Goal: Task Accomplishment & Management: Manage account settings

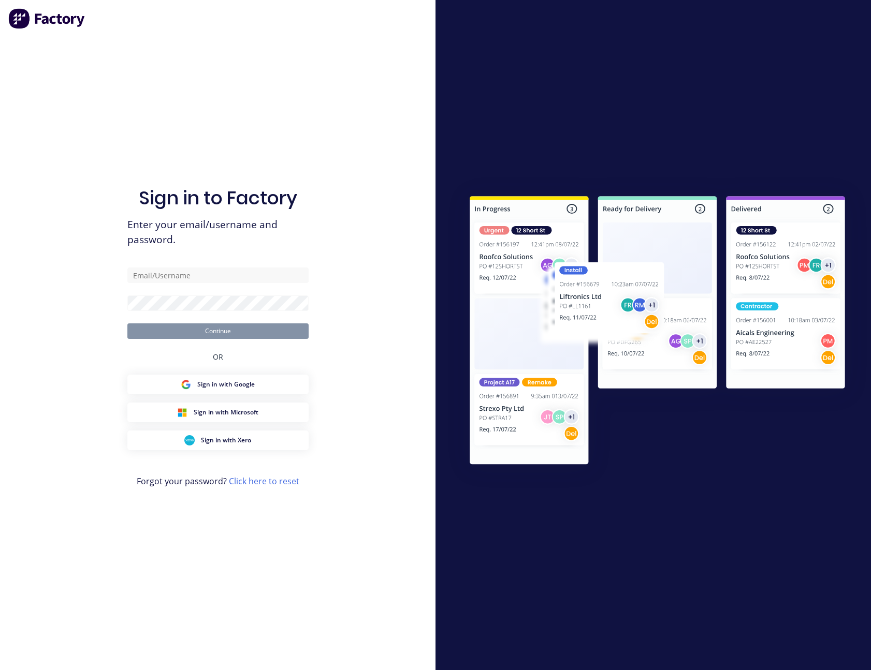
type input "[PERSON_NAME][EMAIL_ADDRESS][PERSON_NAME][DOMAIN_NAME]"
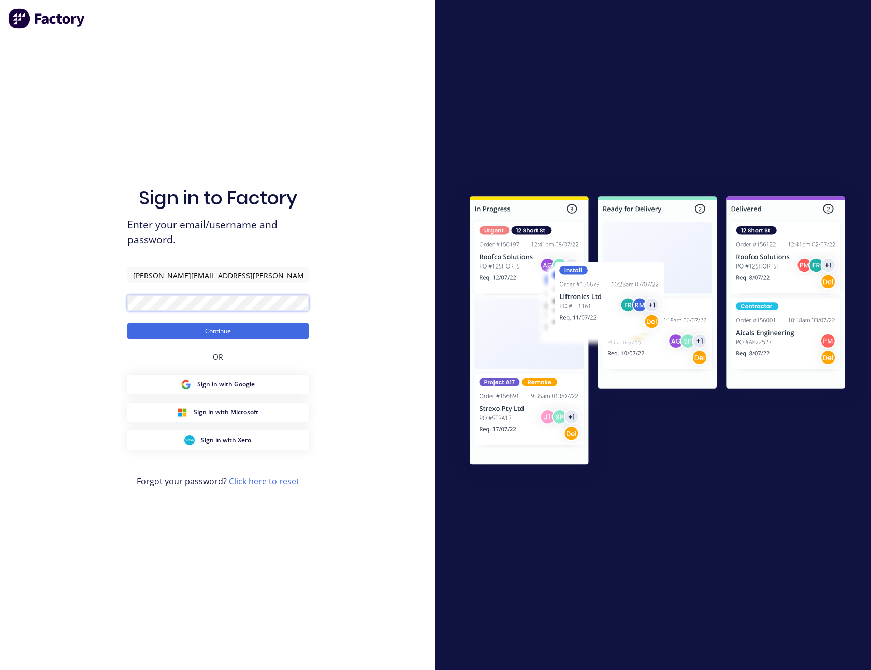
click at [127, 324] on button "Continue" at bounding box center [217, 332] width 181 height 16
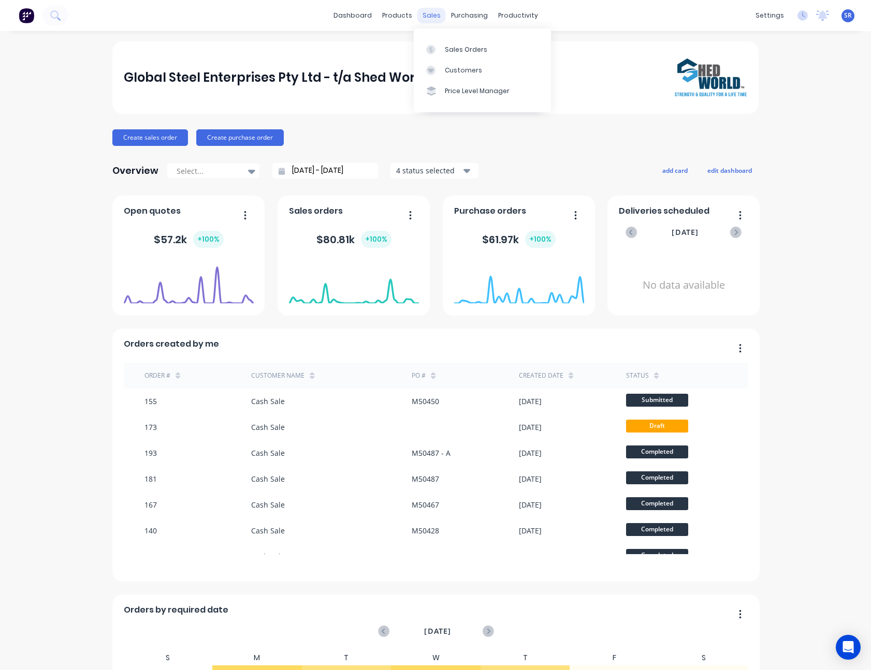
click at [427, 21] on div "sales" at bounding box center [431, 16] width 28 height 16
click at [454, 48] on div "Sales Orders" at bounding box center [466, 49] width 42 height 9
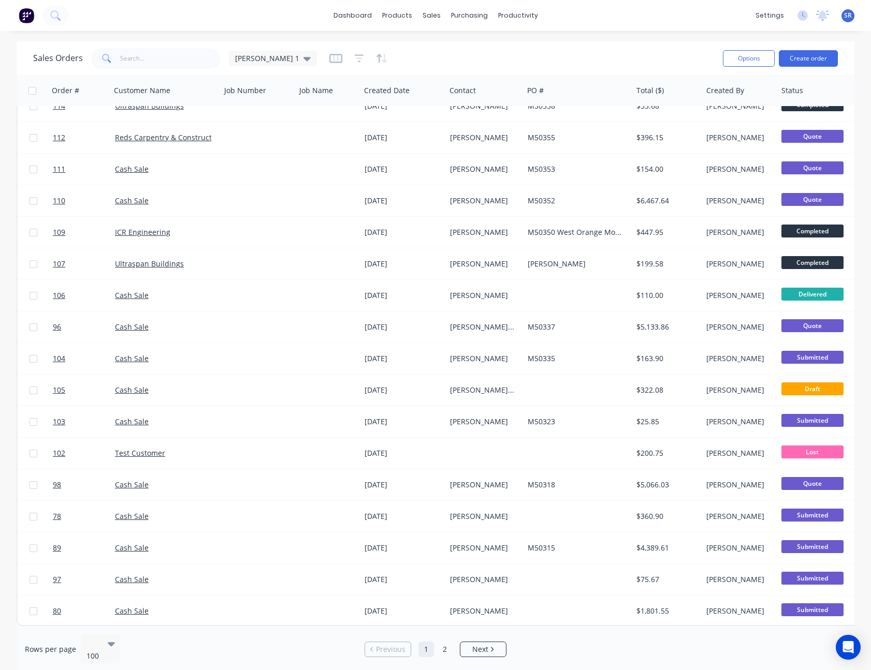
scroll to position [2643, 0]
click at [486, 642] on li "Next" at bounding box center [483, 650] width 47 height 16
click at [448, 645] on link "2" at bounding box center [445, 650] width 16 height 16
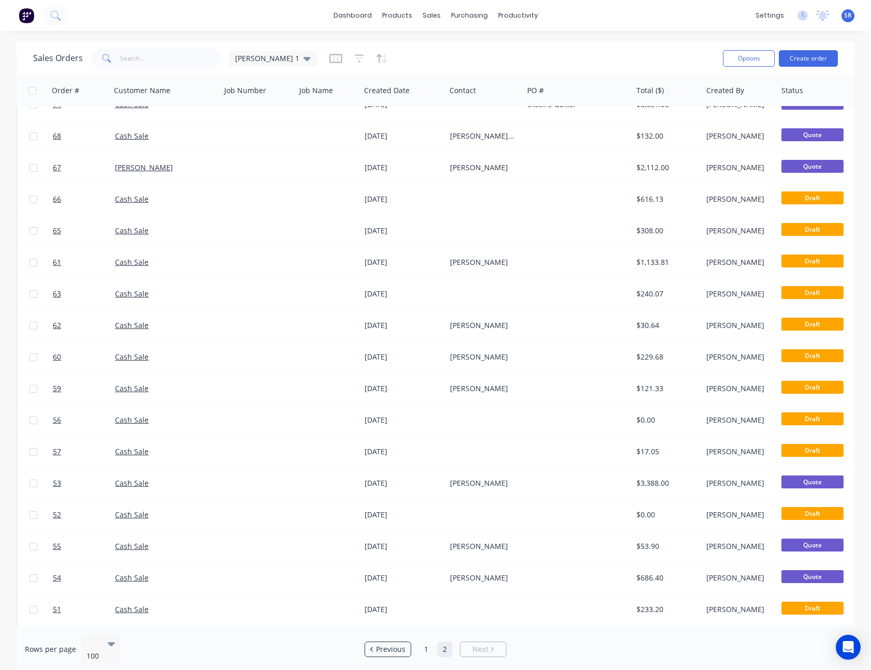
scroll to position [811, 0]
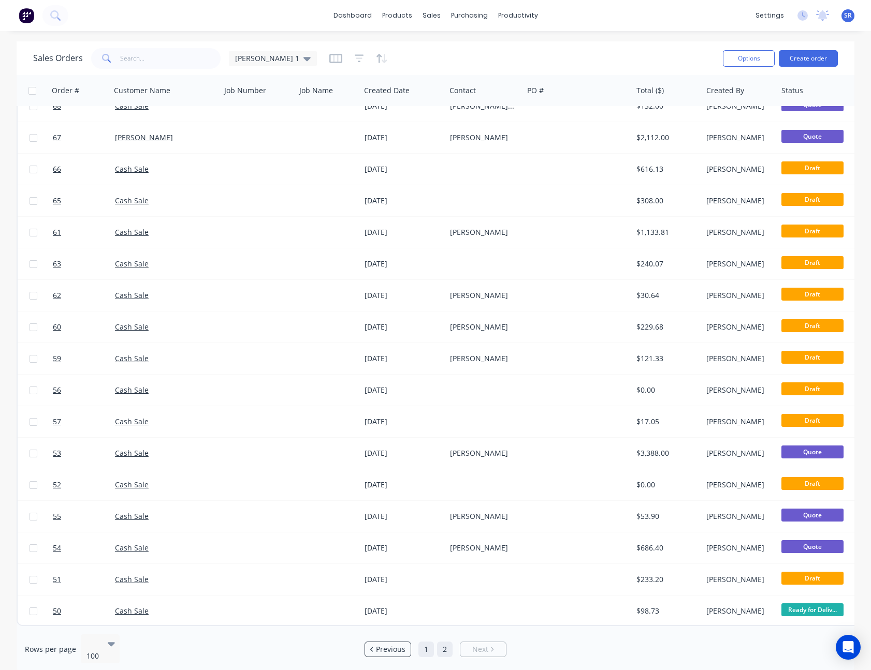
click at [425, 644] on link "1" at bounding box center [426, 650] width 16 height 16
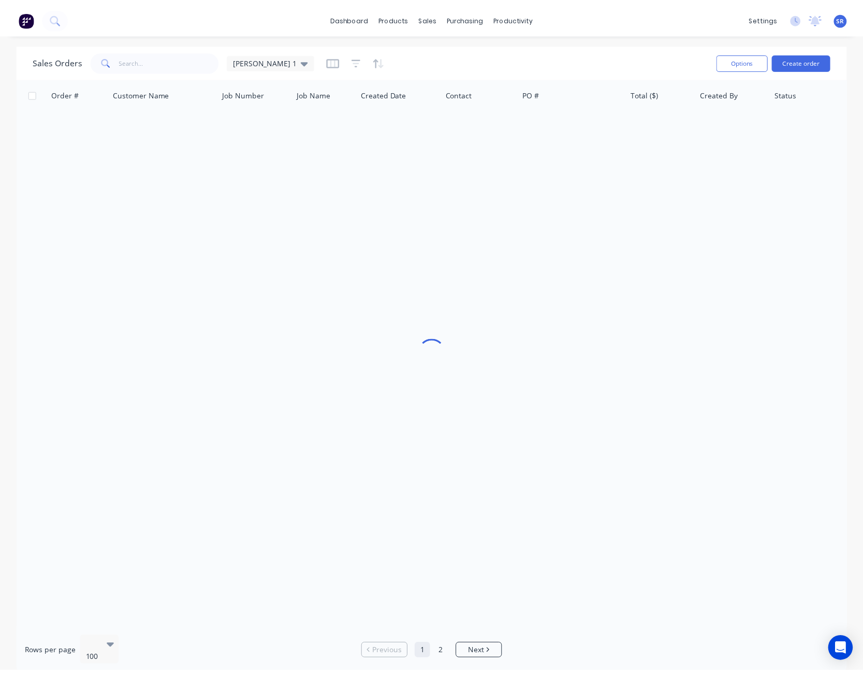
scroll to position [0, 0]
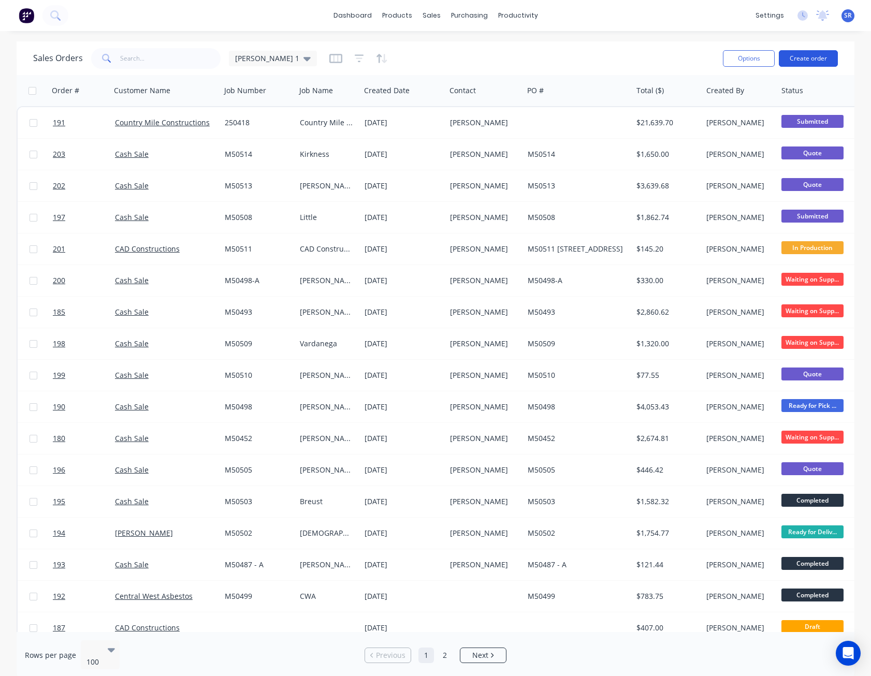
click at [812, 61] on button "Create order" at bounding box center [808, 58] width 59 height 17
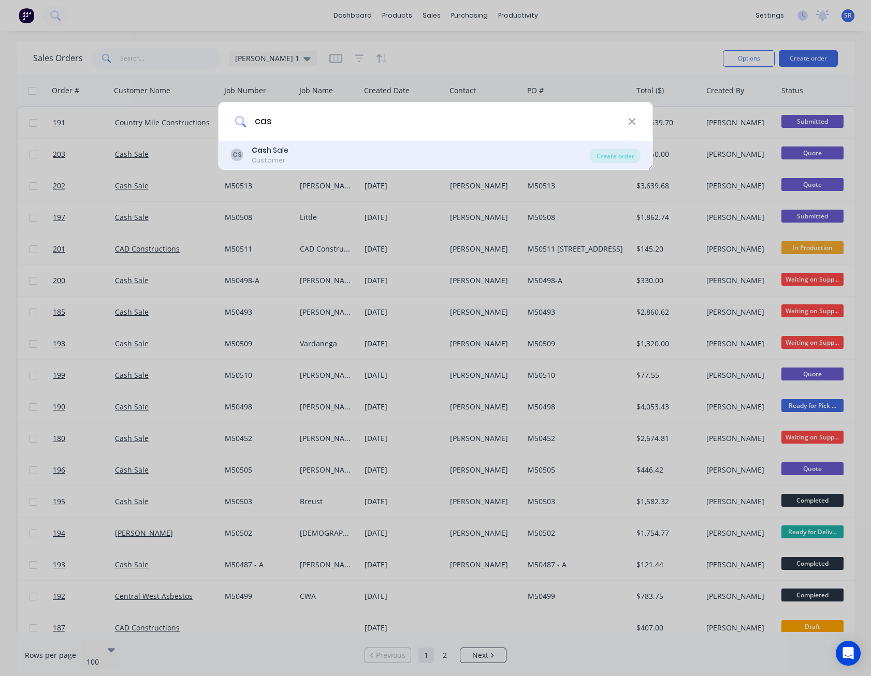
type input "cas"
click at [295, 150] on div "CS Cas h Sale Customer" at bounding box center [410, 155] width 359 height 20
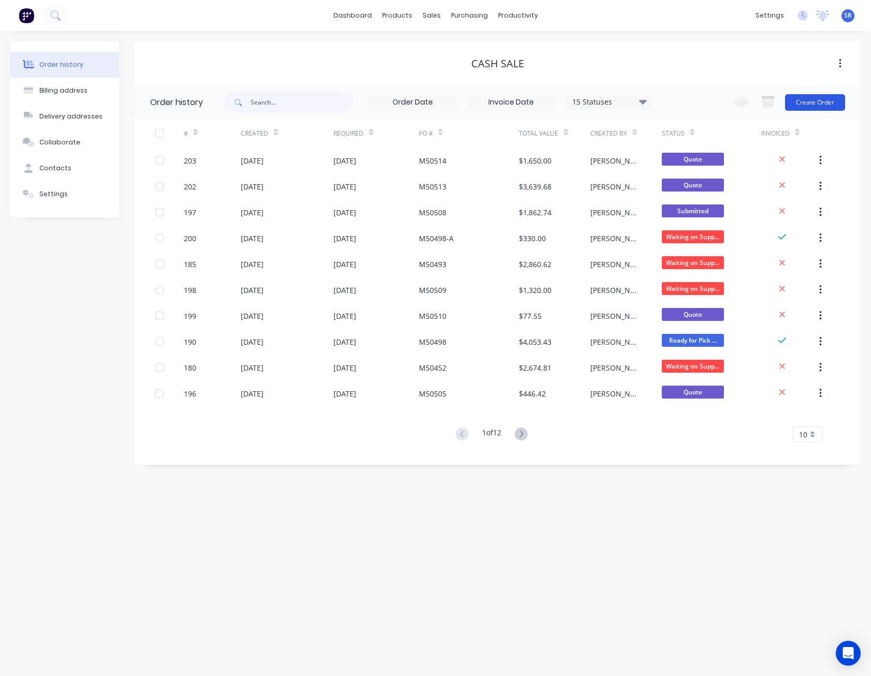
click at [801, 100] on button "Create Order" at bounding box center [815, 102] width 60 height 17
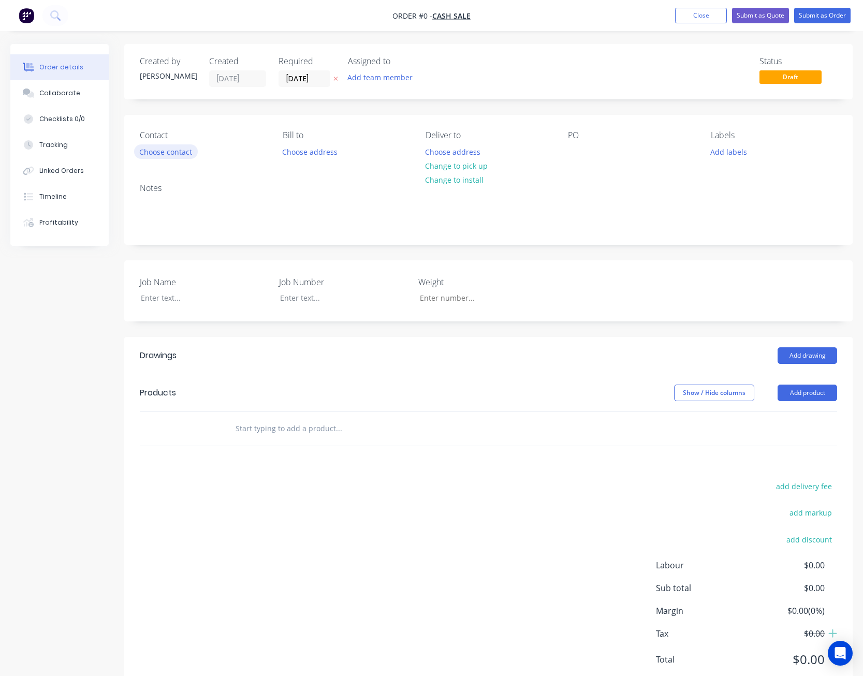
click at [174, 157] on button "Choose contact" at bounding box center [166, 151] width 64 height 14
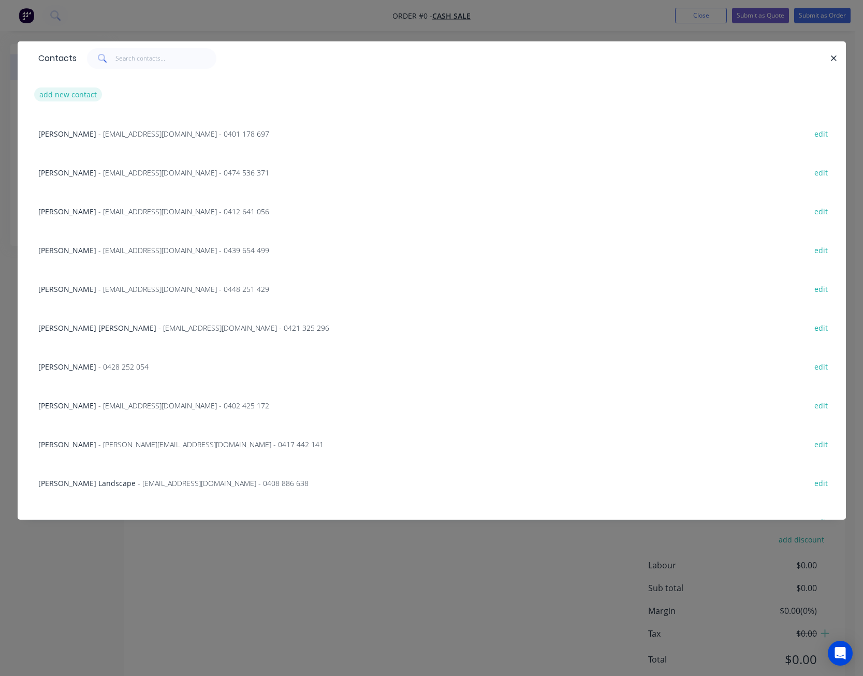
click at [67, 95] on button "add new contact" at bounding box center [68, 94] width 68 height 14
select select "AU"
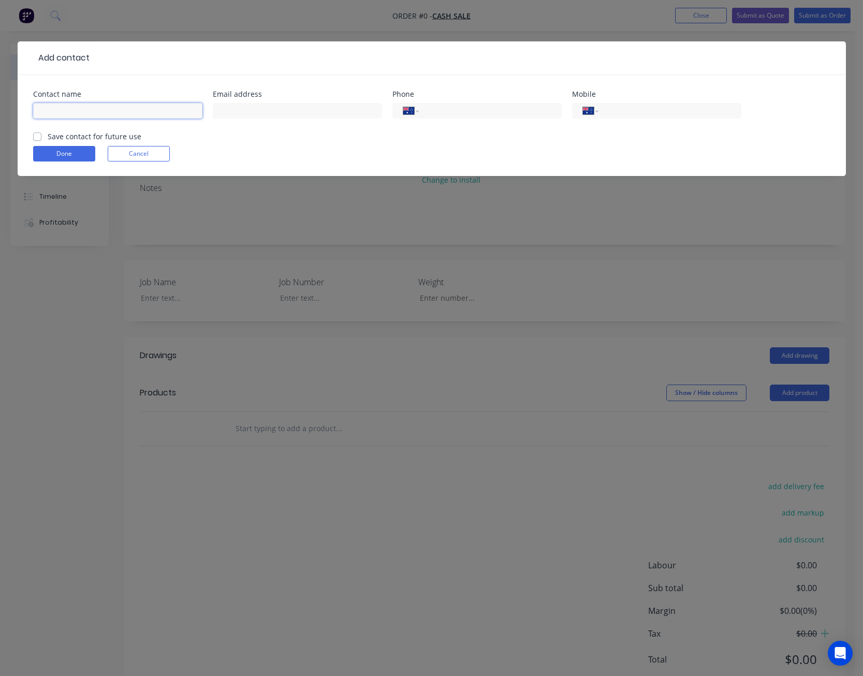
click at [60, 112] on input "text" at bounding box center [117, 111] width 169 height 16
click at [64, 110] on input "[PERSON_NAME]" at bounding box center [117, 111] width 169 height 16
type input "[PERSON_NAME]"
type input "[EMAIL_ADDRESS][DOMAIN_NAME]"
type input "0447 822 090"
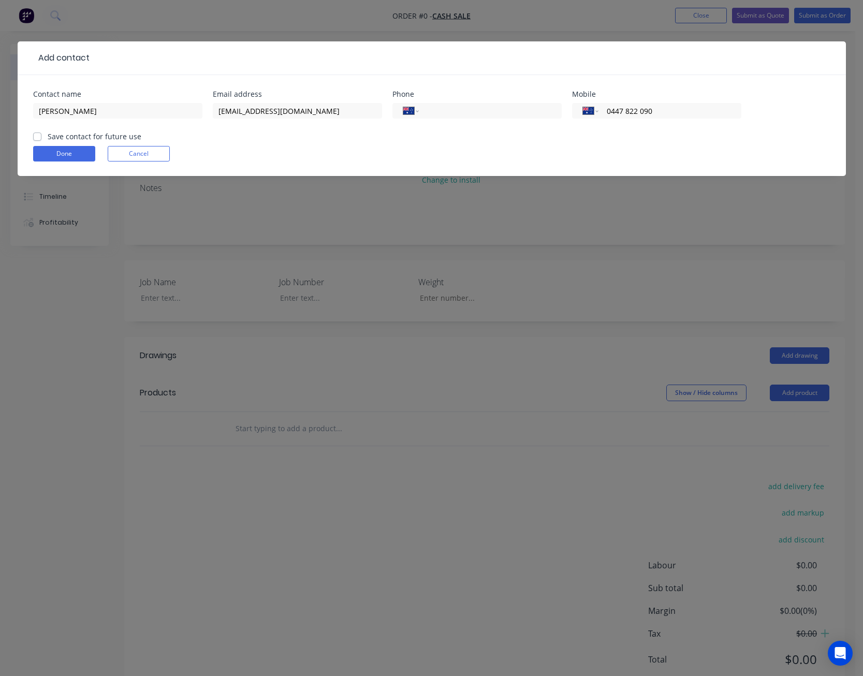
click at [48, 137] on label "Save contact for future use" at bounding box center [95, 136] width 94 height 11
click at [35, 137] on input "Save contact for future use" at bounding box center [37, 136] width 8 height 10
checkbox input "true"
click at [75, 157] on button "Done" at bounding box center [64, 154] width 62 height 16
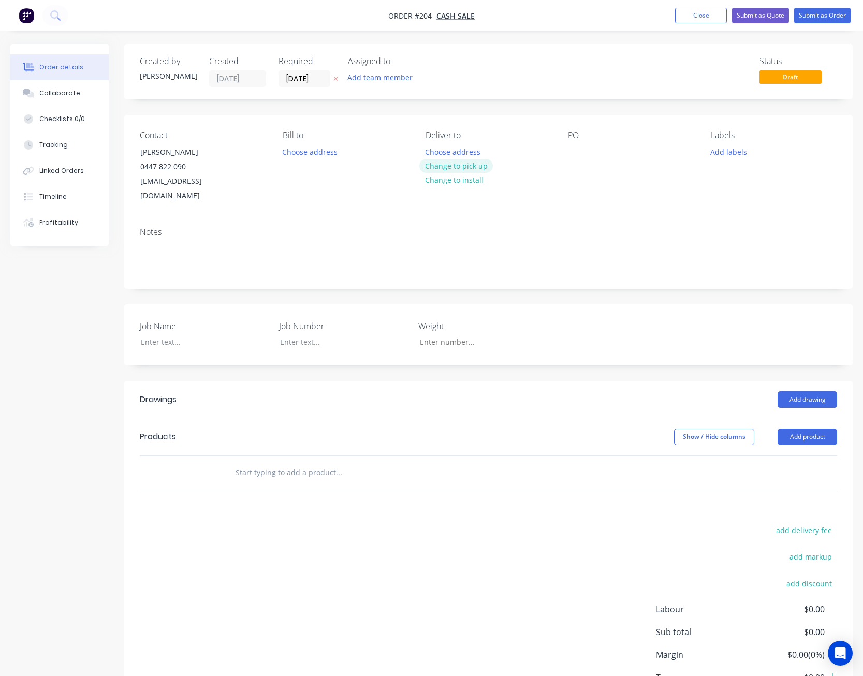
click at [460, 164] on button "Change to pick up" at bounding box center [456, 166] width 74 height 14
click at [576, 150] on div at bounding box center [576, 151] width 17 height 15
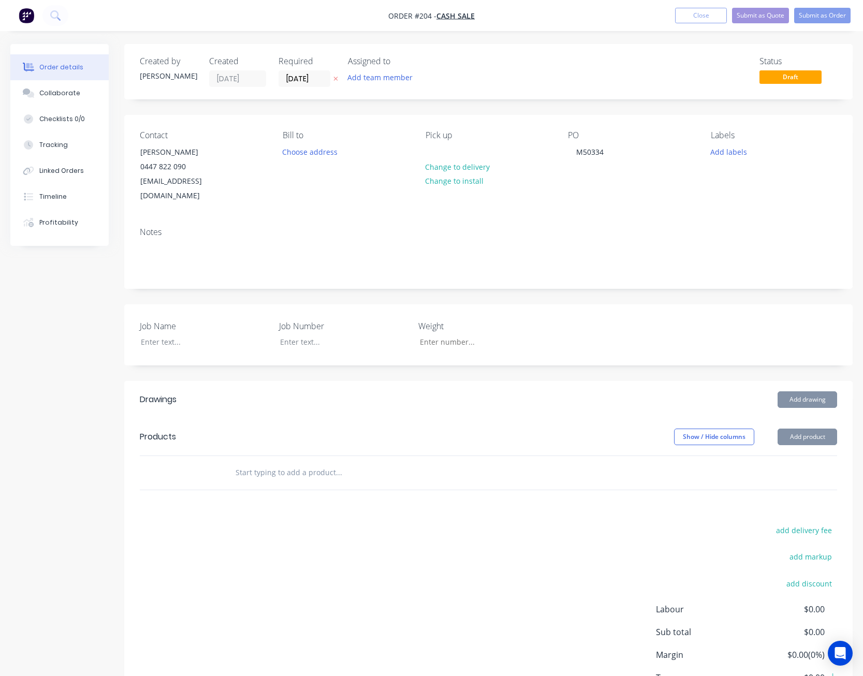
click at [595, 188] on div "PO M50334" at bounding box center [631, 166] width 126 height 73
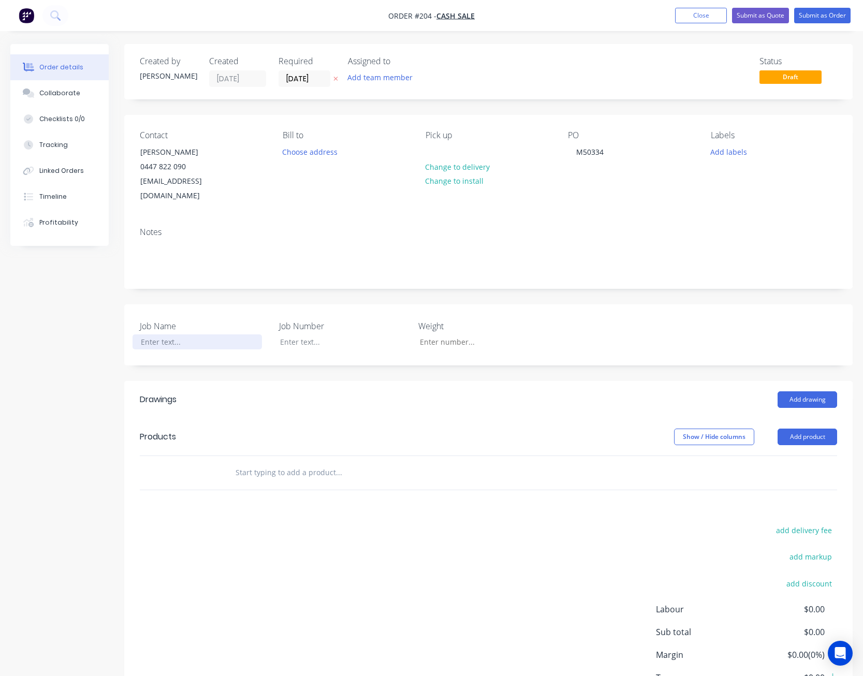
click at [146, 347] on div at bounding box center [197, 341] width 129 height 15
click at [804, 399] on button "Add drawing" at bounding box center [808, 399] width 60 height 17
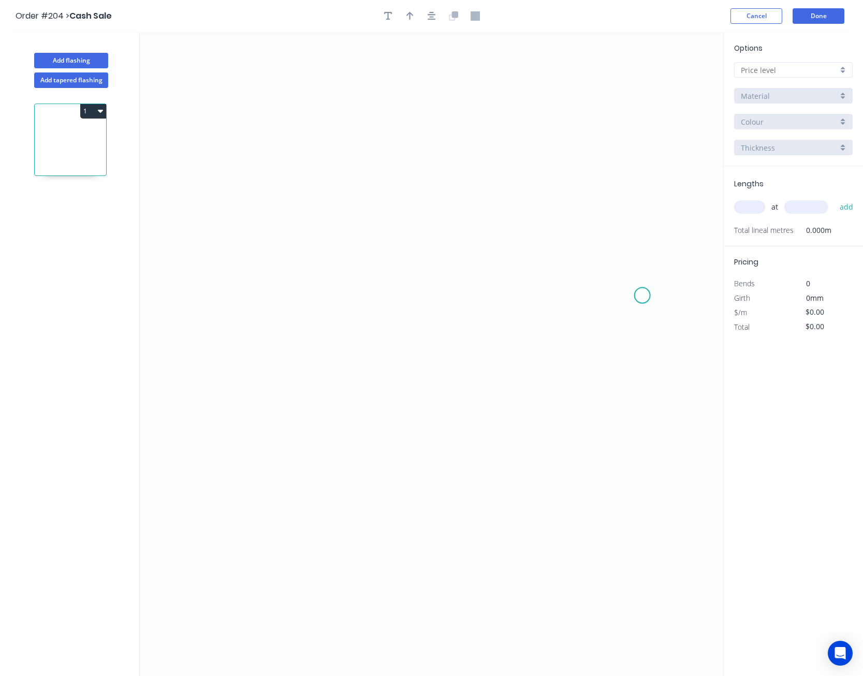
click at [643, 296] on icon "0" at bounding box center [431, 354] width 583 height 644
click at [610, 209] on icon "0" at bounding box center [431, 354] width 583 height 644
click at [286, 202] on icon "0 ?" at bounding box center [431, 354] width 583 height 644
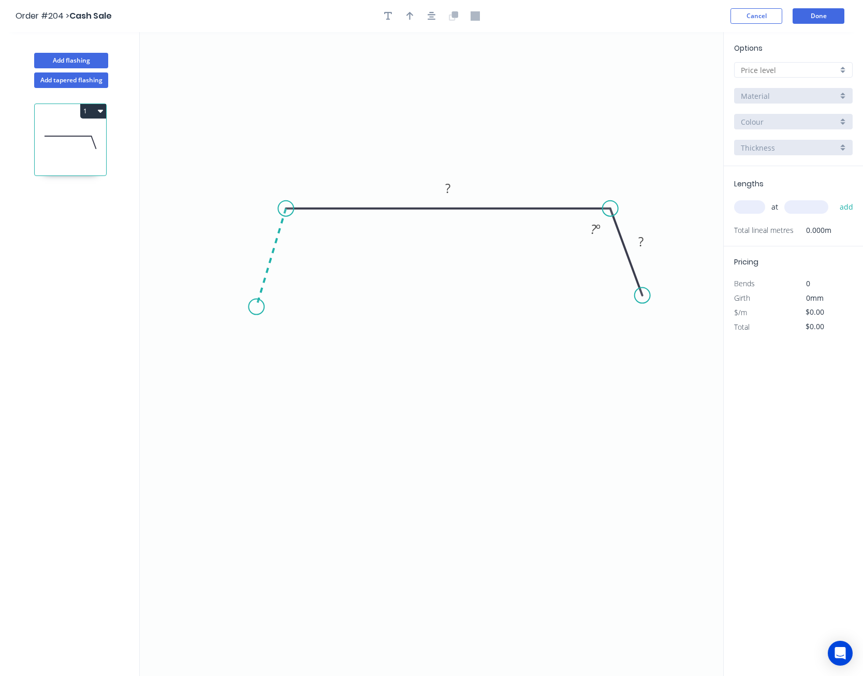
click at [256, 307] on icon "0 ? ? ? º" at bounding box center [431, 354] width 583 height 644
click at [256, 248] on tspan "?" at bounding box center [256, 248] width 5 height 17
click at [600, 235] on tspan "142" at bounding box center [593, 229] width 20 height 17
click at [756, 206] on input "text" at bounding box center [749, 206] width 31 height 13
type input "4"
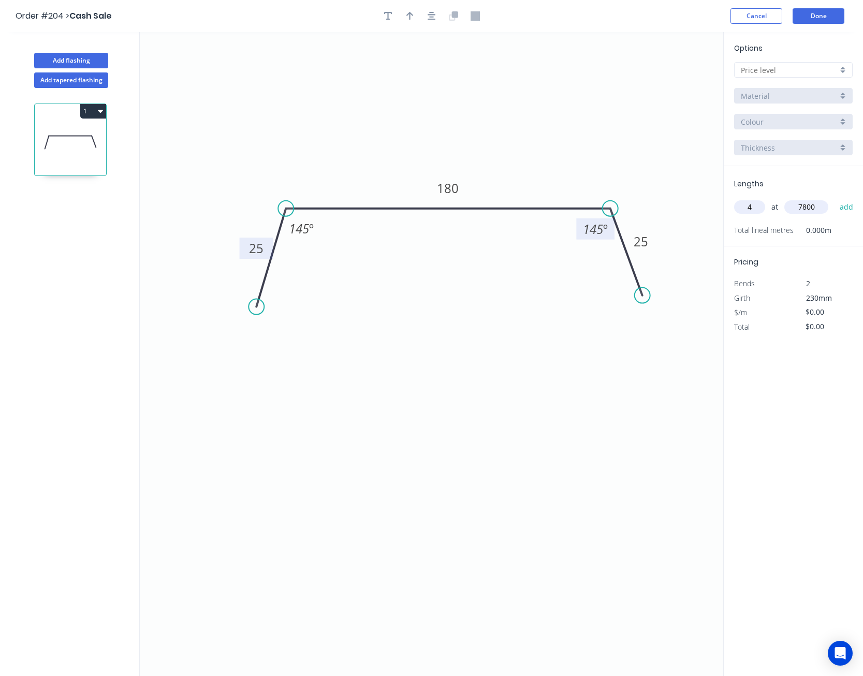
type input "7800"
click at [835, 198] on button "add" at bounding box center [847, 207] width 24 height 18
click at [769, 68] on input "text" at bounding box center [789, 70] width 97 height 11
click at [770, 89] on div "A" at bounding box center [794, 90] width 118 height 18
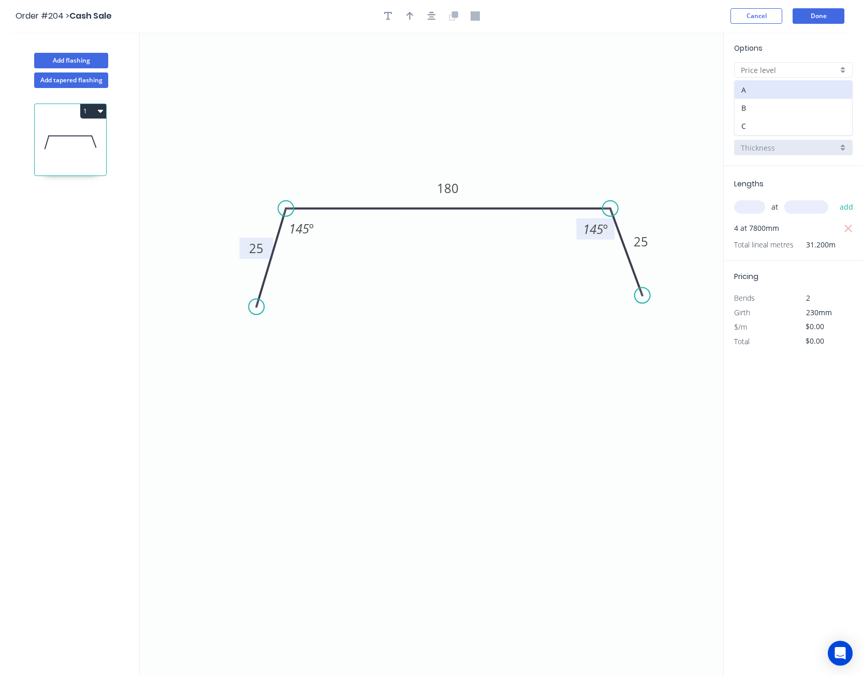
type input "A"
type input "$11.02"
type input "$343.82"
click at [770, 91] on input "BHP - Colour Flashing (M)" at bounding box center [789, 96] width 97 height 11
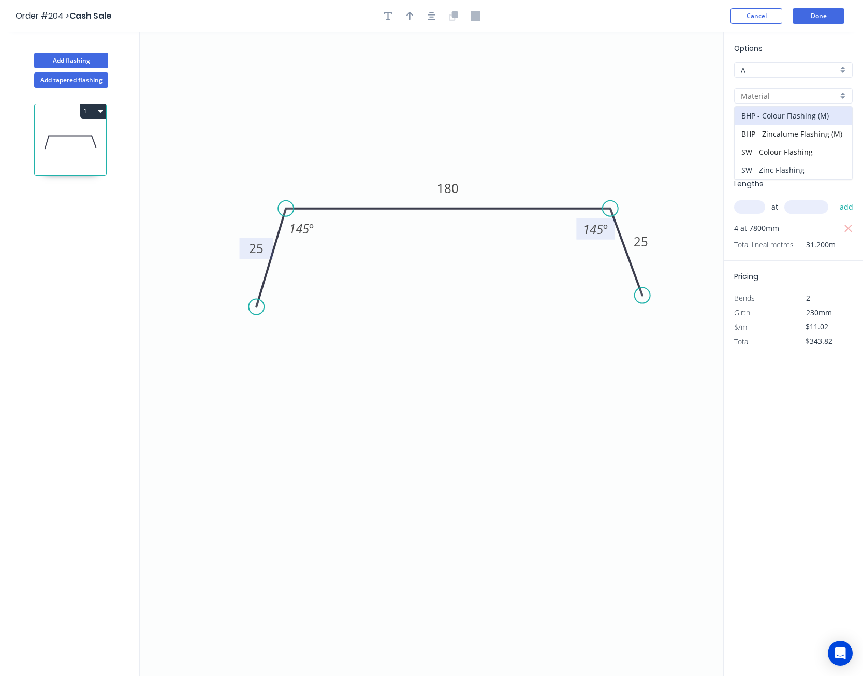
click at [771, 164] on div "SW - Zinc Flashing" at bounding box center [794, 170] width 118 height 18
type input "SW - Zinc Flashing"
type input "Zinc"
type input "$11.08"
type input "$345.70"
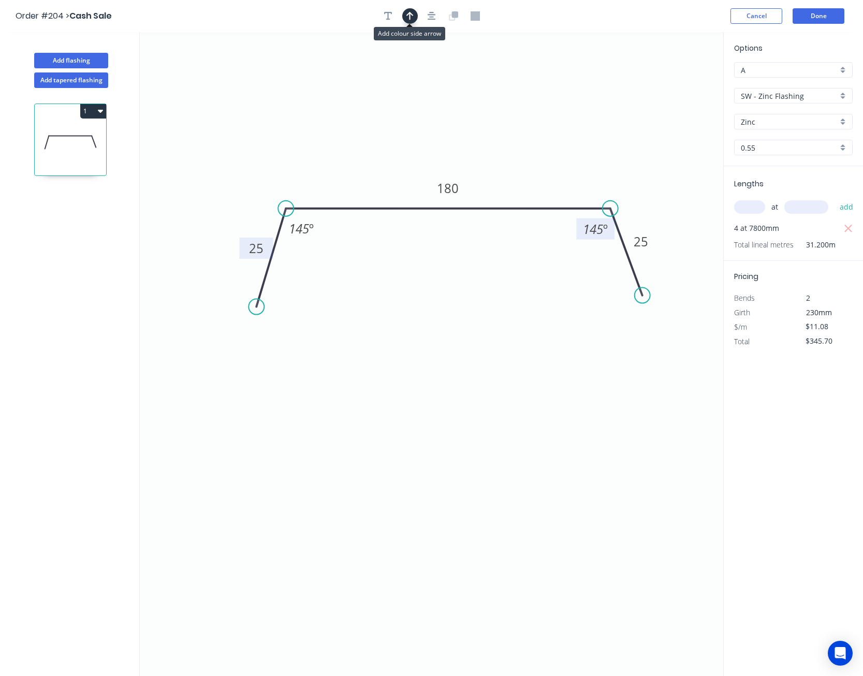
click at [410, 16] on icon "button" at bounding box center [409, 16] width 7 height 8
drag, startPoint x: 675, startPoint y: 79, endPoint x: 379, endPoint y: 119, distance: 297.9
click at [379, 119] on icon "0 25 180 25 145 º 145 º" at bounding box center [431, 354] width 583 height 644
drag, startPoint x: 672, startPoint y: 82, endPoint x: 368, endPoint y: 159, distance: 313.4
click at [368, 159] on icon at bounding box center [367, 146] width 9 height 33
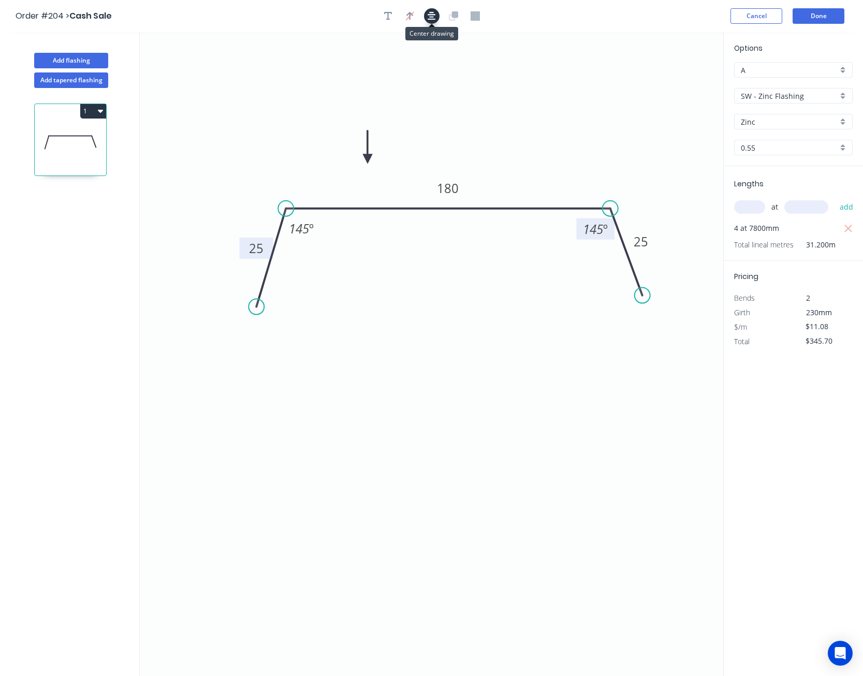
click at [430, 20] on icon "button" at bounding box center [432, 16] width 8 height 8
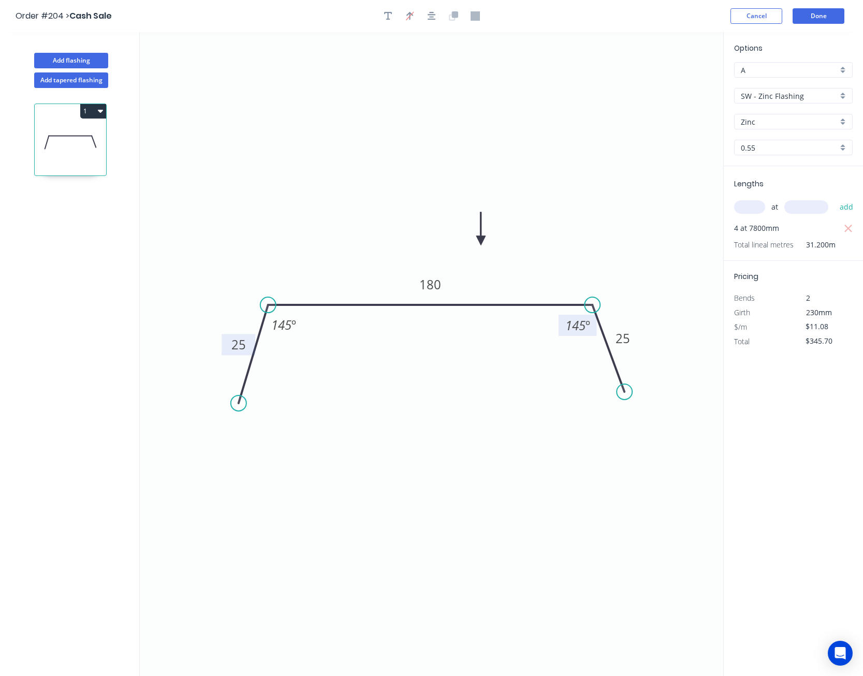
drag, startPoint x: 368, startPoint y: 158, endPoint x: 481, endPoint y: 241, distance: 140.0
click at [481, 241] on icon at bounding box center [480, 228] width 9 height 33
click at [830, 19] on button "Done" at bounding box center [819, 16] width 52 height 16
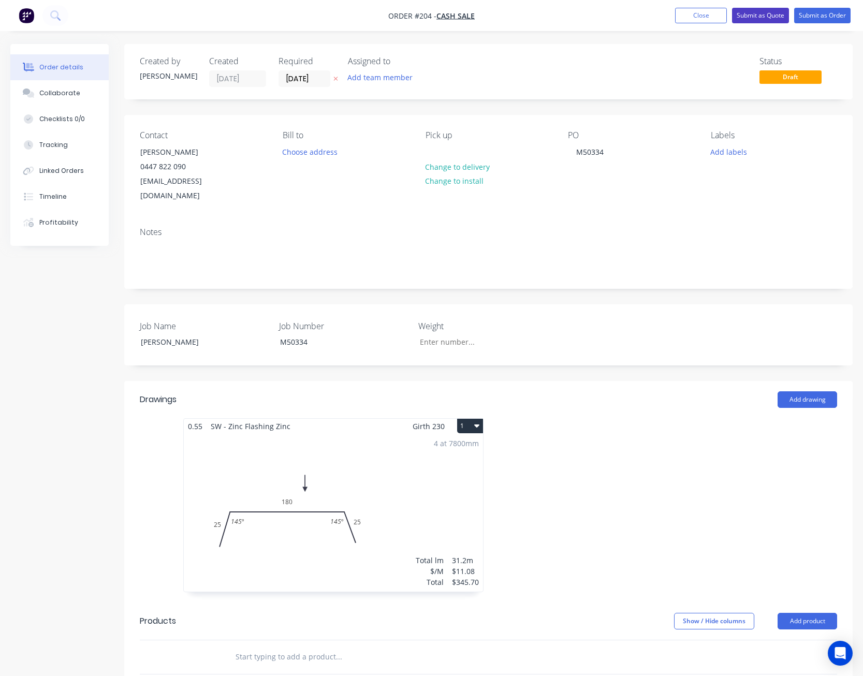
click at [760, 12] on button "Submit as Quote" at bounding box center [760, 16] width 57 height 16
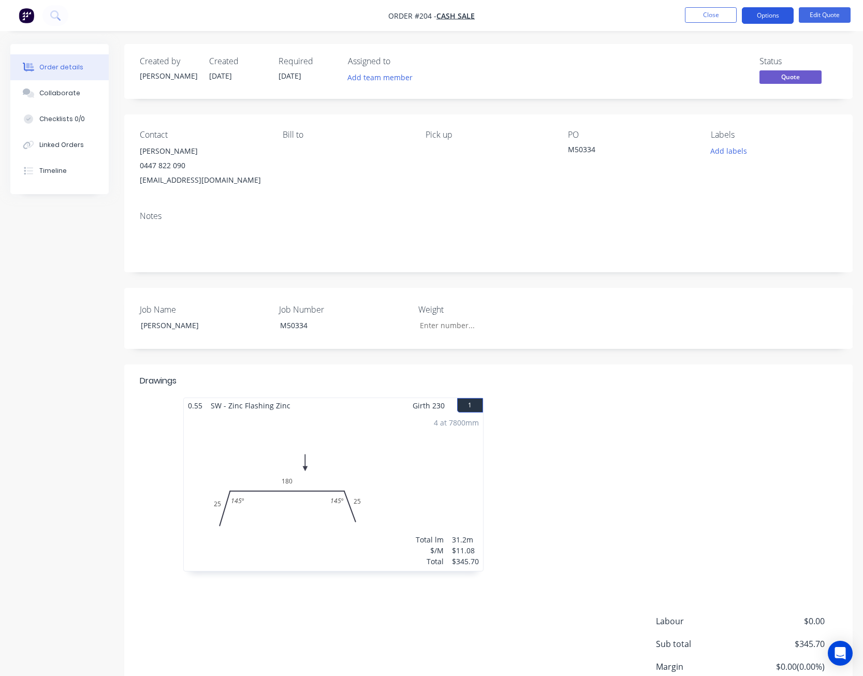
click at [770, 17] on button "Options" at bounding box center [768, 15] width 52 height 17
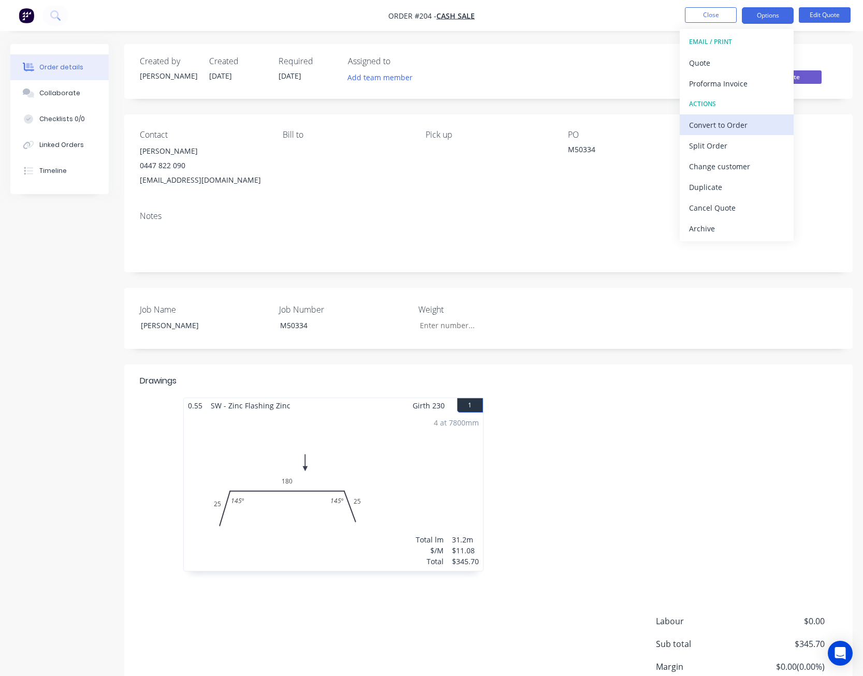
click at [748, 129] on div "Convert to Order" at bounding box center [736, 125] width 95 height 15
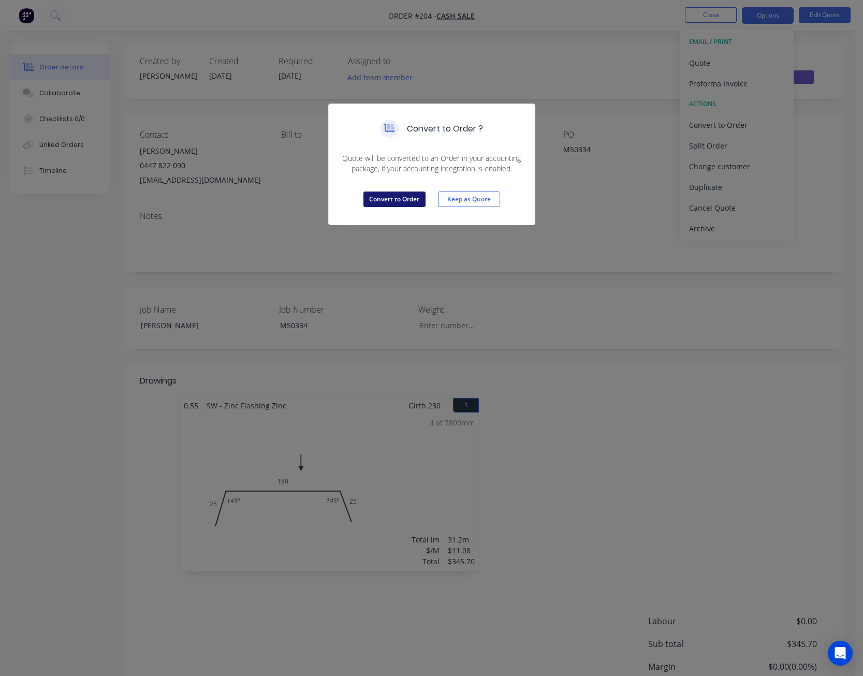
click at [396, 203] on button "Convert to Order" at bounding box center [394, 200] width 62 height 16
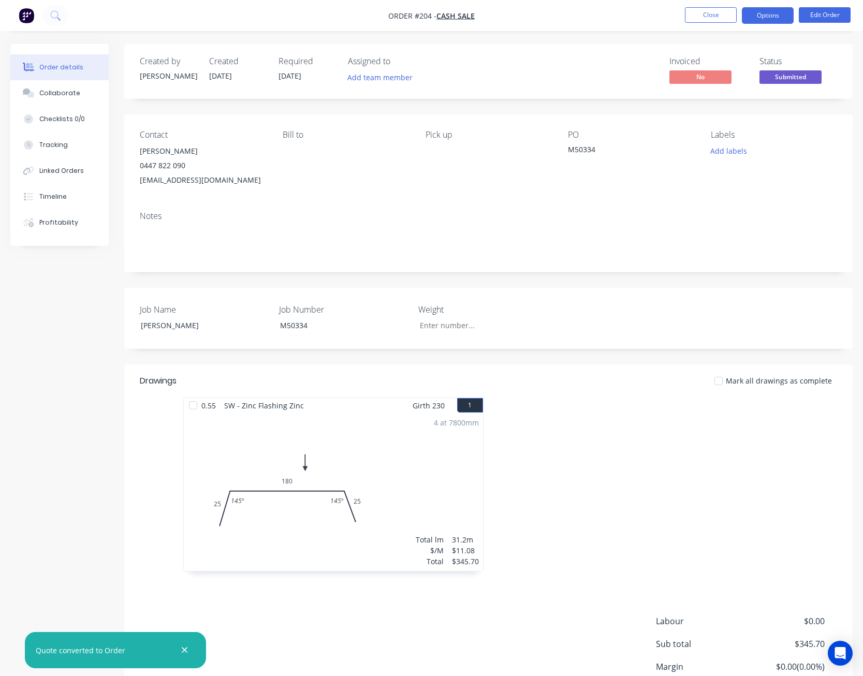
click at [765, 16] on button "Options" at bounding box center [768, 15] width 52 height 17
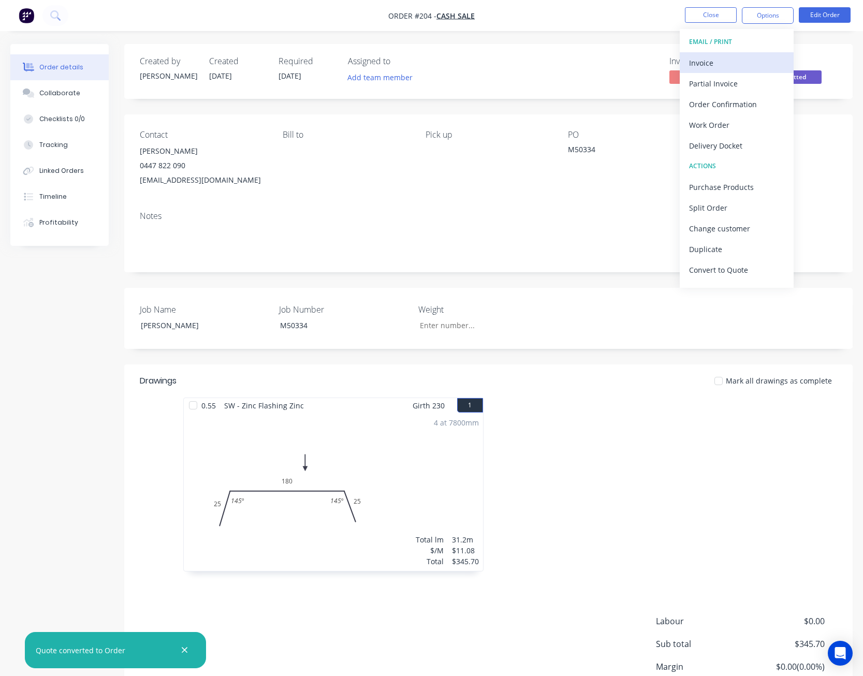
click at [751, 67] on div "Invoice" at bounding box center [736, 62] width 95 height 15
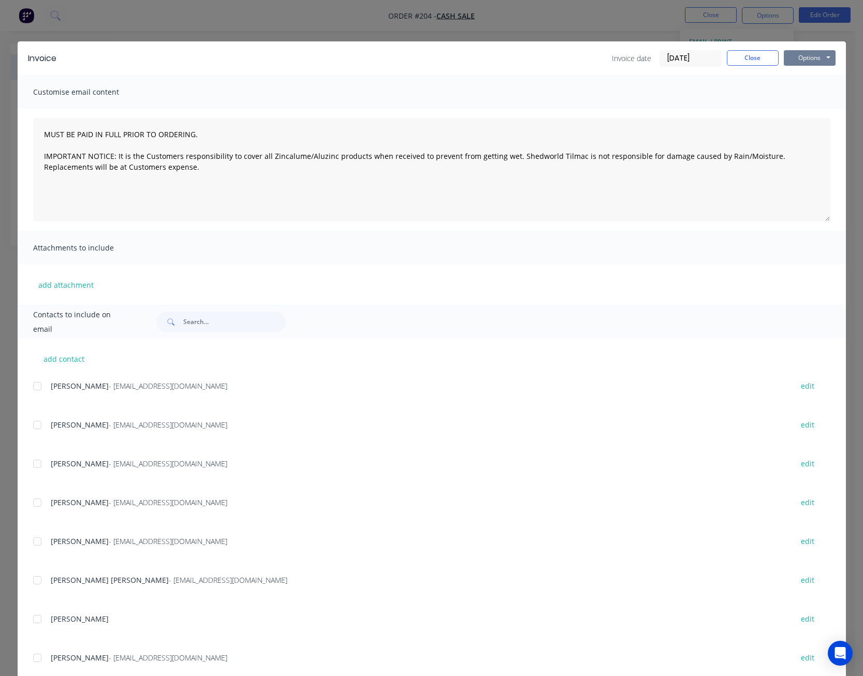
click at [799, 56] on button "Options" at bounding box center [810, 58] width 52 height 16
click at [807, 90] on button "Print" at bounding box center [817, 93] width 66 height 17
click at [762, 58] on button "Close" at bounding box center [753, 58] width 52 height 16
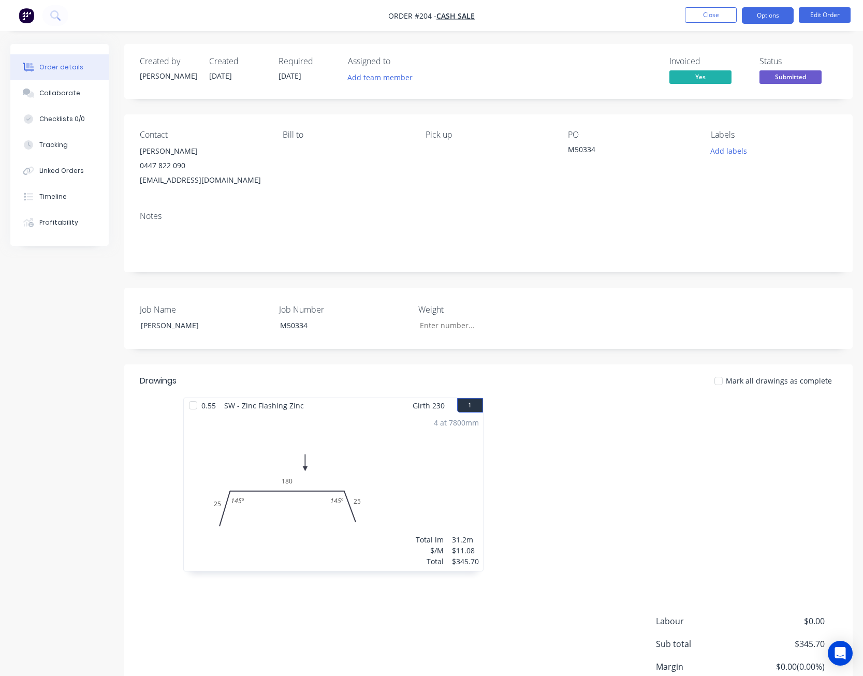
click at [769, 20] on button "Options" at bounding box center [768, 15] width 52 height 17
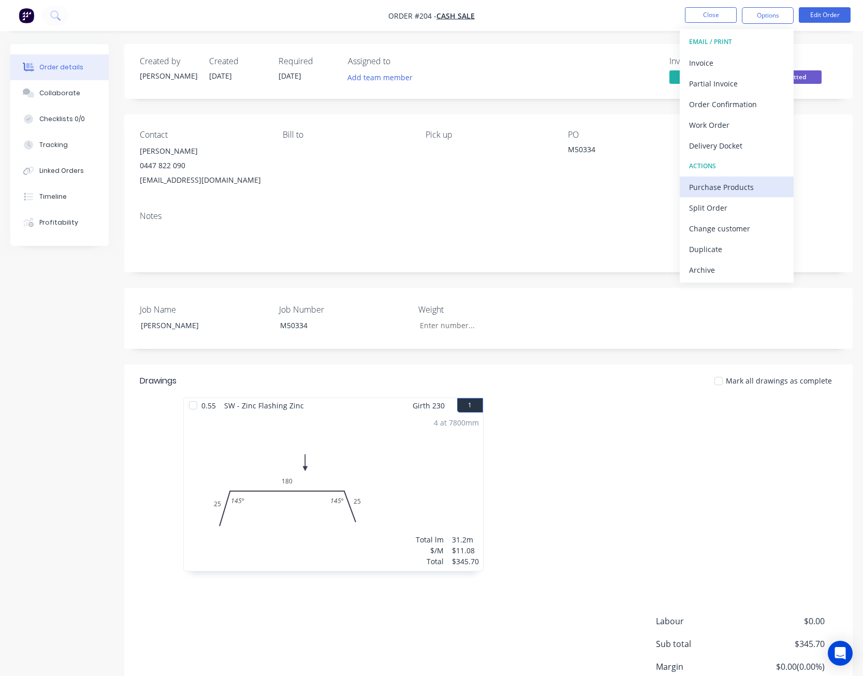
click at [753, 182] on div "Purchase Products" at bounding box center [736, 187] width 95 height 15
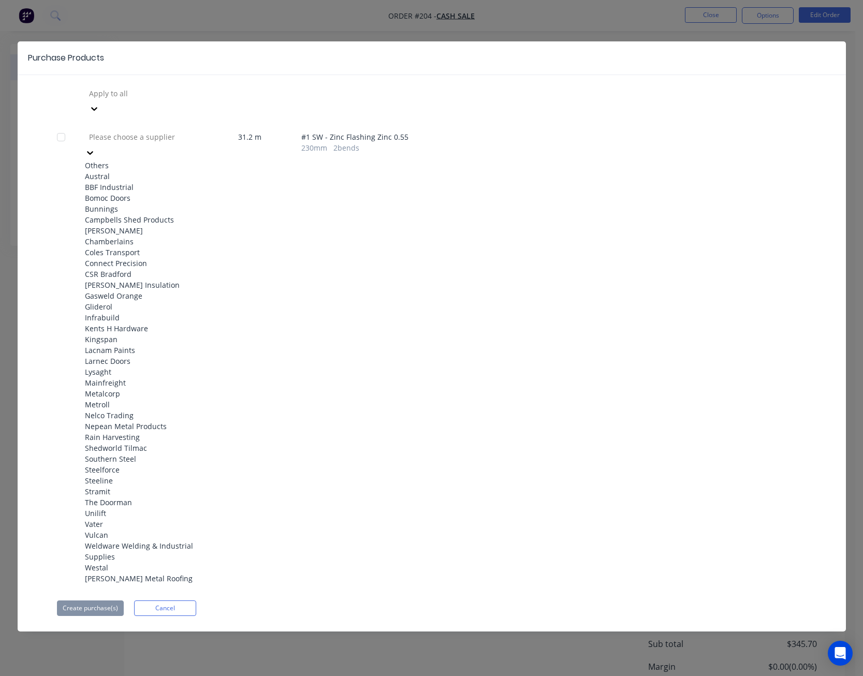
click at [95, 148] on icon at bounding box center [90, 153] width 10 height 10
click at [142, 443] on div "Shedworld Tilmac" at bounding box center [142, 448] width 114 height 11
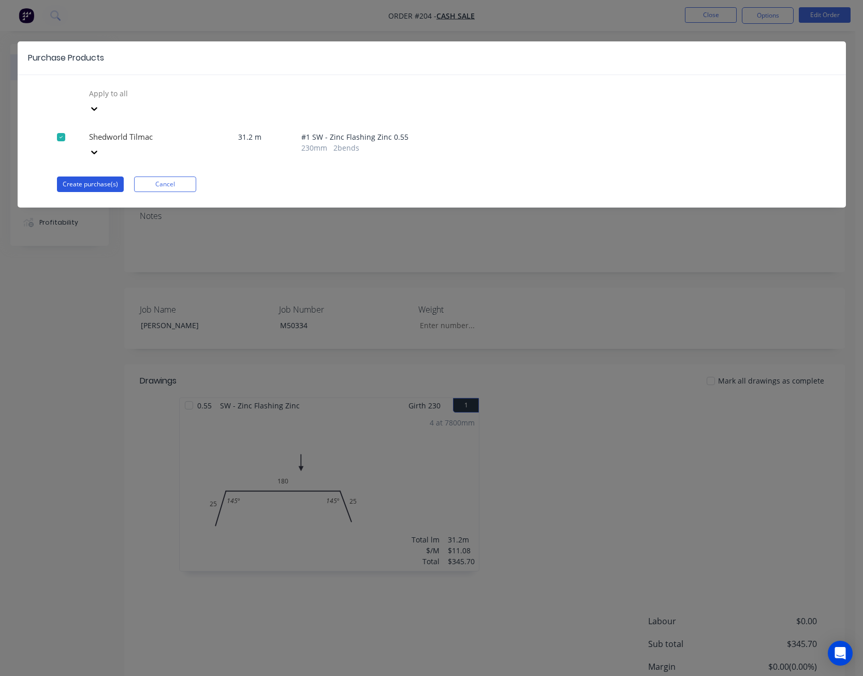
click at [107, 177] on button "Create purchase(s)" at bounding box center [90, 185] width 67 height 16
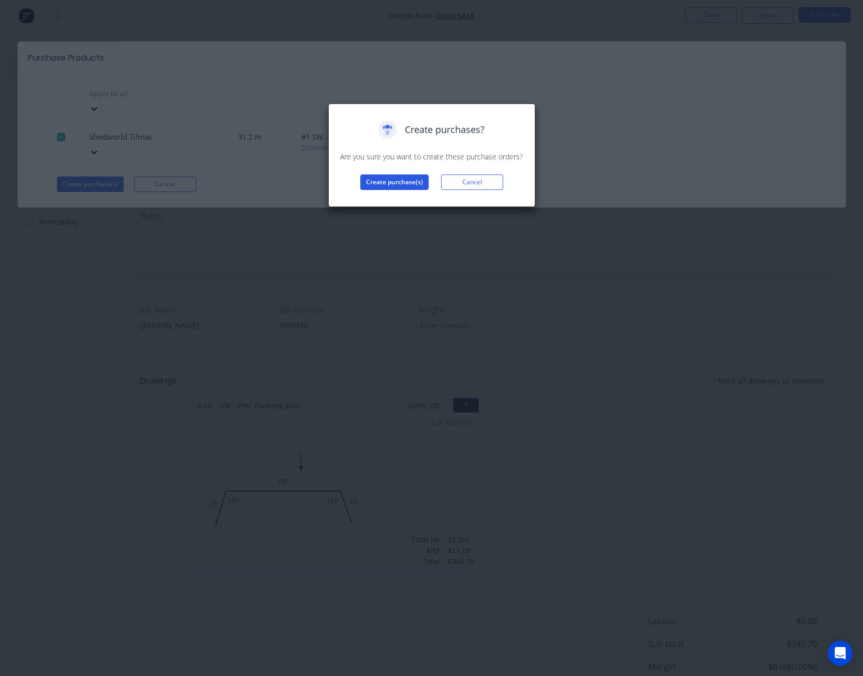
click at [412, 177] on button "Create purchase(s)" at bounding box center [394, 182] width 68 height 16
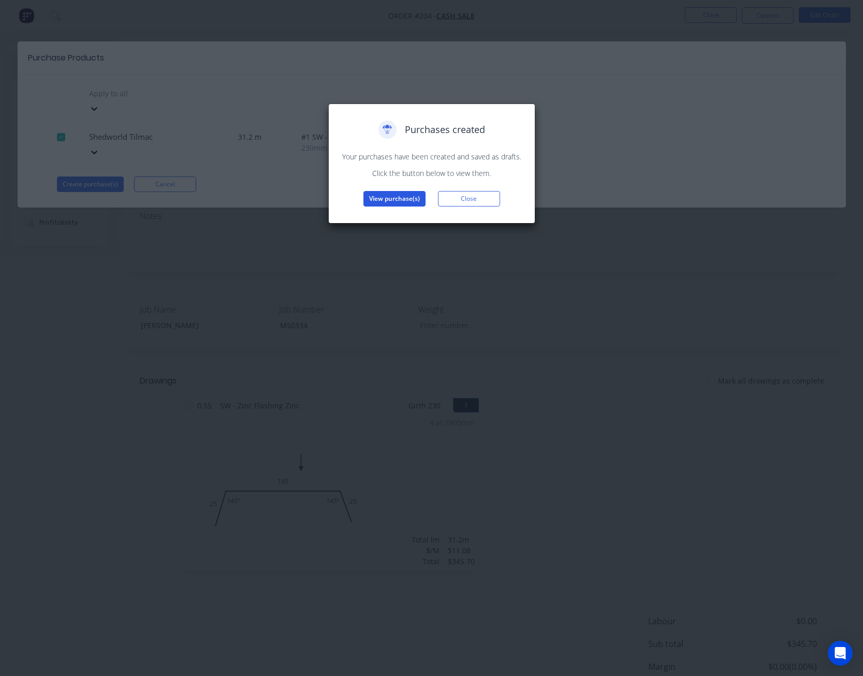
click at [408, 195] on button "View purchase(s)" at bounding box center [394, 199] width 62 height 16
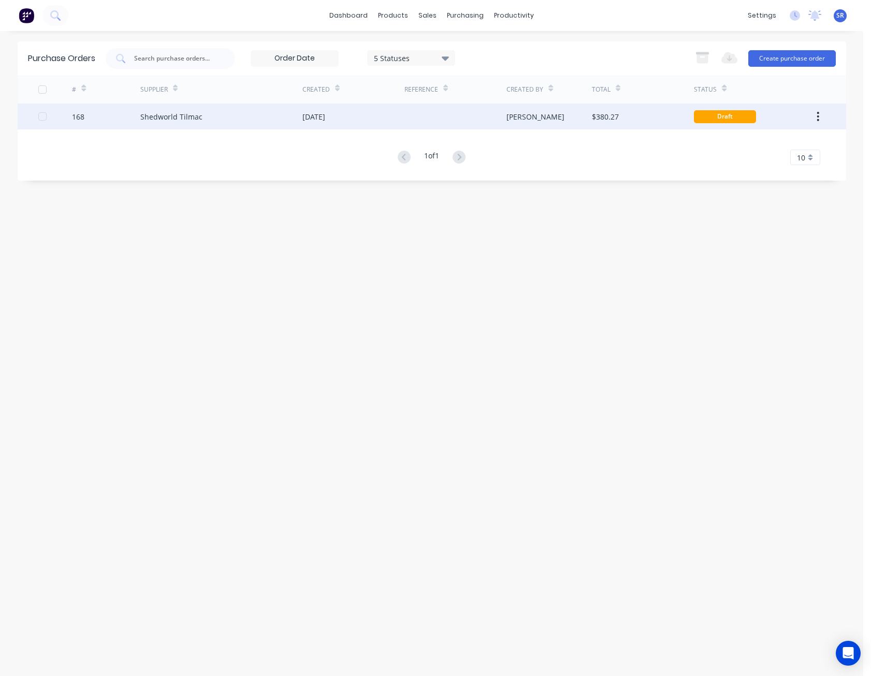
click at [480, 112] on div at bounding box center [455, 117] width 102 height 26
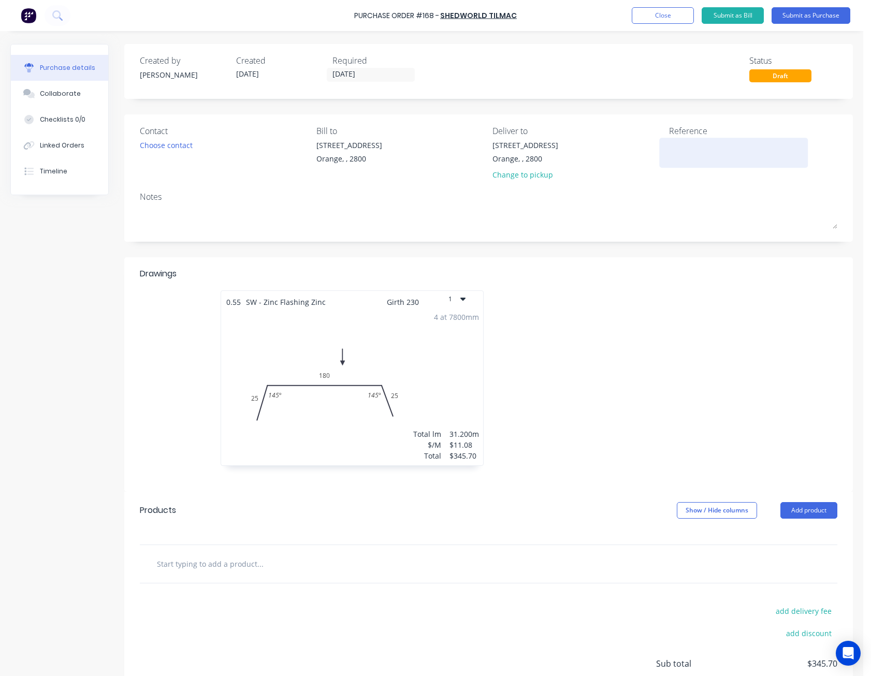
click at [675, 144] on textarea at bounding box center [733, 151] width 129 height 23
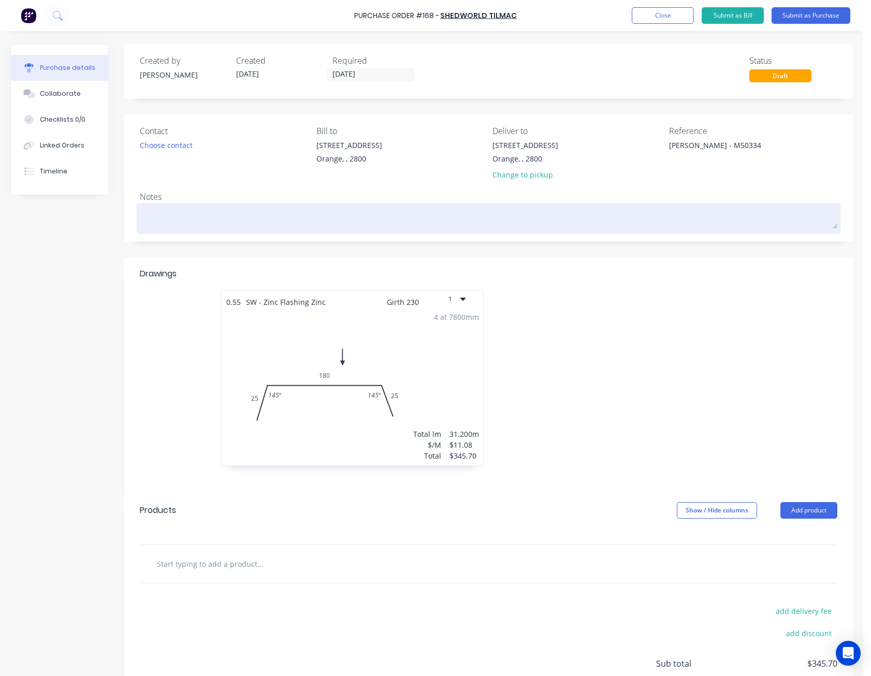
type textarea "[PERSON_NAME] - M50334"
click at [620, 214] on textarea at bounding box center [488, 217] width 697 height 23
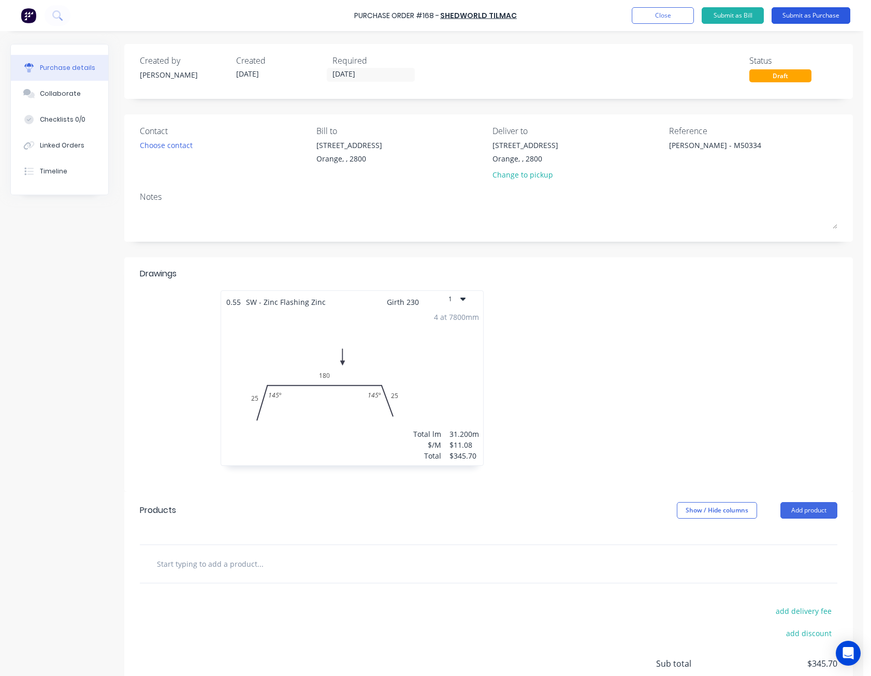
click at [809, 12] on button "Submit as Purchase" at bounding box center [810, 15] width 79 height 17
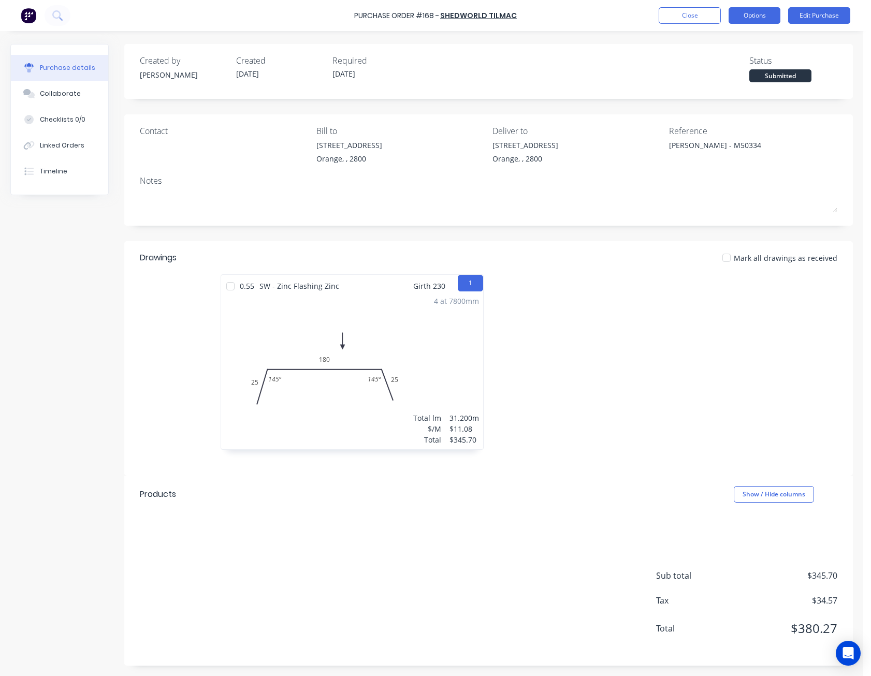
click at [762, 17] on button "Options" at bounding box center [754, 15] width 52 height 17
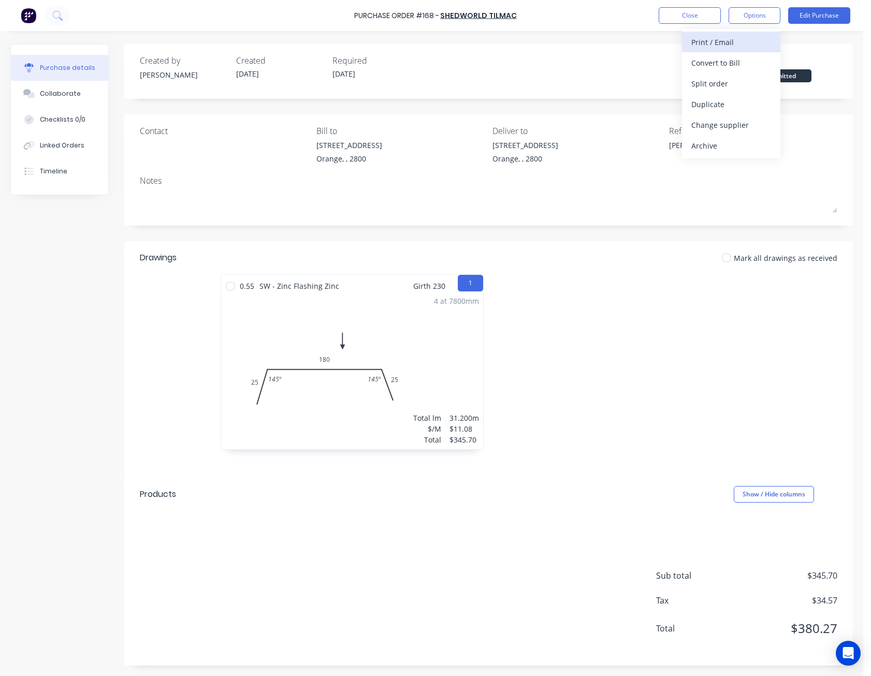
click at [750, 38] on div "Print / Email" at bounding box center [731, 42] width 80 height 15
click at [737, 78] on div "Without pricing" at bounding box center [731, 83] width 80 height 15
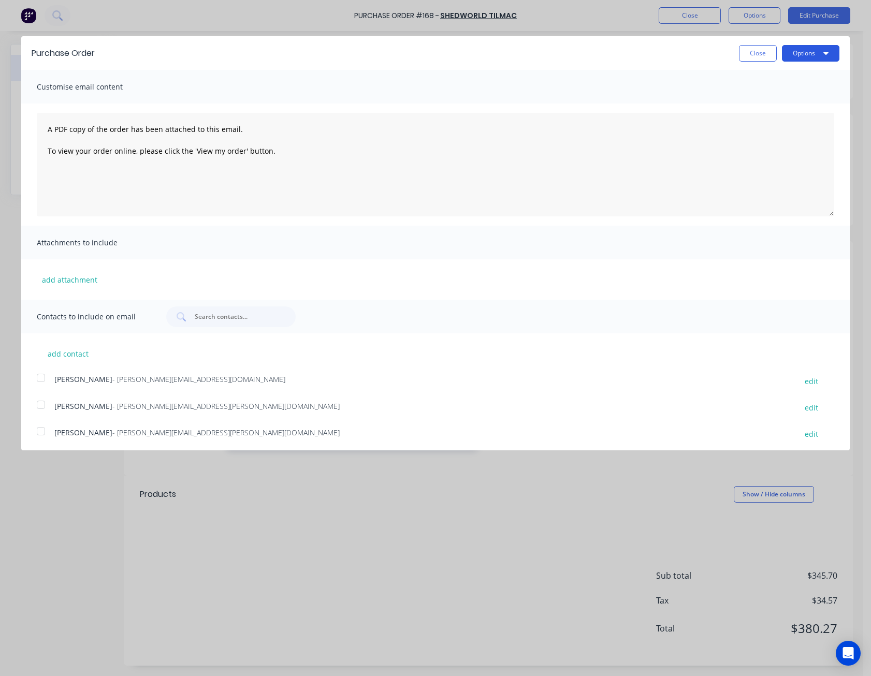
click at [794, 51] on button "Options" at bounding box center [810, 53] width 57 height 17
click at [790, 78] on div "Print" at bounding box center [790, 79] width 80 height 15
click at [753, 51] on button "Close" at bounding box center [758, 53] width 38 height 17
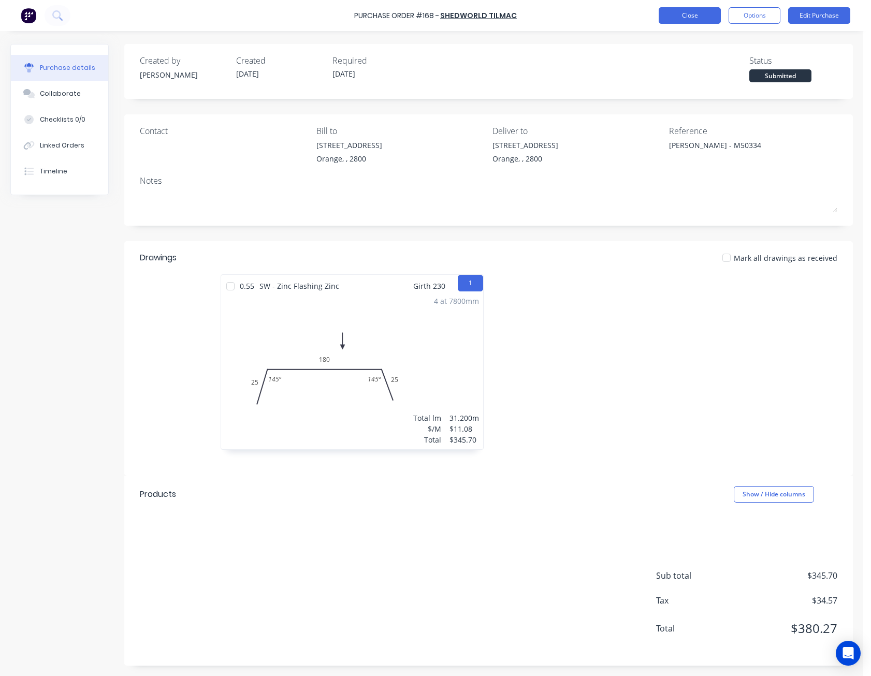
click at [704, 18] on button "Close" at bounding box center [690, 15] width 62 height 17
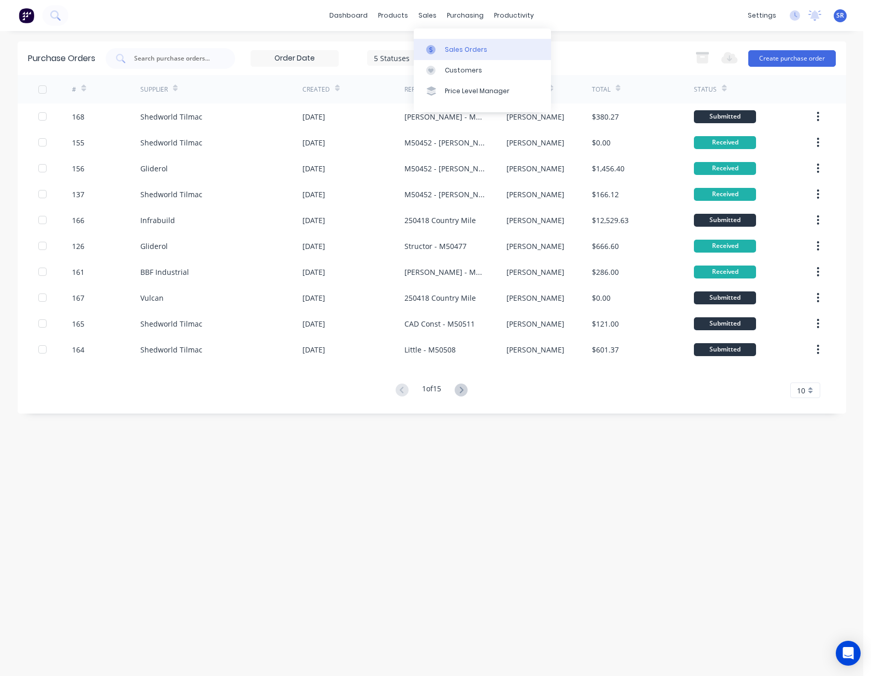
click at [436, 46] on div at bounding box center [434, 49] width 16 height 9
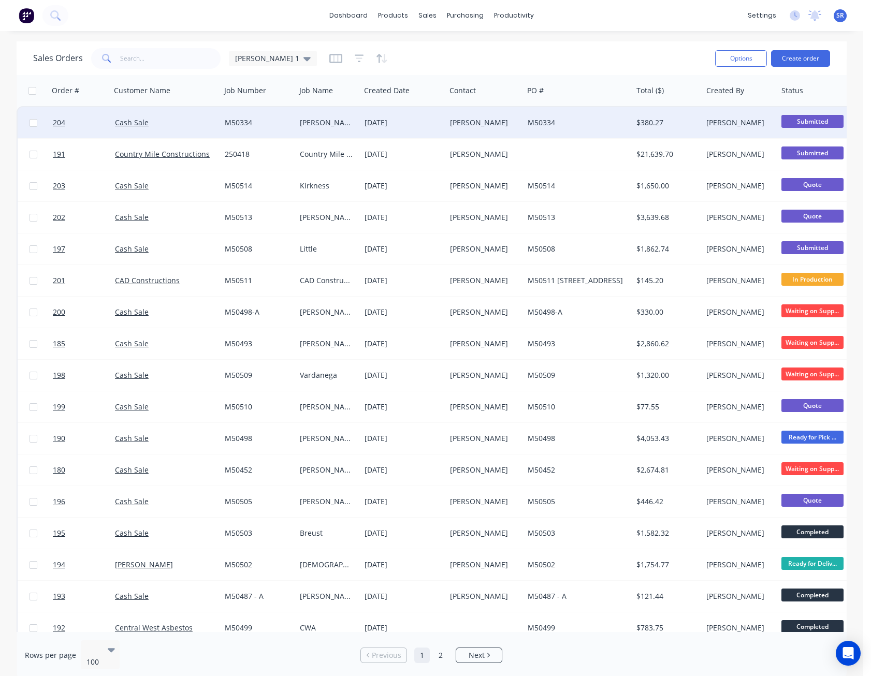
click at [472, 121] on div "[PERSON_NAME]" at bounding box center [483, 123] width 66 height 10
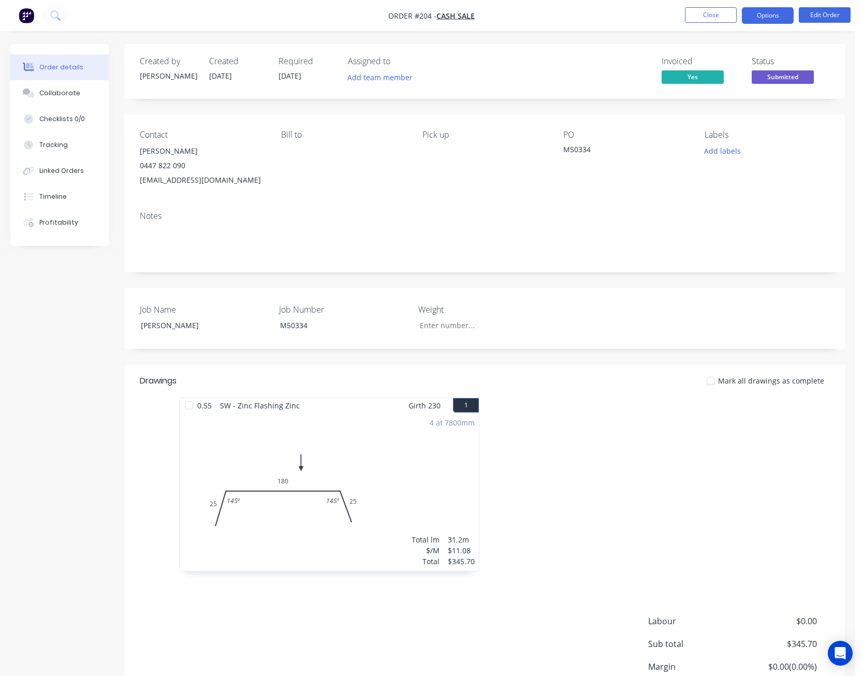
click at [758, 20] on button "Options" at bounding box center [768, 15] width 52 height 17
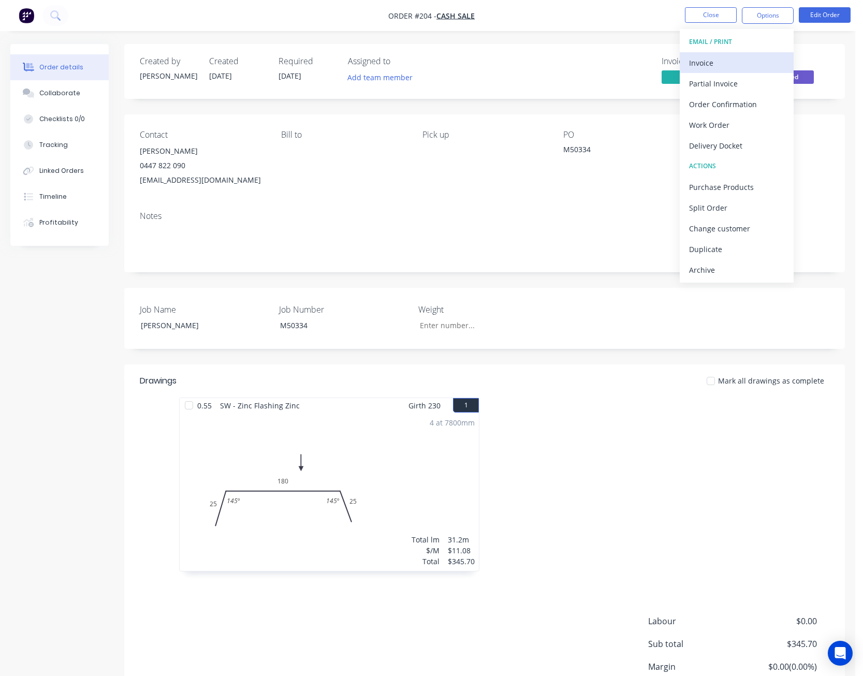
click at [754, 66] on div "Invoice" at bounding box center [736, 62] width 95 height 15
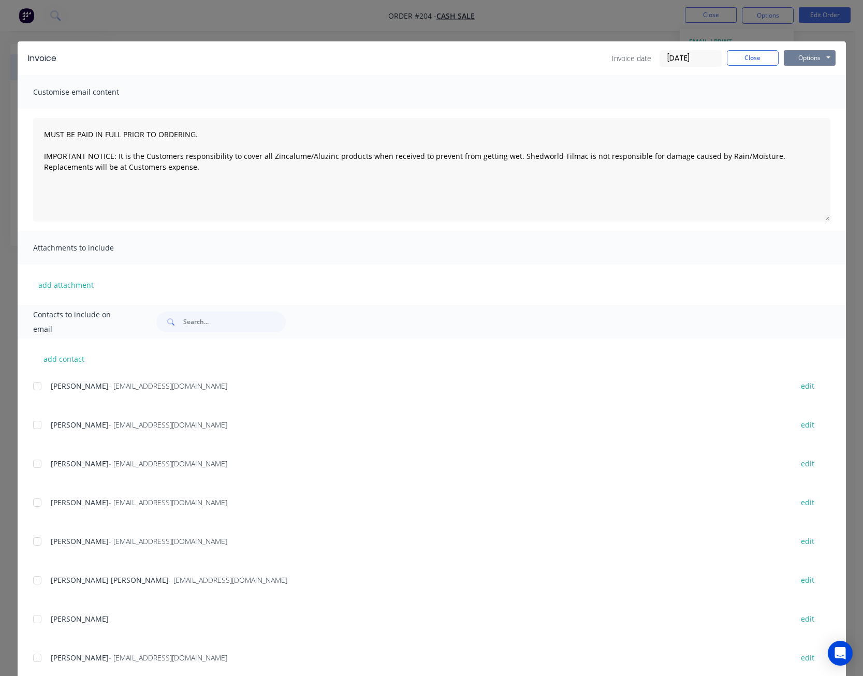
click at [798, 59] on button "Options" at bounding box center [810, 58] width 52 height 16
click at [800, 89] on button "Print" at bounding box center [817, 93] width 66 height 17
click at [742, 57] on button "Close" at bounding box center [753, 58] width 52 height 16
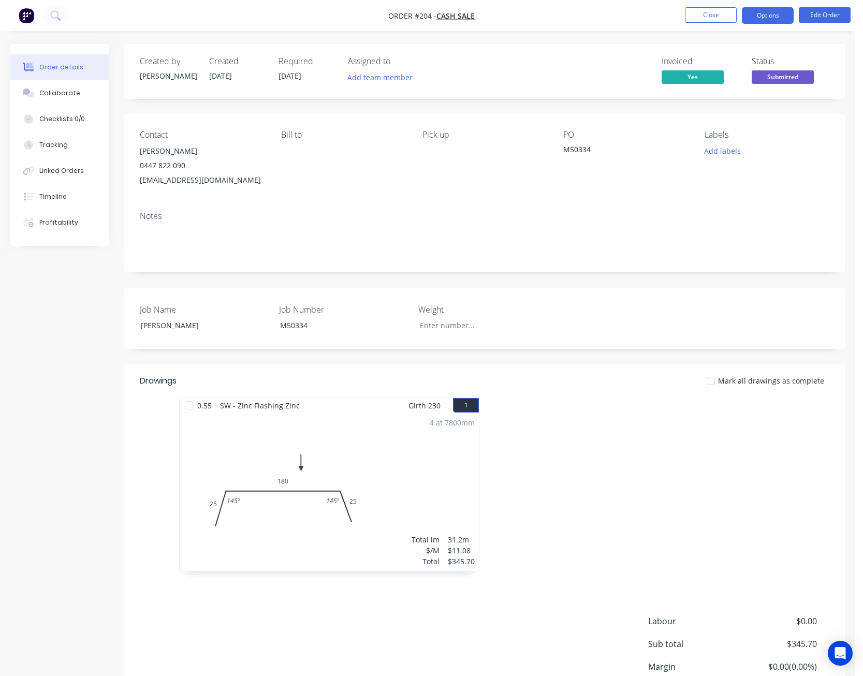
click at [765, 16] on button "Options" at bounding box center [768, 15] width 52 height 17
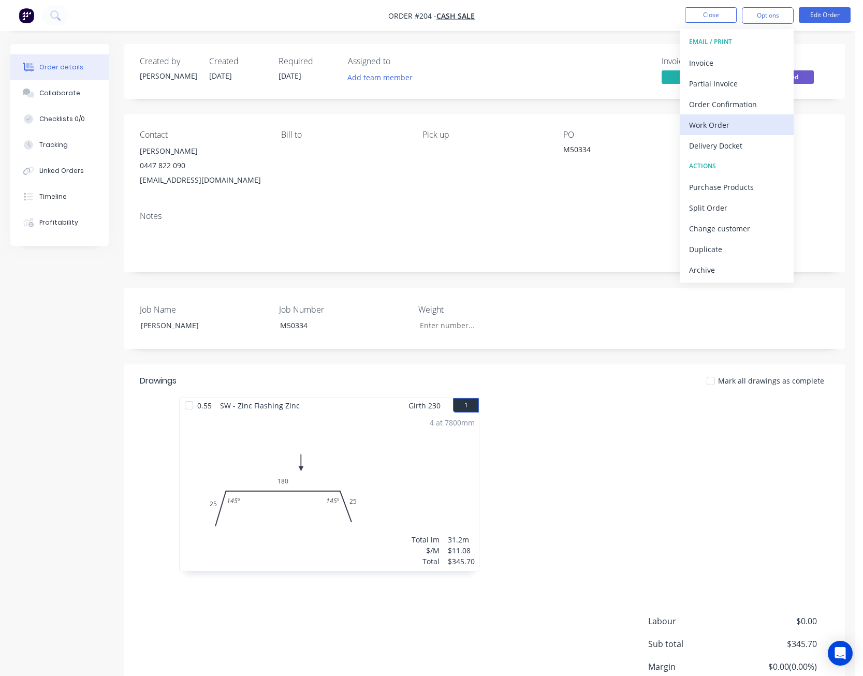
click at [745, 120] on div "Work Order" at bounding box center [736, 125] width 95 height 15
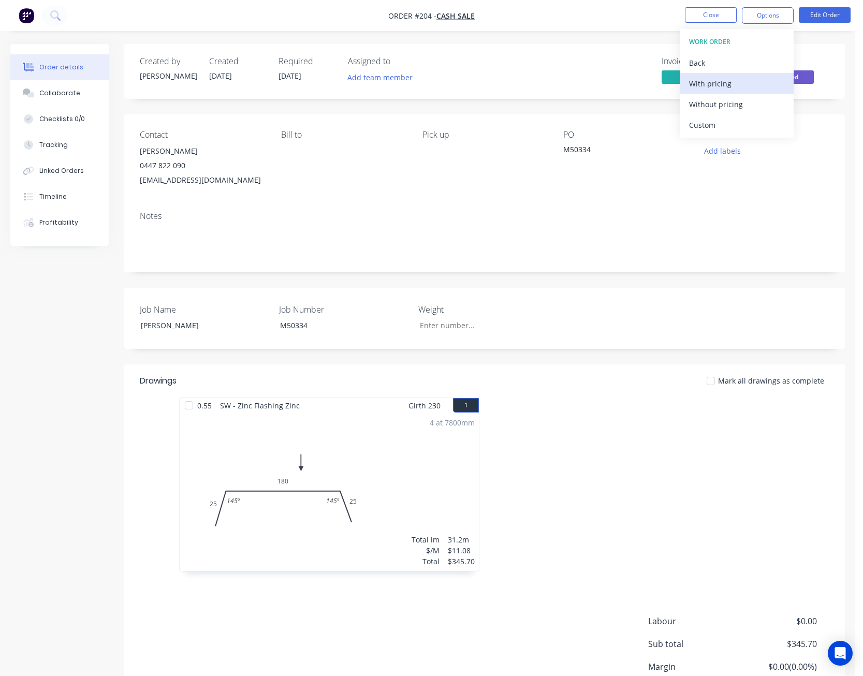
click at [734, 81] on div "With pricing" at bounding box center [736, 83] width 95 height 15
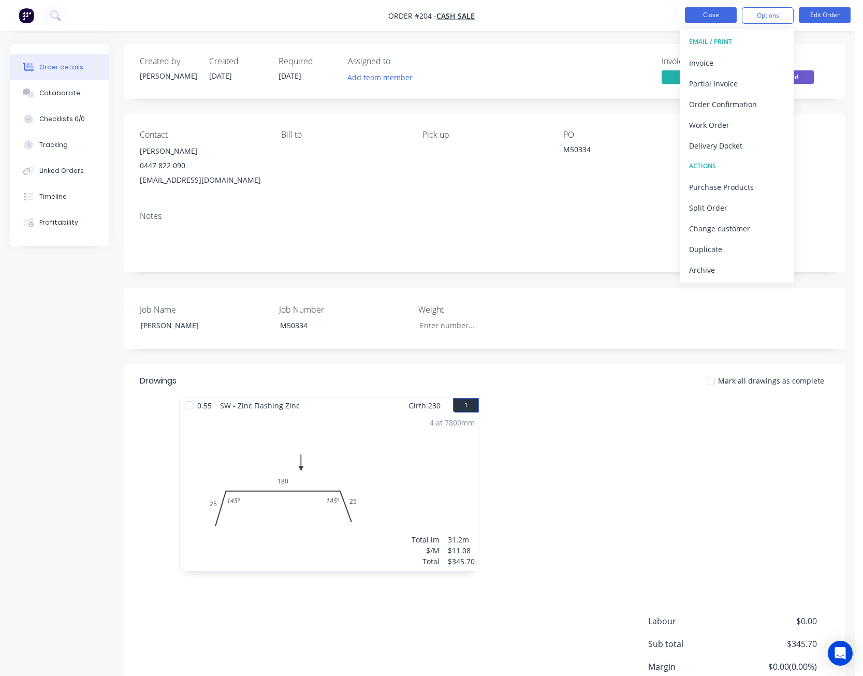
click at [705, 15] on button "Close" at bounding box center [711, 15] width 52 height 16
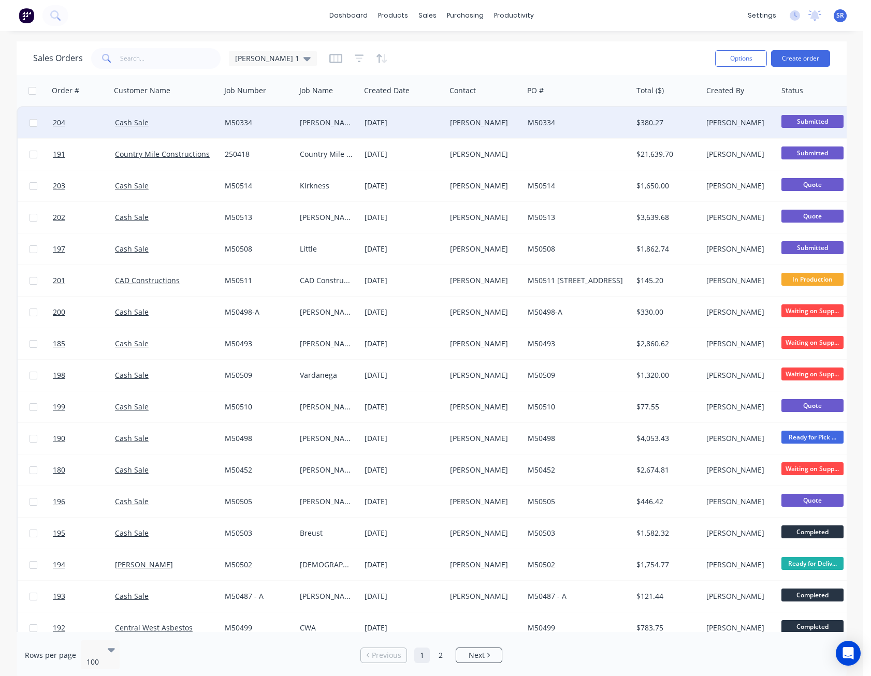
click at [509, 129] on div "[PERSON_NAME]" at bounding box center [485, 122] width 78 height 31
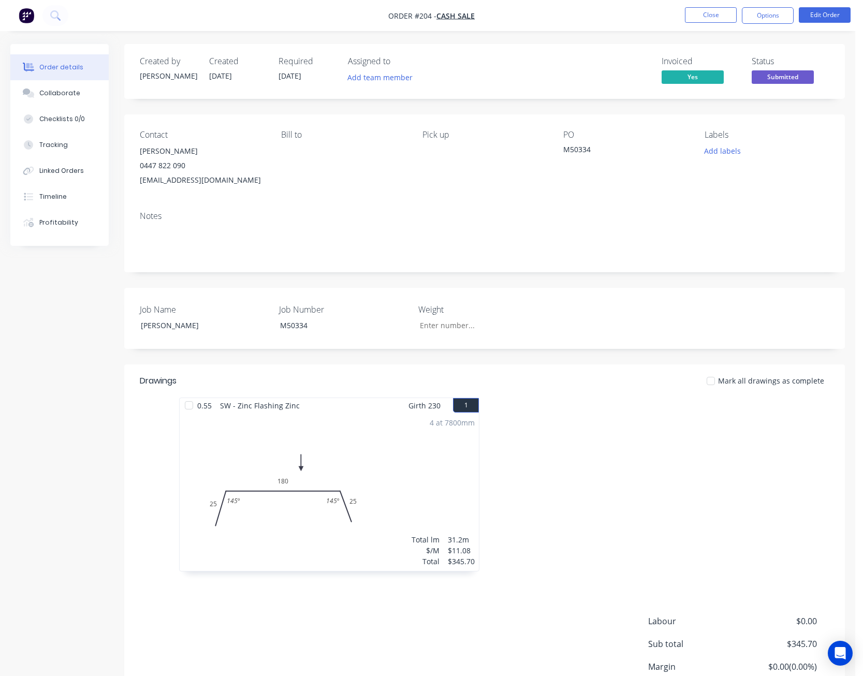
click at [426, 503] on div "4 at 7800mm Total lm $/M Total 31.2m $11.08 $345.70" at bounding box center [329, 492] width 299 height 158
click at [822, 14] on button "Edit Order" at bounding box center [825, 15] width 52 height 16
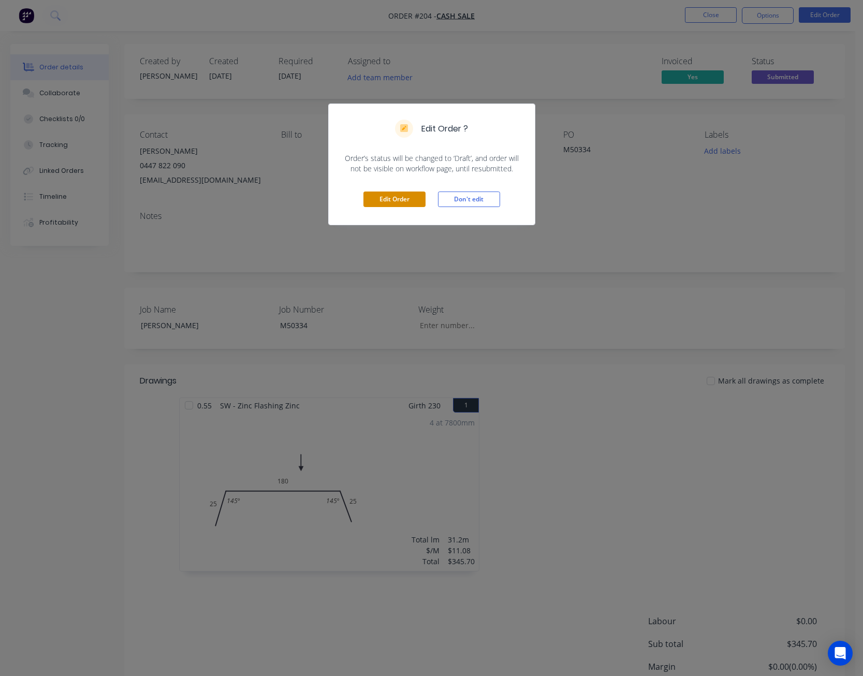
click at [381, 198] on button "Edit Order" at bounding box center [394, 200] width 62 height 16
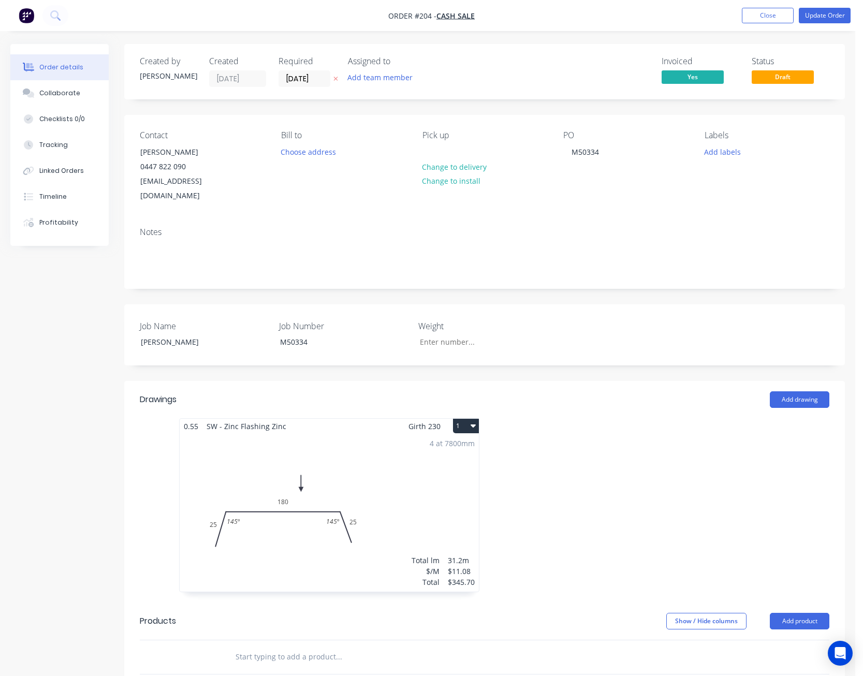
click at [388, 518] on div "4 at 7800mm Total lm $/M Total 31.2m $11.08 $345.70" at bounding box center [329, 513] width 299 height 158
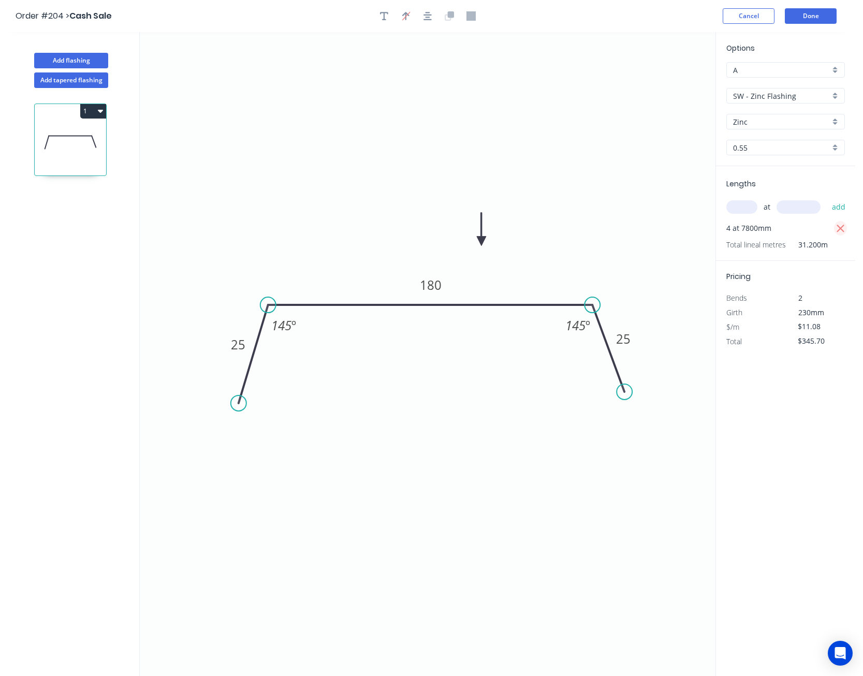
click at [838, 228] on icon "button" at bounding box center [840, 229] width 9 height 12
type input "$0.00"
click at [733, 207] on input "text" at bounding box center [741, 206] width 31 height 13
type input "3"
type input "7800"
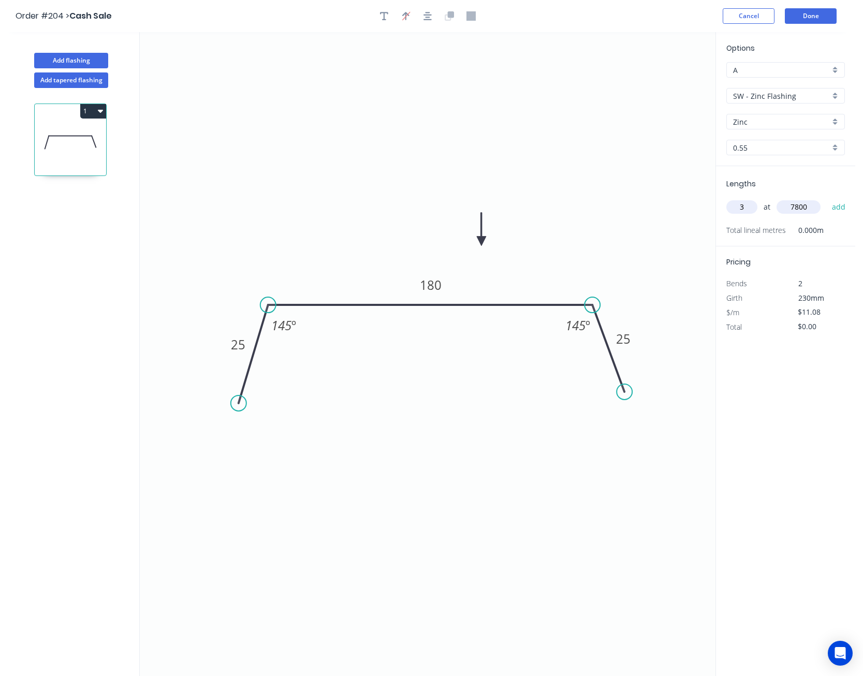
click at [827, 198] on button "add" at bounding box center [839, 207] width 24 height 18
type input "$259.27"
click at [815, 14] on button "Done" at bounding box center [811, 16] width 52 height 16
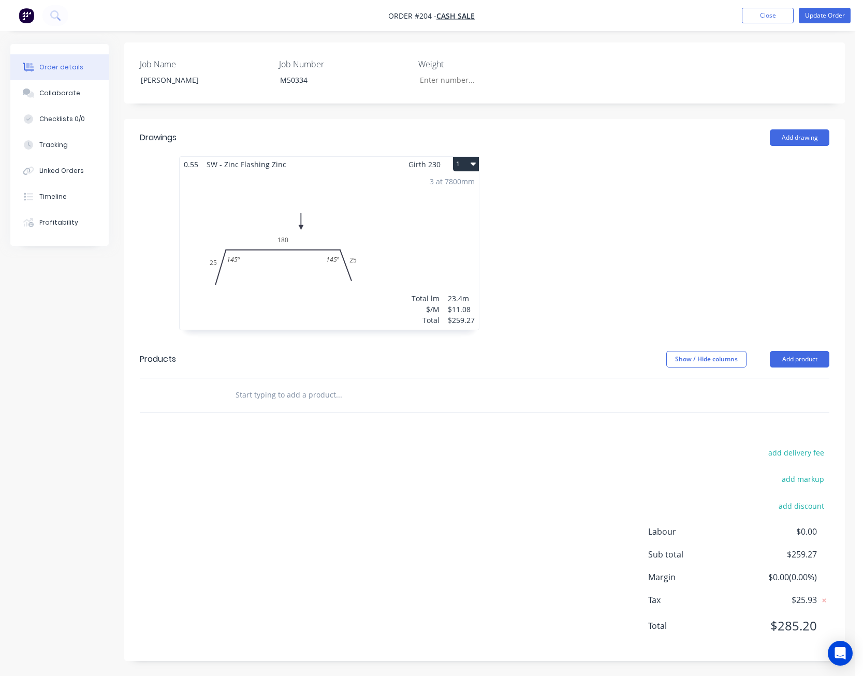
scroll to position [262, 0]
click at [816, 20] on button "Update Order" at bounding box center [825, 16] width 52 height 16
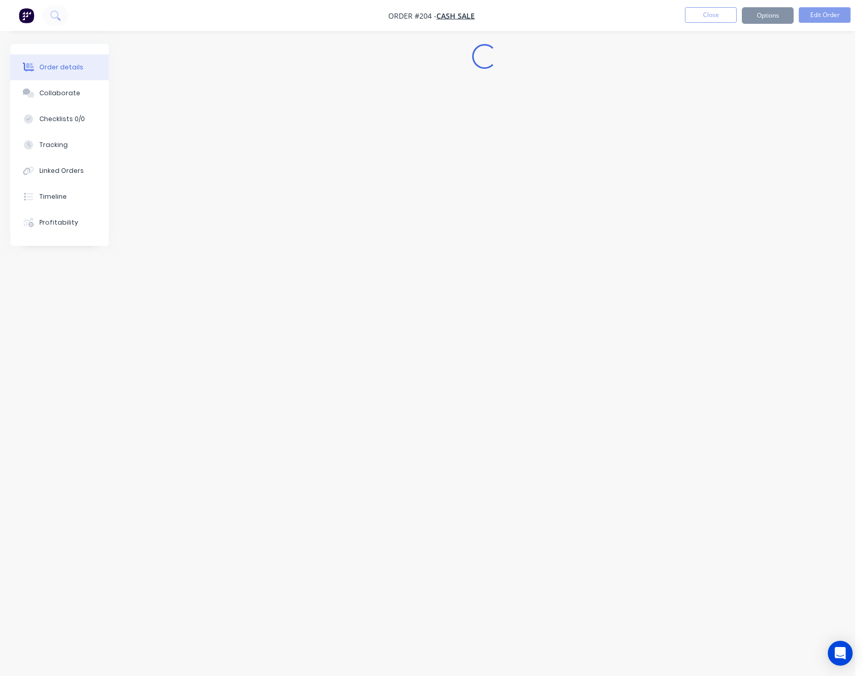
scroll to position [0, 0]
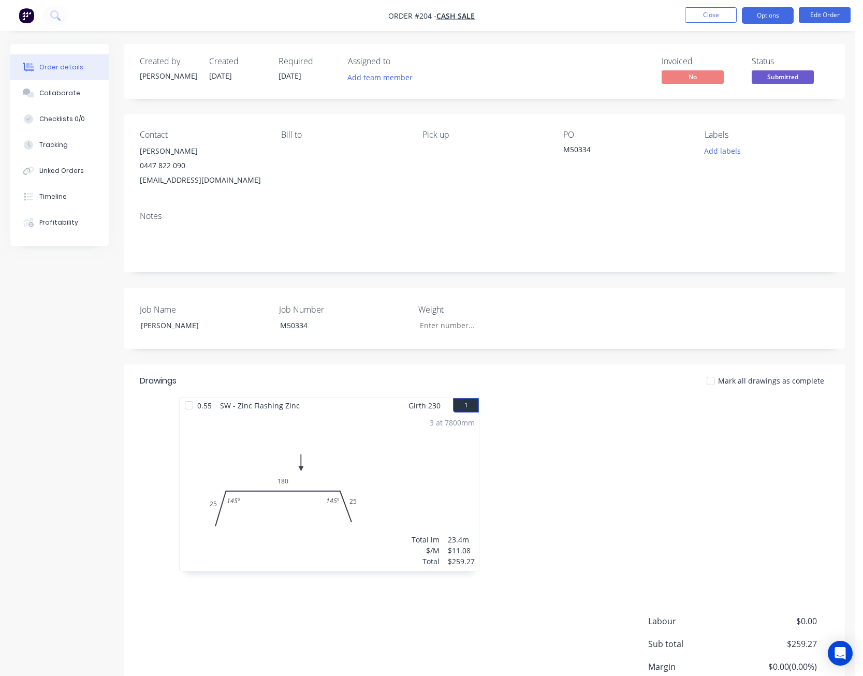
click at [781, 20] on button "Options" at bounding box center [768, 15] width 52 height 17
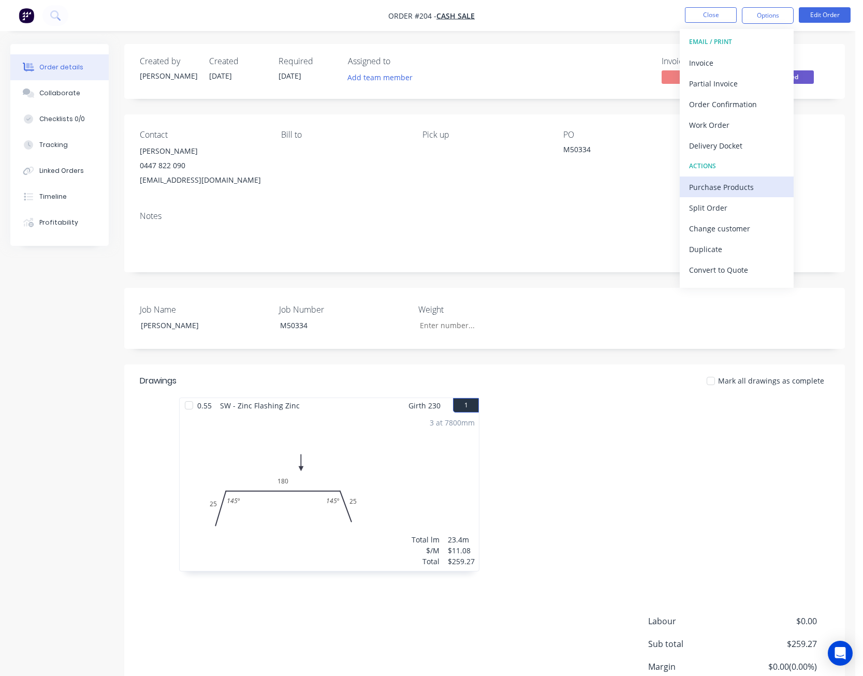
click at [746, 181] on div "Purchase Products" at bounding box center [736, 187] width 95 height 15
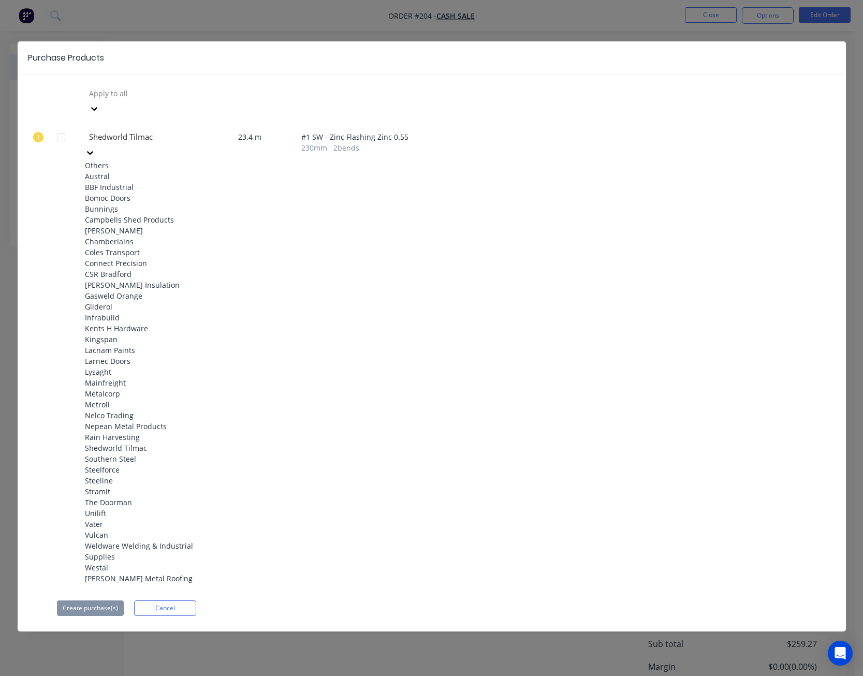
click at [95, 148] on icon at bounding box center [90, 153] width 10 height 10
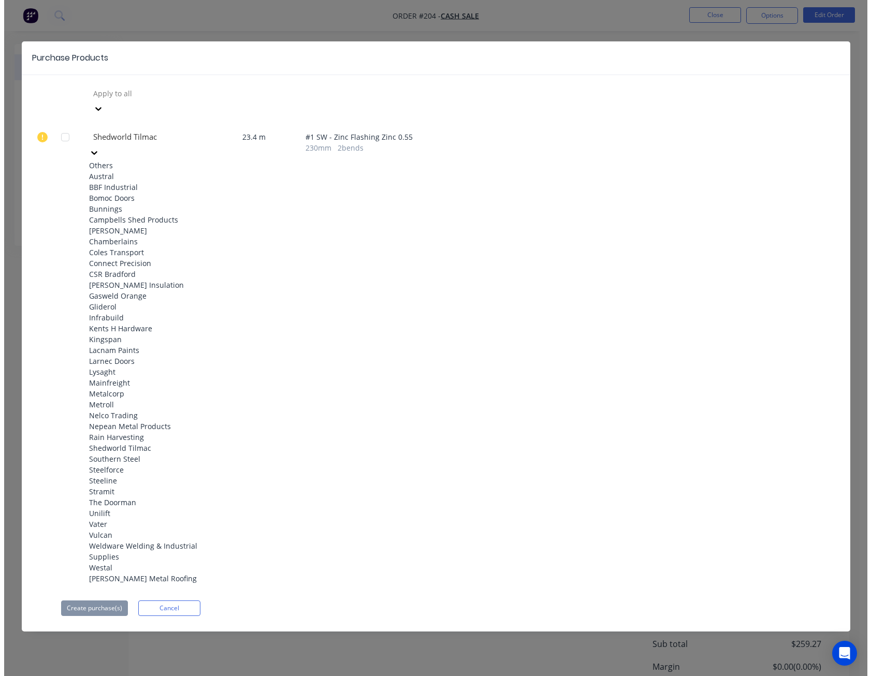
scroll to position [466, 0]
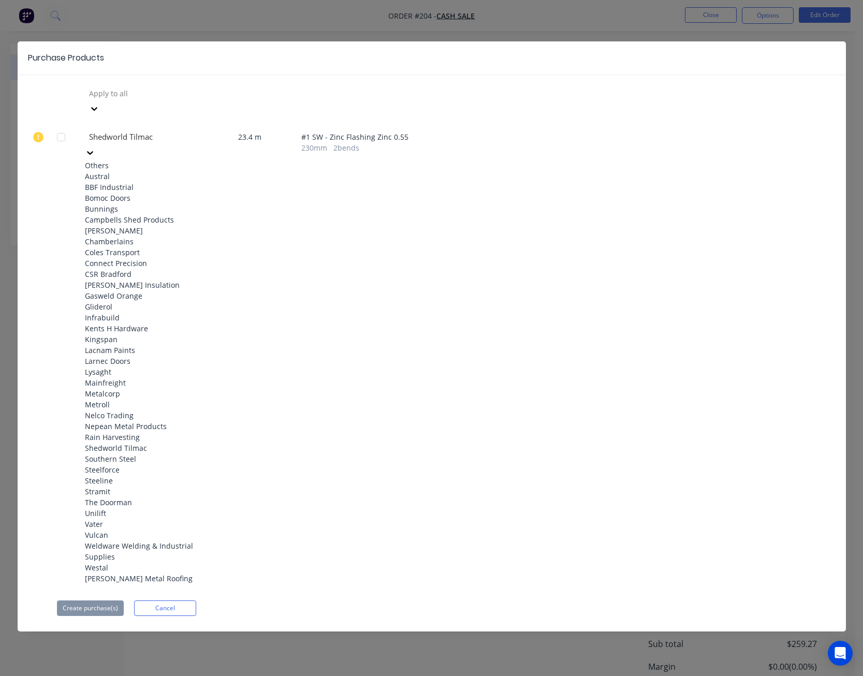
click at [155, 443] on div "Shedworld Tilmac" at bounding box center [142, 448] width 114 height 11
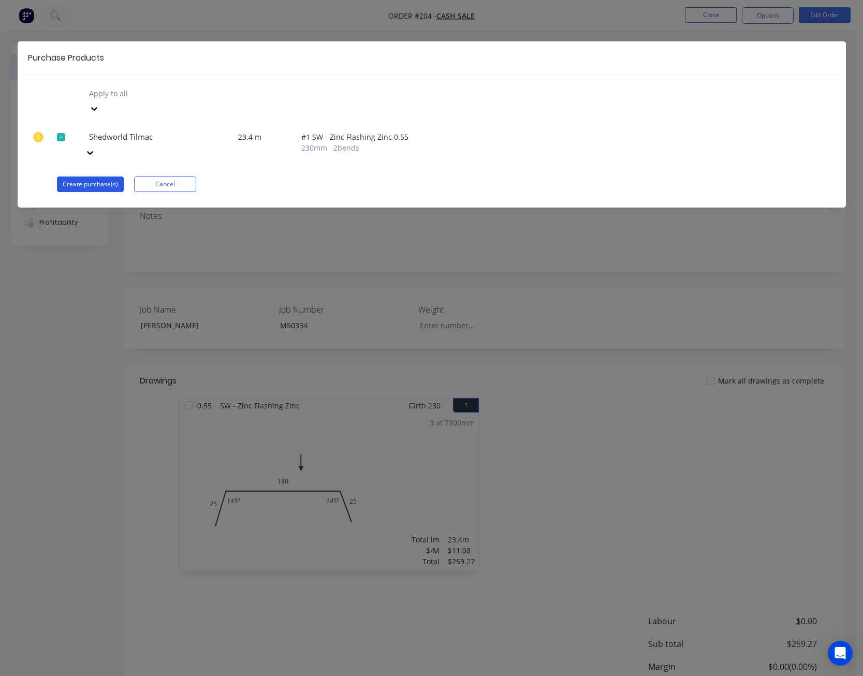
click at [108, 177] on button "Create purchase(s)" at bounding box center [90, 185] width 67 height 16
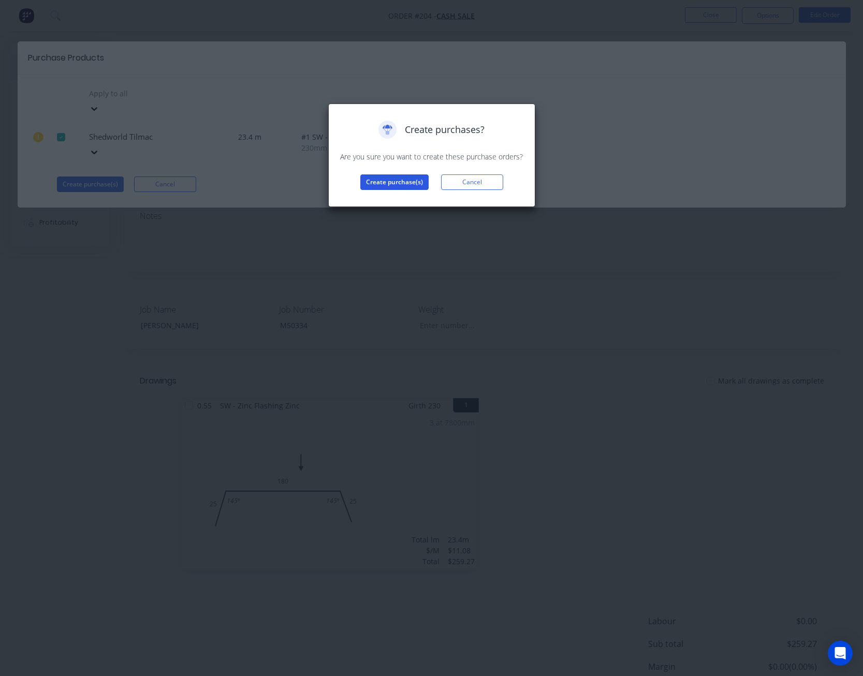
click at [405, 180] on button "Create purchase(s)" at bounding box center [394, 182] width 68 height 16
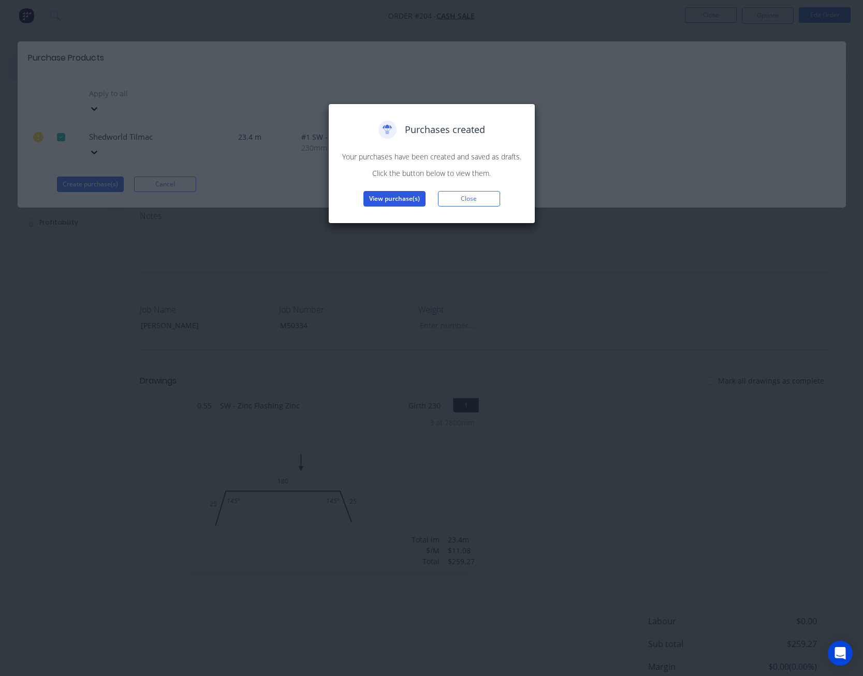
click at [392, 201] on button "View purchase(s)" at bounding box center [394, 199] width 62 height 16
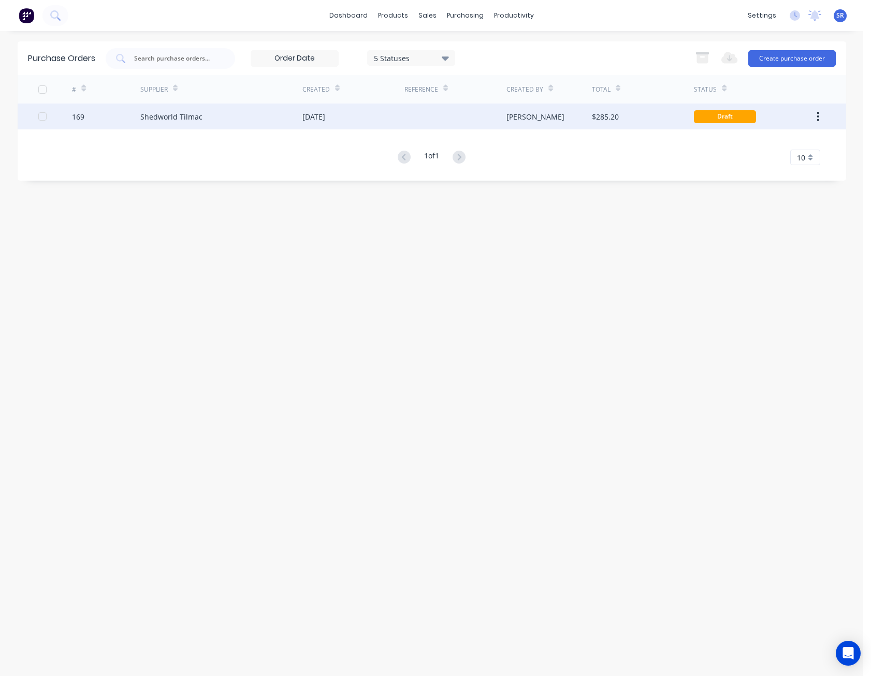
click at [473, 106] on div at bounding box center [455, 117] width 102 height 26
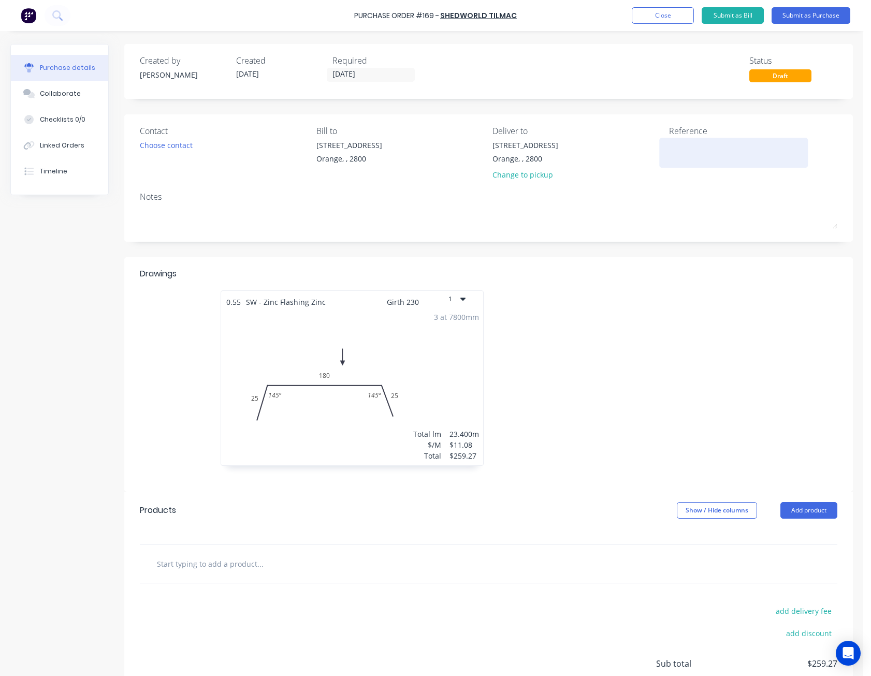
click at [671, 144] on textarea at bounding box center [733, 151] width 129 height 23
type textarea "[PERSON_NAME] - M50334"
click at [655, 191] on div "Notes" at bounding box center [488, 197] width 697 height 12
click at [804, 14] on button "Submit as Purchase" at bounding box center [810, 15] width 79 height 17
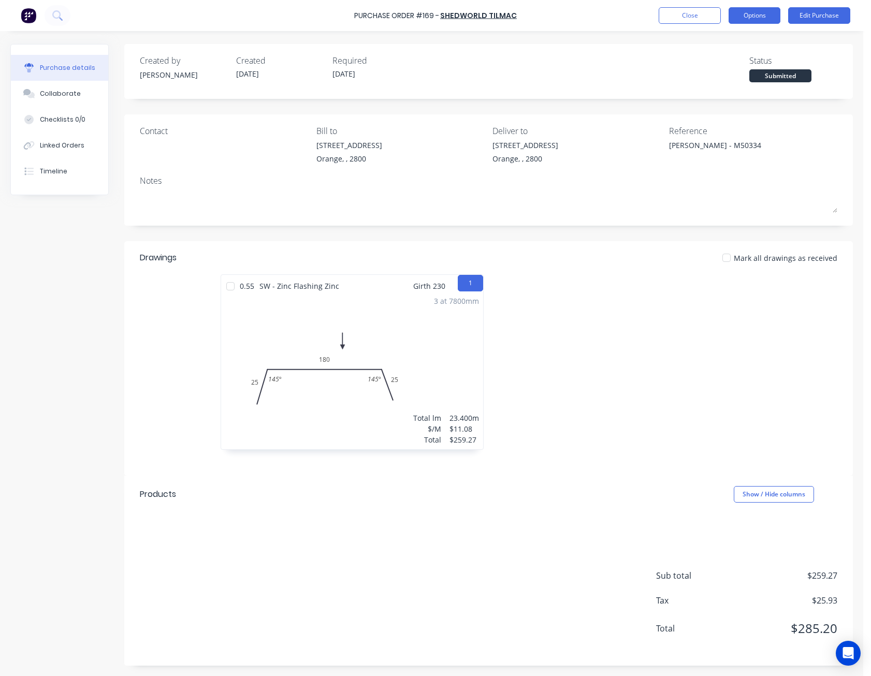
click at [766, 13] on button "Options" at bounding box center [754, 15] width 52 height 17
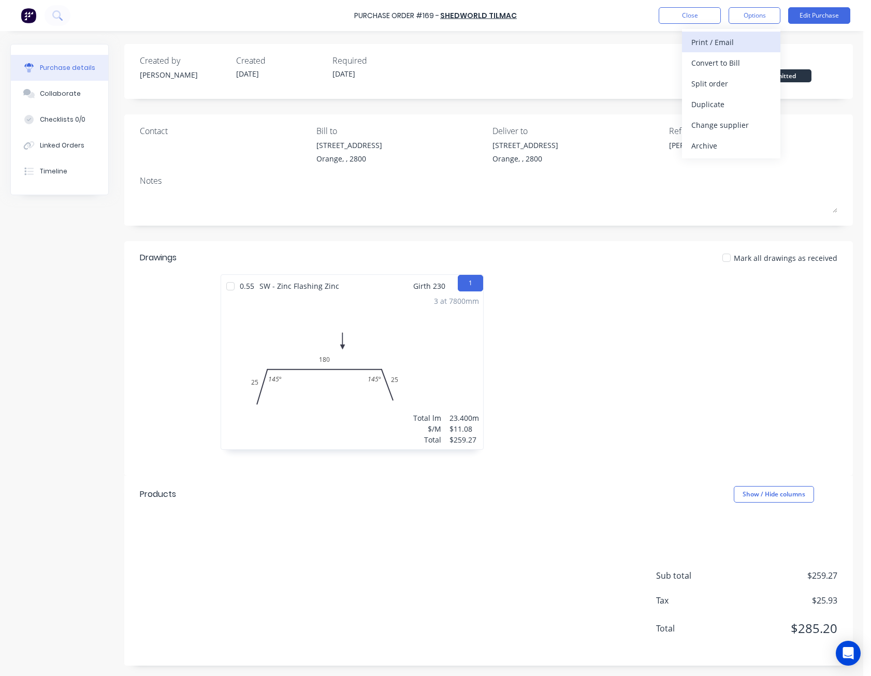
click at [740, 45] on div "Print / Email" at bounding box center [731, 42] width 80 height 15
click at [733, 77] on div "Without pricing" at bounding box center [731, 83] width 80 height 15
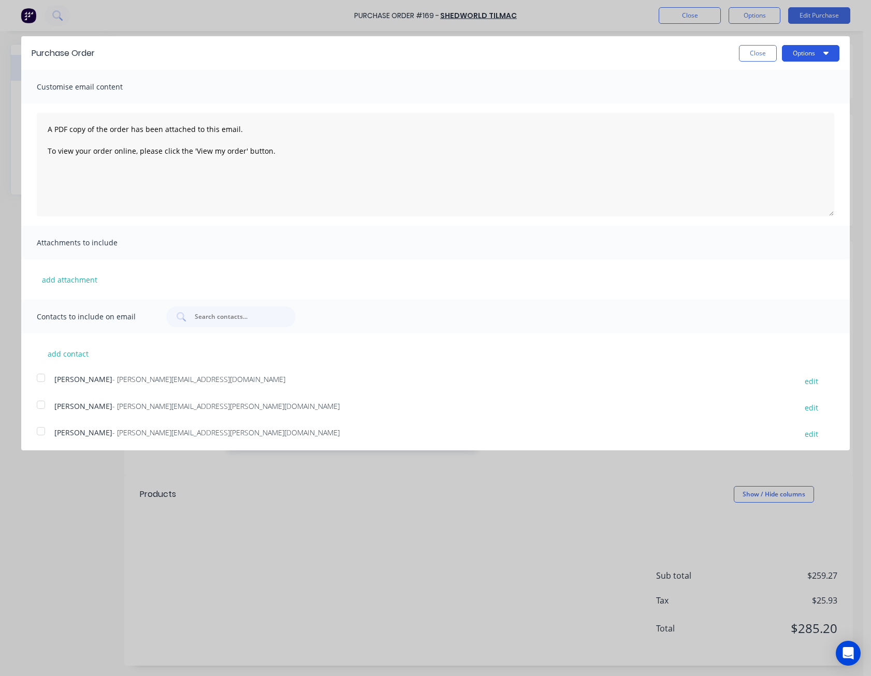
click at [800, 59] on button "Options" at bounding box center [810, 53] width 57 height 17
click at [794, 70] on button "Print" at bounding box center [790, 79] width 98 height 21
click at [743, 53] on button "Close" at bounding box center [758, 53] width 38 height 17
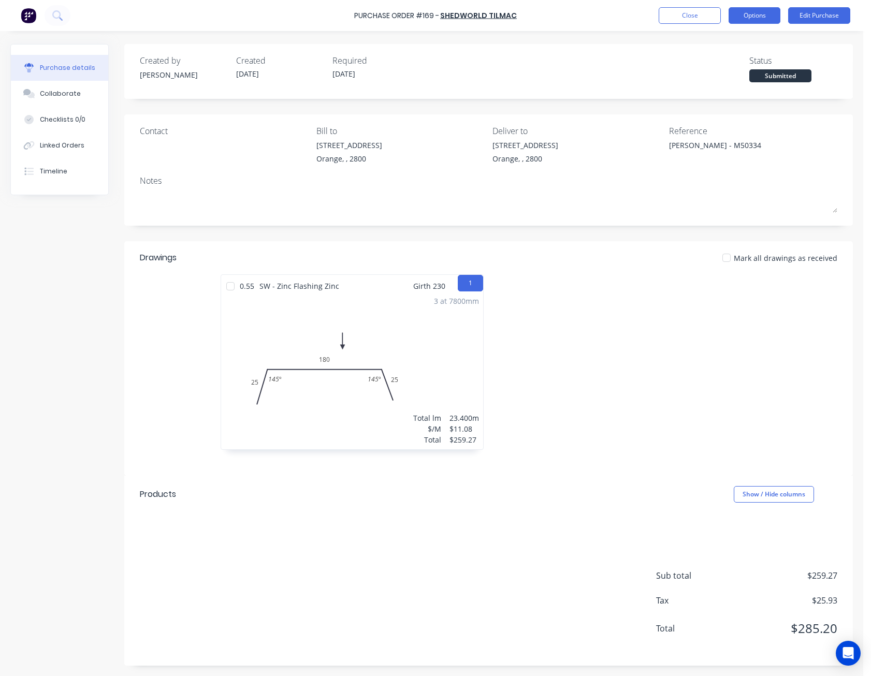
click at [752, 18] on button "Options" at bounding box center [754, 15] width 52 height 17
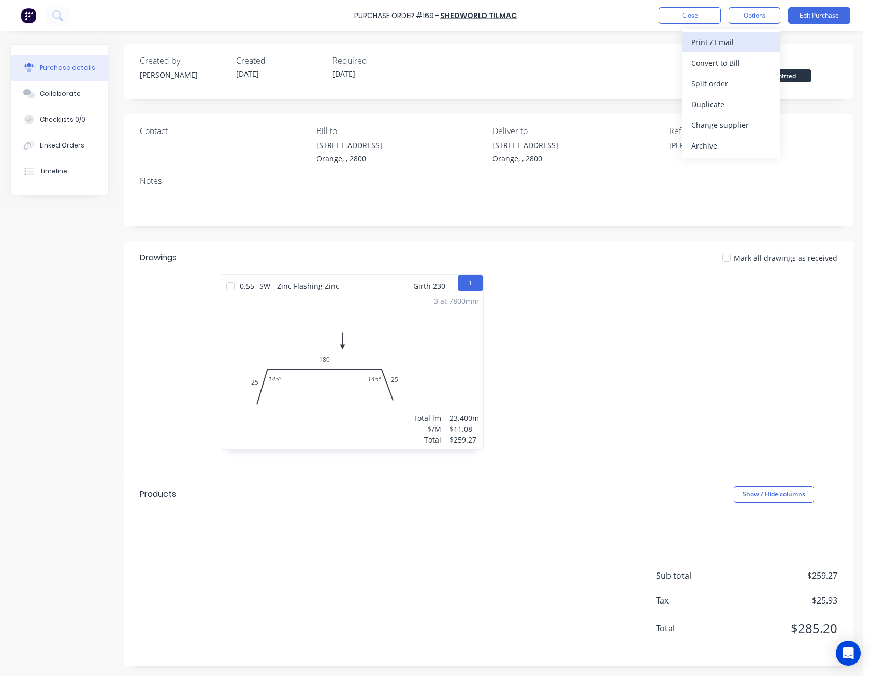
click at [750, 36] on div "Print / Email" at bounding box center [731, 42] width 80 height 15
click at [704, 19] on button "Close" at bounding box center [690, 15] width 62 height 17
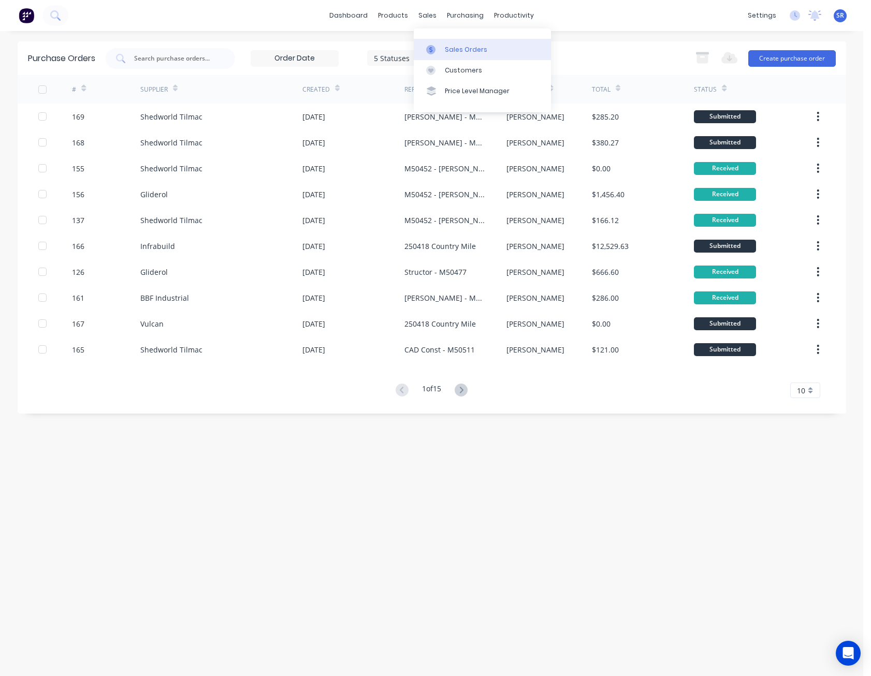
click at [454, 50] on div "Sales Orders" at bounding box center [466, 49] width 42 height 9
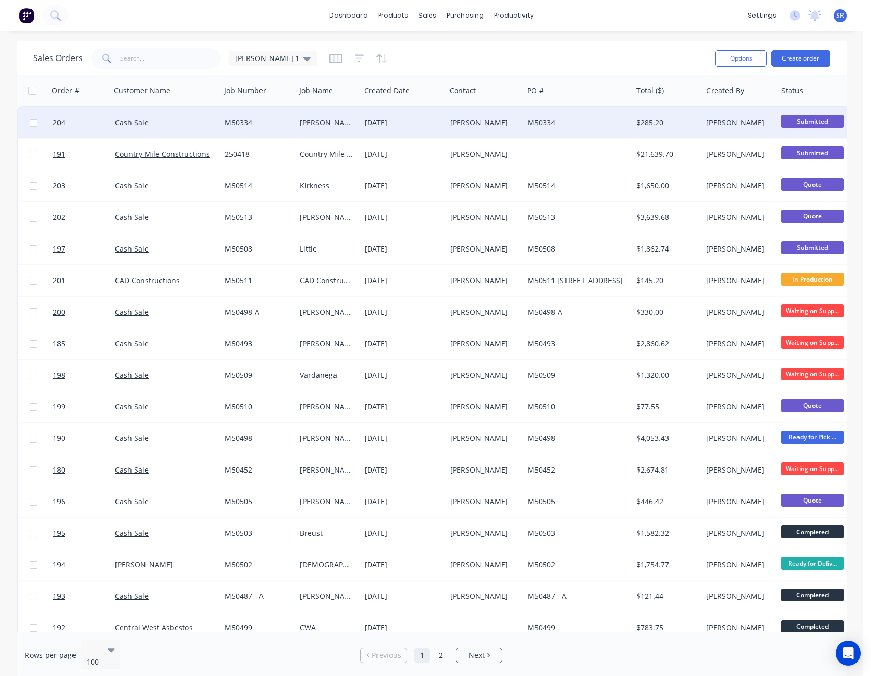
click at [446, 113] on div "[PERSON_NAME]" at bounding box center [485, 122] width 78 height 31
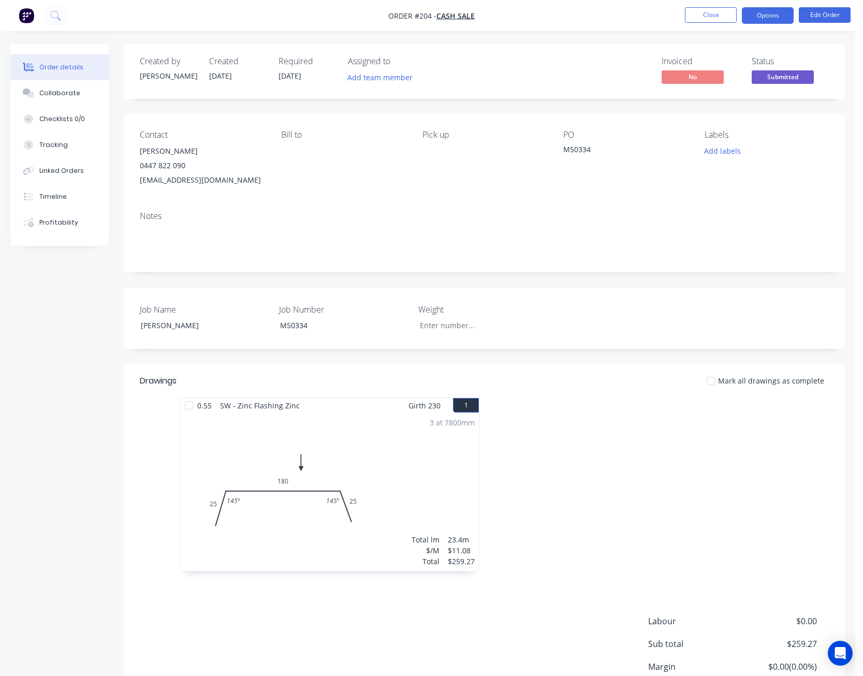
click at [787, 12] on button "Options" at bounding box center [768, 15] width 52 height 17
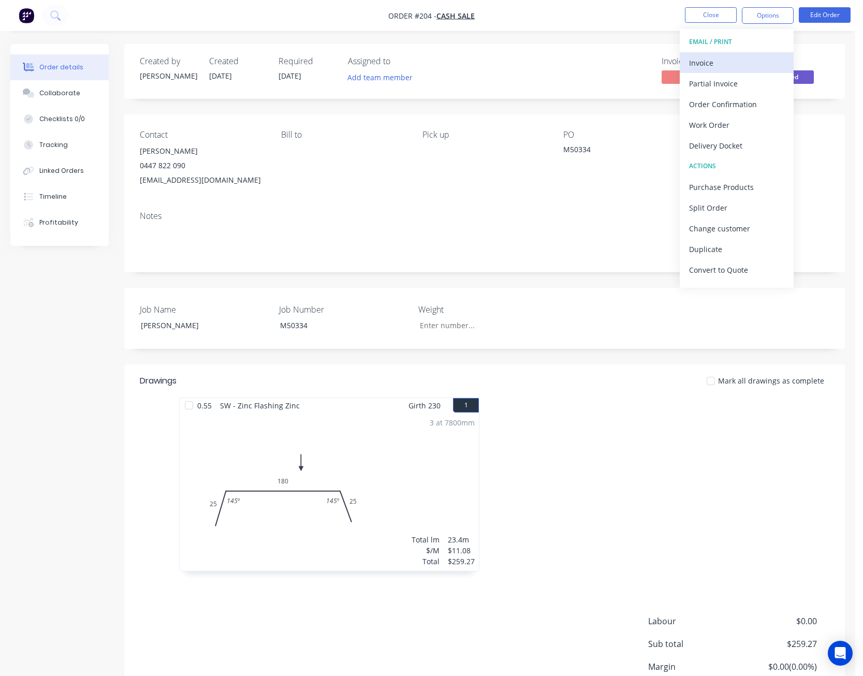
click at [757, 53] on button "Invoice" at bounding box center [737, 62] width 114 height 21
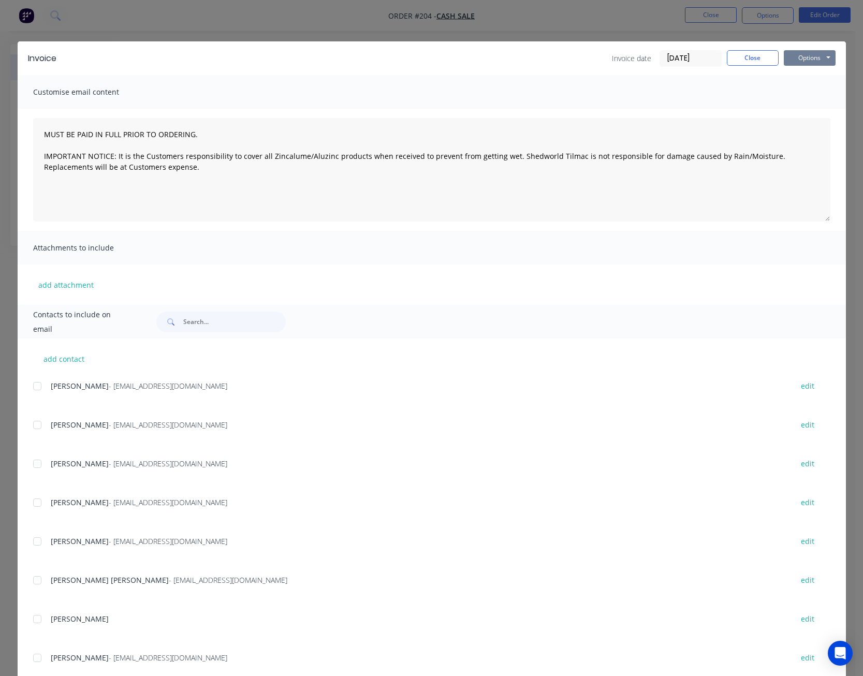
click at [797, 50] on button "Options" at bounding box center [810, 58] width 52 height 16
click at [805, 85] on button "Print" at bounding box center [817, 93] width 66 height 17
click at [735, 58] on button "Close" at bounding box center [753, 58] width 52 height 16
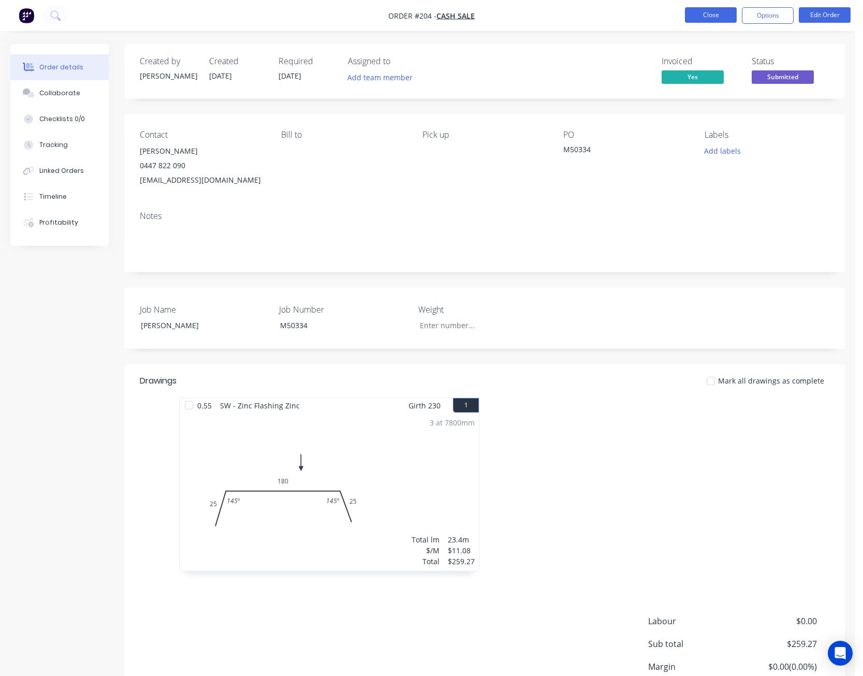
click at [716, 11] on button "Close" at bounding box center [711, 15] width 52 height 16
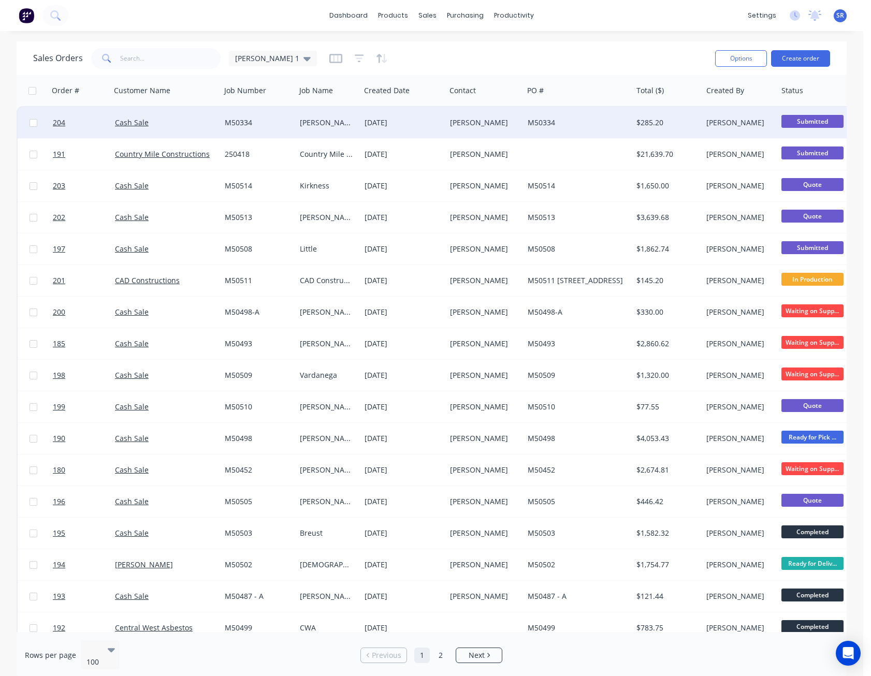
click at [821, 122] on span "Submitted" at bounding box center [812, 121] width 62 height 13
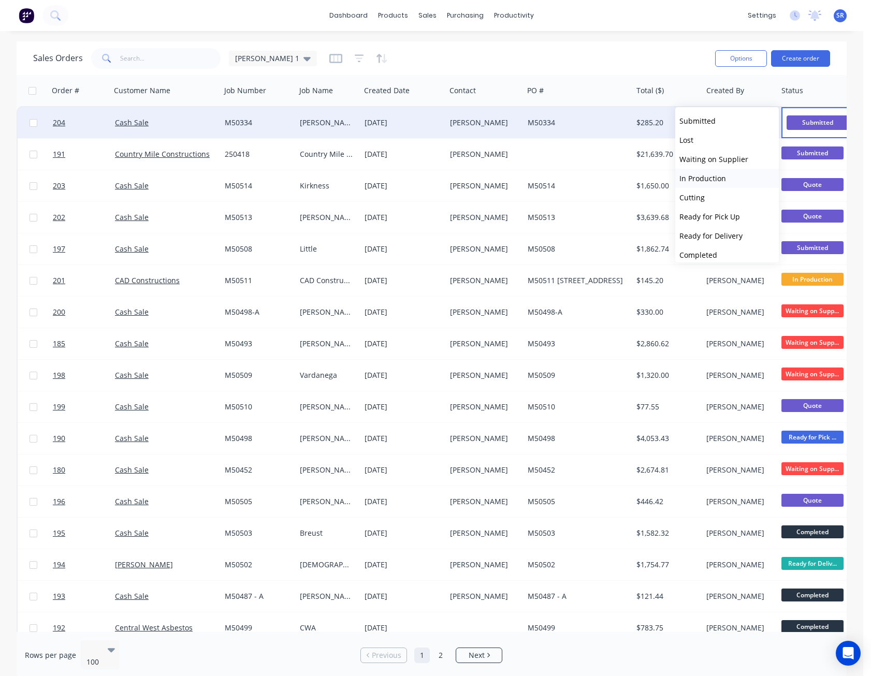
click at [715, 171] on button "In Production" at bounding box center [727, 178] width 104 height 19
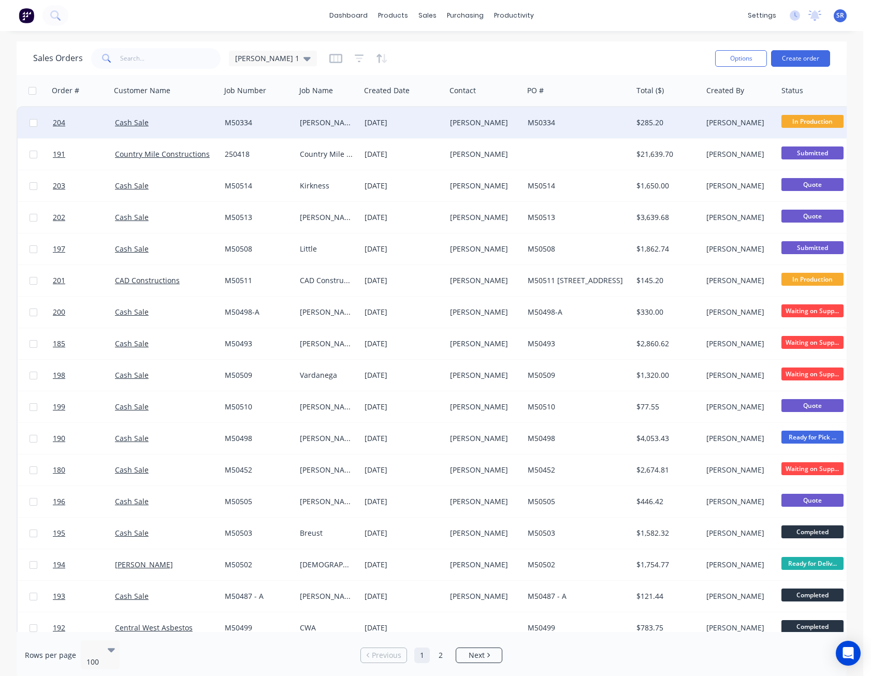
click at [666, 66] on div "Sales Orders [PERSON_NAME] 1" at bounding box center [370, 58] width 674 height 25
drag, startPoint x: 666, startPoint y: 66, endPoint x: 663, endPoint y: 49, distance: 17.9
click at [663, 49] on div "Sales Orders [PERSON_NAME] 1" at bounding box center [370, 58] width 674 height 25
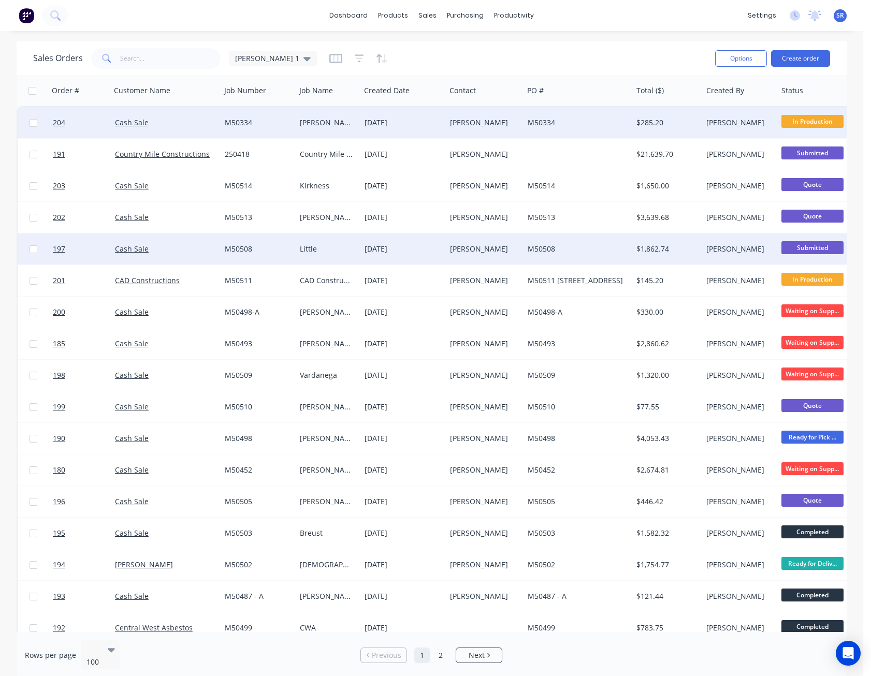
click at [806, 249] on span "Submitted" at bounding box center [812, 247] width 62 height 13
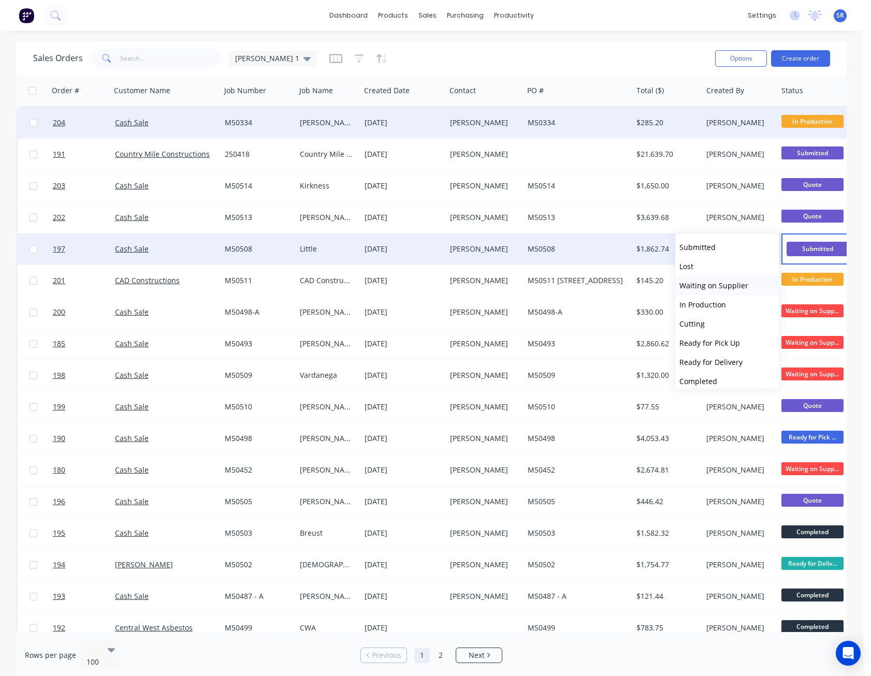
click at [729, 285] on span "Waiting on Supplier" at bounding box center [713, 286] width 69 height 10
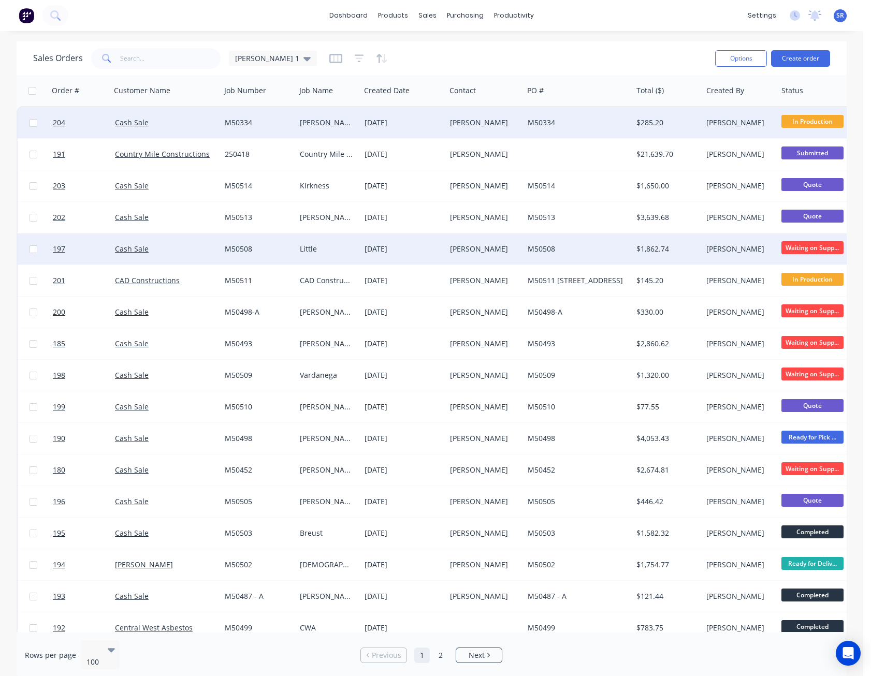
click at [634, 45] on div "Sales Orders [PERSON_NAME] 1 Options Create order" at bounding box center [432, 58] width 830 height 34
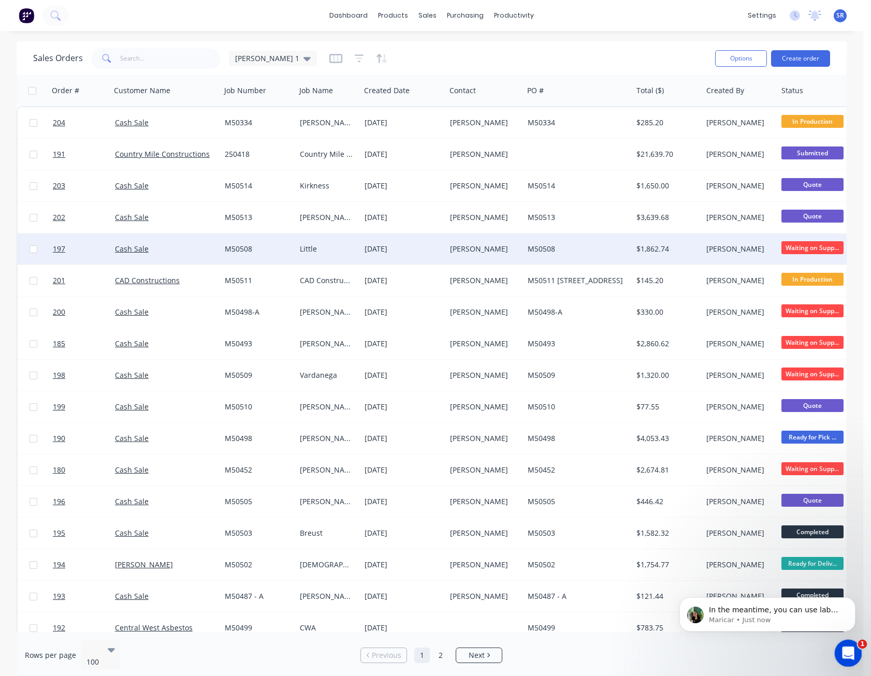
click at [848, 645] on div "Open Intercom Messenger" at bounding box center [846, 652] width 34 height 34
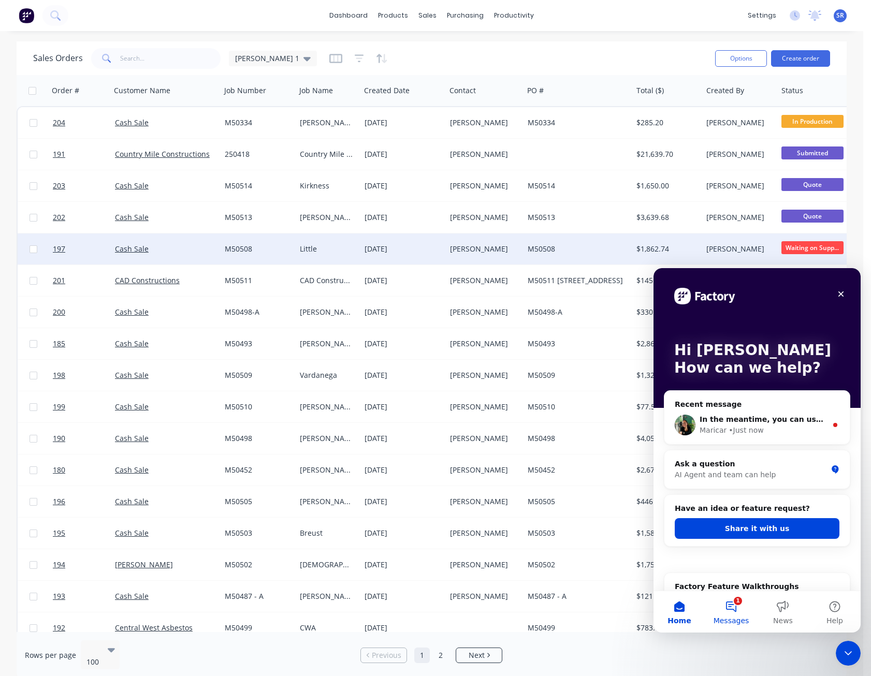
click at [730, 609] on button "1 Messages" at bounding box center [731, 611] width 52 height 41
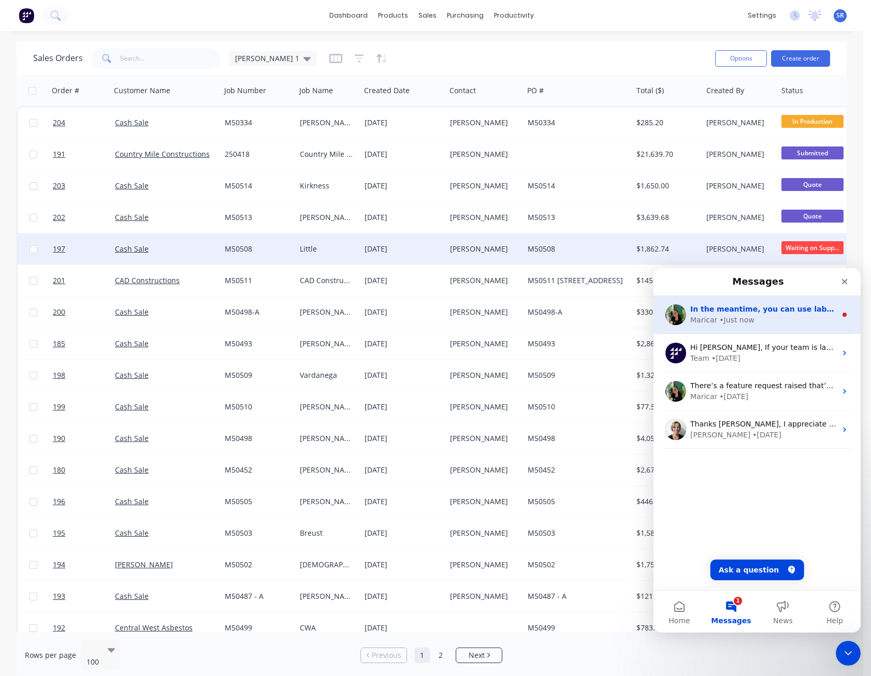
click at [752, 305] on span "In the meantime, you can use labels on your Quotes to help categorise and manag…" at bounding box center [877, 309] width 375 height 8
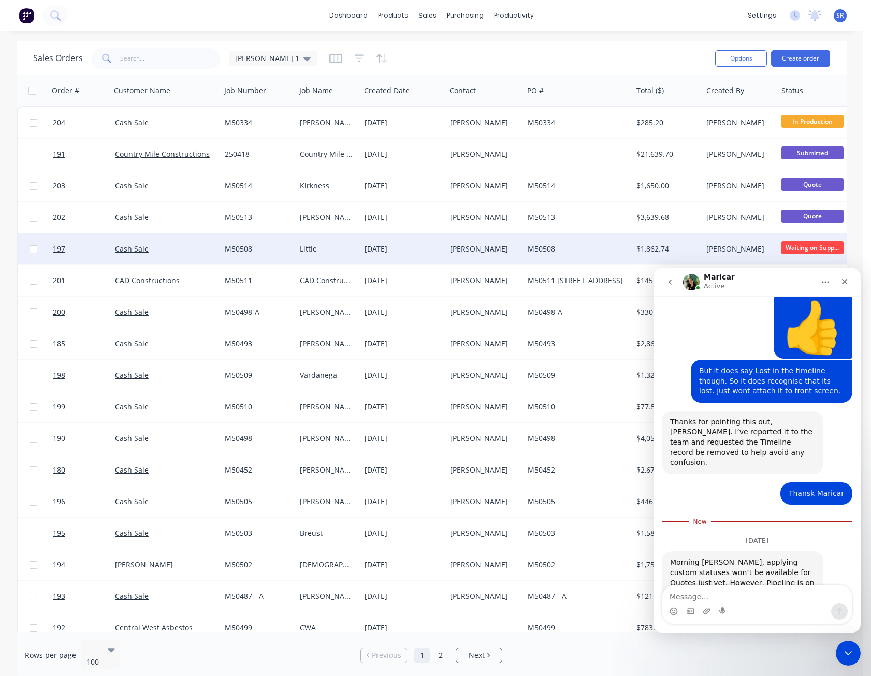
scroll to position [1451, 0]
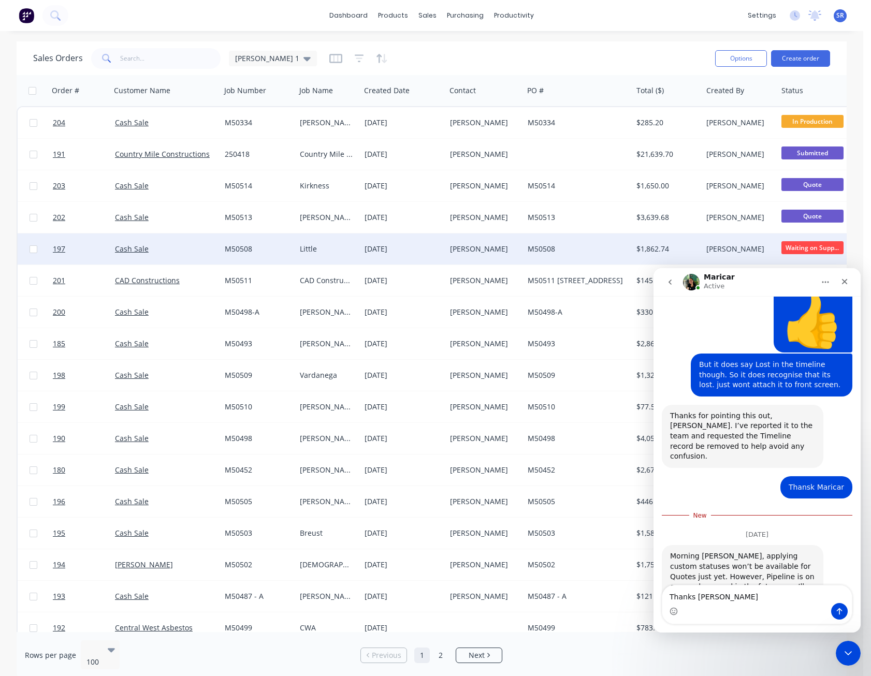
type textarea "Thanks [PERSON_NAME]"
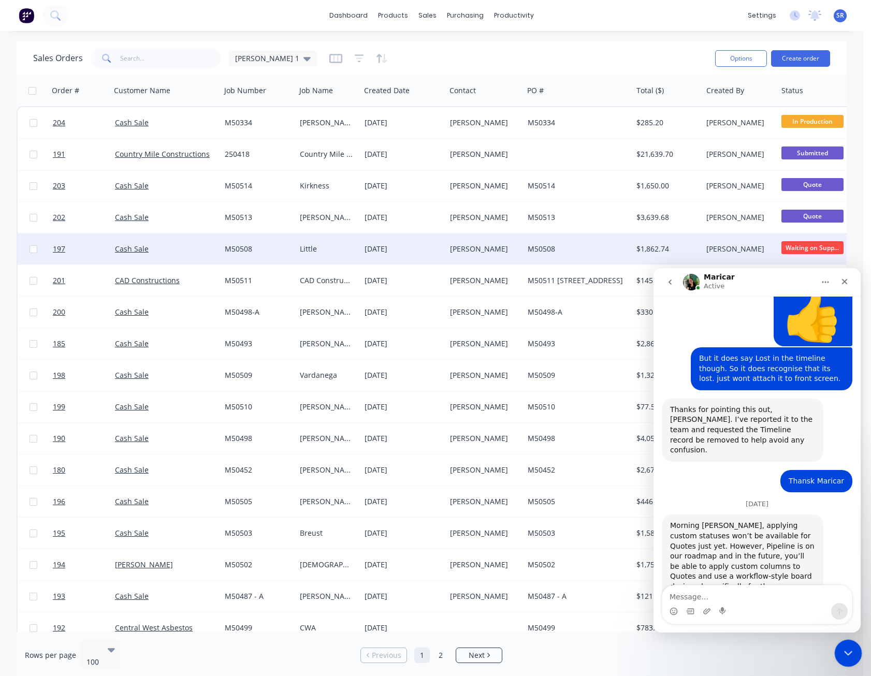
click at [841, 653] on icon "Close Intercom Messenger" at bounding box center [846, 652] width 12 height 12
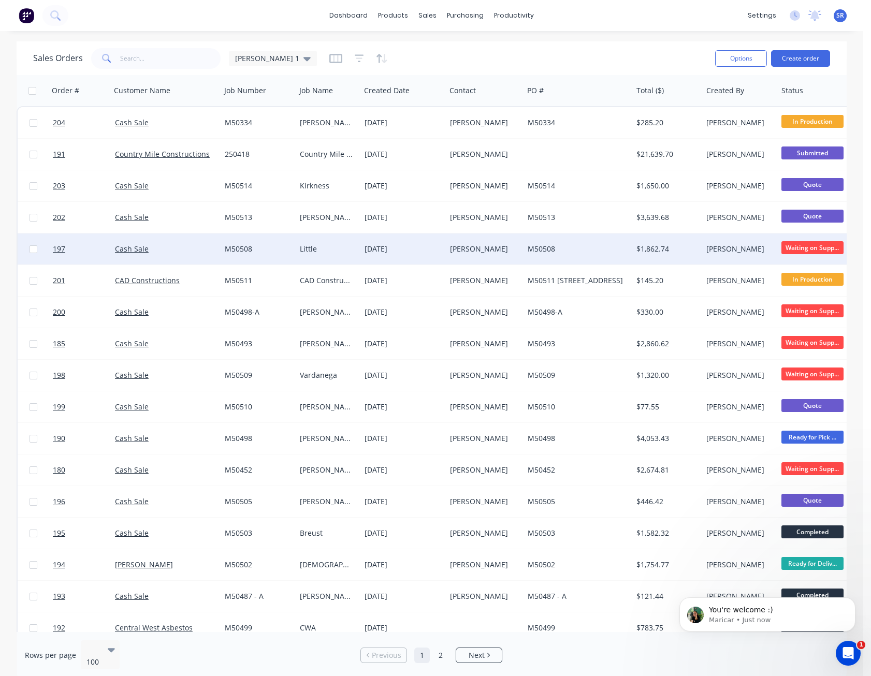
scroll to position [1488, 0]
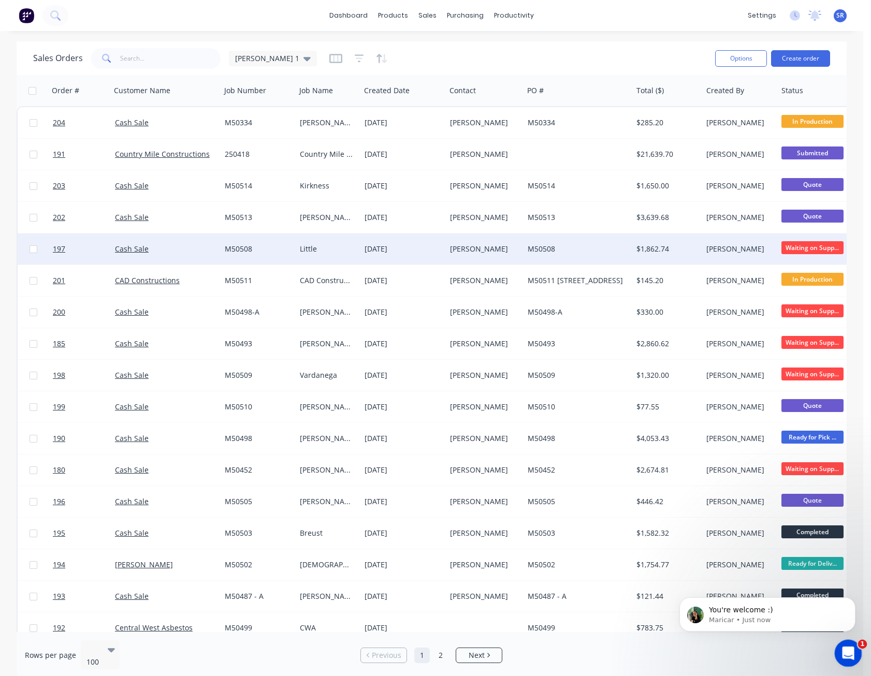
click at [851, 656] on div "Open Intercom Messenger" at bounding box center [846, 652] width 34 height 34
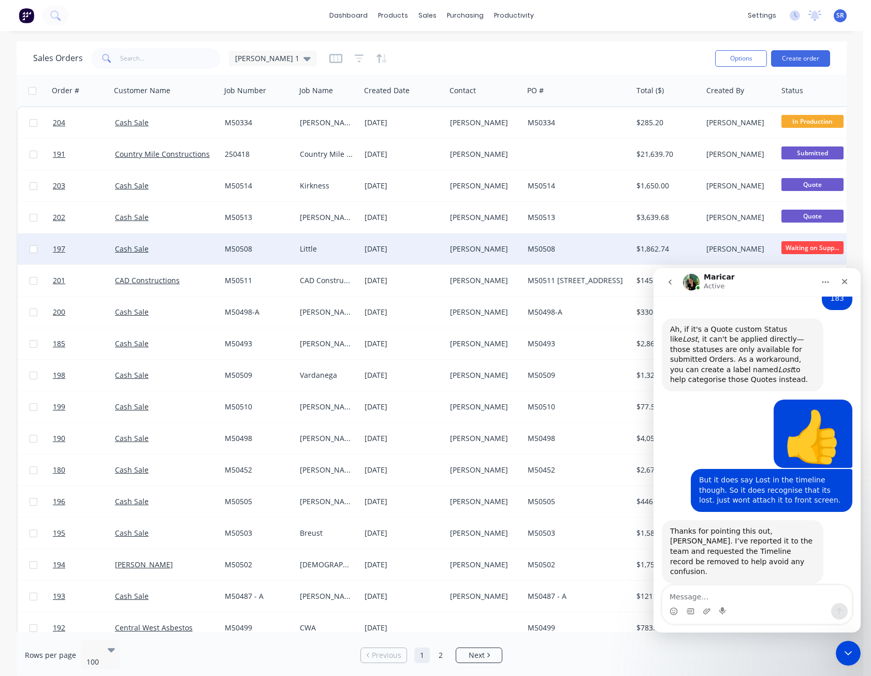
scroll to position [1505, 0]
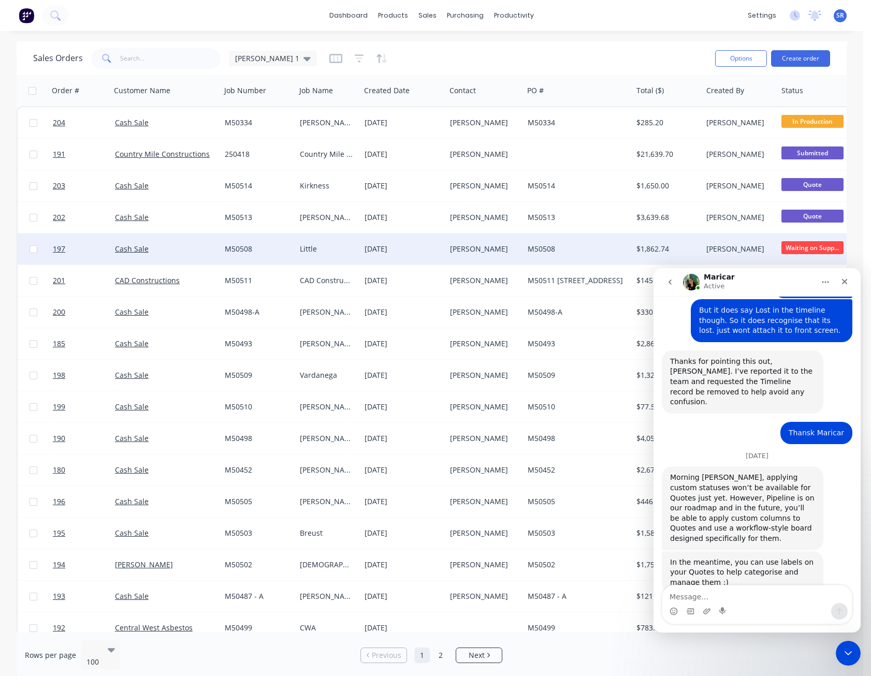
click at [718, 656] on div "You're welcome :)" at bounding box center [702, 661] width 64 height 10
click at [695, 656] on div "You're welcome :)" at bounding box center [702, 661] width 64 height 10
click at [718, 656] on div "You're welcome :)" at bounding box center [702, 661] width 64 height 10
click at [676, 611] on icon "Emoji picker" at bounding box center [673, 611] width 8 height 8
click at [675, 609] on icon "Emoji picker" at bounding box center [673, 611] width 8 height 8
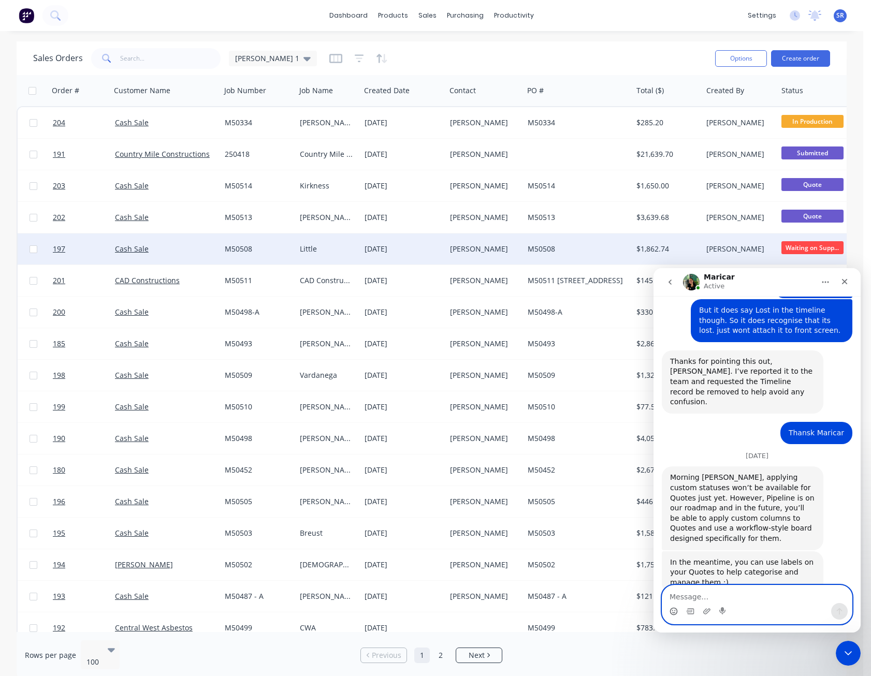
scroll to position [1565, 0]
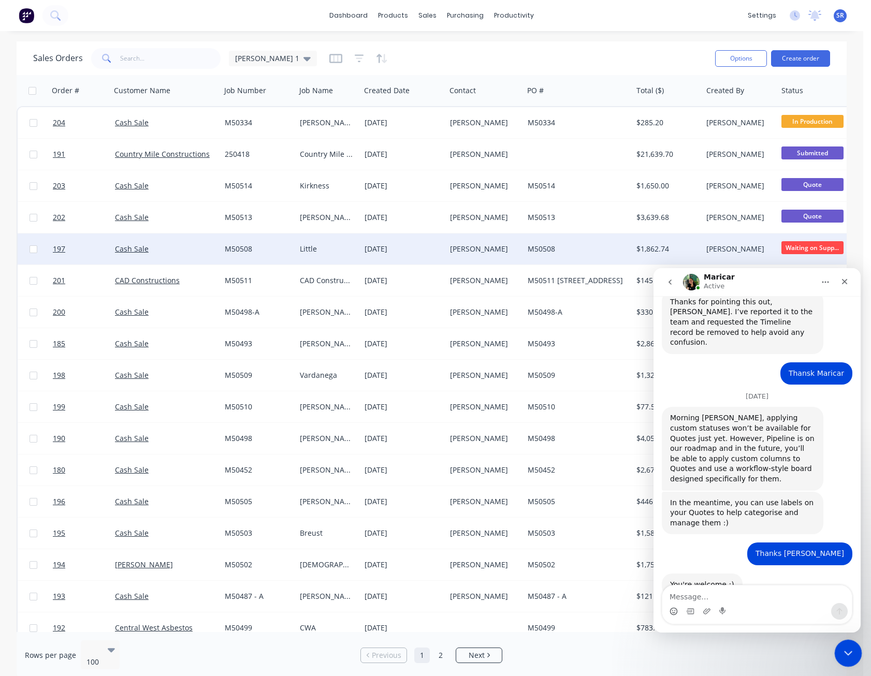
click at [840, 647] on icon "Close Intercom Messenger" at bounding box center [846, 652] width 12 height 12
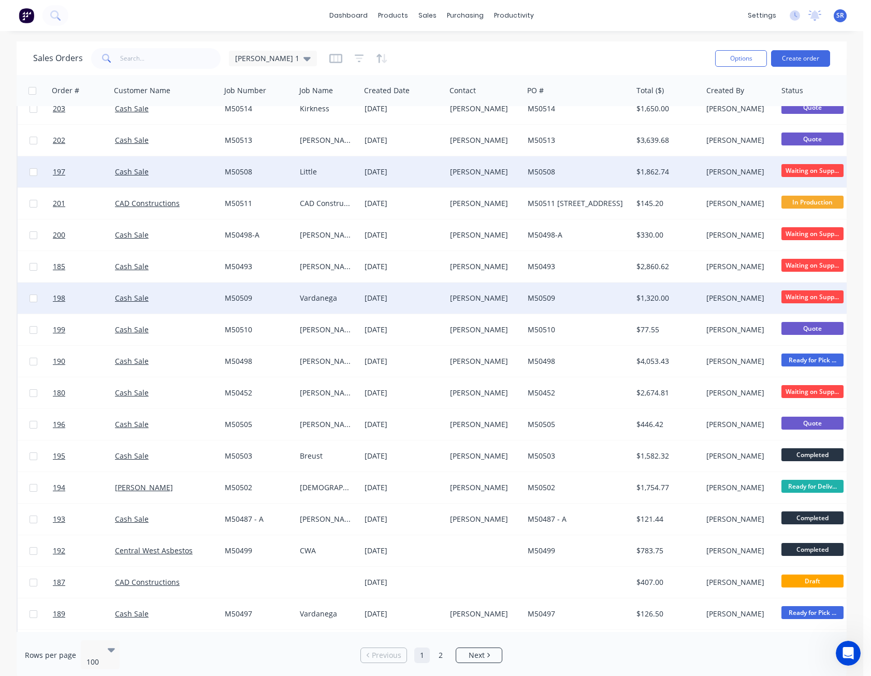
scroll to position [0, 0]
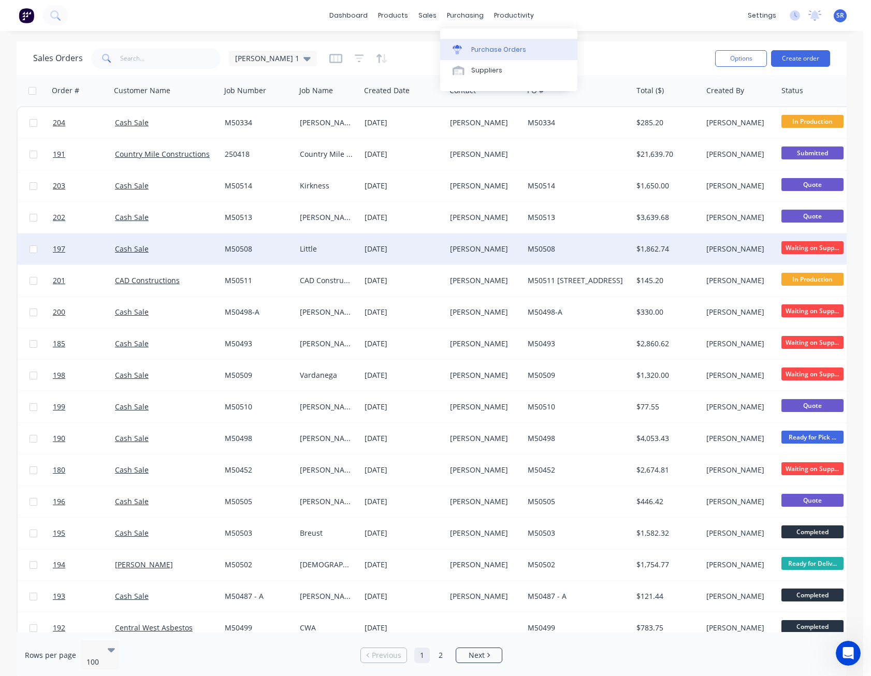
click at [494, 47] on div "Purchase Orders" at bounding box center [498, 49] width 55 height 9
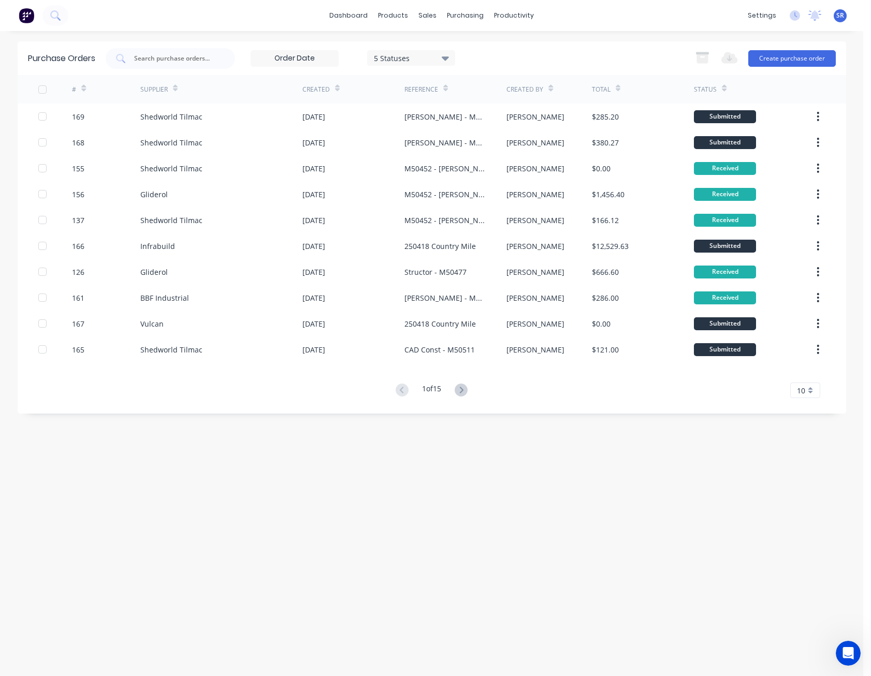
click at [804, 390] on span "10" at bounding box center [801, 390] width 8 height 11
click at [807, 514] on div "35" at bounding box center [805, 519] width 29 height 18
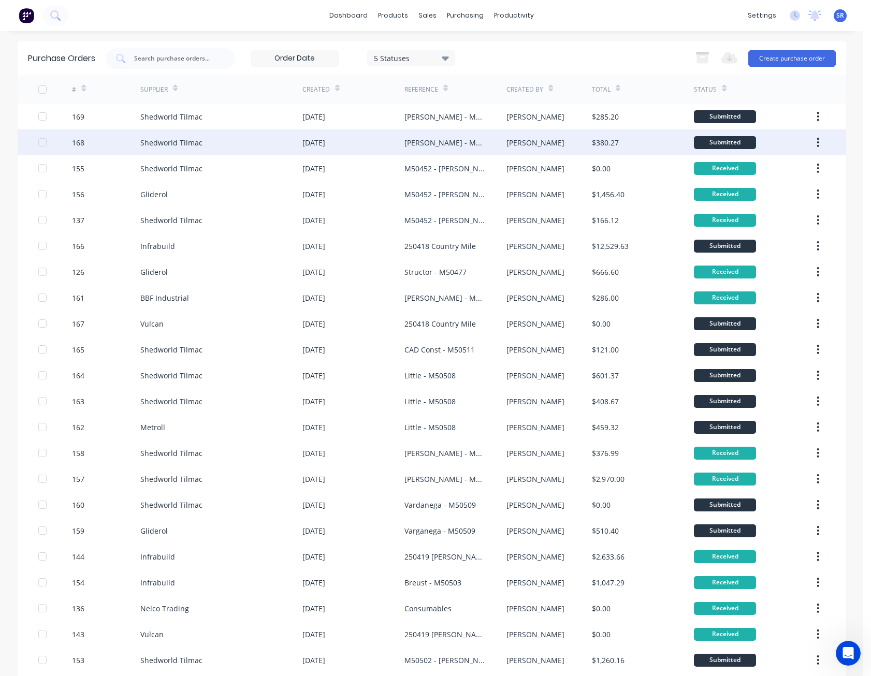
click at [817, 143] on icon "button" at bounding box center [818, 142] width 2 height 9
click at [799, 163] on div "Archive" at bounding box center [781, 169] width 80 height 15
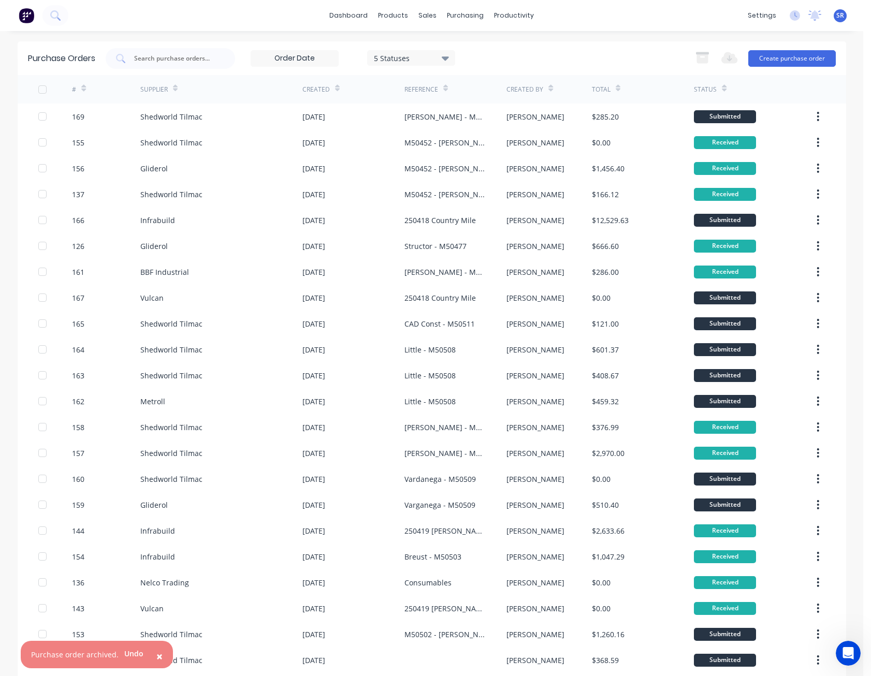
click at [156, 656] on span "×" at bounding box center [159, 656] width 6 height 14
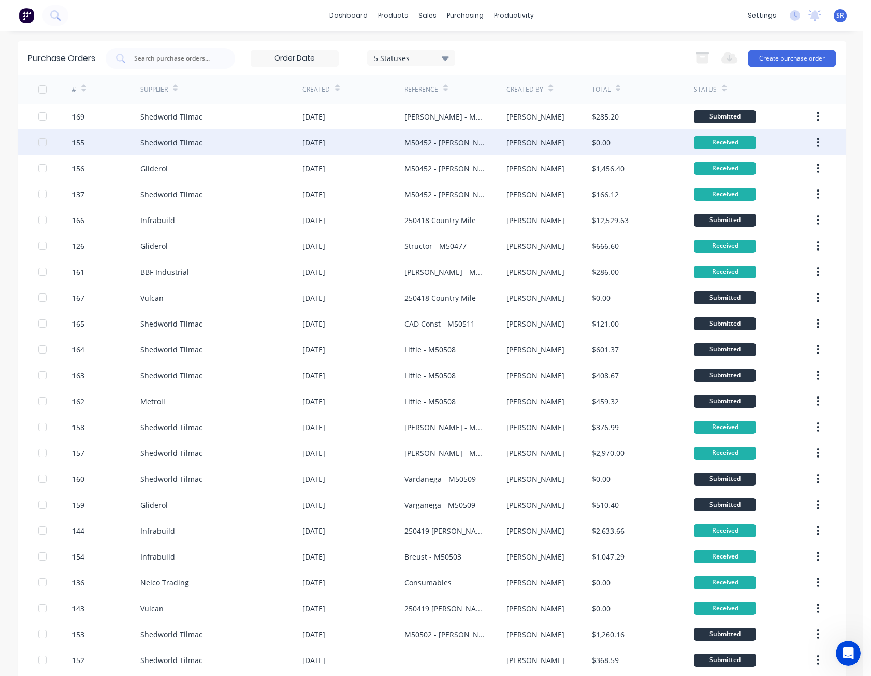
click at [511, 141] on div "[PERSON_NAME]" at bounding box center [535, 142] width 58 height 11
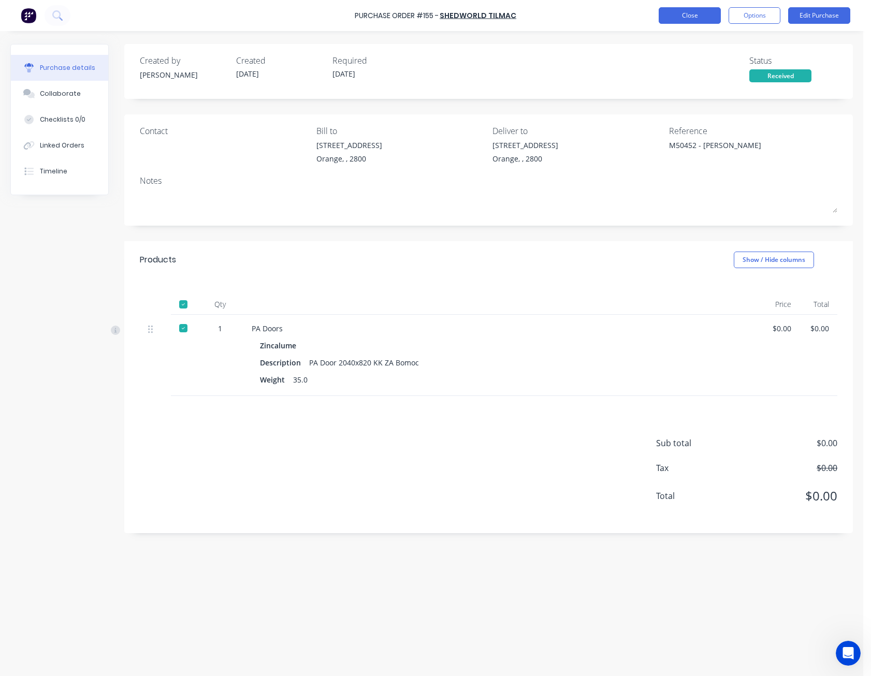
click at [686, 19] on button "Close" at bounding box center [690, 15] width 62 height 17
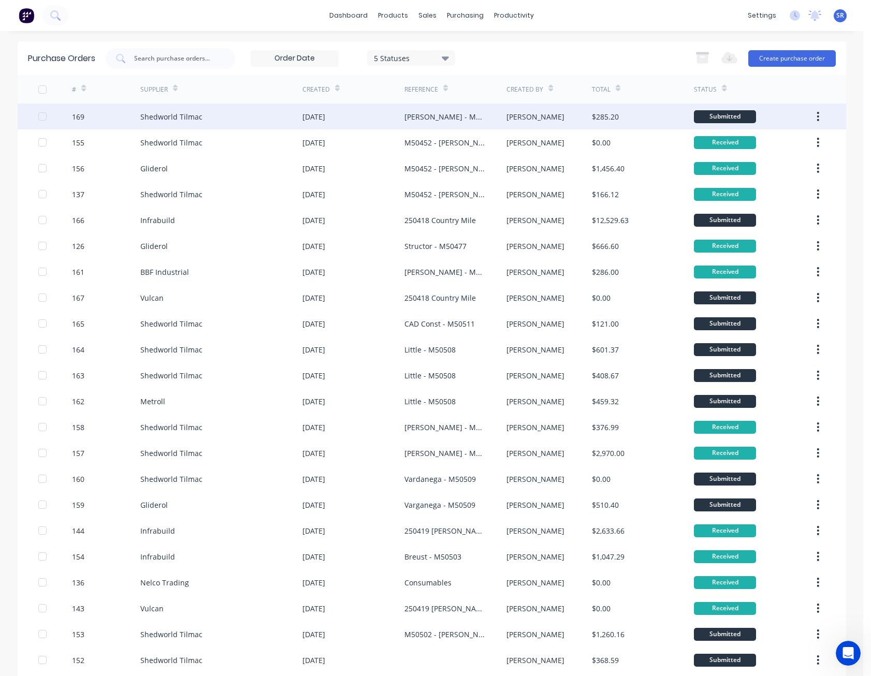
click at [721, 118] on div "Submitted" at bounding box center [725, 116] width 62 height 13
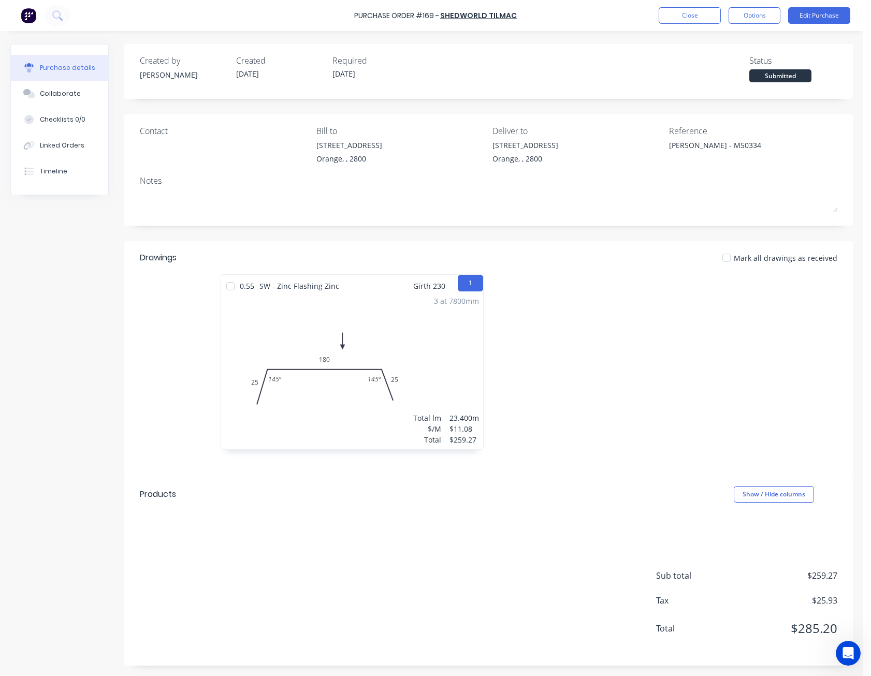
click at [783, 78] on div "Submitted" at bounding box center [780, 75] width 62 height 13
click at [711, 14] on button "Close" at bounding box center [690, 15] width 62 height 17
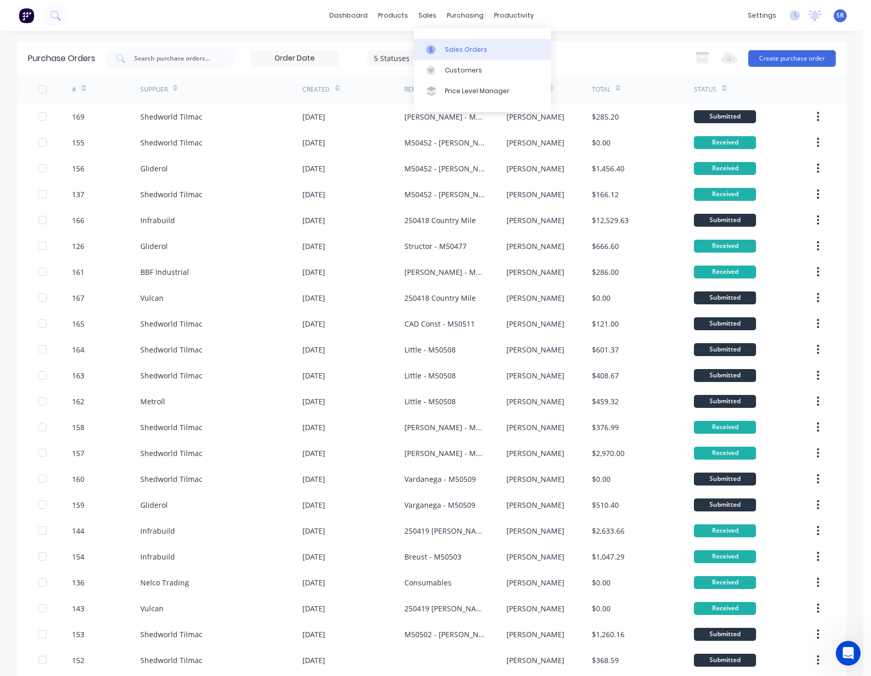
click at [475, 42] on link "Sales Orders" at bounding box center [482, 49] width 137 height 21
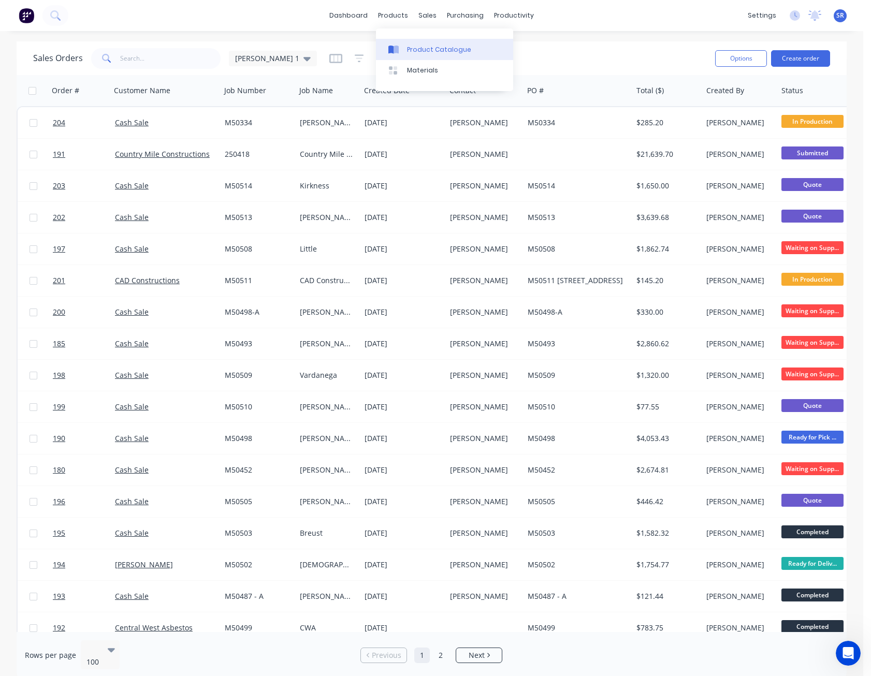
click at [413, 48] on div "Product Catalogue" at bounding box center [439, 49] width 64 height 9
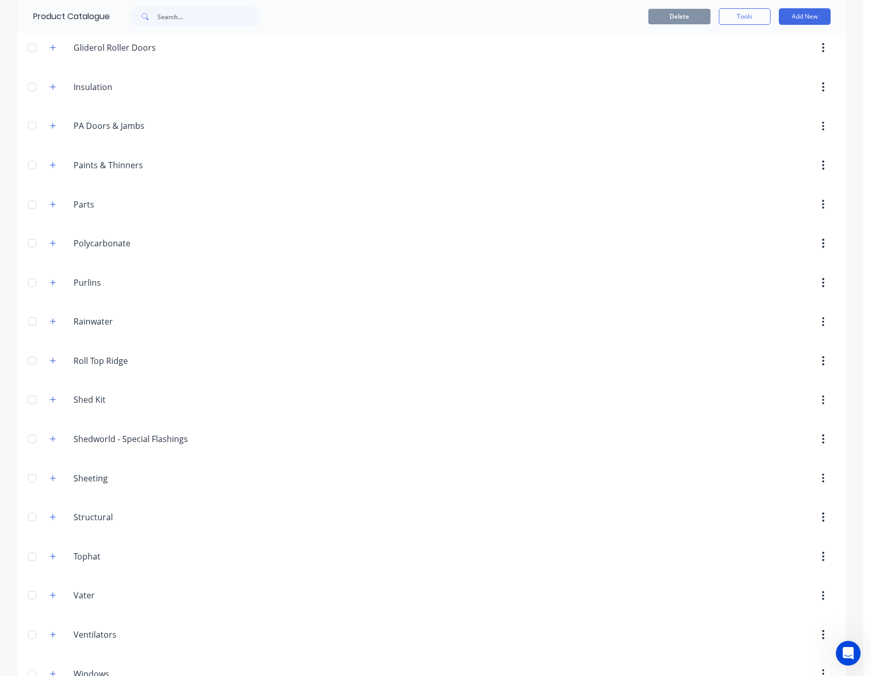
scroll to position [493, 0]
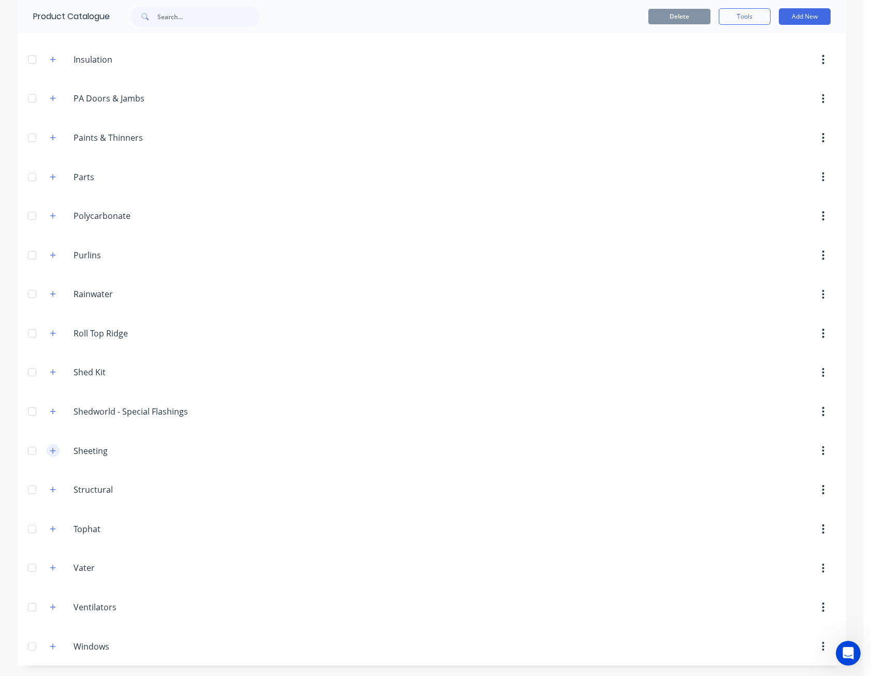
click at [51, 449] on icon "button" at bounding box center [53, 450] width 6 height 7
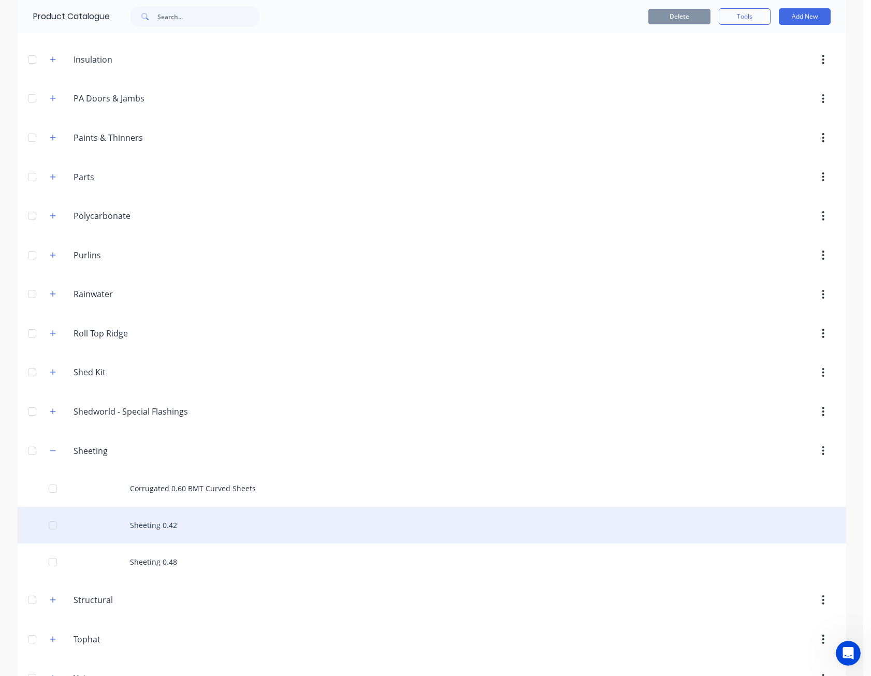
click at [155, 524] on div "Sheeting 0.42" at bounding box center [432, 525] width 828 height 37
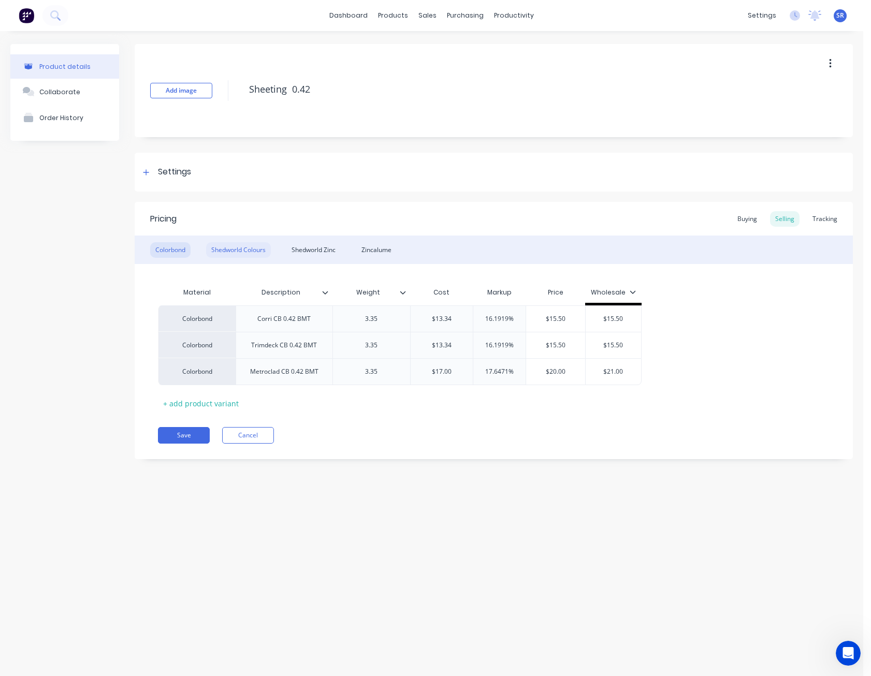
click at [252, 251] on div "Shedworld Colours" at bounding box center [238, 250] width 65 height 16
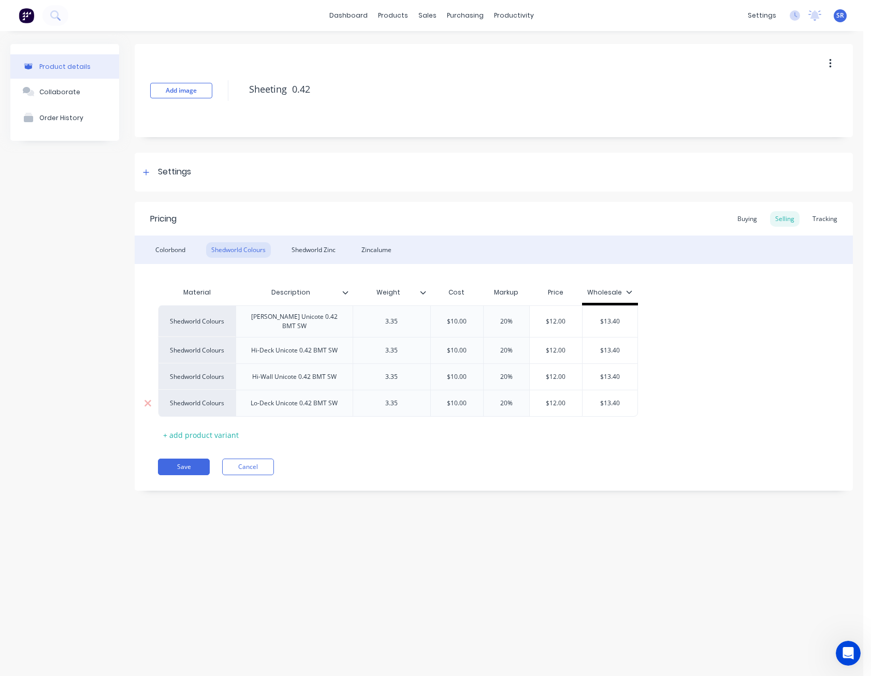
click at [274, 401] on div "Lo-Deck Unicote 0.42 BMT SW" at bounding box center [294, 403] width 104 height 13
click at [319, 248] on div "Shedworld Zinc" at bounding box center [313, 250] width 54 height 16
click at [275, 401] on div "Lo-Deck Unicote 0.42 BMT SW" at bounding box center [294, 403] width 104 height 13
click at [207, 461] on button "Save" at bounding box center [184, 467] width 52 height 17
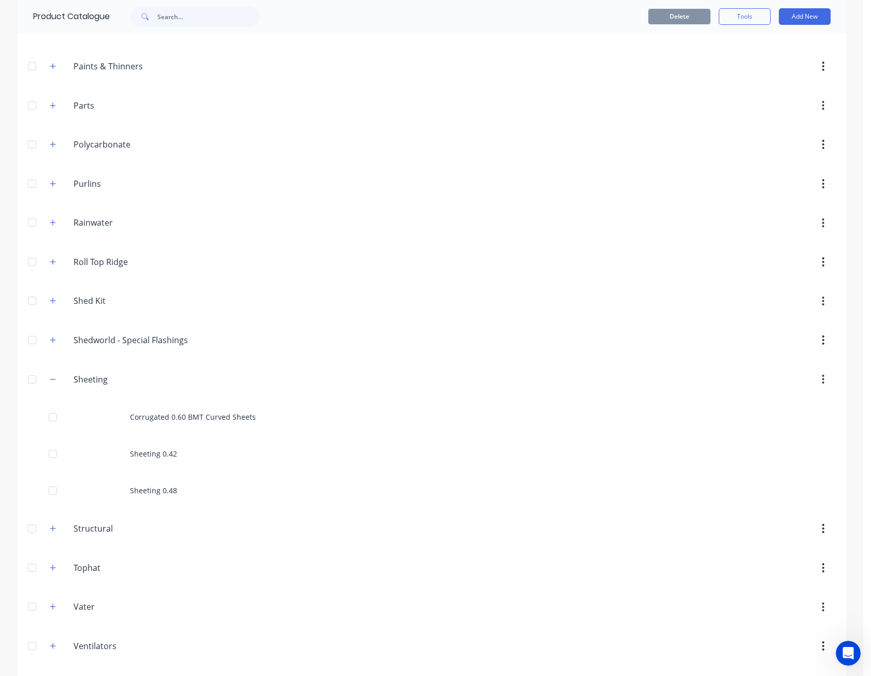
scroll to position [604, 0]
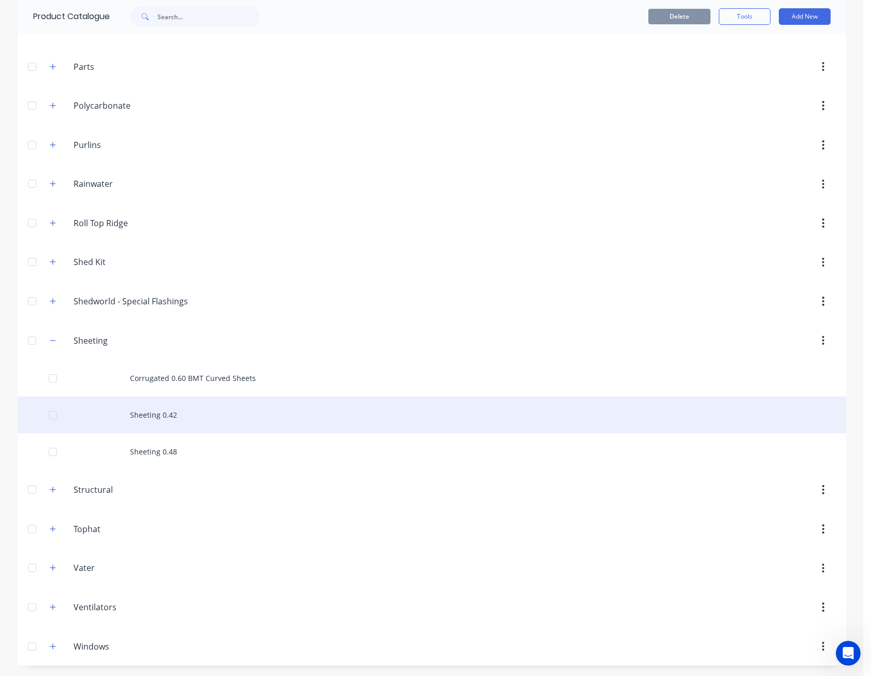
click at [170, 416] on div "Sheeting 0.42" at bounding box center [432, 415] width 828 height 37
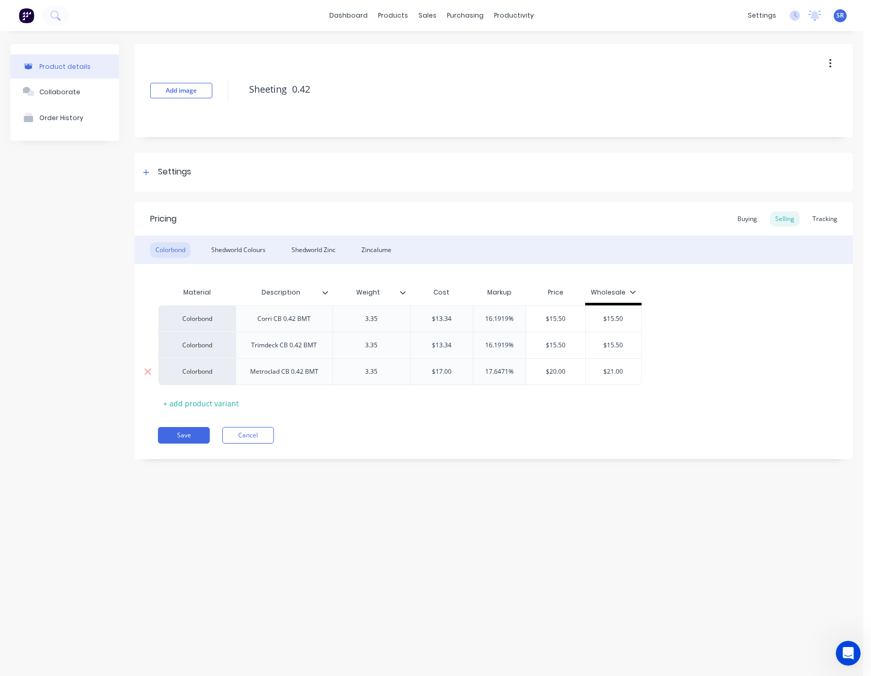
click at [447, 369] on input "$17.00" at bounding box center [442, 371] width 63 height 9
click at [435, 372] on input "$17.00" at bounding box center [442, 371] width 63 height 9
type input "$13"
type input "17.6471%"
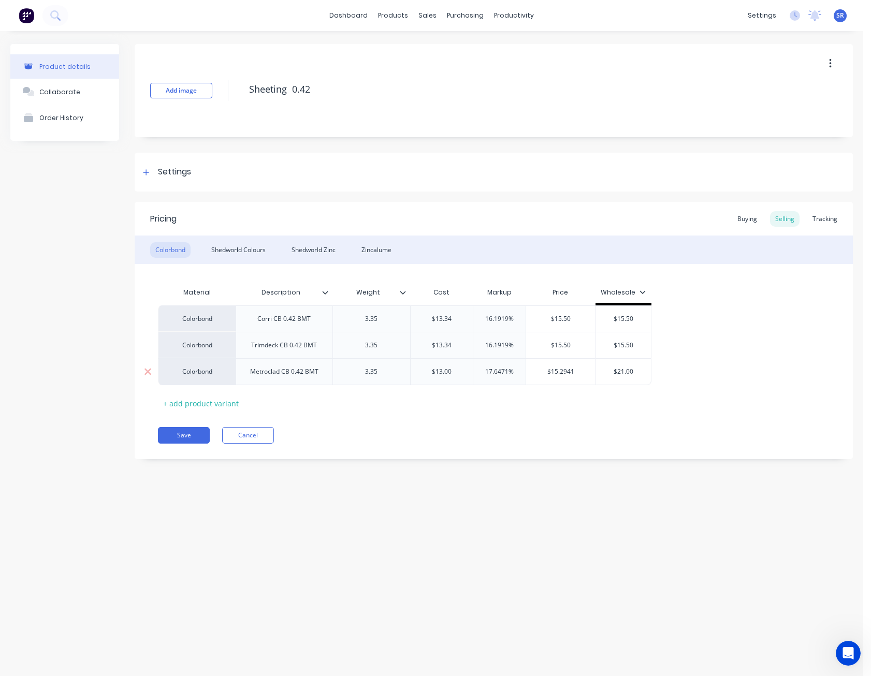
type input "$13.00"
type input "20"
type input "$15.60"
type input "$21.00"
type input "17"
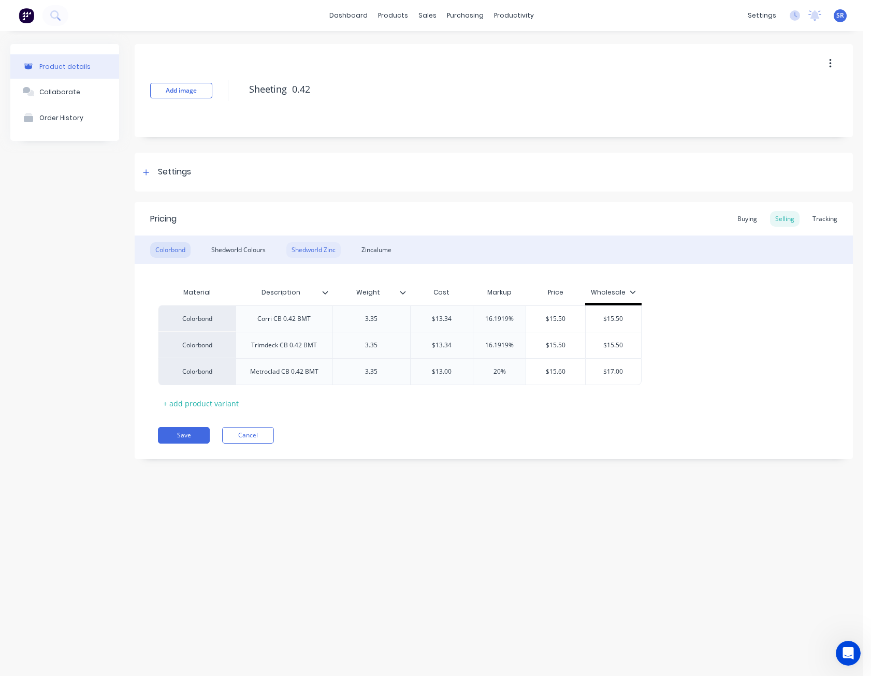
click at [309, 251] on div "Shedworld Zinc" at bounding box center [313, 250] width 54 height 16
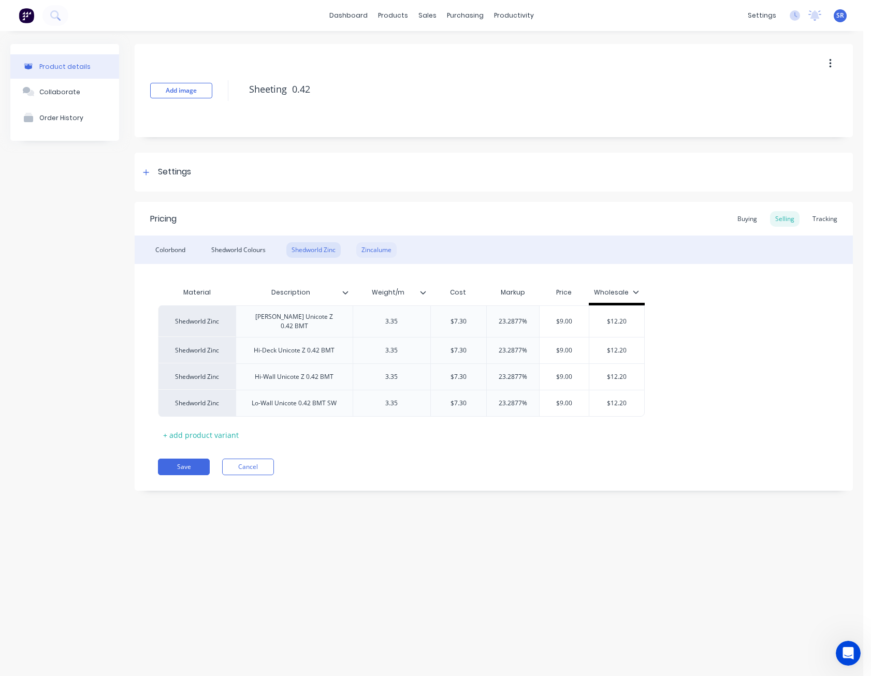
click at [394, 248] on div "Zincalume" at bounding box center [376, 250] width 40 height 16
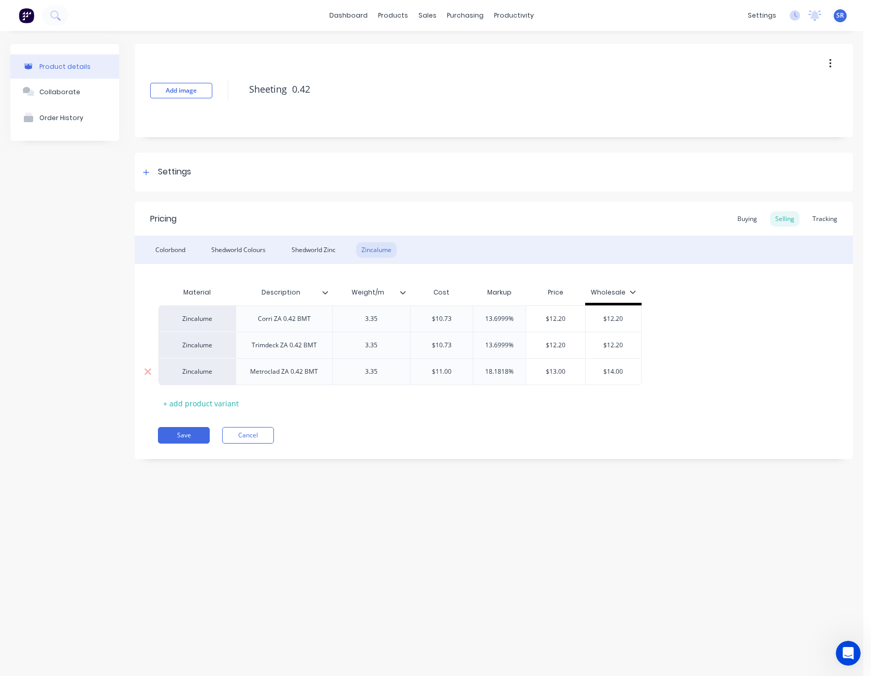
click at [440, 371] on input "$11.00" at bounding box center [442, 371] width 63 height 9
type input "$10"
type input "18.1818%"
type input "$11.8182"
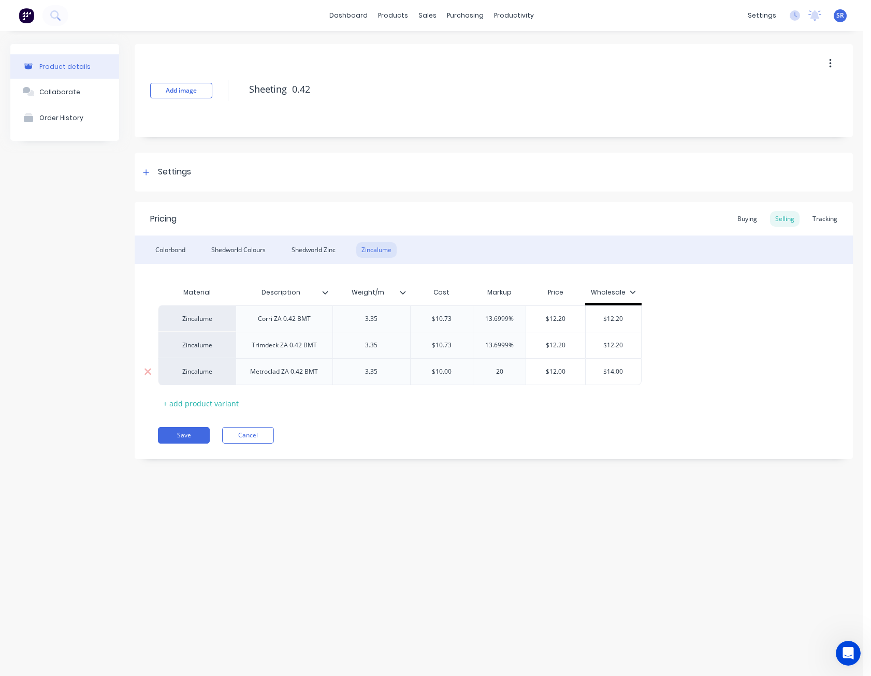
type input "20"
type input "$12.00"
type input "$14.00"
click at [187, 432] on button "Save" at bounding box center [184, 435] width 52 height 17
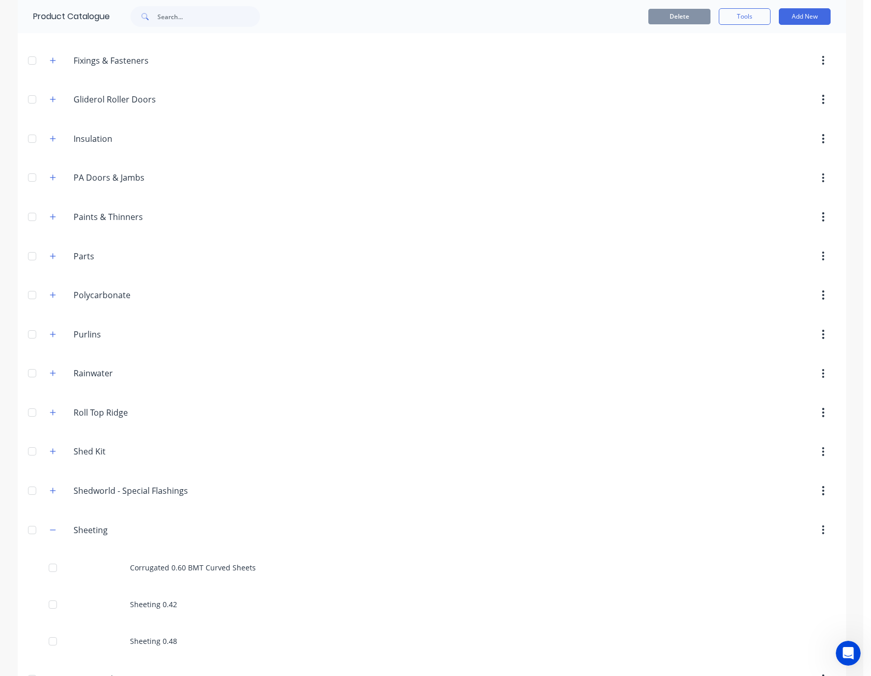
scroll to position [570, 0]
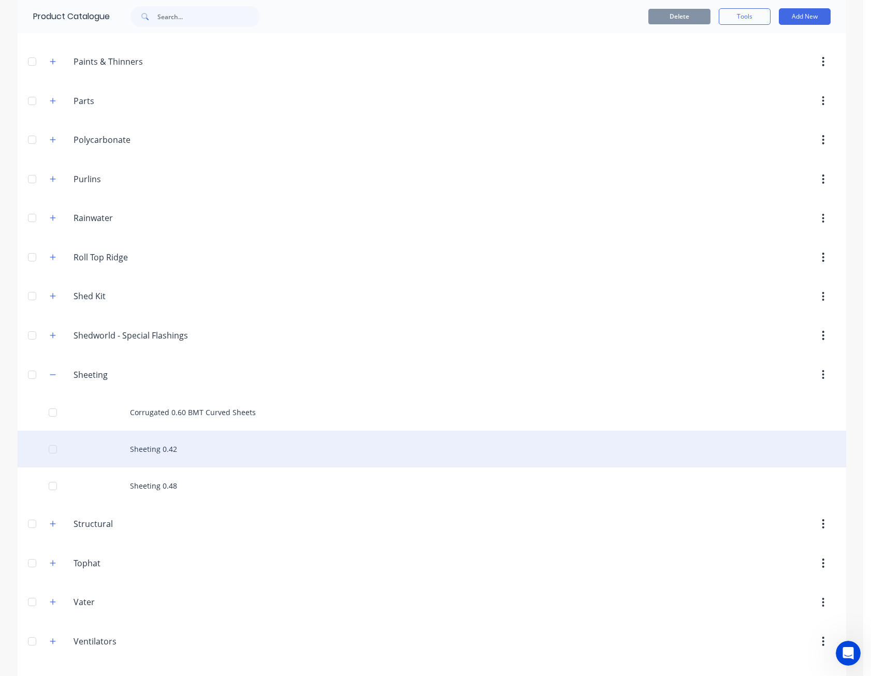
click at [171, 450] on div "Sheeting 0.42" at bounding box center [432, 449] width 828 height 37
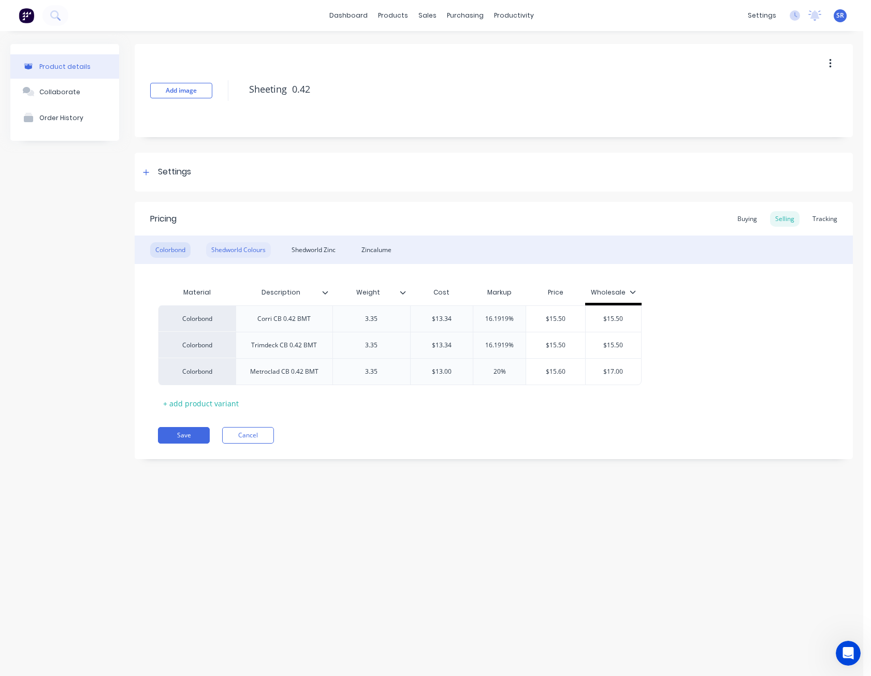
click at [256, 248] on div "Shedworld Colours" at bounding box center [238, 250] width 65 height 16
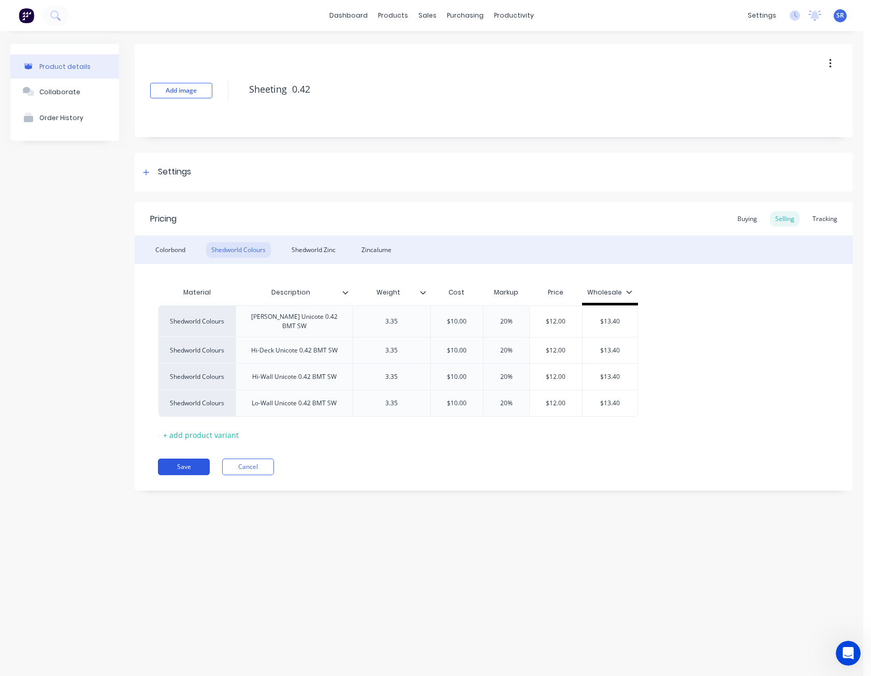
click at [183, 463] on button "Save" at bounding box center [184, 467] width 52 height 17
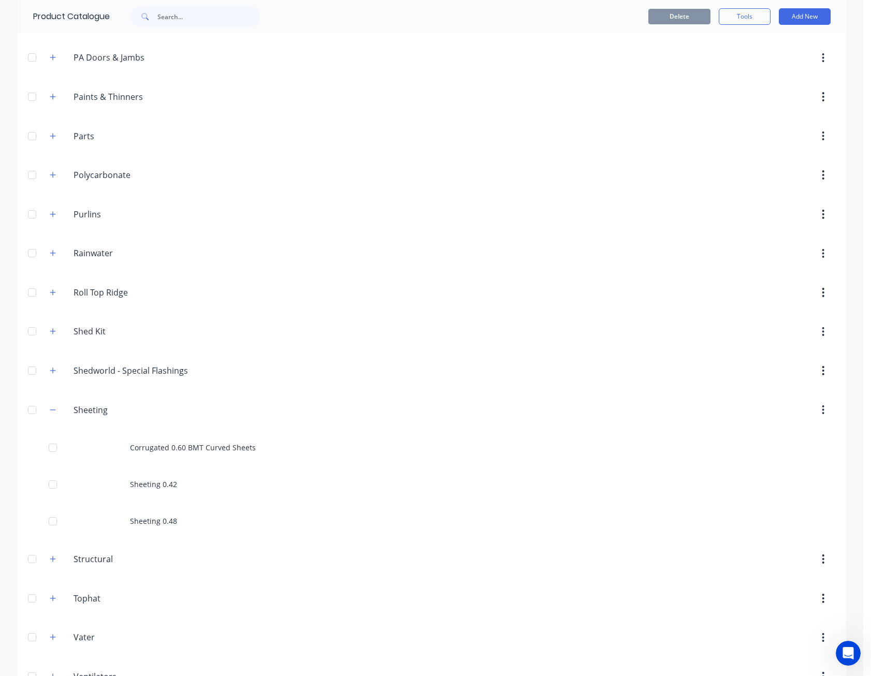
scroll to position [604, 0]
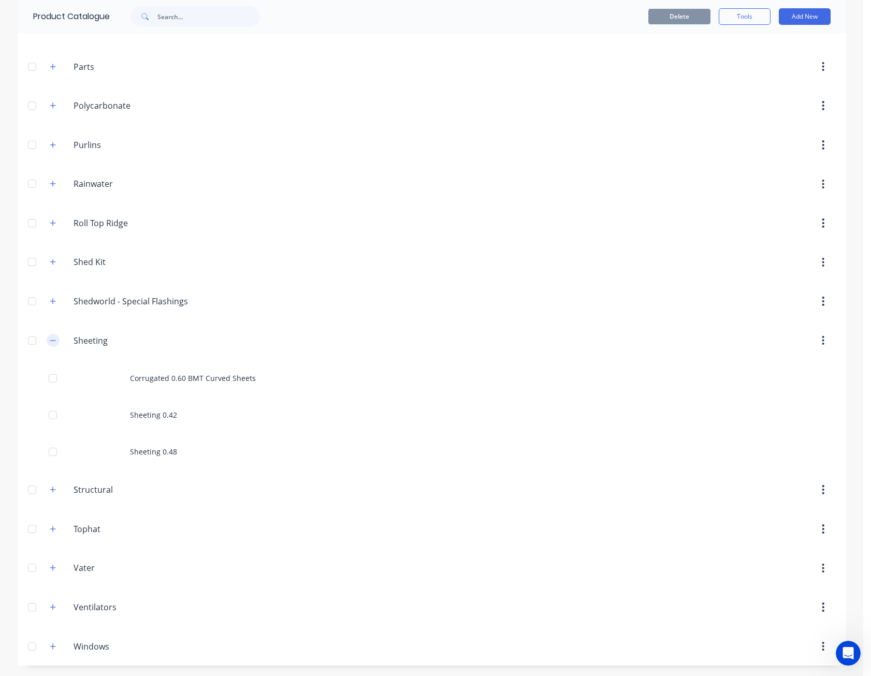
click at [47, 336] on button "button" at bounding box center [53, 340] width 13 height 13
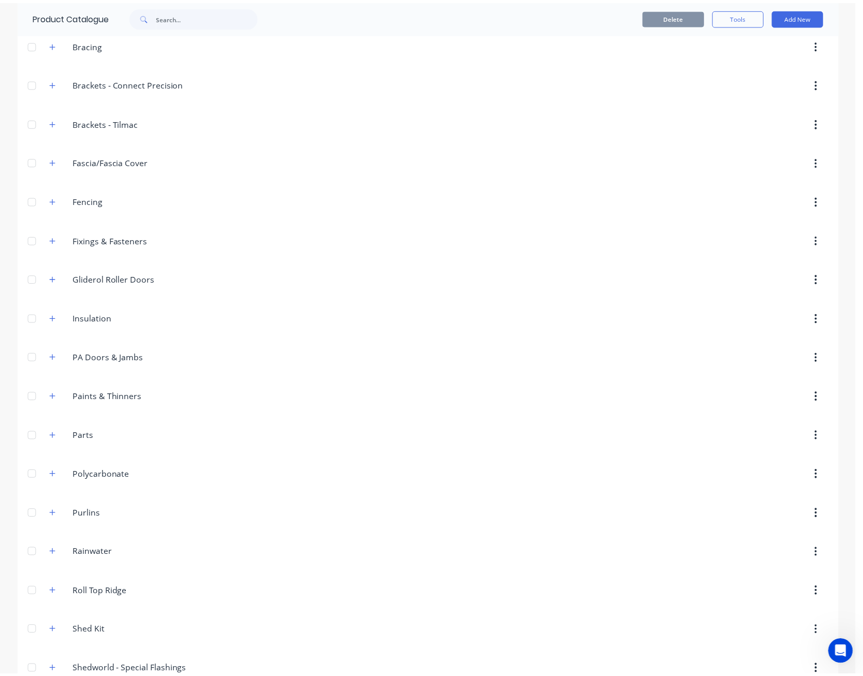
scroll to position [0, 0]
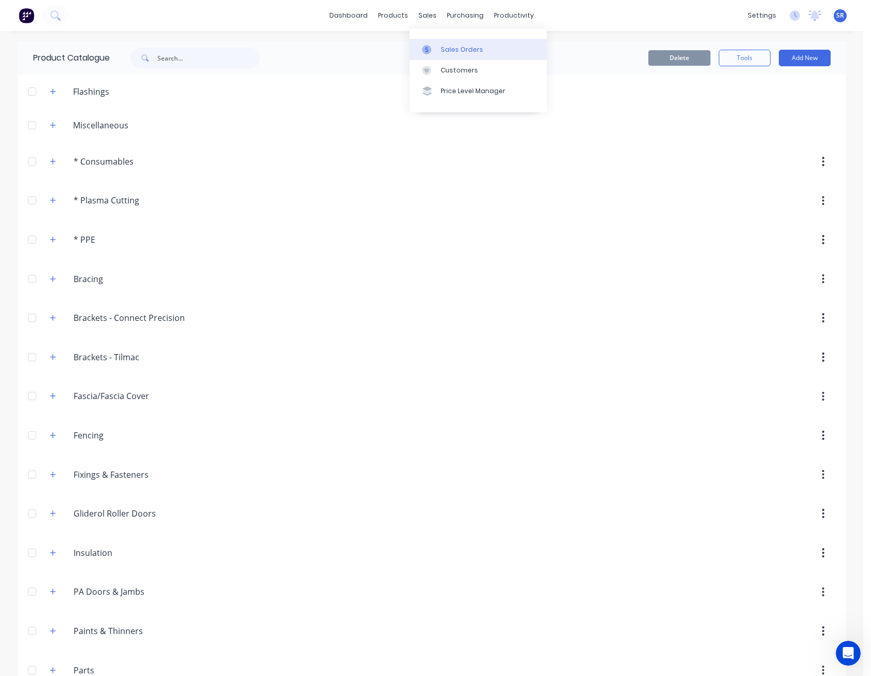
click at [440, 46] on link "Sales Orders" at bounding box center [478, 49] width 137 height 21
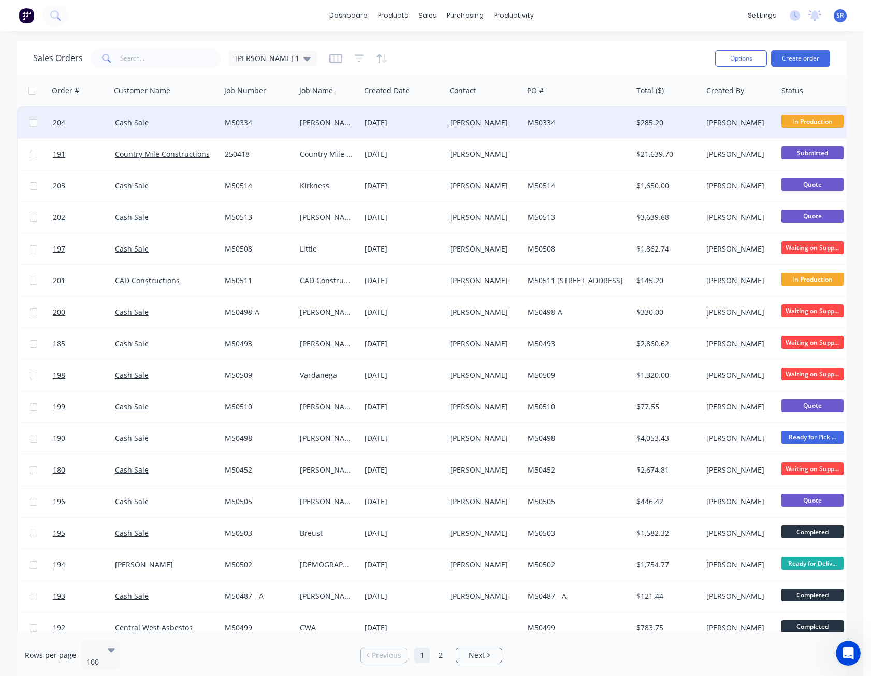
click at [422, 124] on div "[DATE]" at bounding box center [402, 123] width 77 height 10
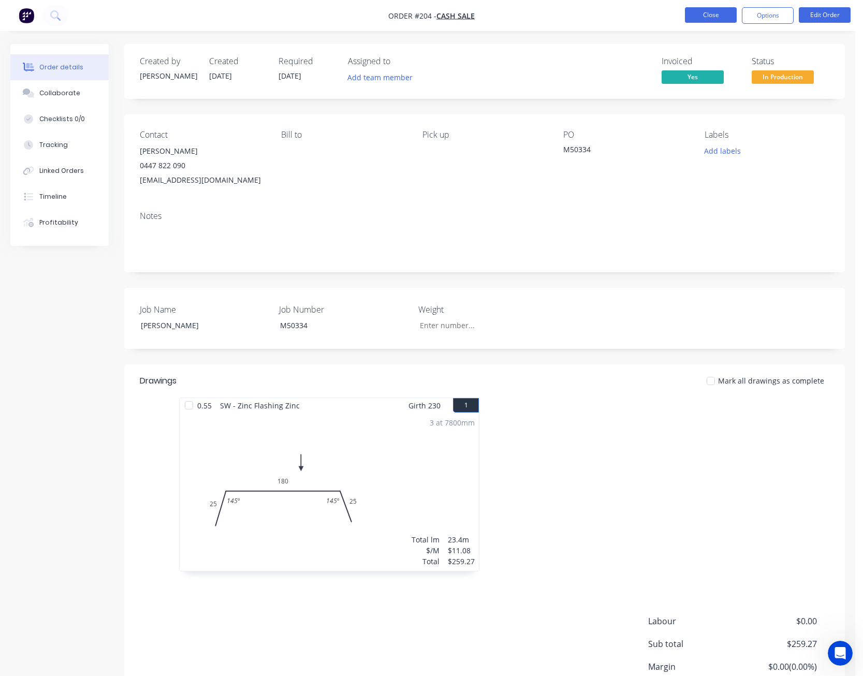
click at [704, 7] on button "Close" at bounding box center [711, 15] width 52 height 16
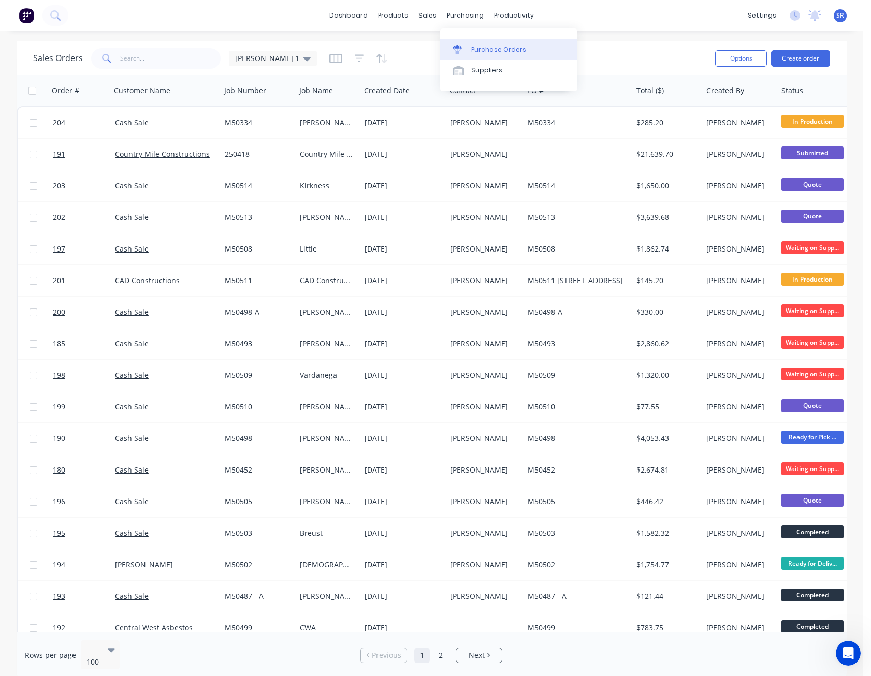
click at [477, 43] on link "Purchase Orders" at bounding box center [508, 49] width 137 height 21
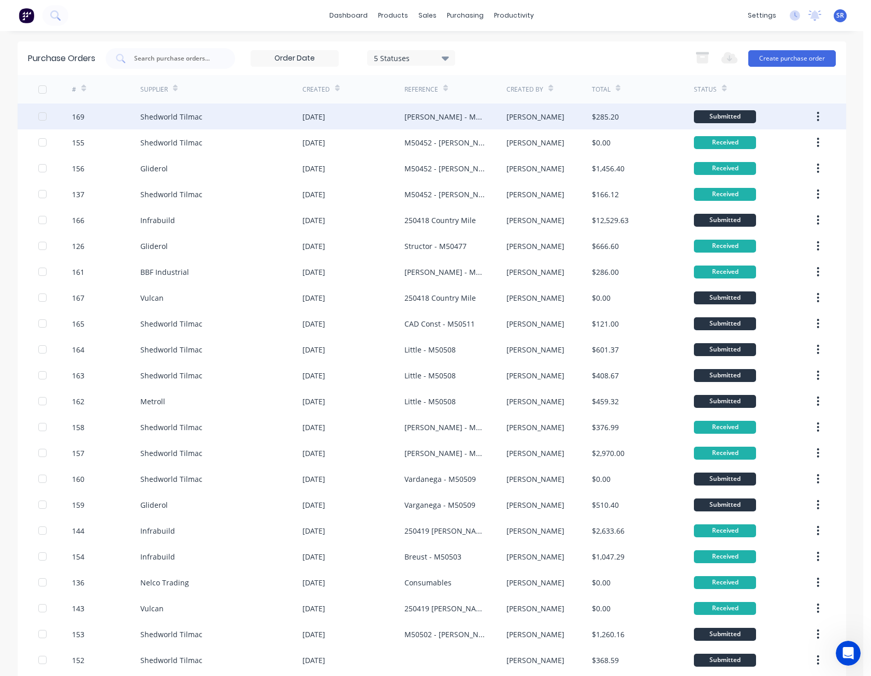
click at [725, 115] on div "Submitted" at bounding box center [725, 116] width 62 height 13
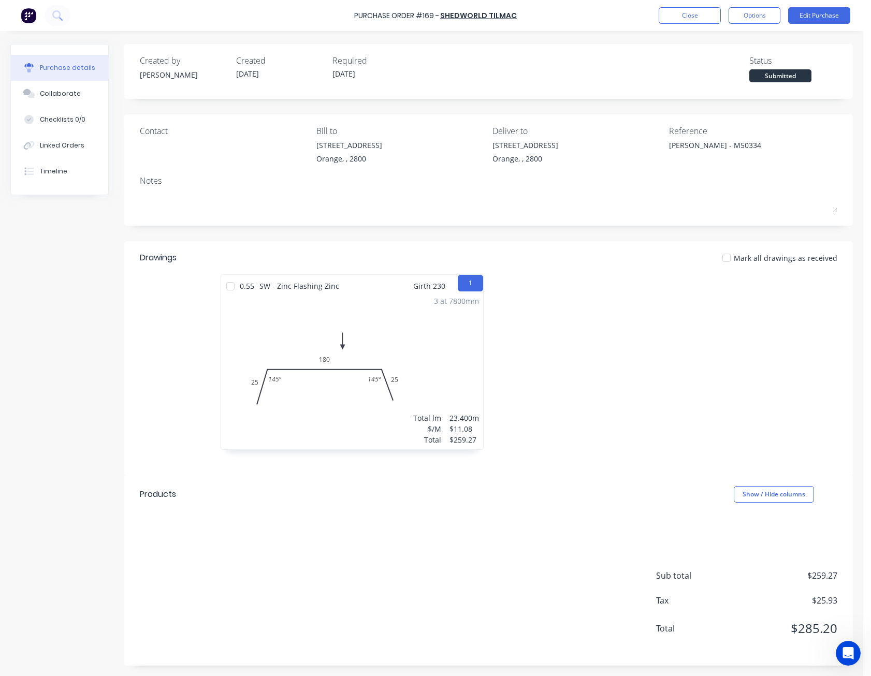
click at [781, 75] on div "Submitted" at bounding box center [780, 75] width 62 height 13
click at [704, 22] on button "Close" at bounding box center [690, 15] width 62 height 17
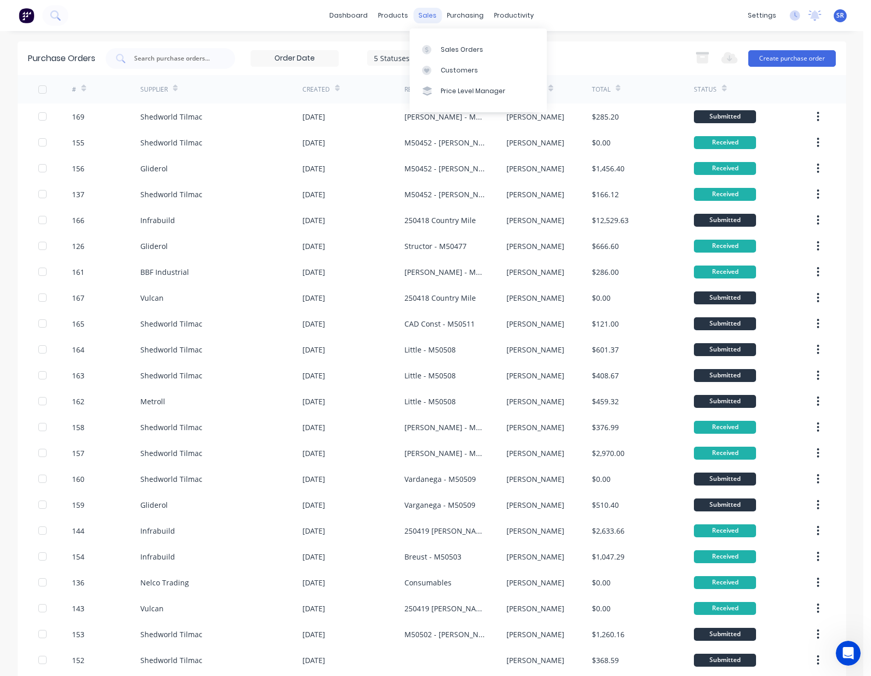
click at [430, 17] on div "sales" at bounding box center [427, 16] width 28 height 16
click at [452, 56] on link "Sales Orders" at bounding box center [478, 49] width 137 height 21
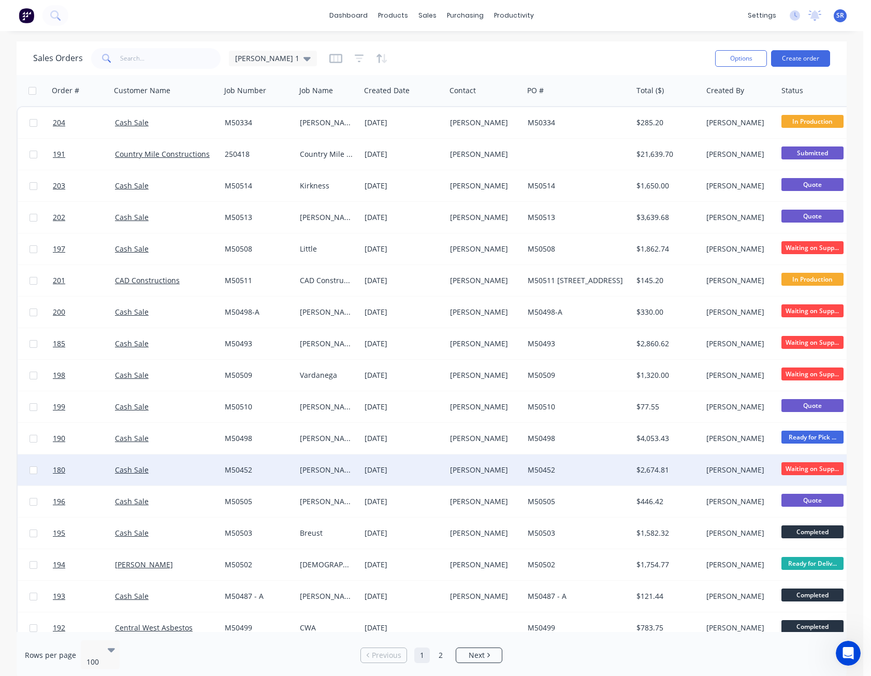
click at [808, 468] on span "Waiting on Supp..." at bounding box center [812, 468] width 62 height 13
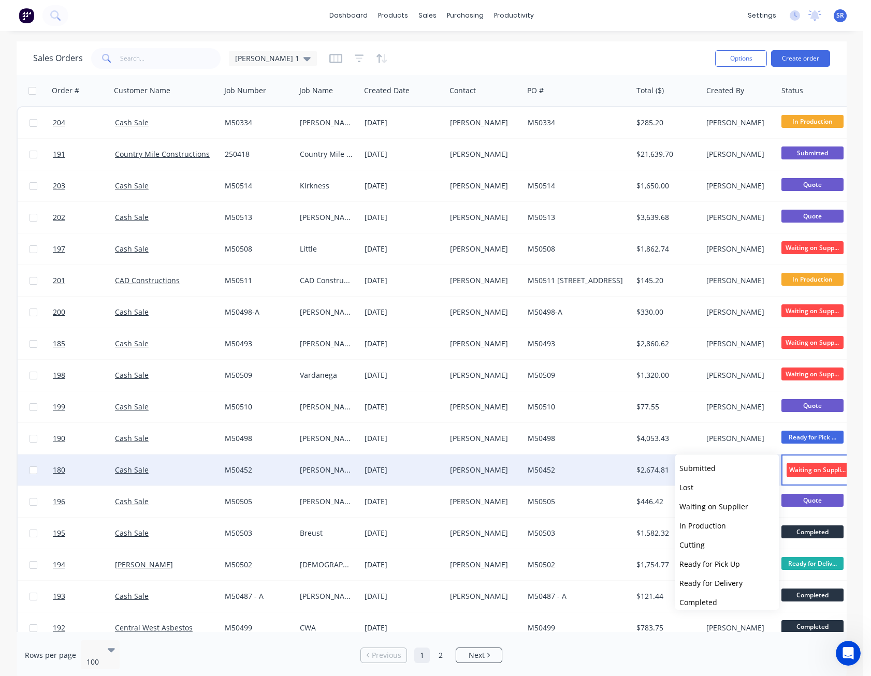
click at [808, 468] on span "Waiting on Supplier" at bounding box center [817, 470] width 62 height 14
click at [601, 467] on div "M50452" at bounding box center [576, 470] width 96 height 10
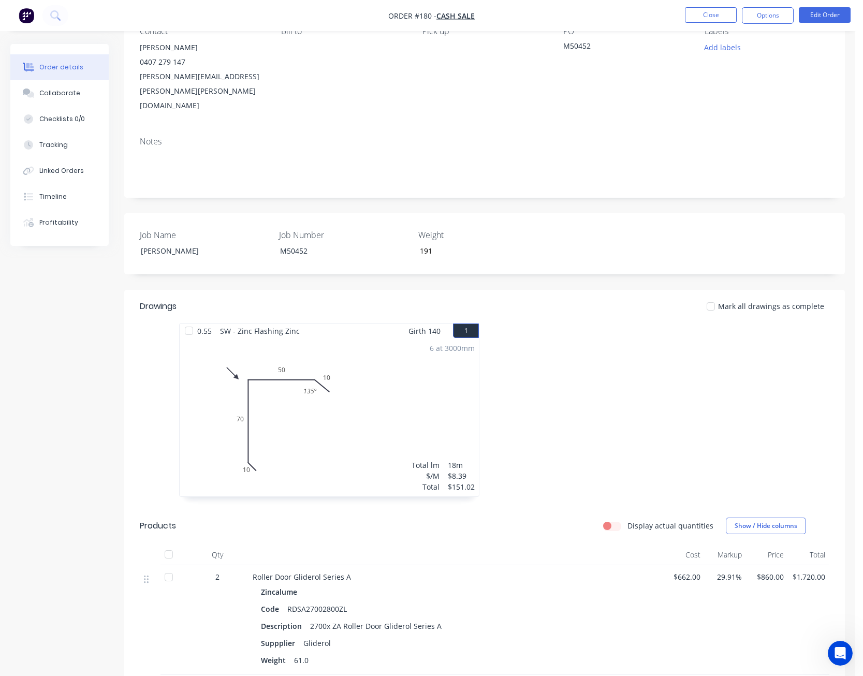
scroll to position [207, 0]
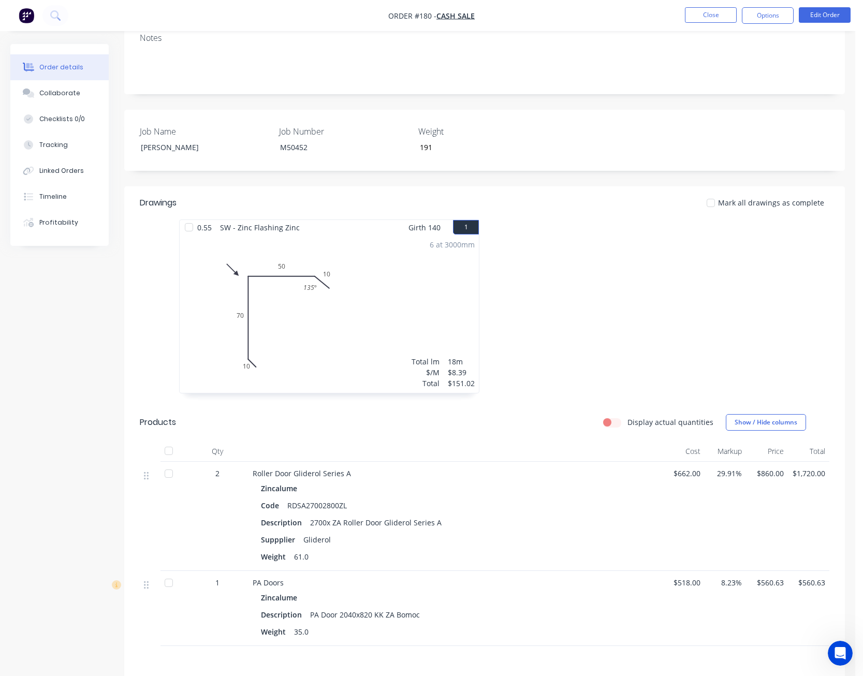
click at [166, 573] on div at bounding box center [168, 583] width 21 height 21
click at [188, 217] on div at bounding box center [189, 227] width 21 height 21
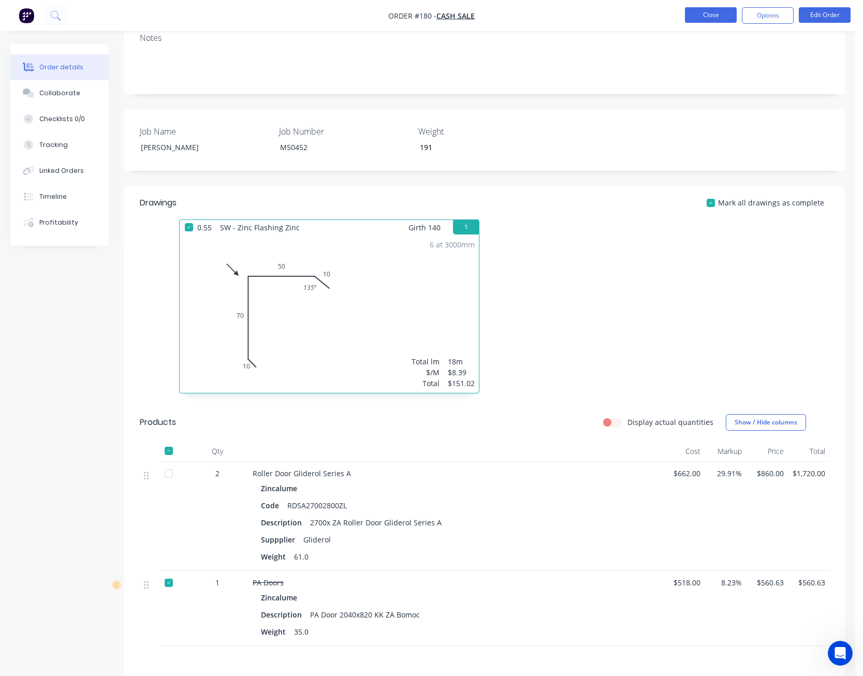
click at [719, 19] on button "Close" at bounding box center [711, 15] width 52 height 16
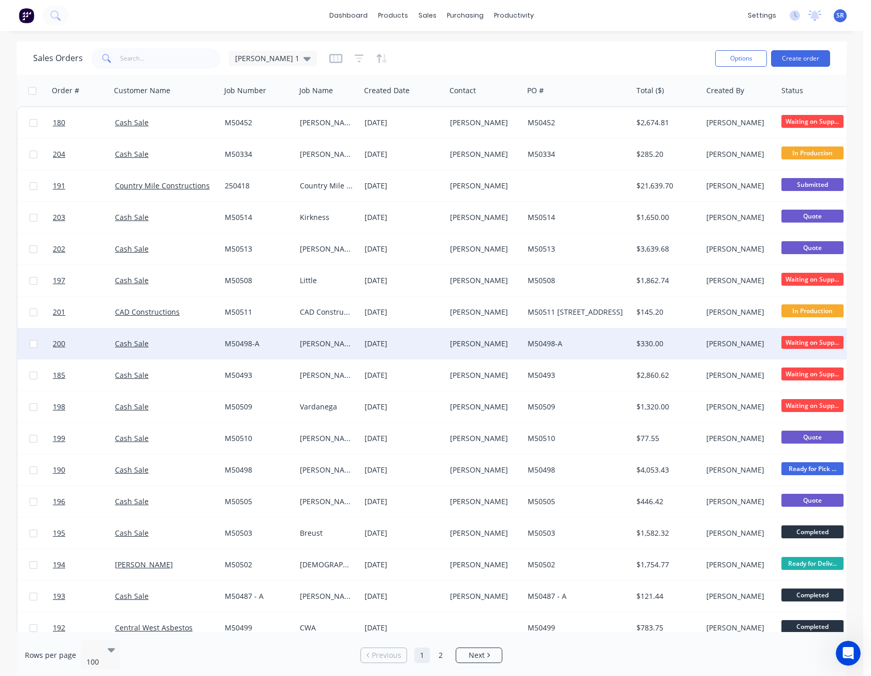
click at [449, 342] on div "[PERSON_NAME]" at bounding box center [485, 343] width 78 height 31
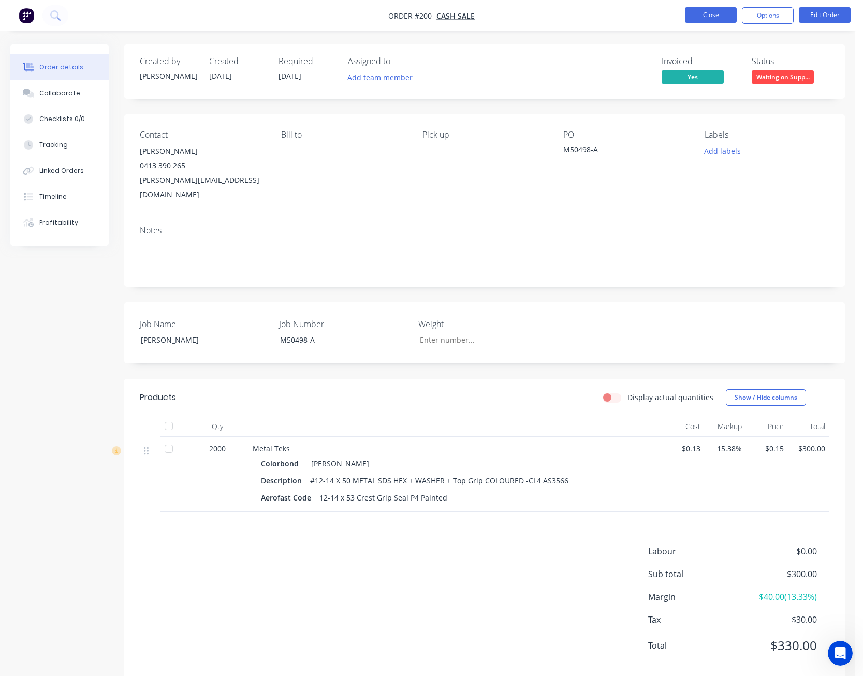
click at [703, 15] on button "Close" at bounding box center [711, 15] width 52 height 16
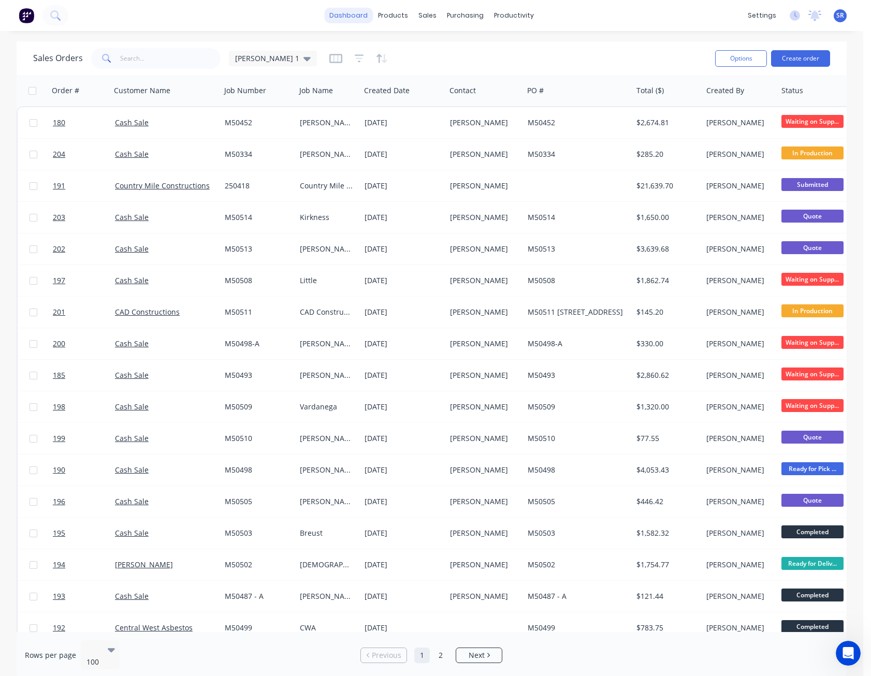
click at [359, 16] on link "dashboard" at bounding box center [348, 16] width 49 height 16
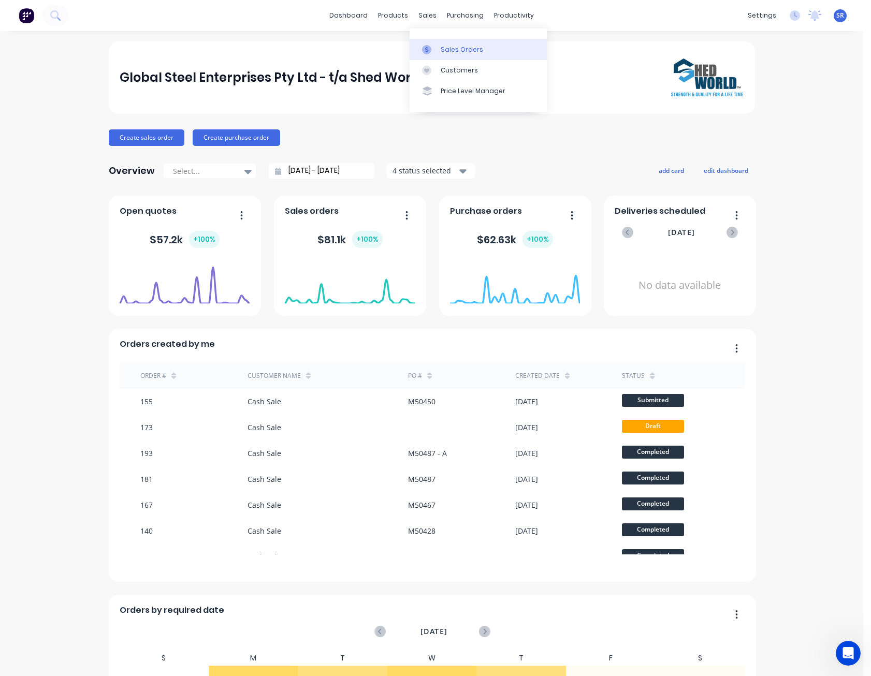
click at [444, 47] on div "Sales Orders" at bounding box center [462, 49] width 42 height 9
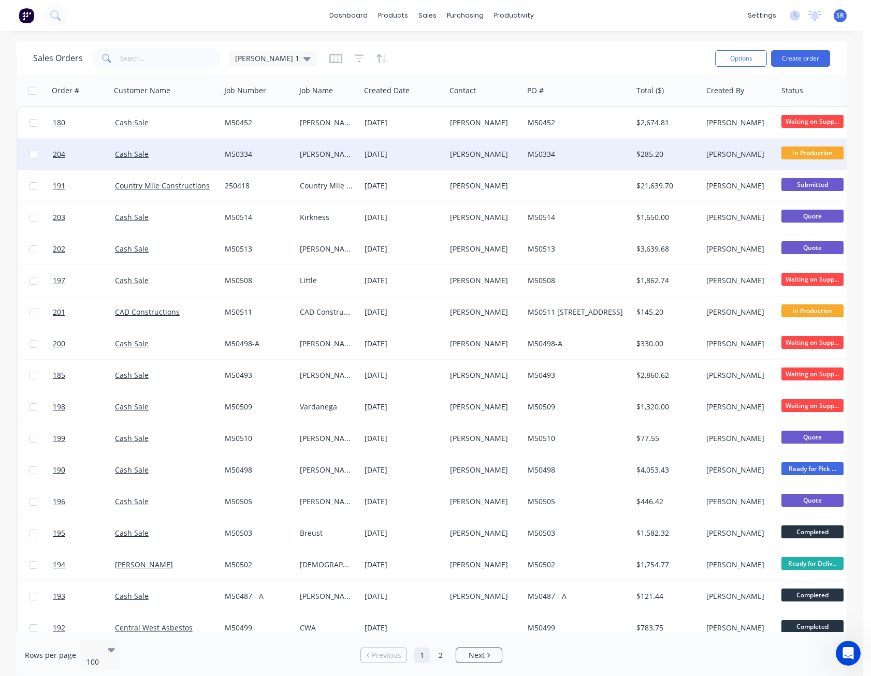
click at [814, 154] on span "In Production" at bounding box center [812, 153] width 62 height 13
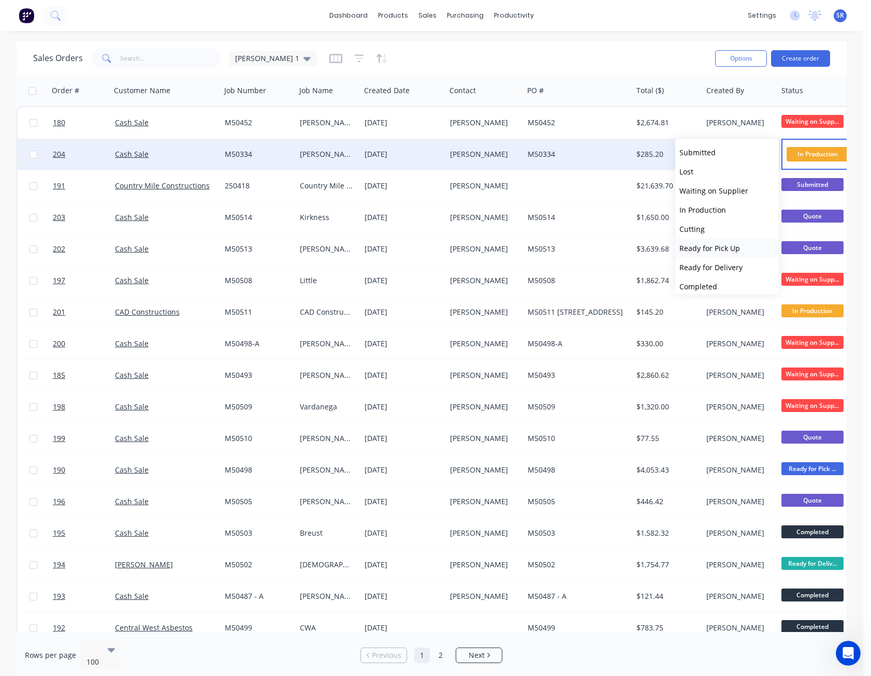
click at [732, 247] on span "Ready for Pick Up" at bounding box center [709, 248] width 61 height 10
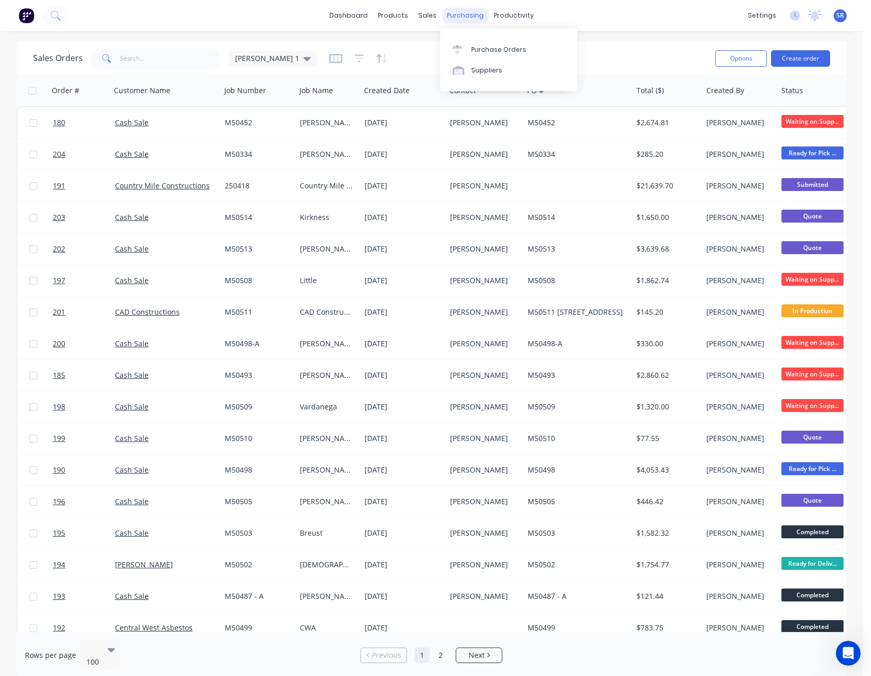
click at [473, 21] on div "purchasing" at bounding box center [465, 16] width 47 height 16
click at [481, 49] on div "Purchase Orders" at bounding box center [498, 49] width 55 height 9
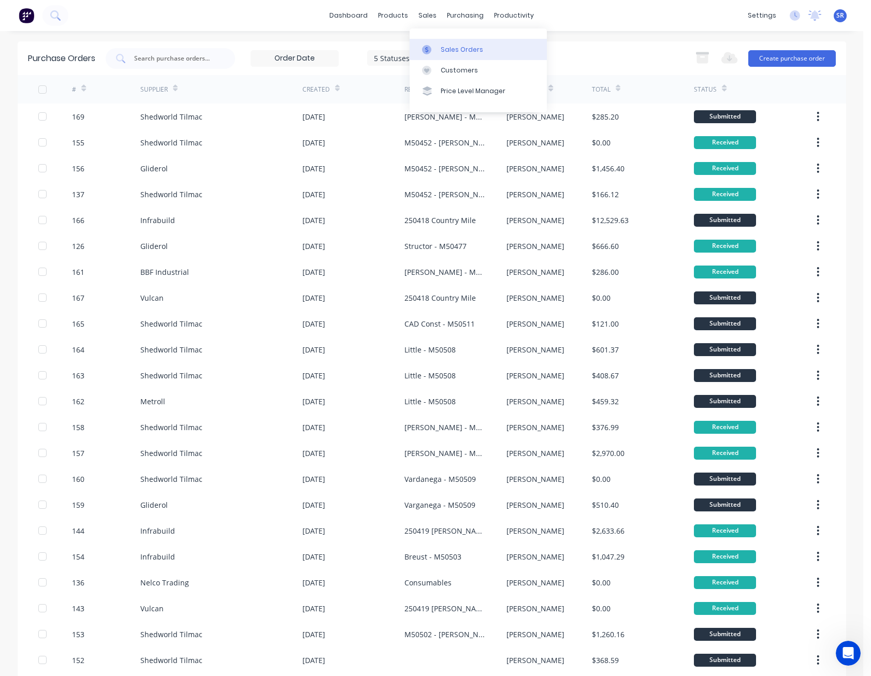
click at [450, 52] on div "Sales Orders" at bounding box center [462, 49] width 42 height 9
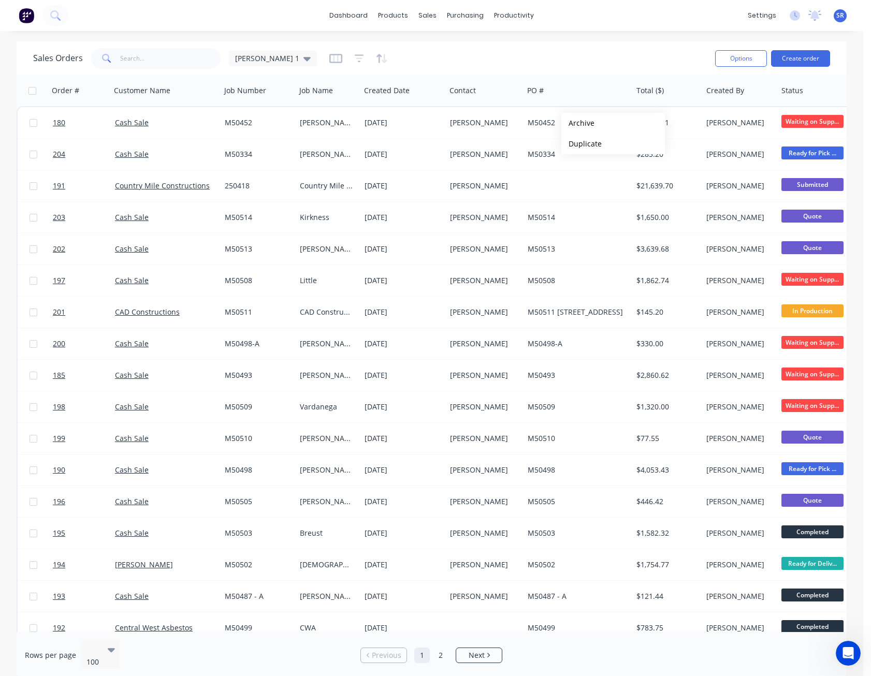
click at [597, 55] on div "Sales Orders [PERSON_NAME] 1" at bounding box center [370, 58] width 674 height 25
click at [455, 39] on link "Sales Orders" at bounding box center [482, 49] width 137 height 21
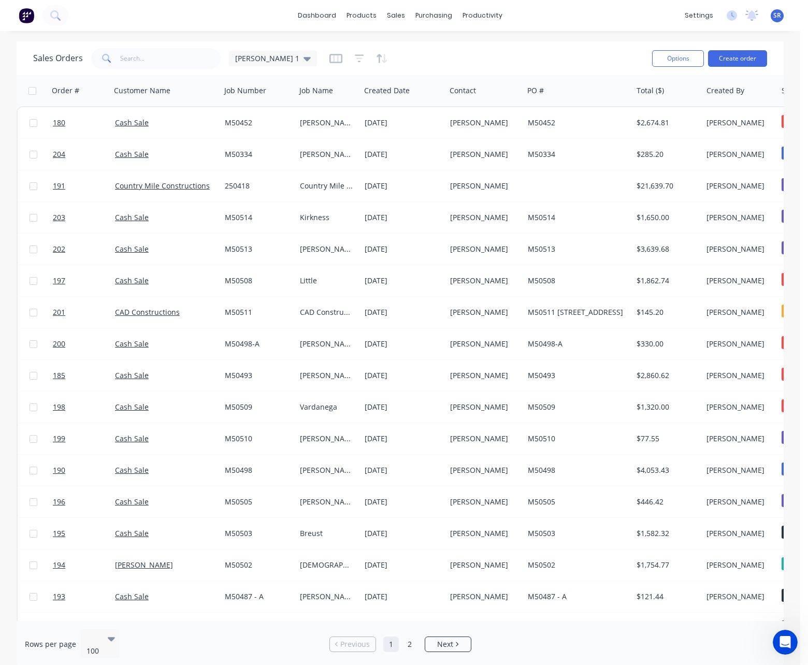
click at [257, 23] on div "dashboard products sales purchasing productivity dashboard products Product Cat…" at bounding box center [400, 15] width 800 height 31
click at [417, 50] on div "Sales Orders" at bounding box center [434, 49] width 42 height 9
click at [732, 60] on button "Create order" at bounding box center [737, 58] width 59 height 17
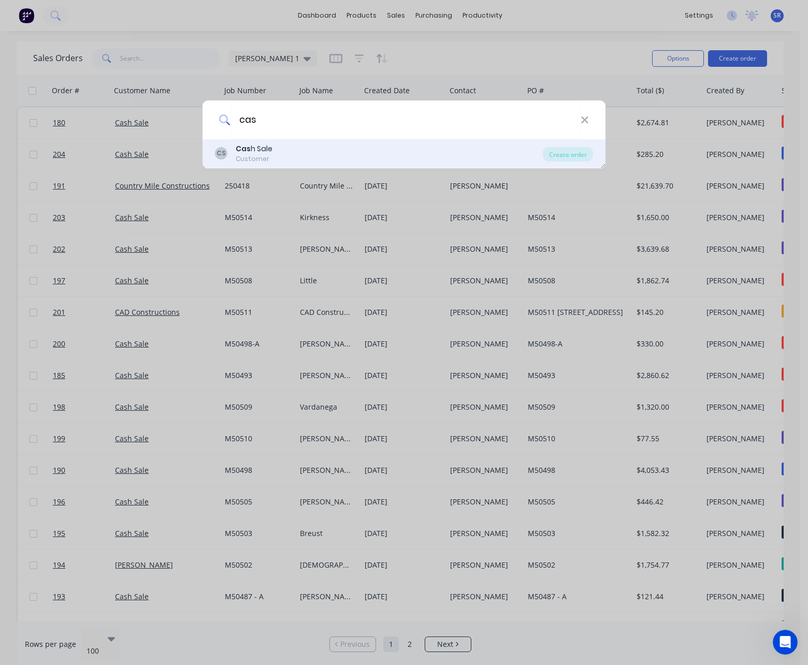
type input "cas"
click at [270, 154] on div "Cas h Sale" at bounding box center [254, 148] width 37 height 11
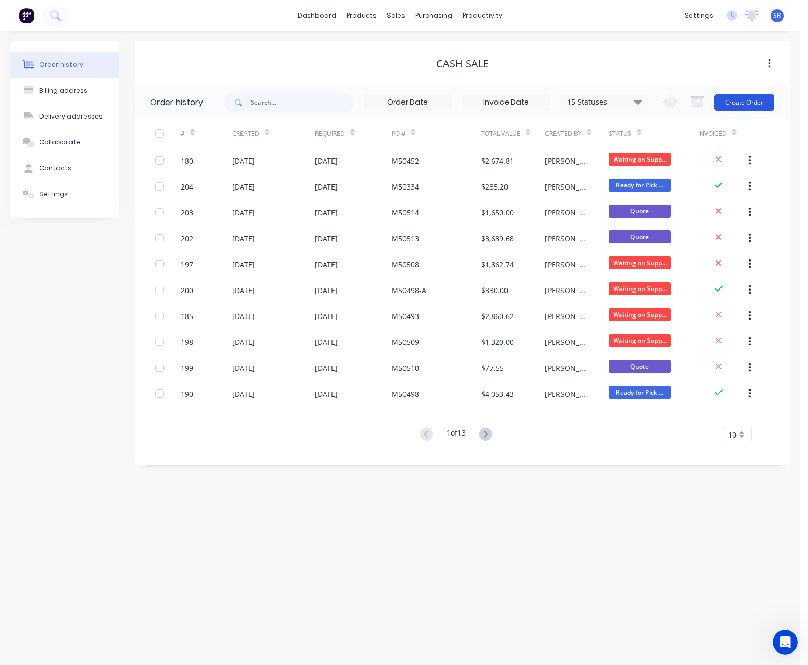
click at [746, 103] on button "Create Order" at bounding box center [744, 102] width 60 height 17
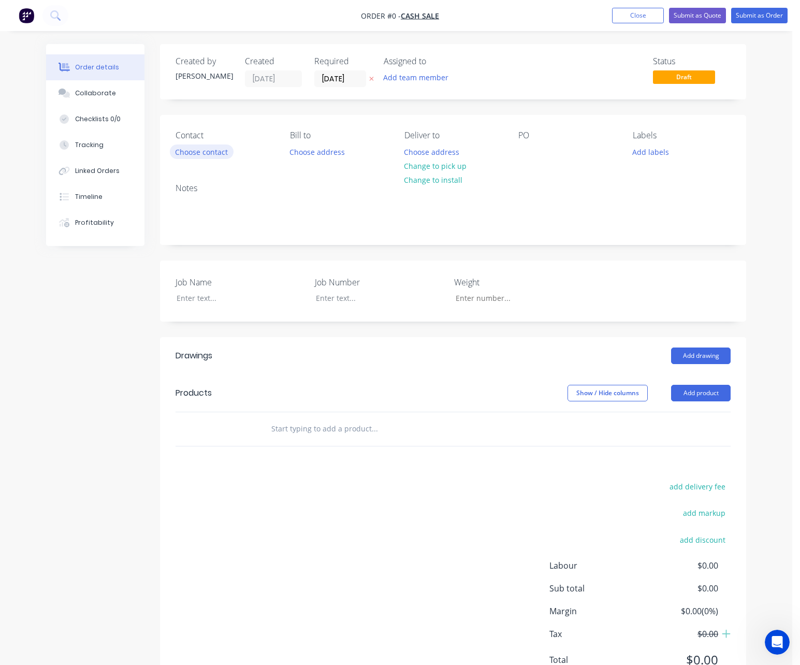
click at [222, 149] on button "Choose contact" at bounding box center [202, 151] width 64 height 14
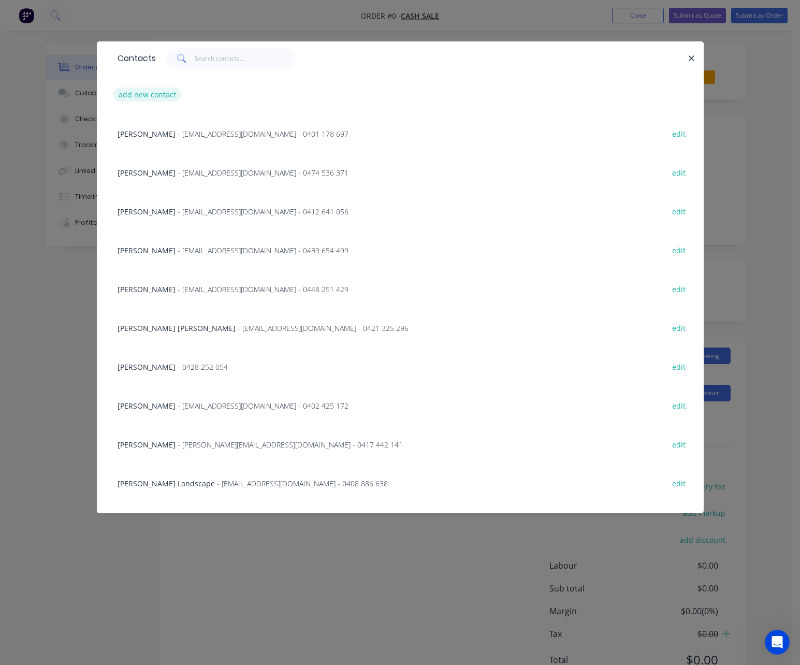
click at [161, 97] on button "add new contact" at bounding box center [147, 94] width 68 height 14
select select "AU"
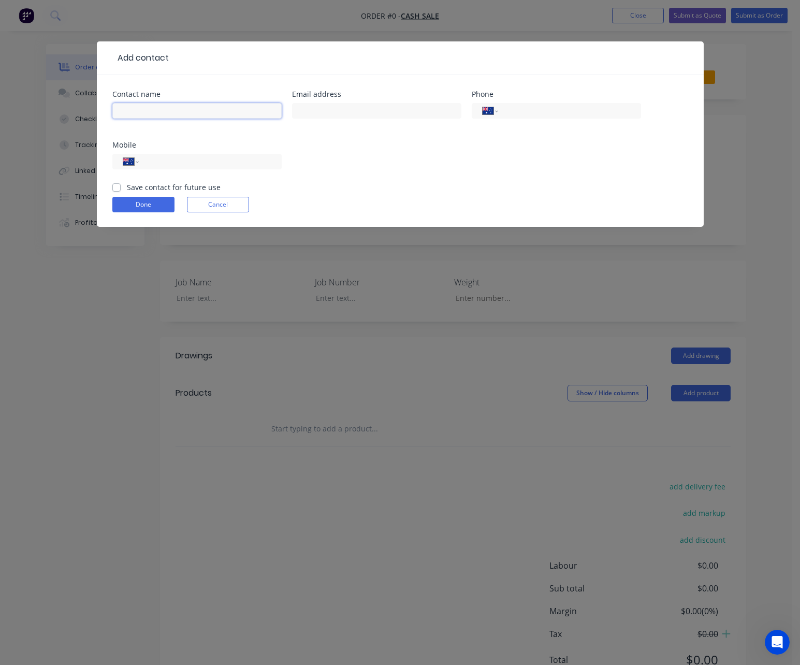
click at [168, 108] on input "text" at bounding box center [196, 111] width 169 height 16
type input "[PERSON_NAME]"
click at [558, 113] on input "tel" at bounding box center [567, 111] width 124 height 12
type input "0427 030 046"
click at [157, 201] on button "Done" at bounding box center [143, 205] width 62 height 16
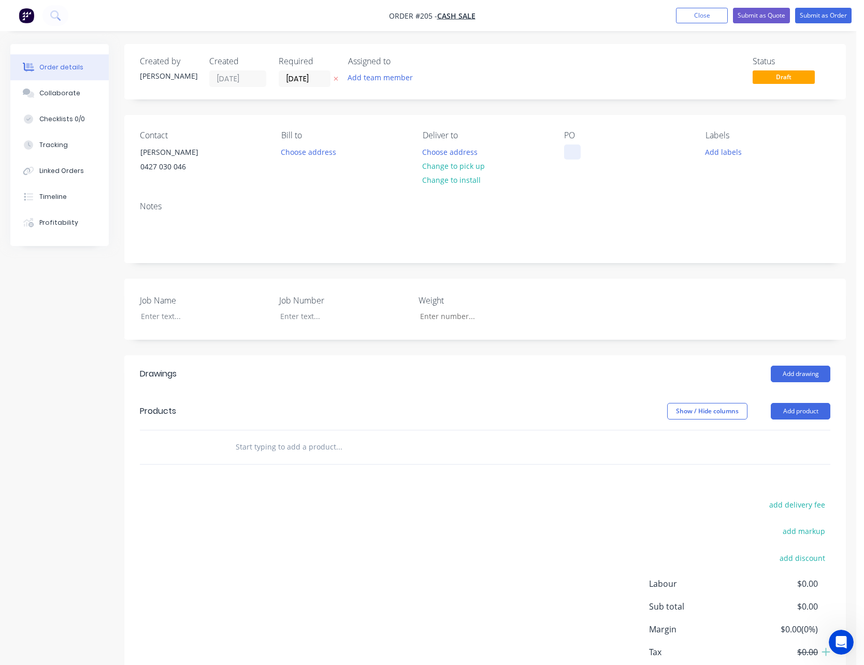
click at [571, 154] on div at bounding box center [572, 151] width 17 height 15
click at [164, 312] on div at bounding box center [197, 316] width 129 height 15
click at [297, 318] on div at bounding box center [336, 316] width 129 height 15
click at [727, 288] on div "Job Name [PERSON_NAME] Job Number M50515 Weight" at bounding box center [484, 309] width 721 height 61
click at [809, 412] on button "Add product" at bounding box center [800, 411] width 60 height 17
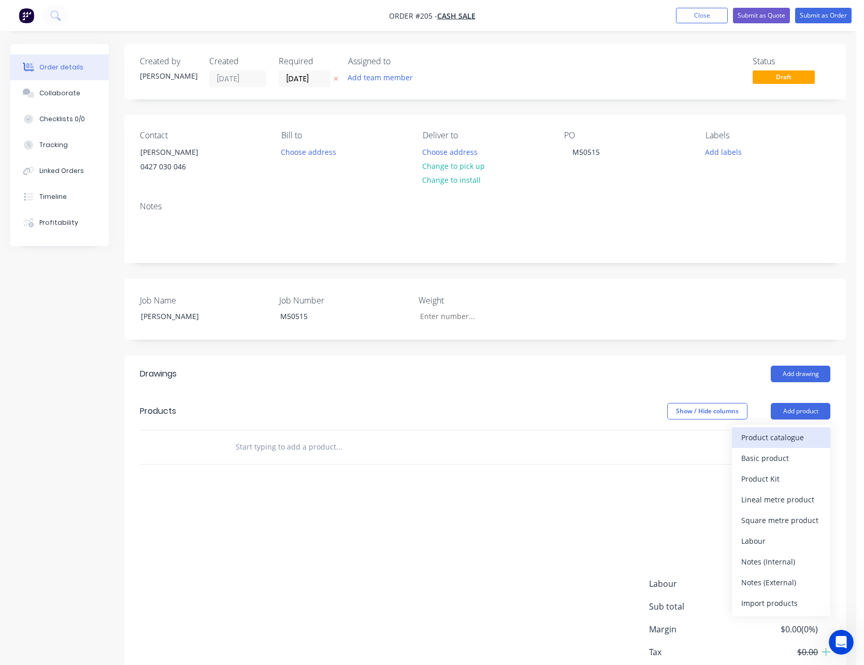
click at [792, 432] on div "Product catalogue" at bounding box center [781, 437] width 80 height 15
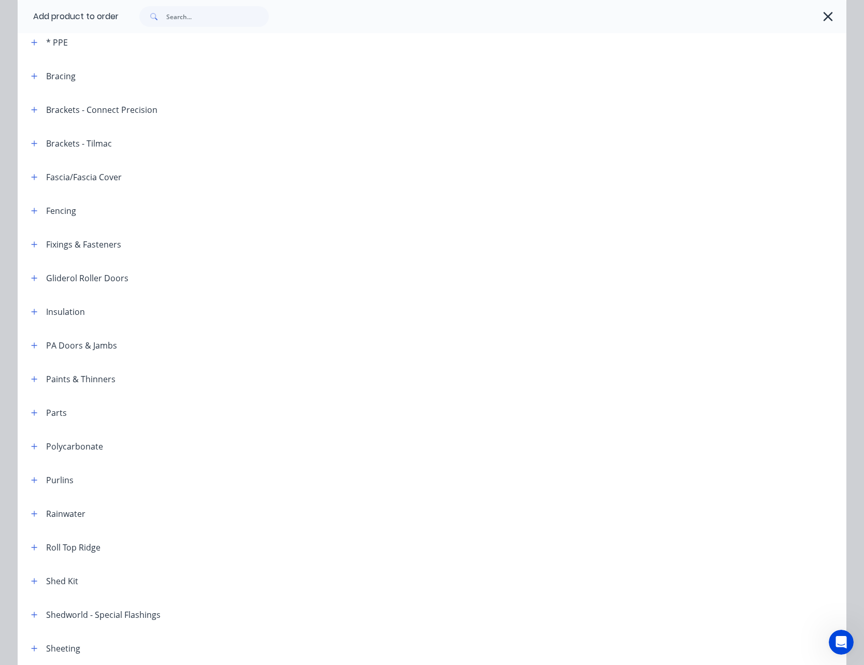
scroll to position [369, 0]
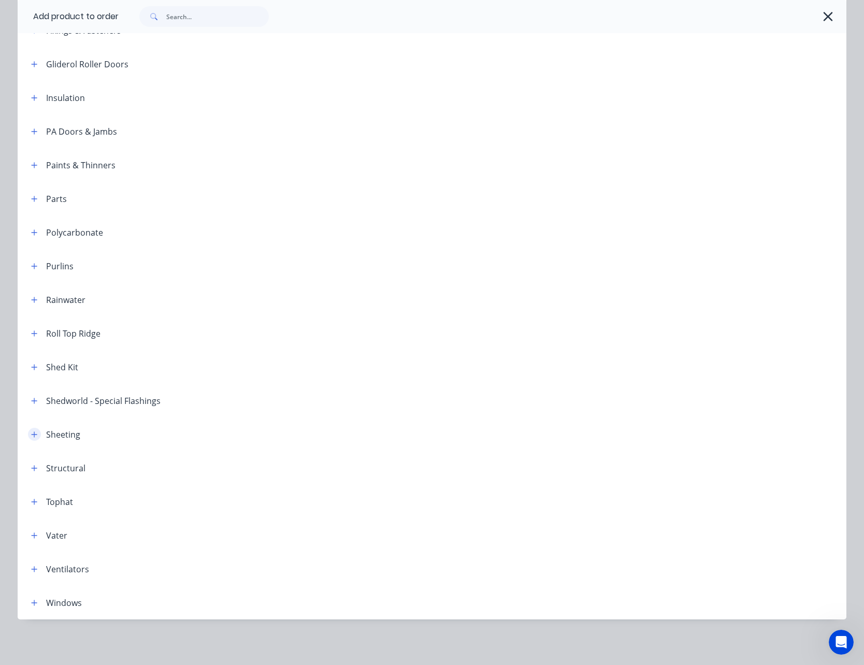
click at [31, 432] on icon "button" at bounding box center [34, 434] width 6 height 7
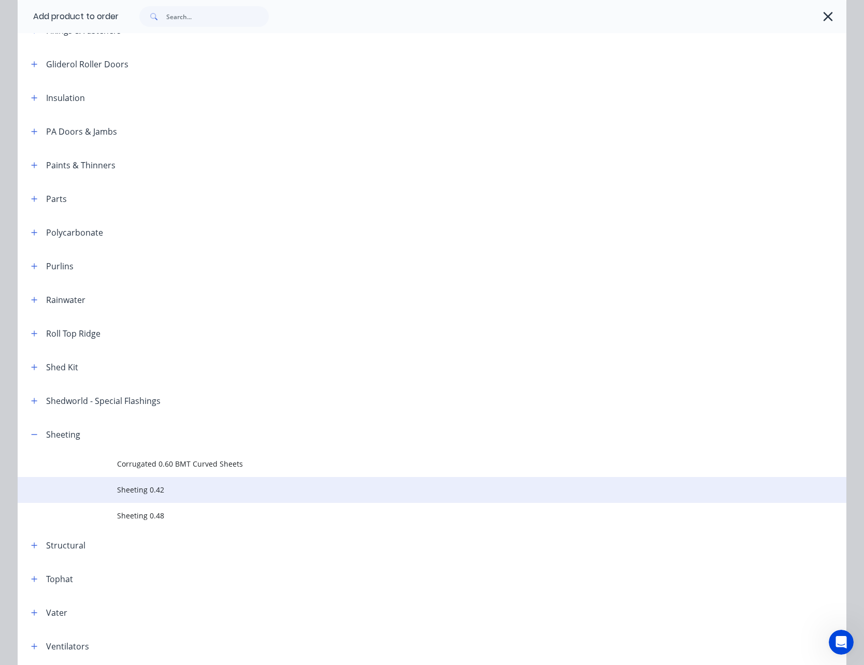
click at [148, 492] on span "Sheeting 0.42" at bounding box center [408, 489] width 583 height 11
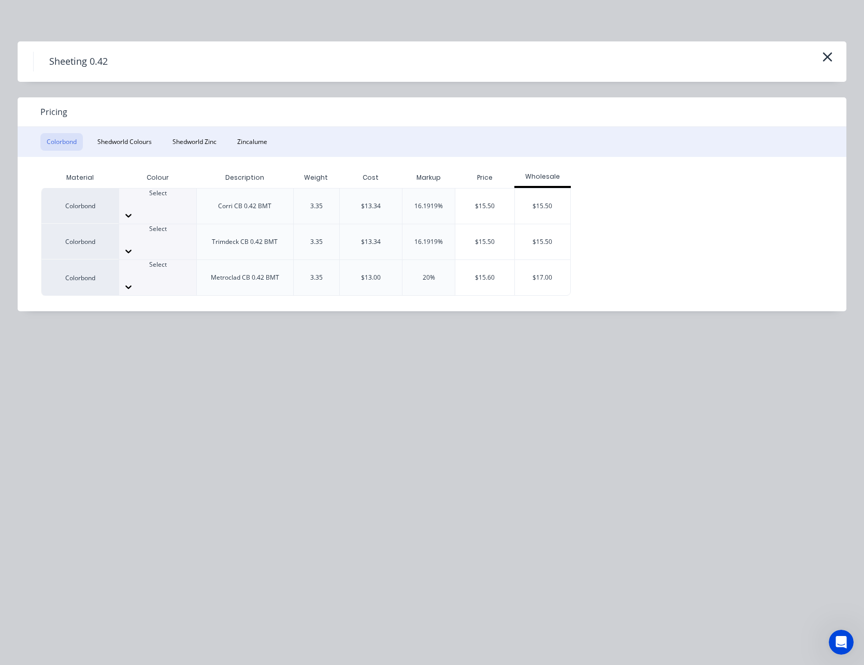
click at [134, 210] on icon at bounding box center [128, 215] width 10 height 10
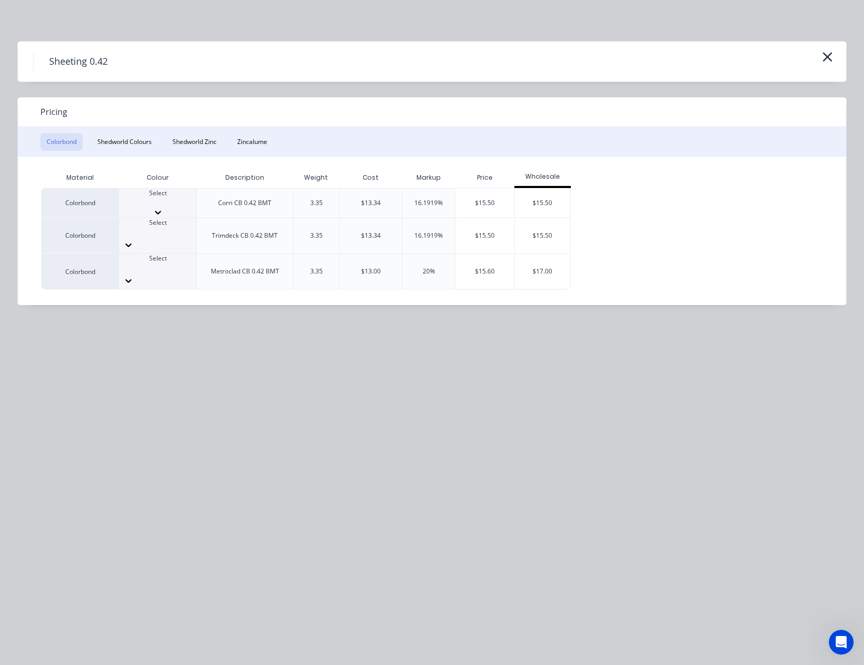
scroll to position [251, 0]
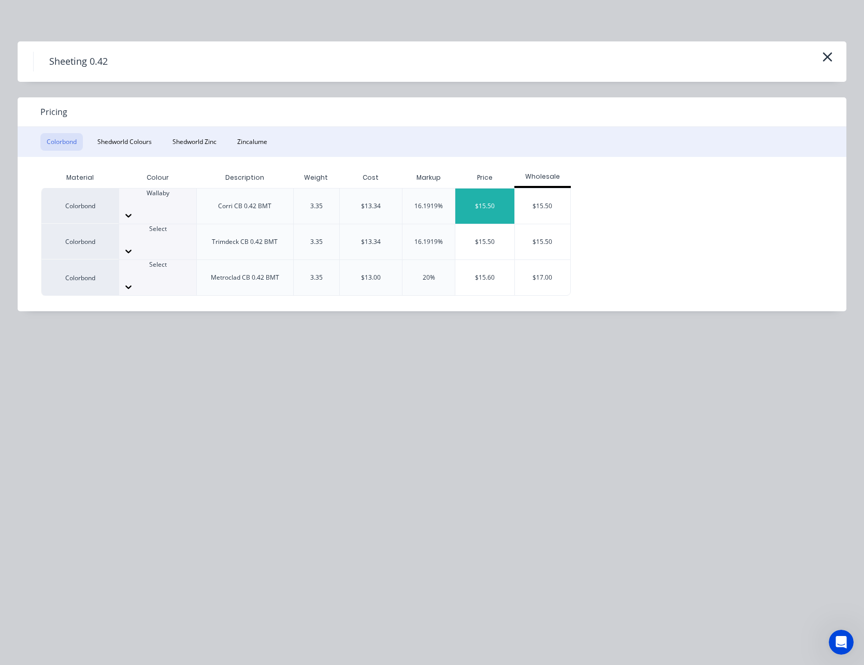
click at [483, 199] on div "$15.50" at bounding box center [484, 205] width 59 height 35
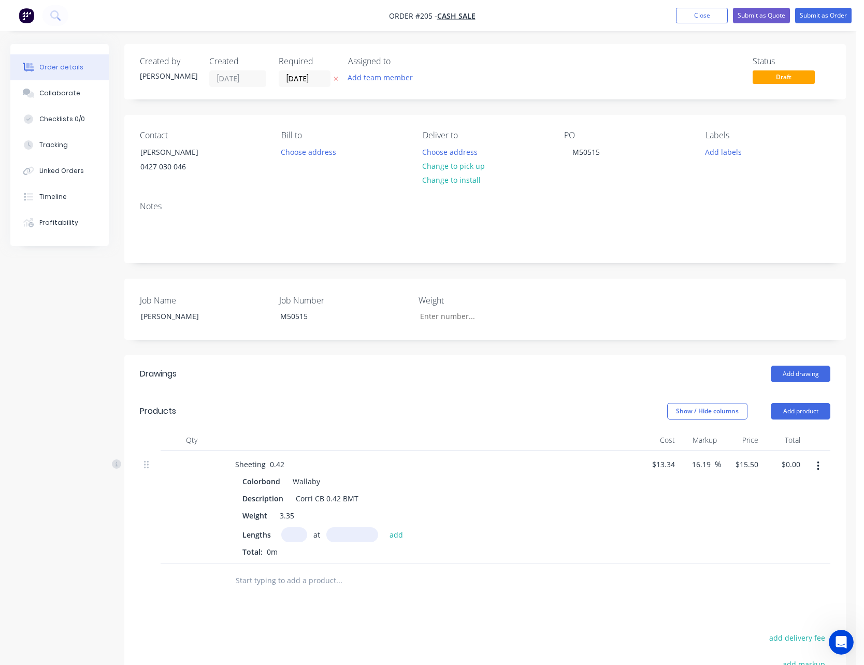
click at [294, 536] on input "text" at bounding box center [294, 534] width 26 height 15
type input "10"
type input "5050"
click at [384, 527] on button "add" at bounding box center [396, 534] width 24 height 14
type input "$782.75"
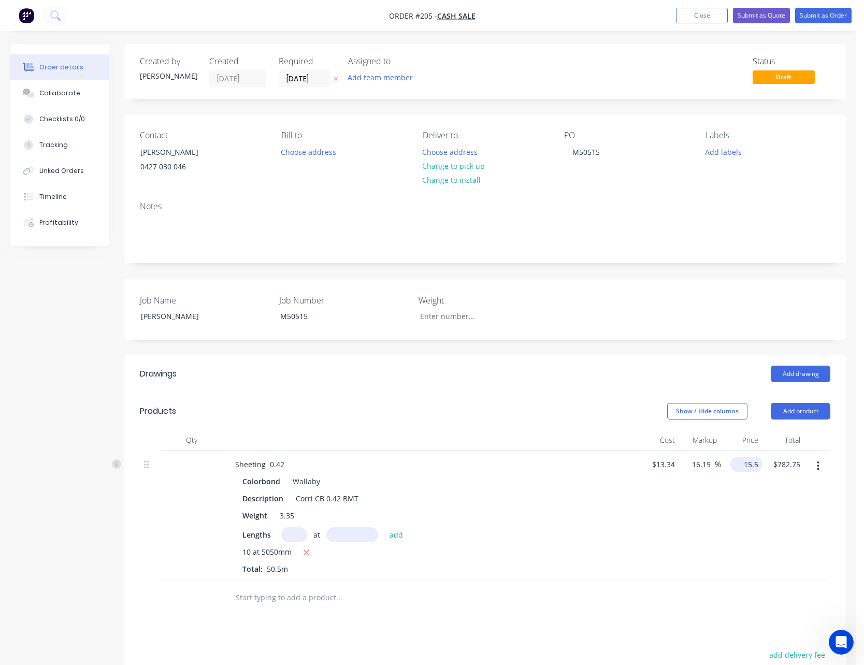
click at [749, 466] on input "15.5" at bounding box center [748, 464] width 28 height 15
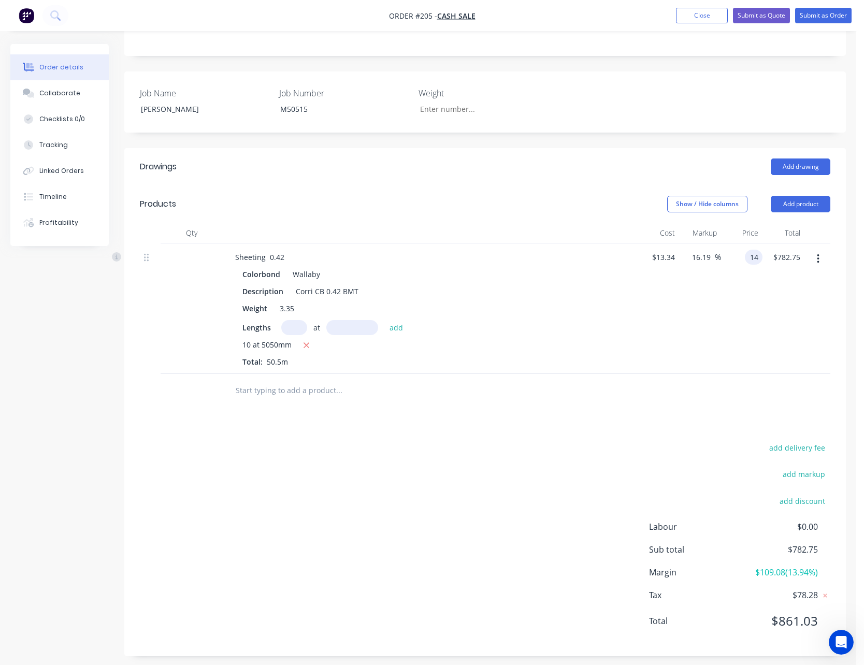
type input "14"
type input "4.95"
type input "$14.00"
click at [710, 201] on button "Show / Hide columns" at bounding box center [707, 204] width 80 height 17
click at [678, 233] on label "Cost" at bounding box center [680, 237] width 18 height 9
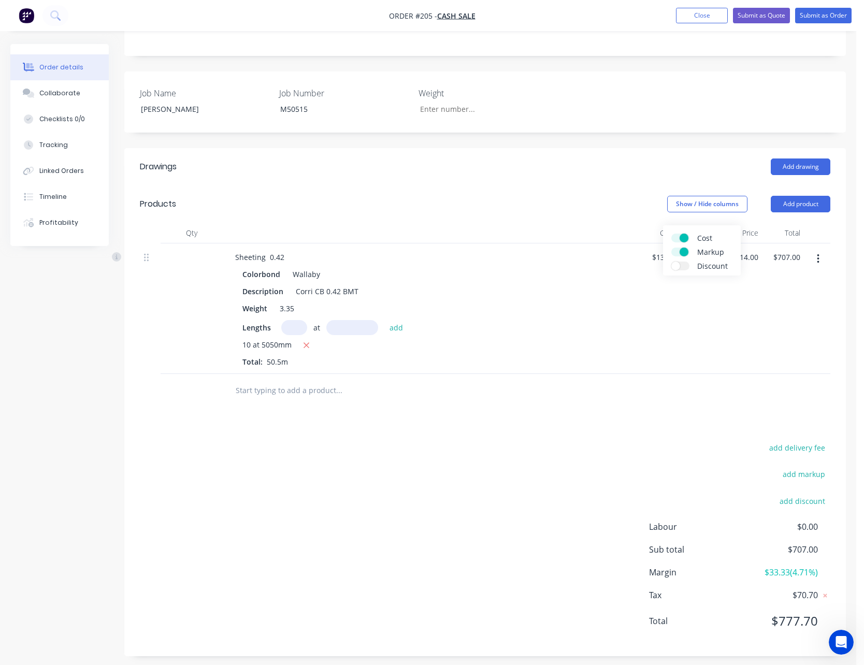
click at [671, 233] on input "Cost" at bounding box center [671, 233] width 0 height 0
click at [677, 250] on label "Markup" at bounding box center [680, 251] width 18 height 9
click at [671, 247] on input "Markup" at bounding box center [671, 247] width 0 height 0
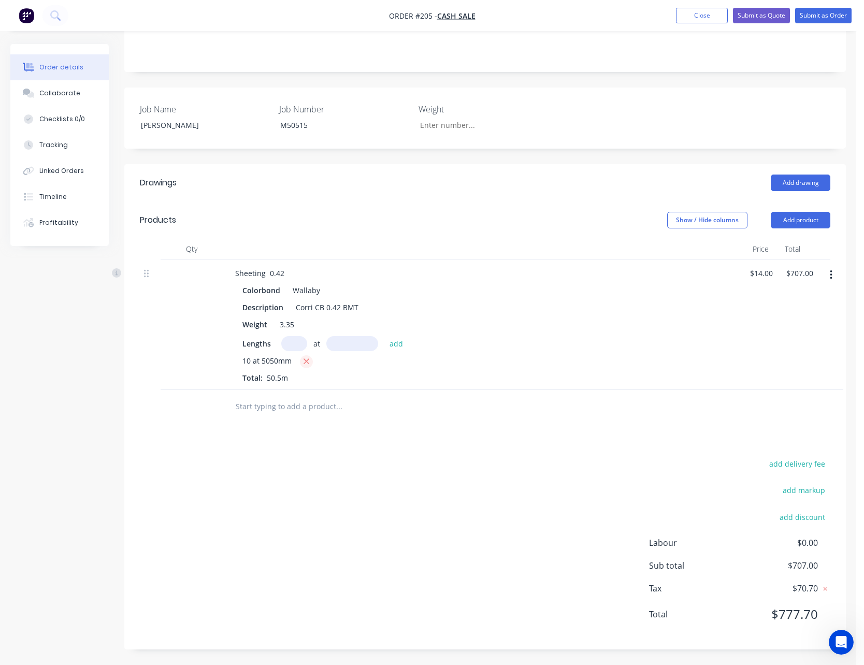
click at [306, 360] on icon "button" at bounding box center [306, 361] width 7 height 9
type input "$0.00"
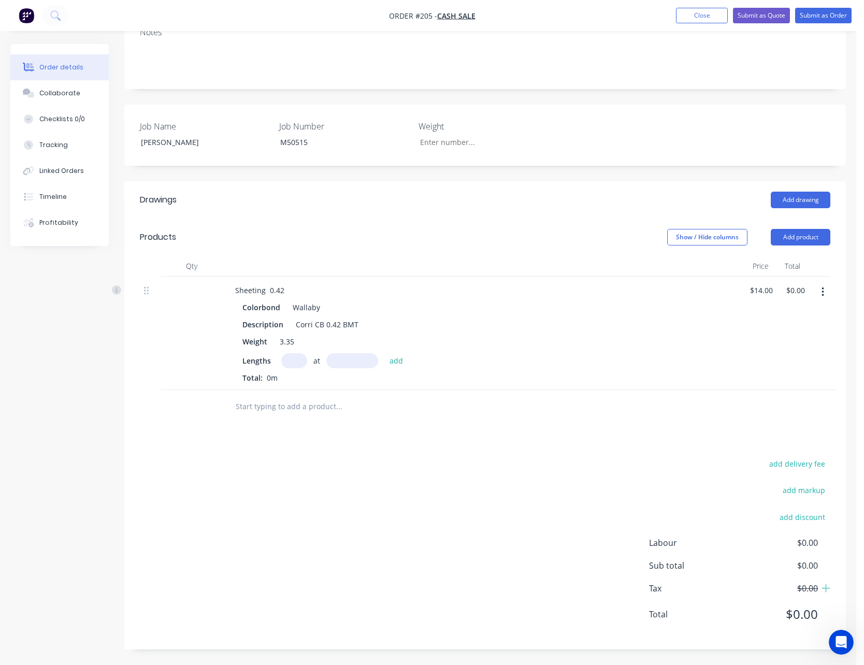
click at [822, 290] on icon "button" at bounding box center [822, 291] width 3 height 11
click at [775, 379] on div "Delete" at bounding box center [786, 381] width 80 height 15
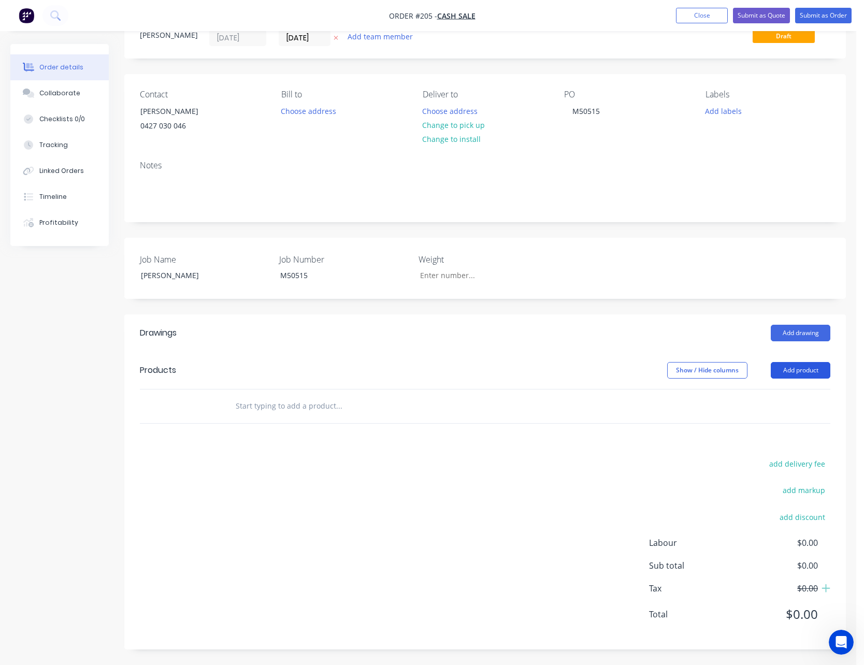
click at [799, 369] on button "Add product" at bounding box center [800, 370] width 60 height 17
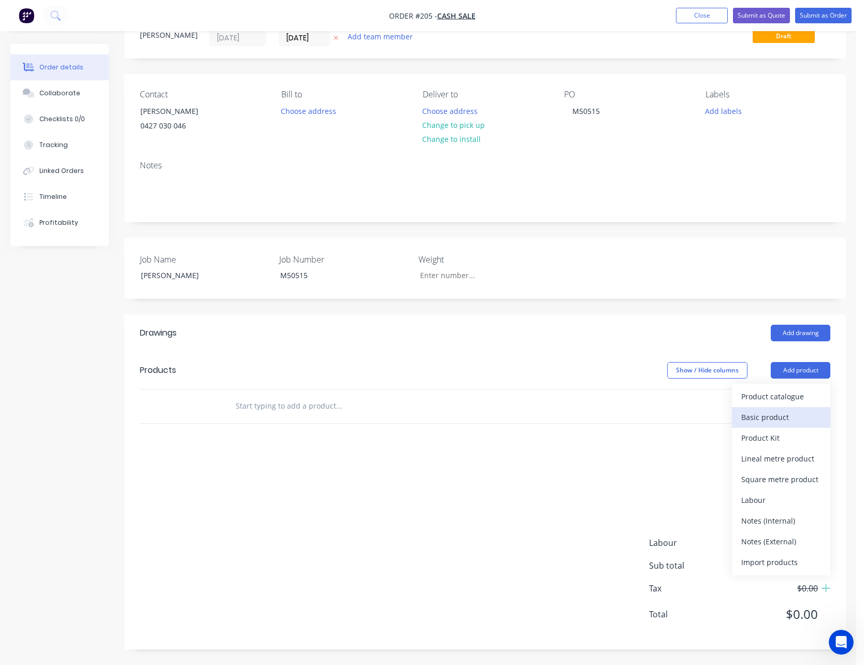
click at [787, 419] on div "Basic product" at bounding box center [781, 417] width 80 height 15
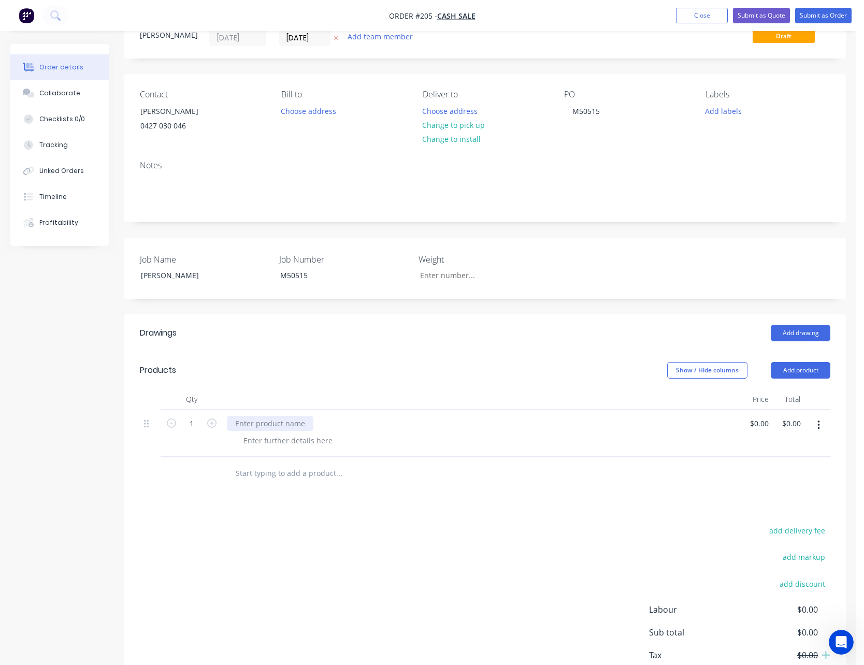
click at [273, 421] on div at bounding box center [270, 423] width 86 height 15
type input "$0.00"
click at [269, 441] on div at bounding box center [288, 440] width 106 height 15
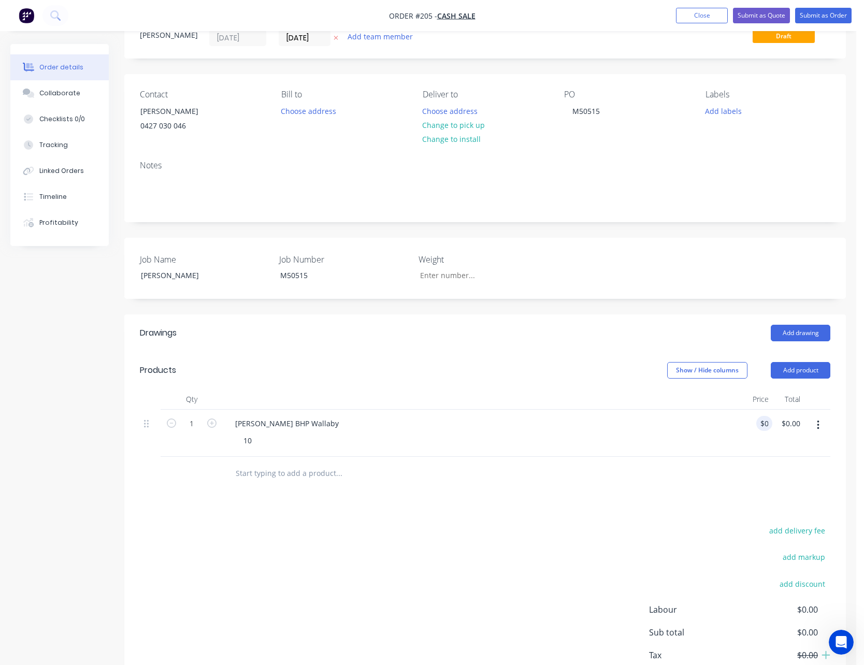
click at [250, 448] on div "[PERSON_NAME] BHP Wallaby 10" at bounding box center [482, 433] width 518 height 47
click at [252, 436] on div "10" at bounding box center [247, 440] width 25 height 15
type input "6"
type input "$633.34"
type input "633.34"
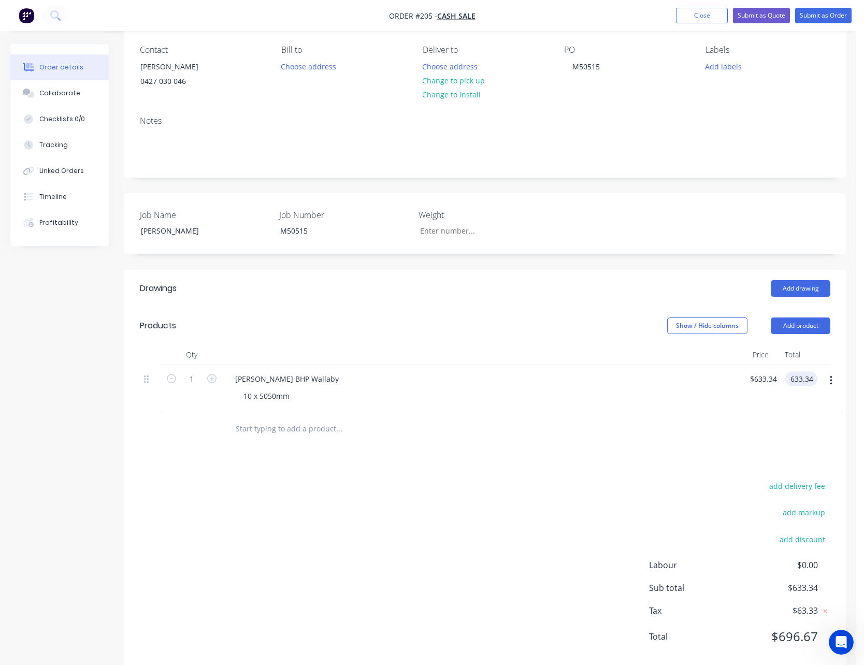
scroll to position [108, 0]
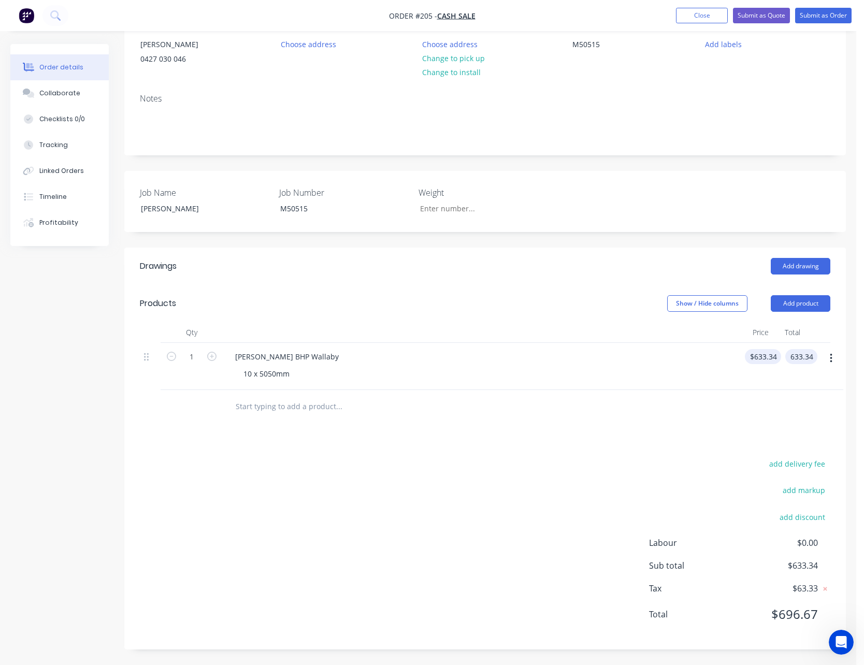
type input "633.34"
type input "$633.34"
click at [765, 358] on input "633.34" at bounding box center [765, 356] width 32 height 15
type input "$637.34"
type input "637.34"
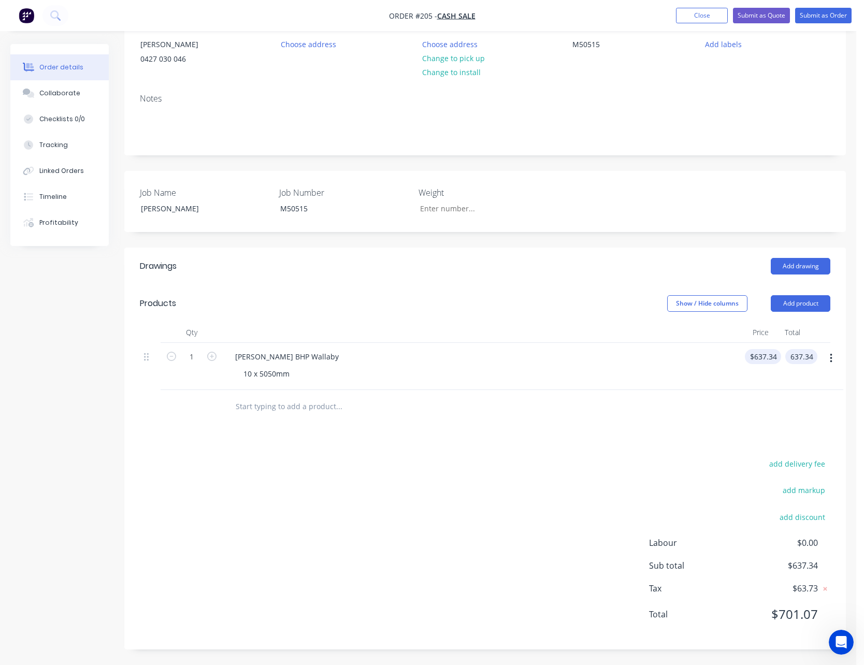
type input "637.34"
type input "$637.34"
click at [763, 359] on input "637.34" at bounding box center [765, 356] width 32 height 15
type input "$636.36"
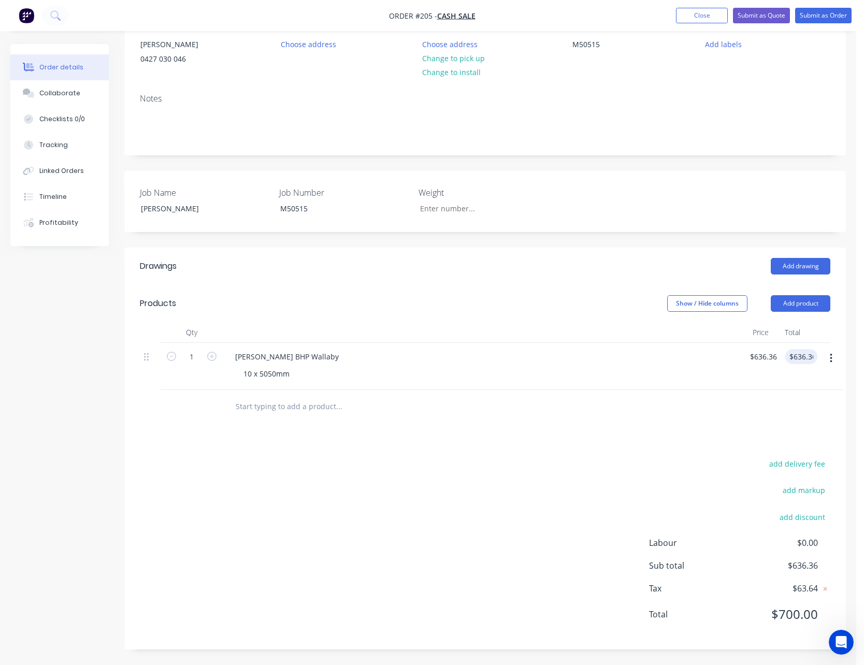
click at [423, 518] on div "add delivery fee add markup add discount Labour $0.00 Sub total $636.36 Tax $63…" at bounding box center [485, 545] width 690 height 177
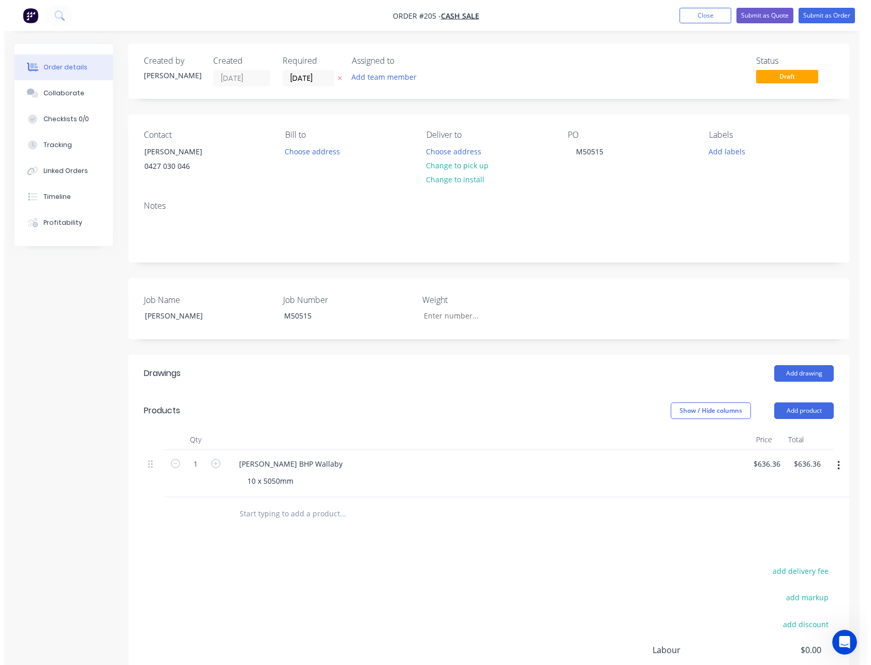
scroll to position [0, 0]
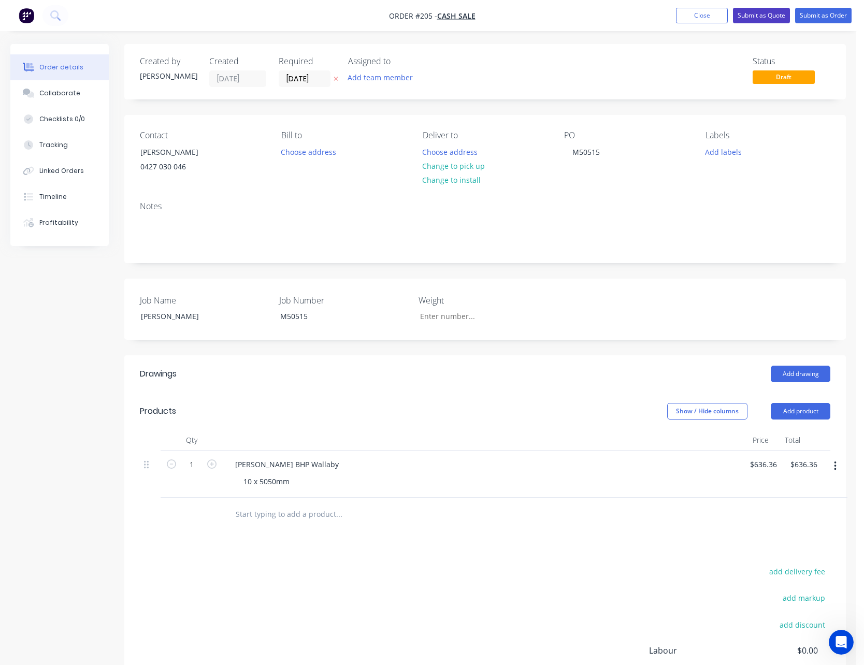
click at [771, 16] on button "Submit as Quote" at bounding box center [761, 16] width 57 height 16
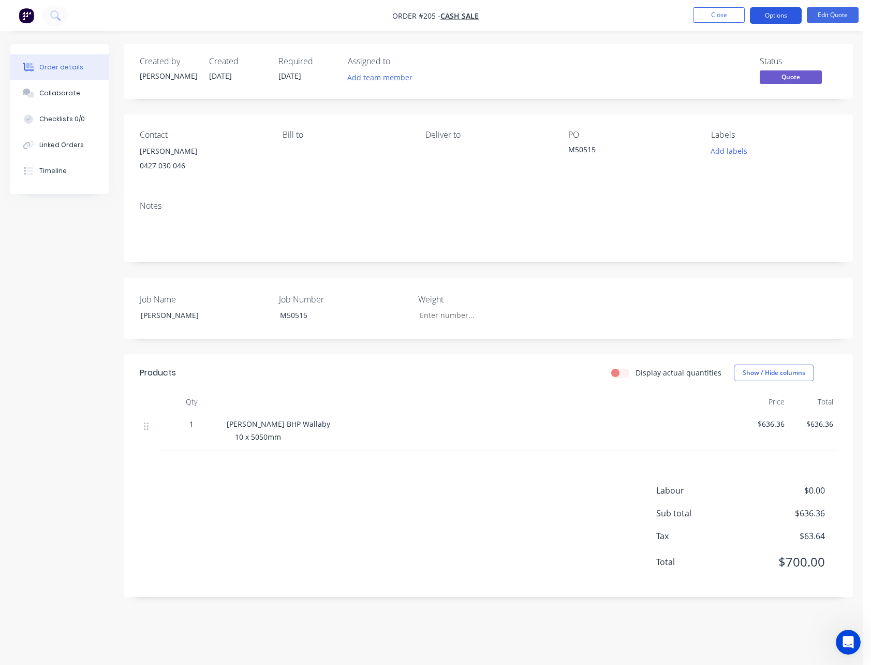
click at [783, 17] on button "Options" at bounding box center [776, 15] width 52 height 17
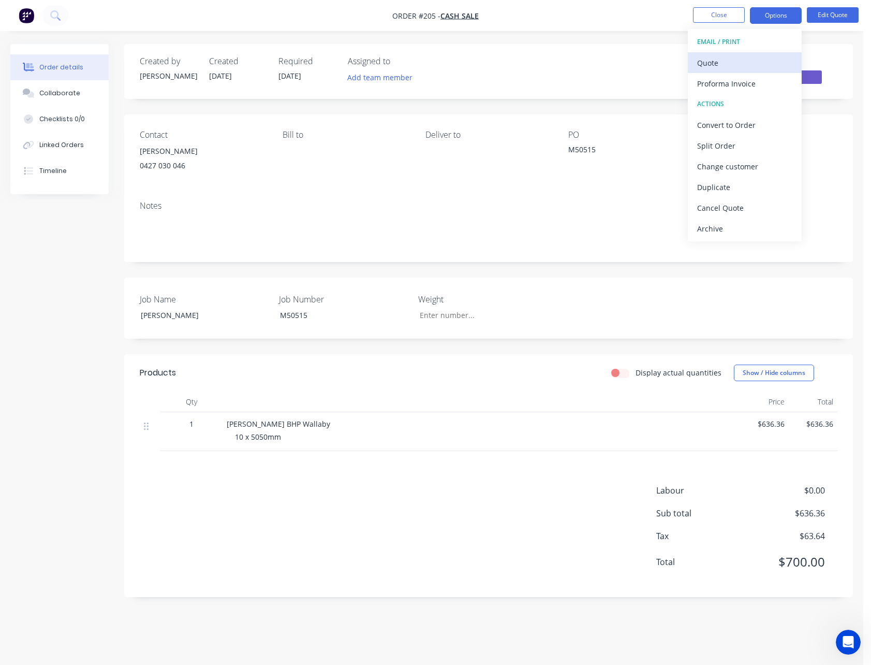
click at [752, 67] on div "Quote" at bounding box center [744, 62] width 95 height 15
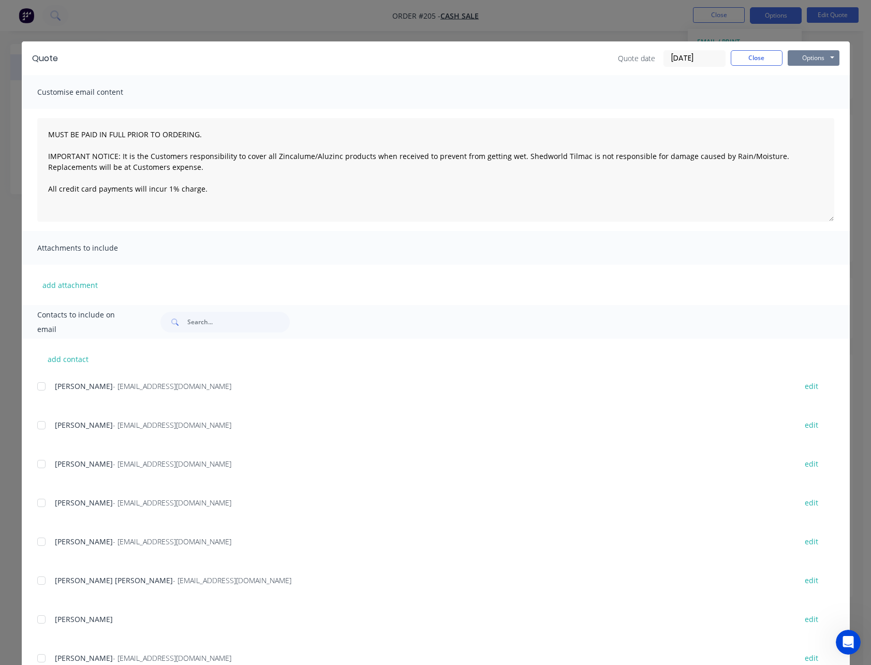
click at [812, 60] on button "Options" at bounding box center [814, 58] width 52 height 16
click at [814, 90] on button "Print" at bounding box center [821, 93] width 66 height 17
click at [751, 51] on button "Close" at bounding box center [757, 58] width 52 height 16
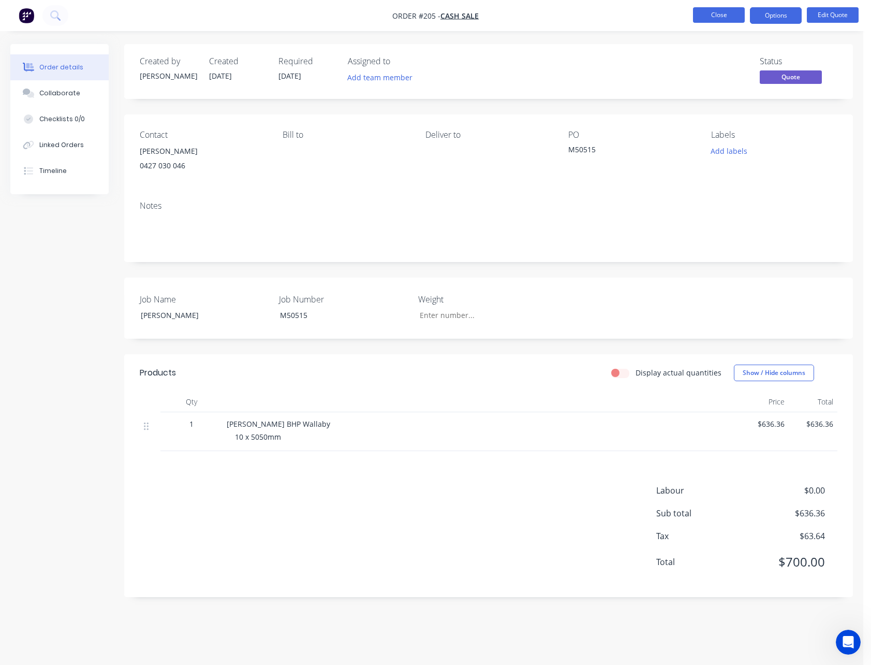
click at [727, 19] on button "Close" at bounding box center [719, 15] width 52 height 16
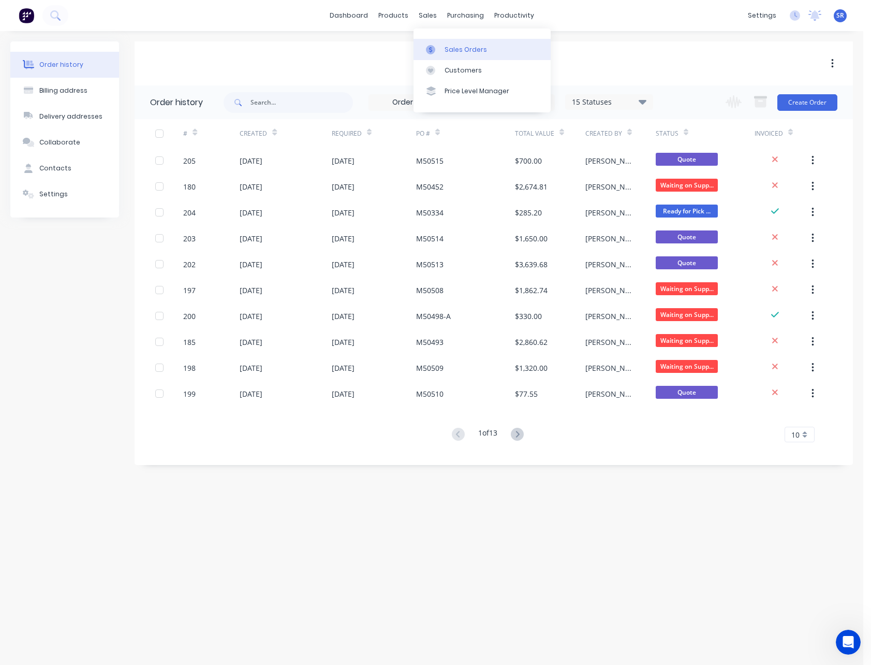
click at [452, 48] on div "Sales Orders" at bounding box center [466, 49] width 42 height 9
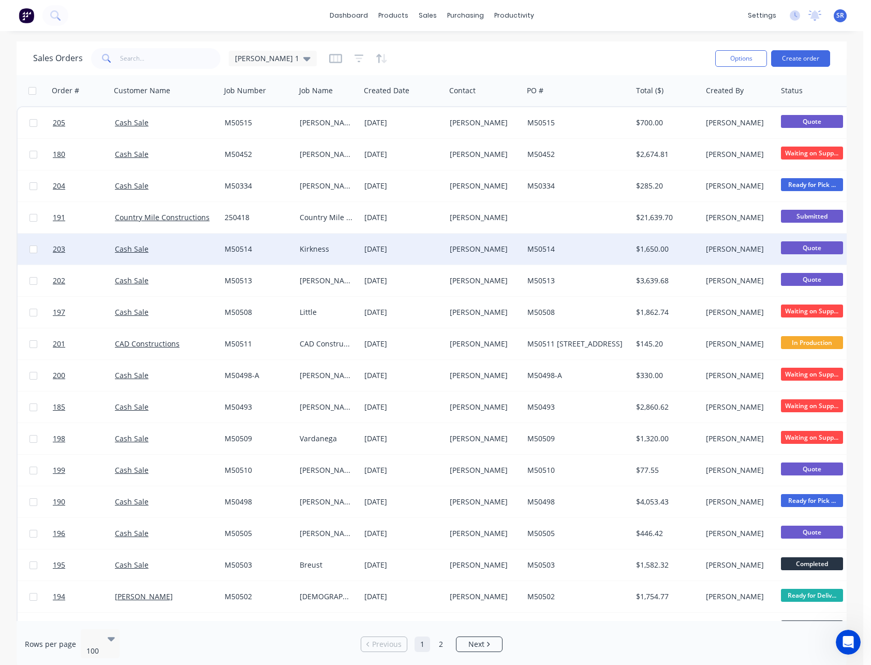
scroll to position [1565, 0]
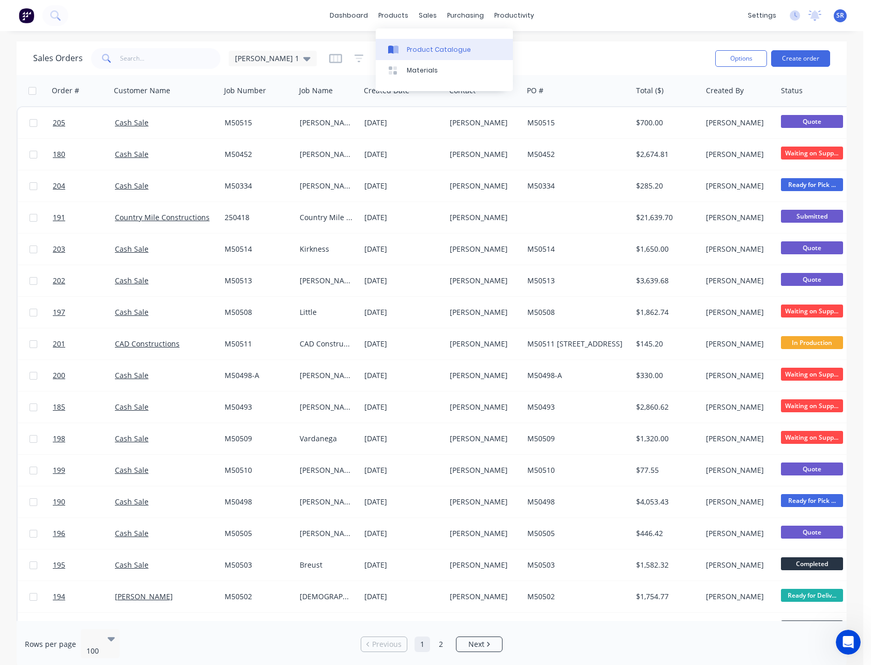
click at [419, 49] on div "Product Catalogue" at bounding box center [439, 49] width 64 height 9
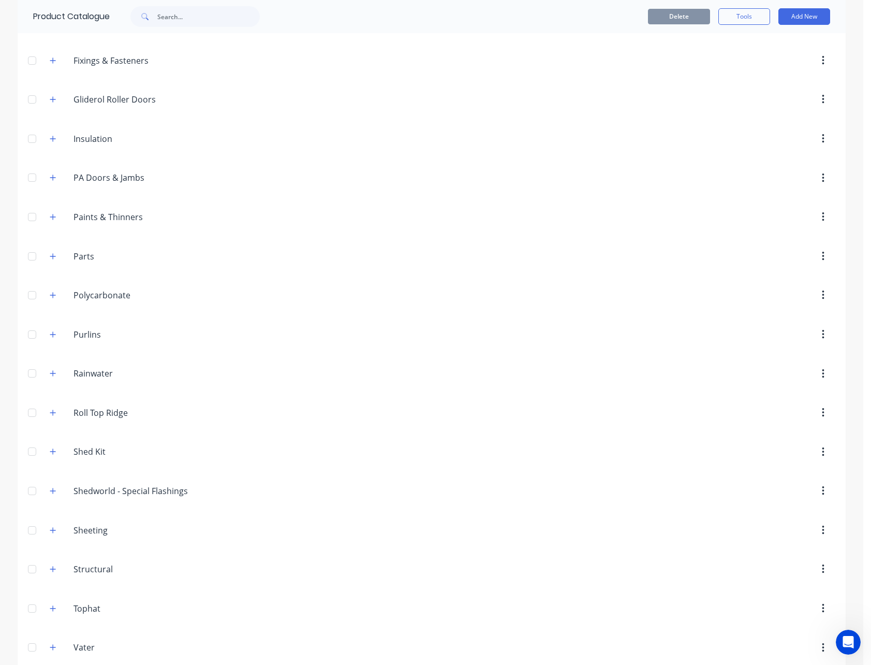
scroll to position [505, 0]
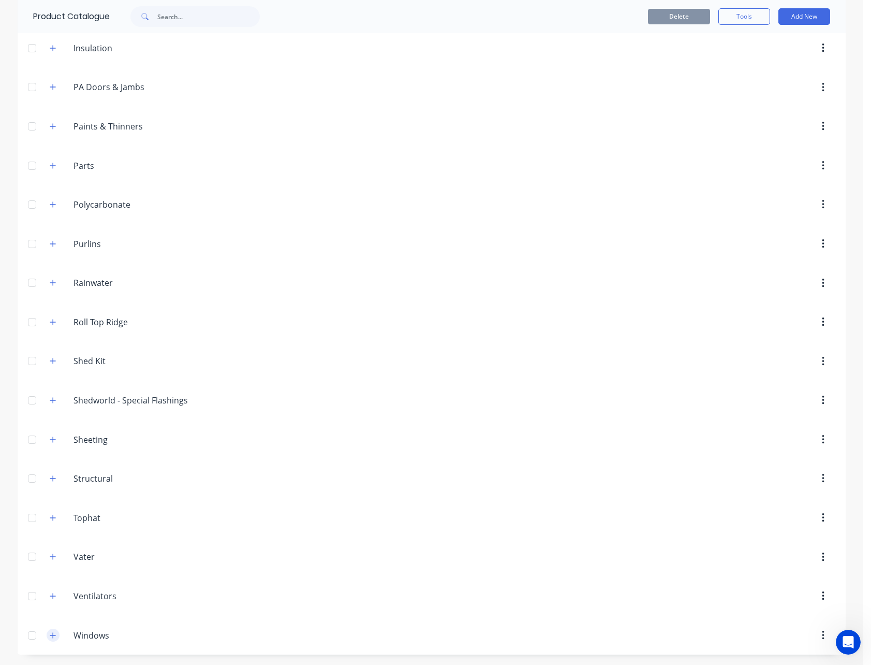
click at [50, 636] on icon "button" at bounding box center [53, 635] width 6 height 6
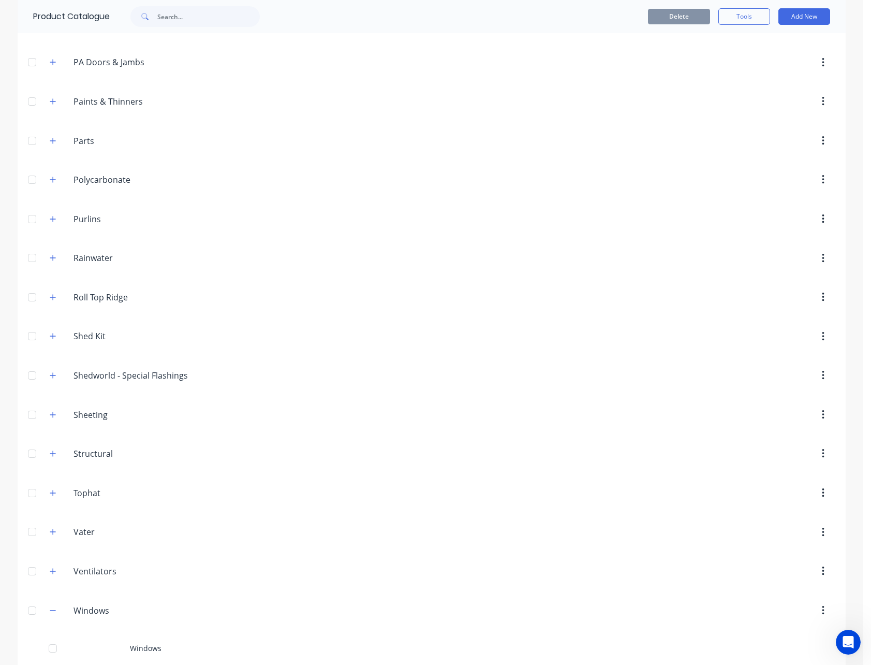
scroll to position [542, 0]
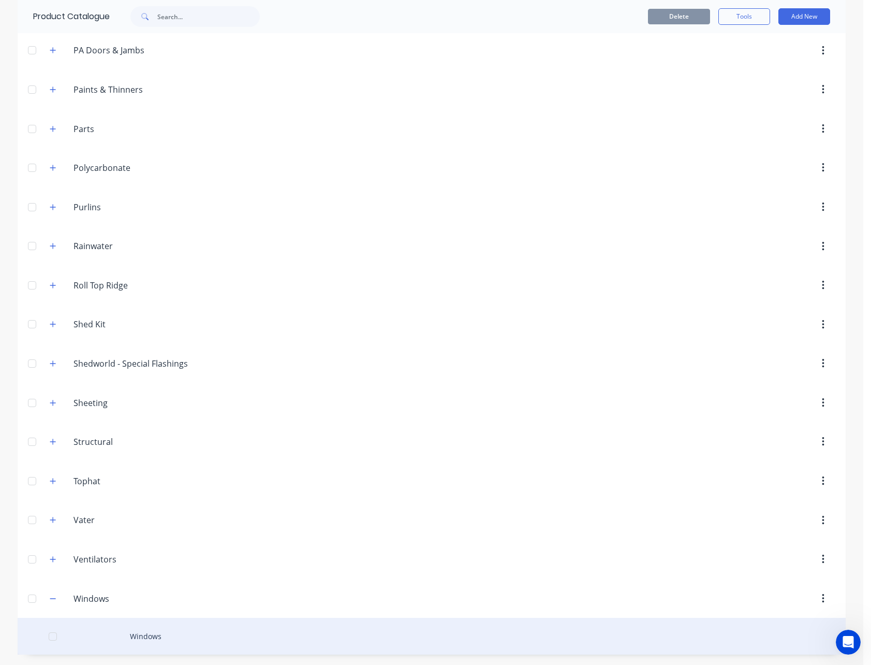
click at [141, 638] on div "Windows" at bounding box center [432, 636] width 828 height 37
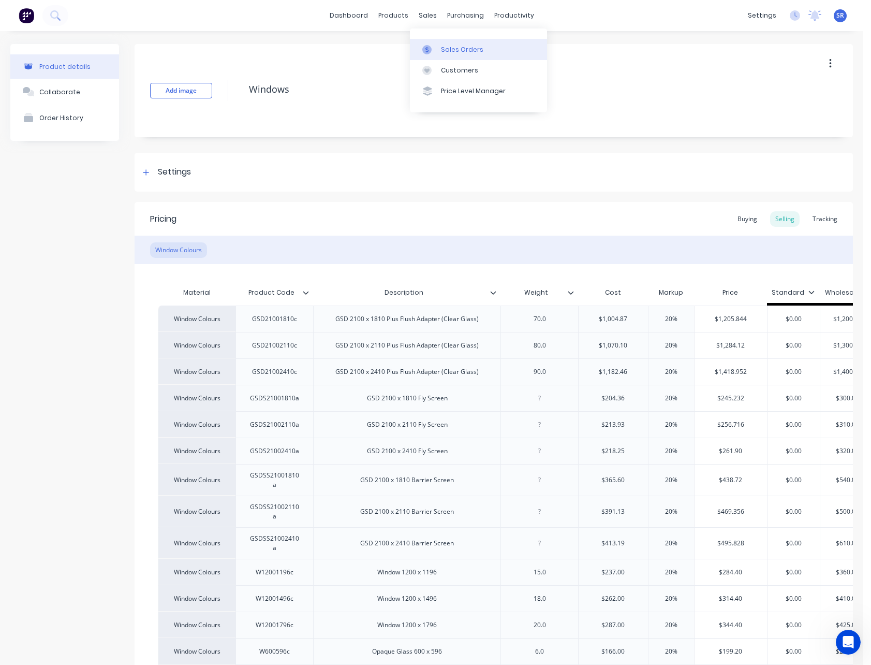
click at [446, 49] on div "Sales Orders" at bounding box center [462, 49] width 42 height 9
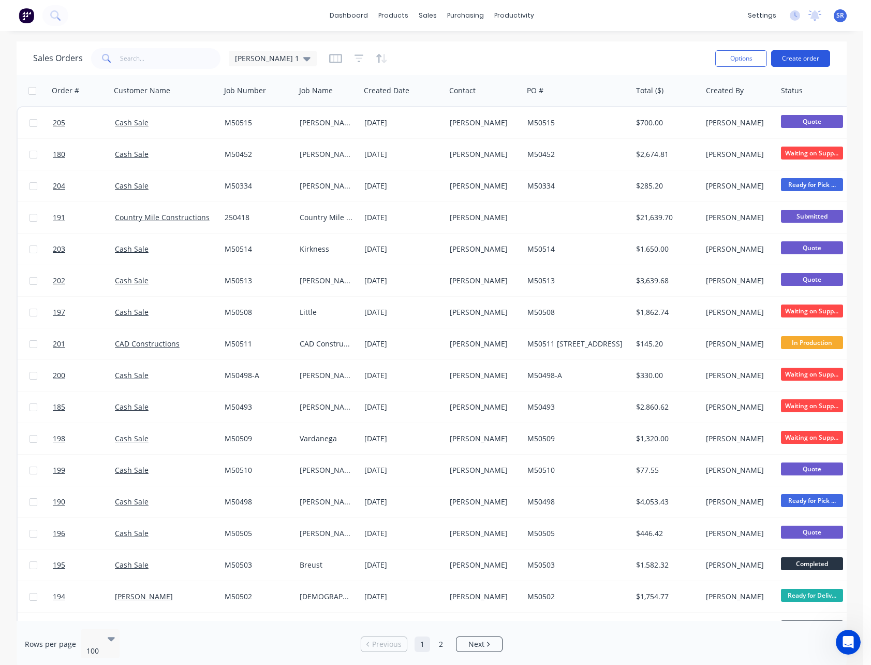
click at [808, 60] on button "Create order" at bounding box center [800, 58] width 59 height 17
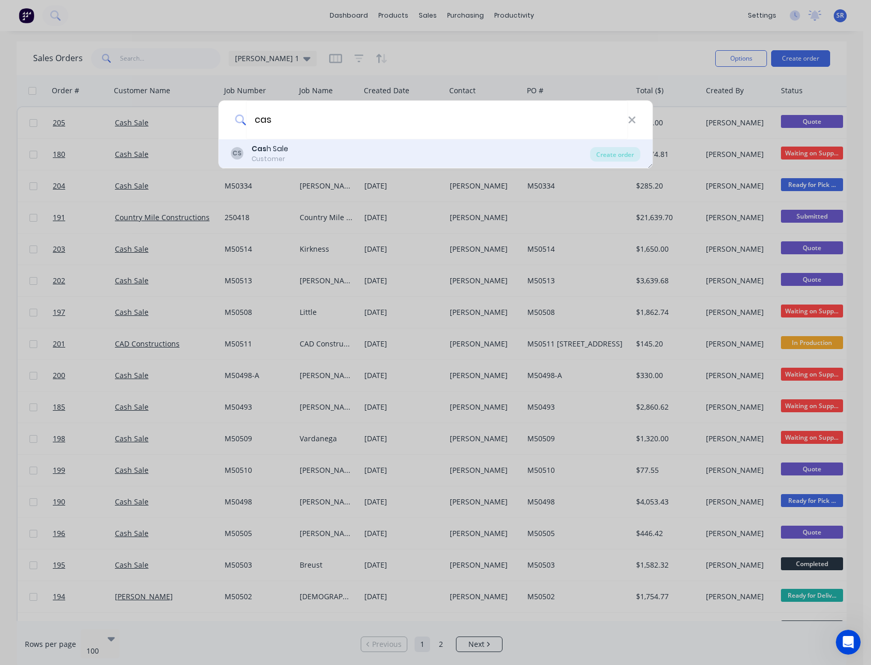
type input "cas"
click at [291, 148] on div "CS Cas h Sale Customer" at bounding box center [411, 153] width 360 height 20
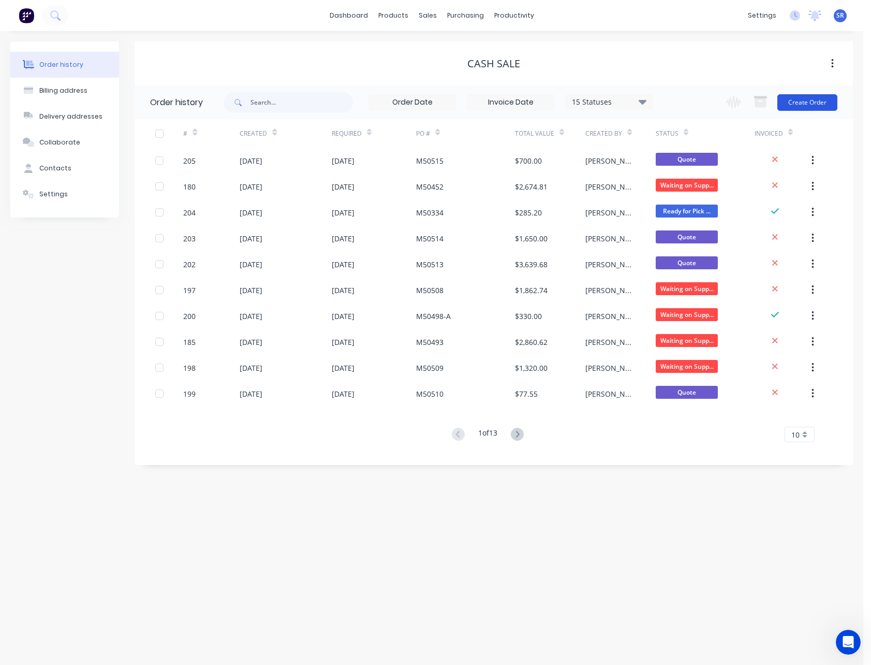
click at [825, 101] on button "Create Order" at bounding box center [808, 102] width 60 height 17
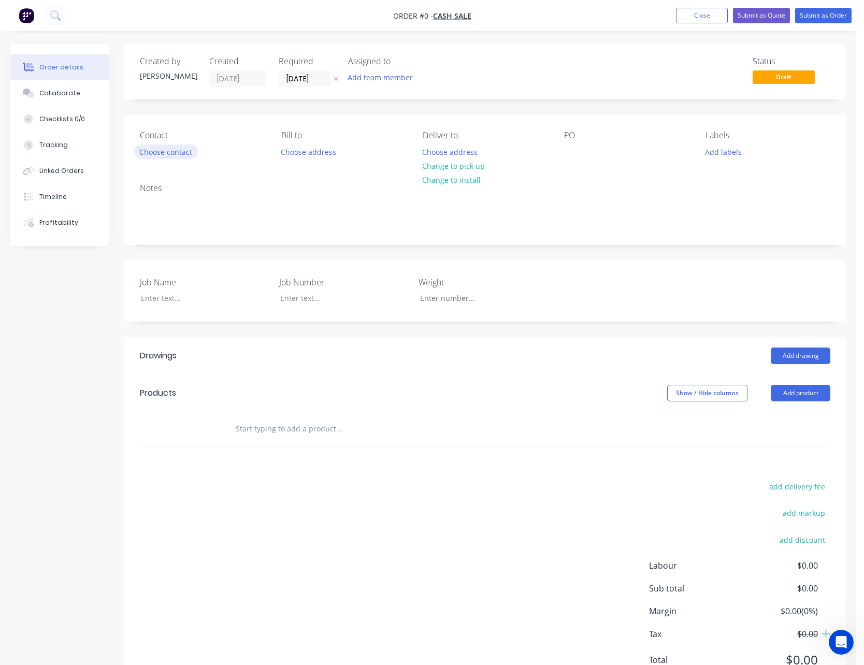
click at [168, 151] on button "Choose contact" at bounding box center [166, 151] width 64 height 14
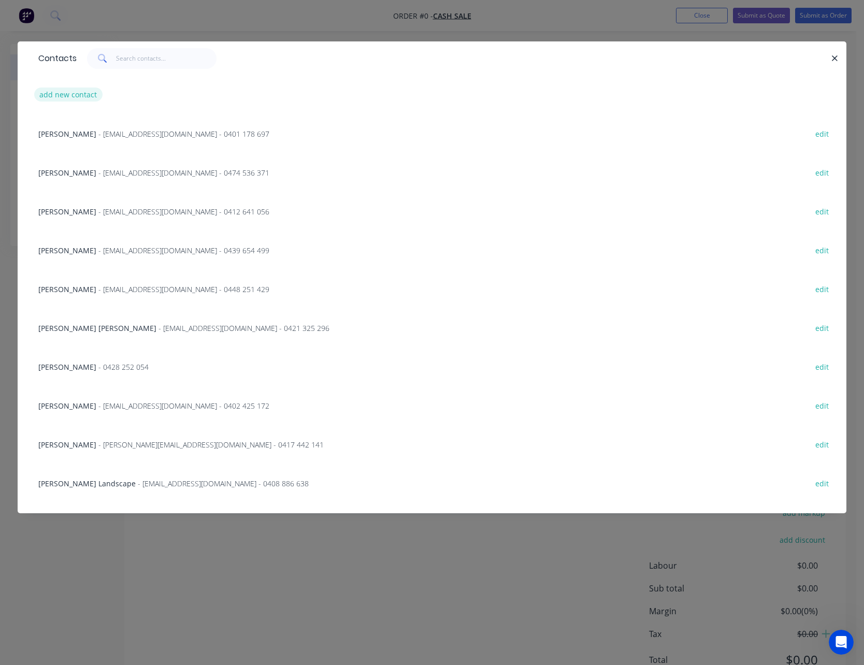
click at [67, 95] on button "add new contact" at bounding box center [68, 94] width 68 height 14
select select "AU"
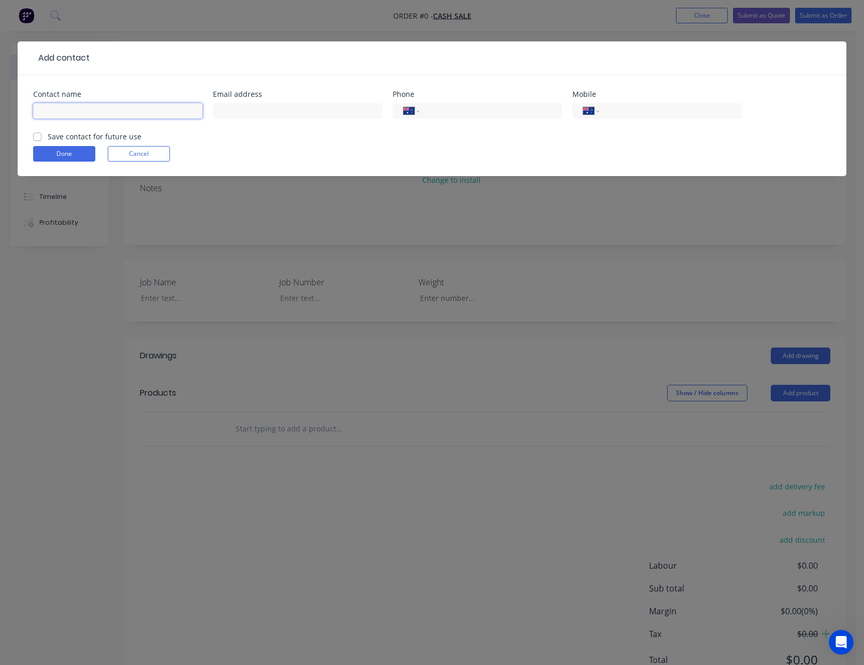
click at [65, 118] on input "text" at bounding box center [117, 111] width 169 height 16
type input "[PERSON_NAME]"
type input "[PERSON_NAME][EMAIL_ADDRESS][PERSON_NAME][DOMAIN_NAME][PERSON_NAME]"
type input "0473 914 093"
click at [68, 154] on button "Done" at bounding box center [64, 154] width 62 height 16
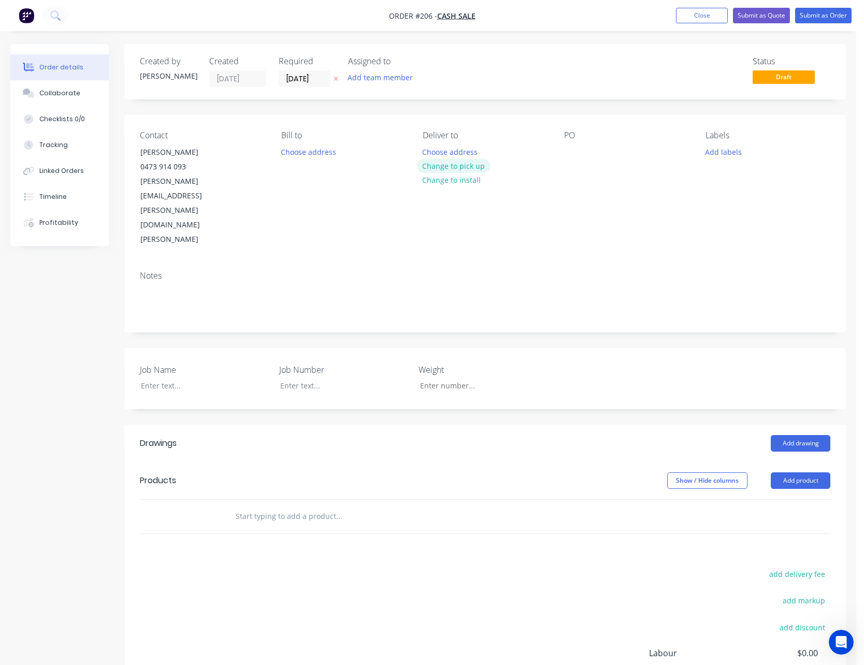
click at [434, 163] on button "Change to pick up" at bounding box center [454, 166] width 74 height 14
click at [813, 472] on button "Add product" at bounding box center [800, 480] width 60 height 17
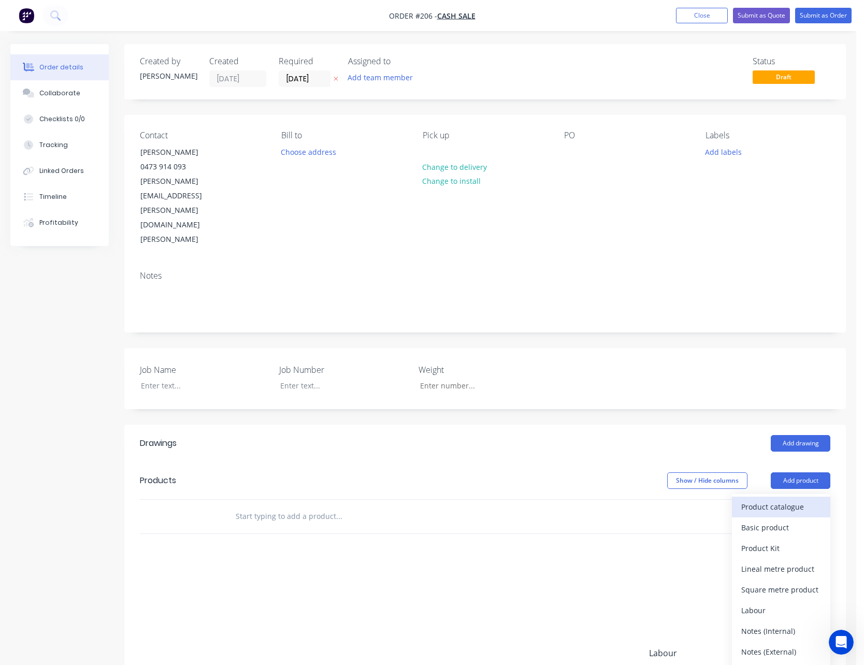
click at [786, 499] on div "Product catalogue" at bounding box center [781, 506] width 80 height 15
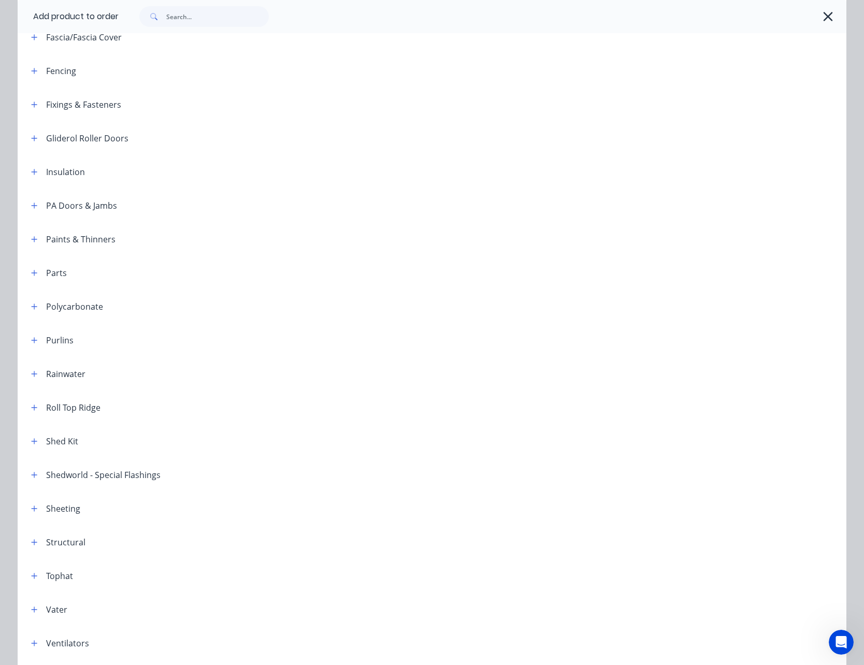
scroll to position [369, 0]
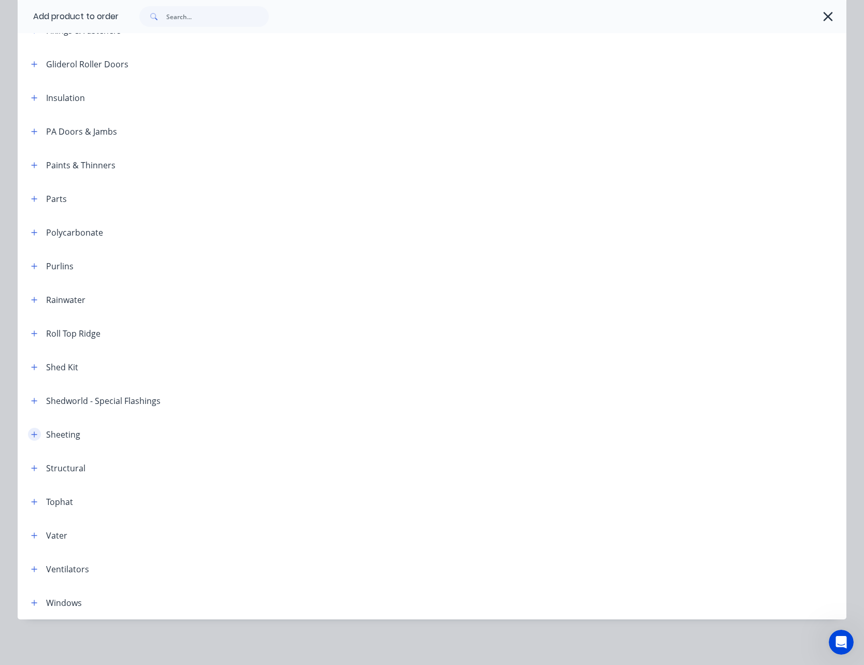
click at [31, 435] on icon "button" at bounding box center [34, 434] width 6 height 7
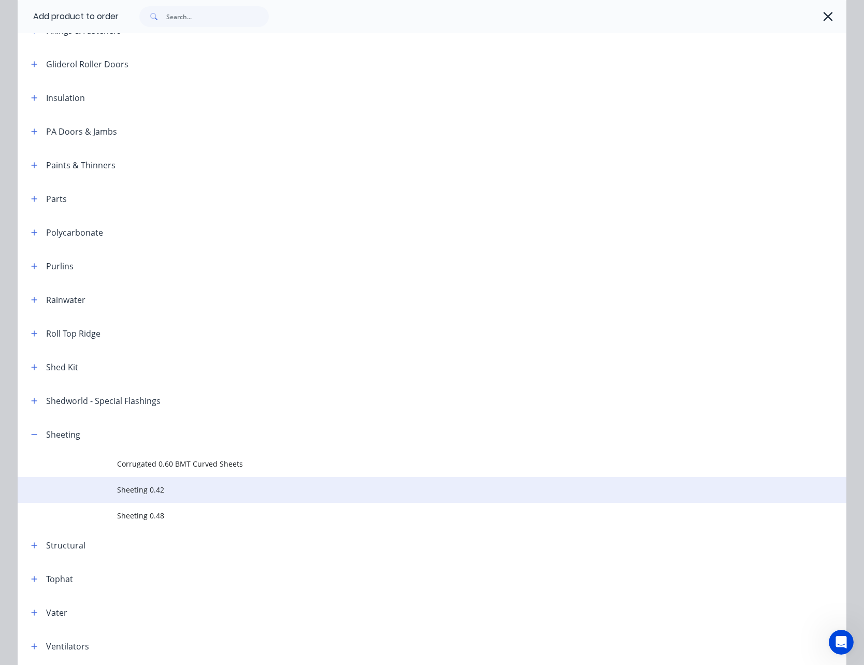
click at [124, 483] on td "Sheeting 0.42" at bounding box center [481, 490] width 729 height 26
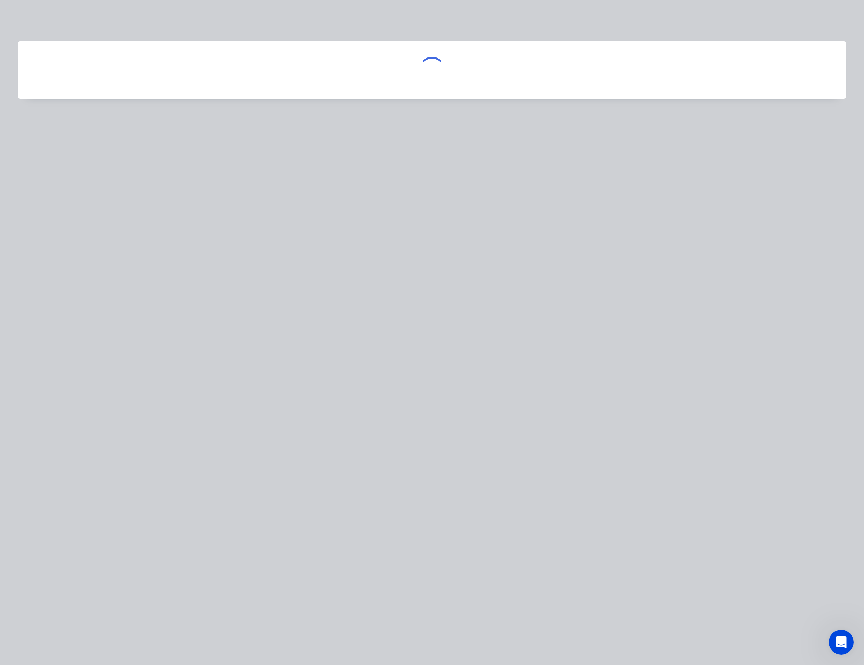
scroll to position [0, 0]
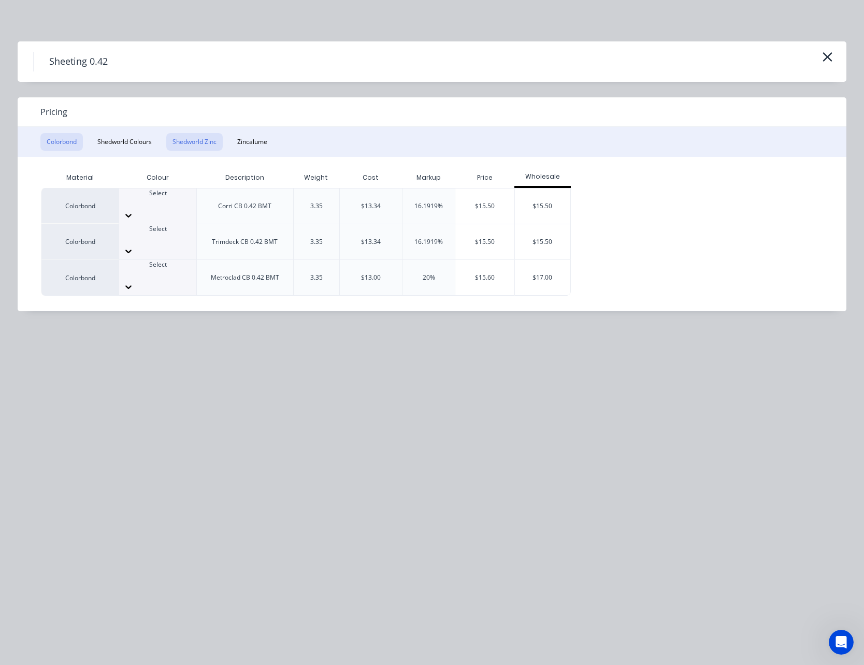
click at [209, 139] on button "Shedworld Zinc" at bounding box center [194, 142] width 56 height 18
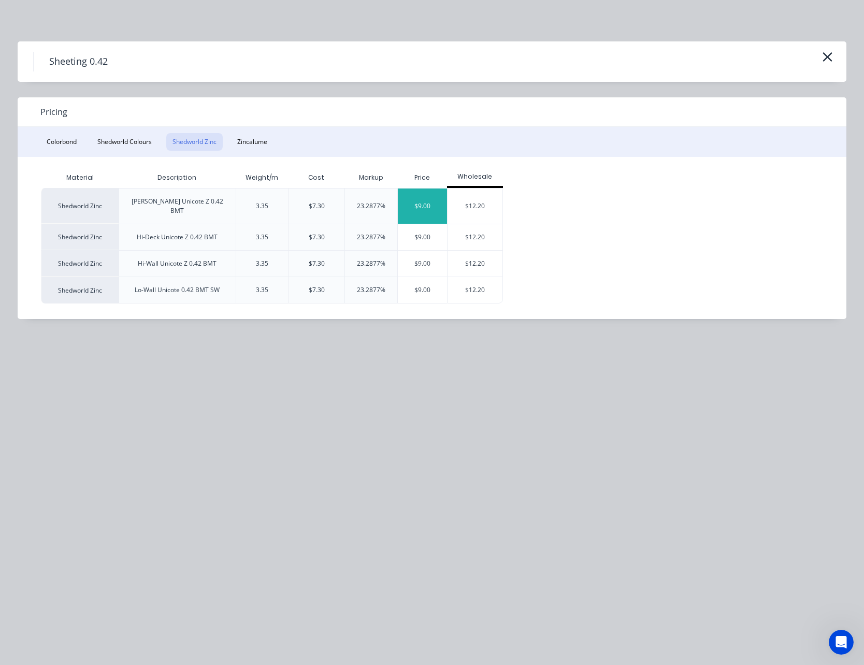
click at [420, 199] on div "$9.00" at bounding box center [422, 205] width 49 height 35
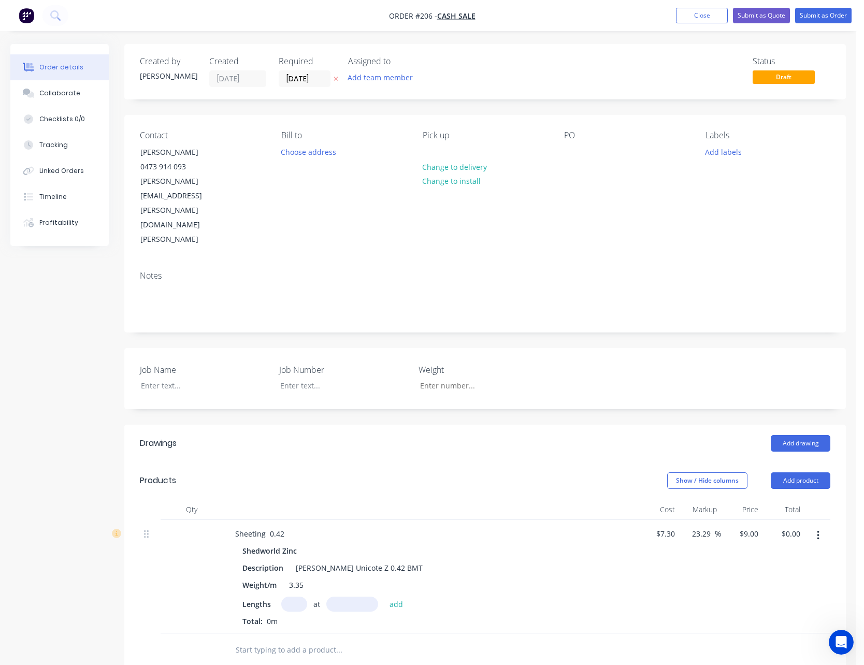
click at [294, 596] on input "text" at bounding box center [294, 603] width 26 height 15
type input "1"
type input "1000"
click at [384, 596] on button "add" at bounding box center [396, 603] width 24 height 14
type input "$9.00"
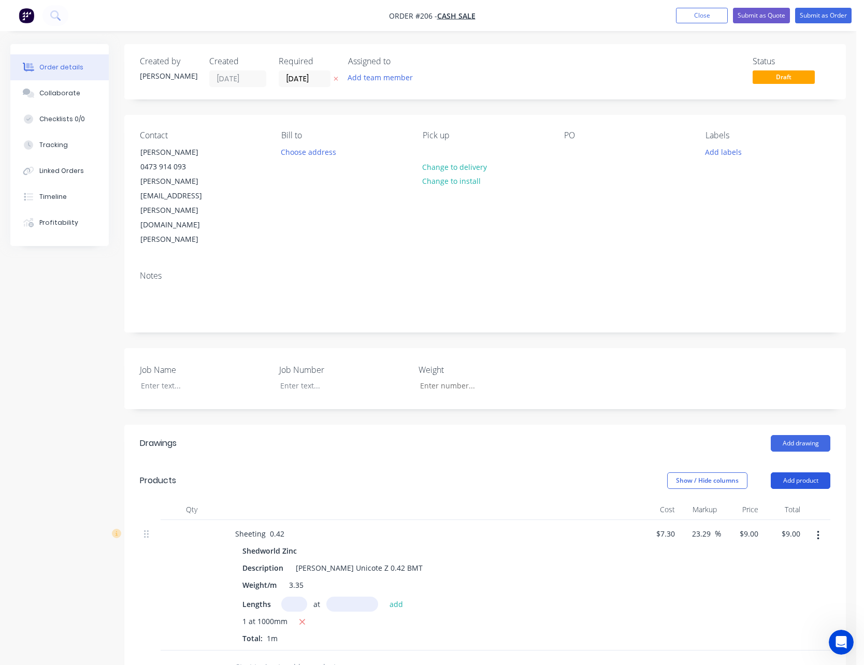
click at [823, 472] on button "Add product" at bounding box center [800, 480] width 60 height 17
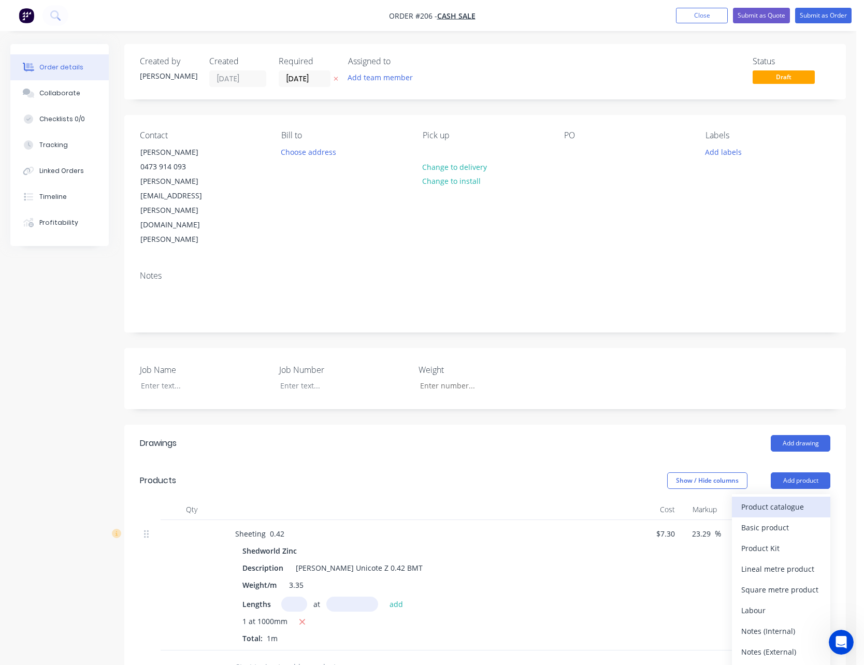
click at [812, 497] on button "Product catalogue" at bounding box center [781, 507] width 98 height 21
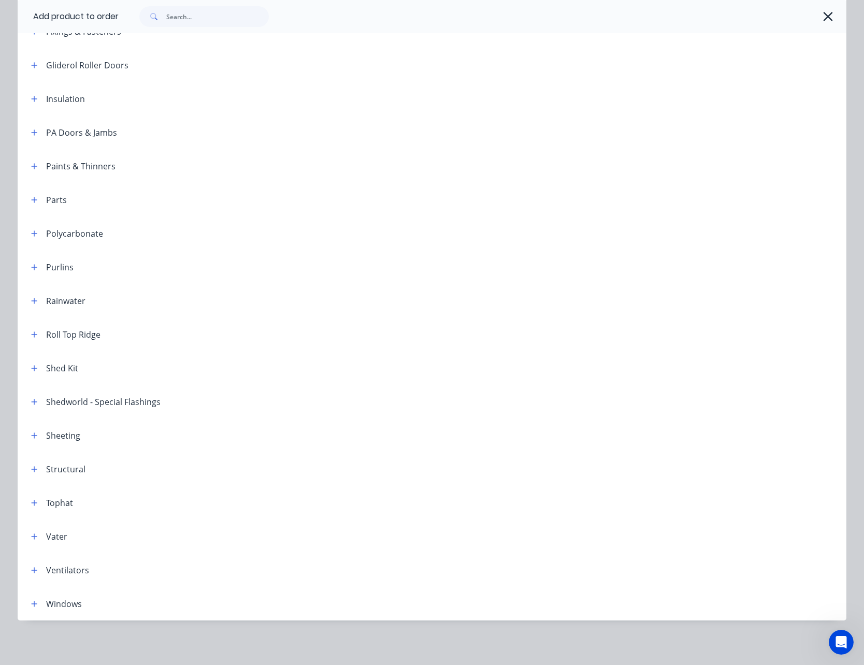
scroll to position [369, 0]
click at [31, 432] on icon "button" at bounding box center [34, 434] width 6 height 7
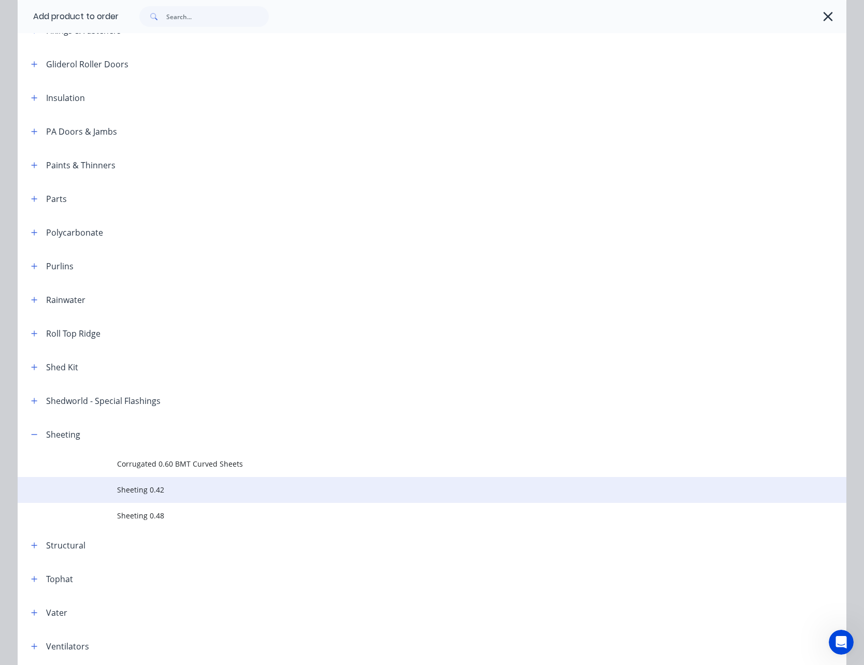
click at [125, 488] on span "Sheeting 0.42" at bounding box center [408, 489] width 583 height 11
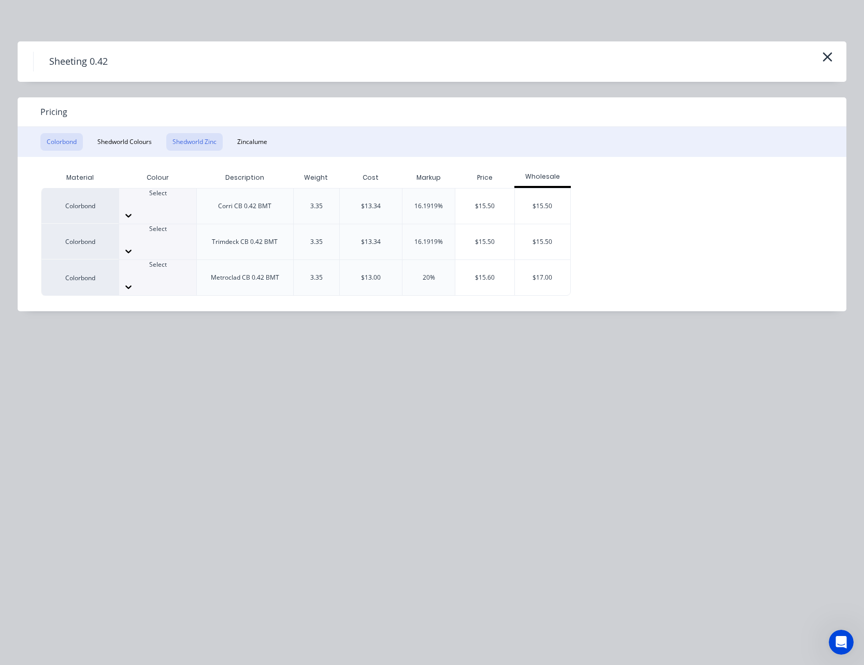
click at [213, 133] on button "Shedworld Zinc" at bounding box center [194, 142] width 56 height 18
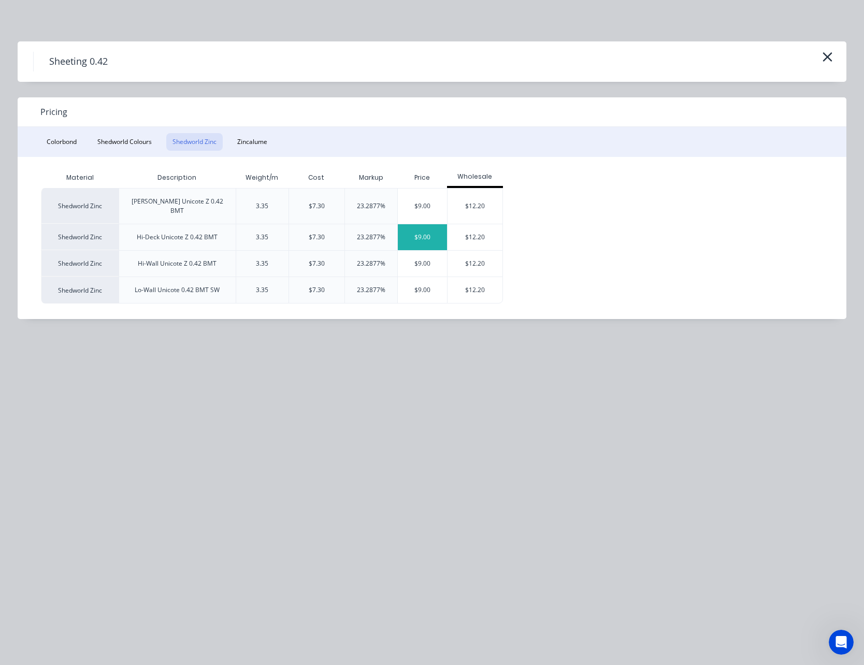
click at [430, 225] on div "$9.00" at bounding box center [422, 237] width 49 height 26
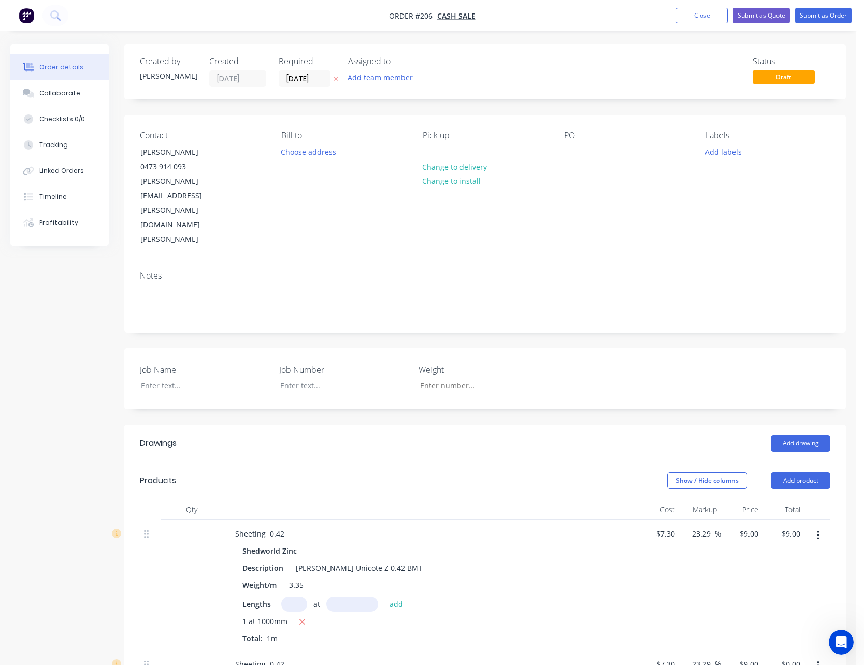
scroll to position [207, 0]
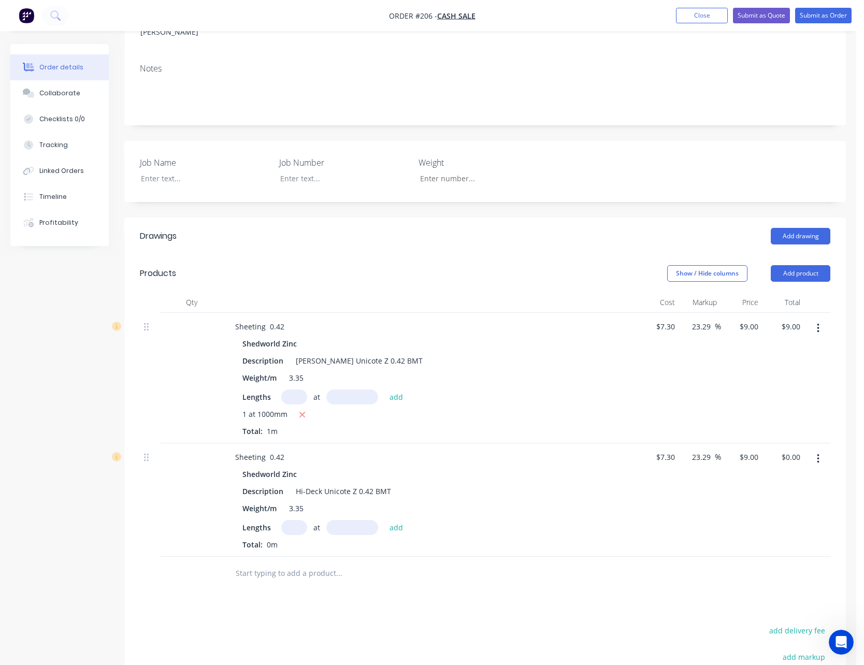
click at [293, 520] on input "text" at bounding box center [294, 527] width 26 height 15
type input "1"
type input "1000"
click at [384, 520] on button "add" at bounding box center [396, 527] width 24 height 14
type input "$9.00"
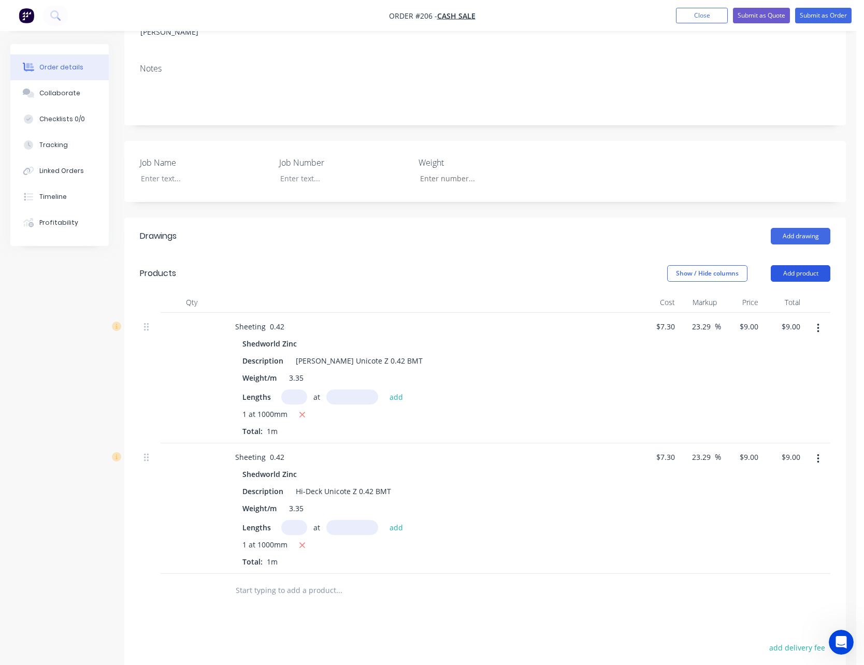
click at [814, 265] on button "Add product" at bounding box center [800, 273] width 60 height 17
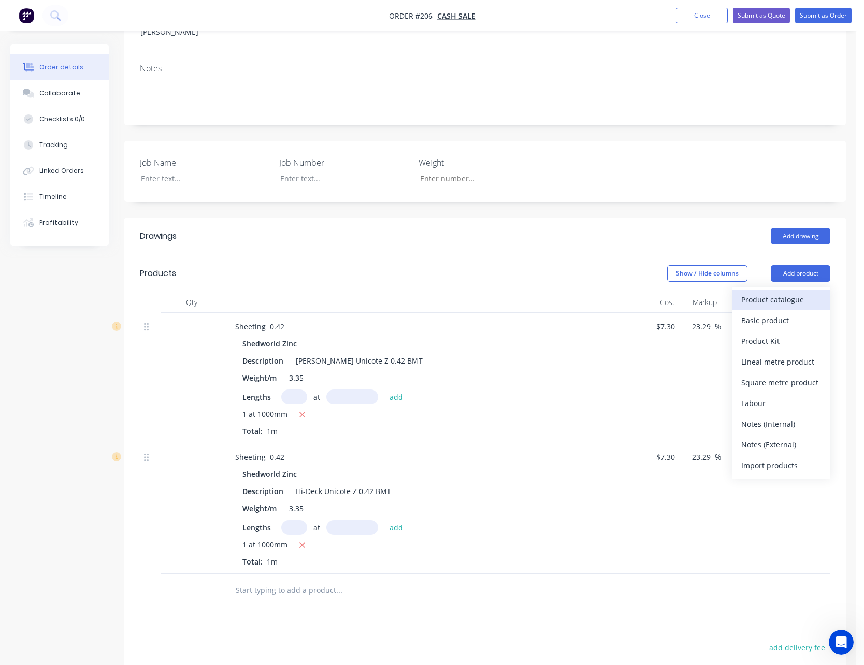
click at [793, 292] on div "Product catalogue" at bounding box center [781, 299] width 80 height 15
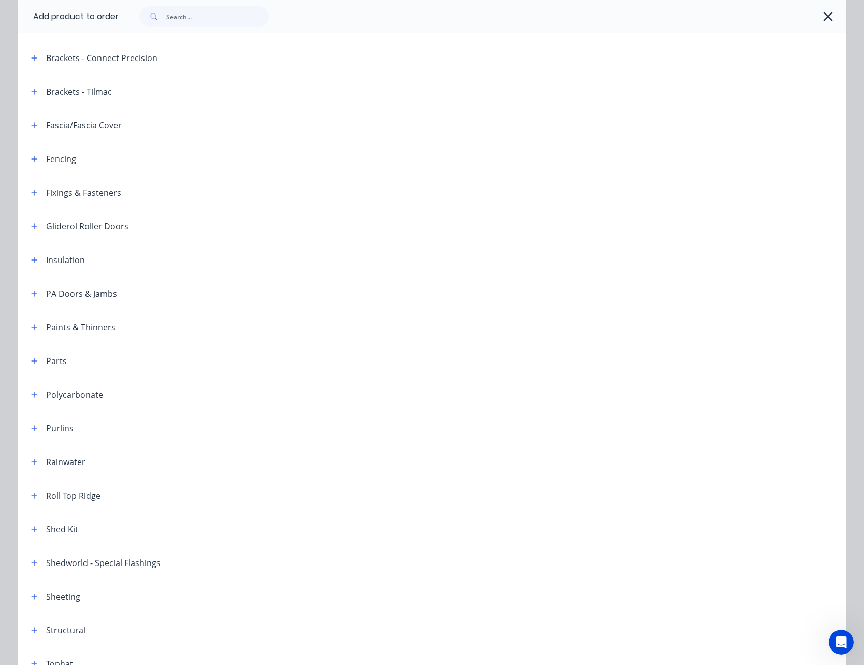
scroll to position [369, 0]
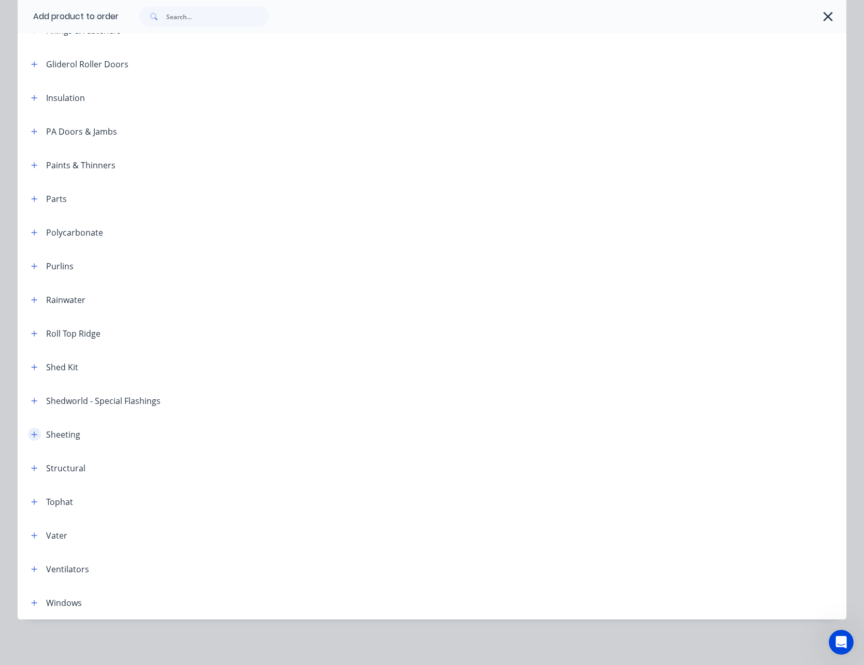
click at [29, 430] on button "button" at bounding box center [34, 434] width 13 height 13
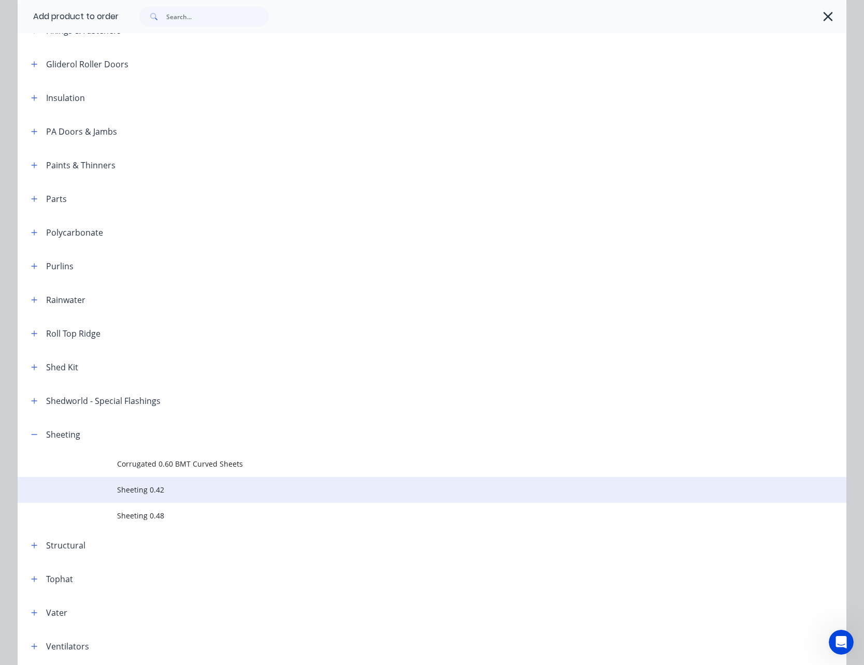
click at [148, 488] on span "Sheeting 0.42" at bounding box center [408, 489] width 583 height 11
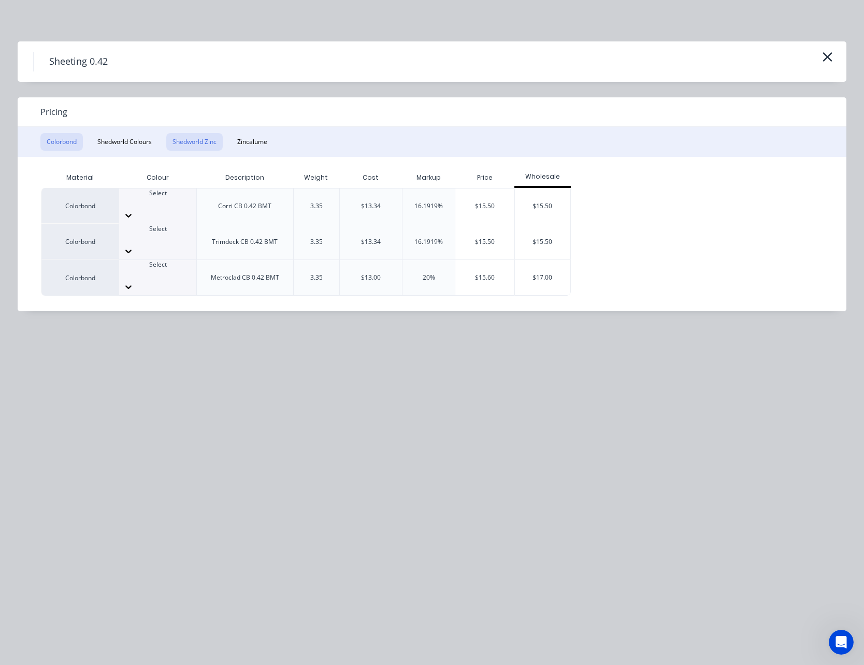
click at [212, 141] on button "Shedworld Zinc" at bounding box center [194, 142] width 56 height 18
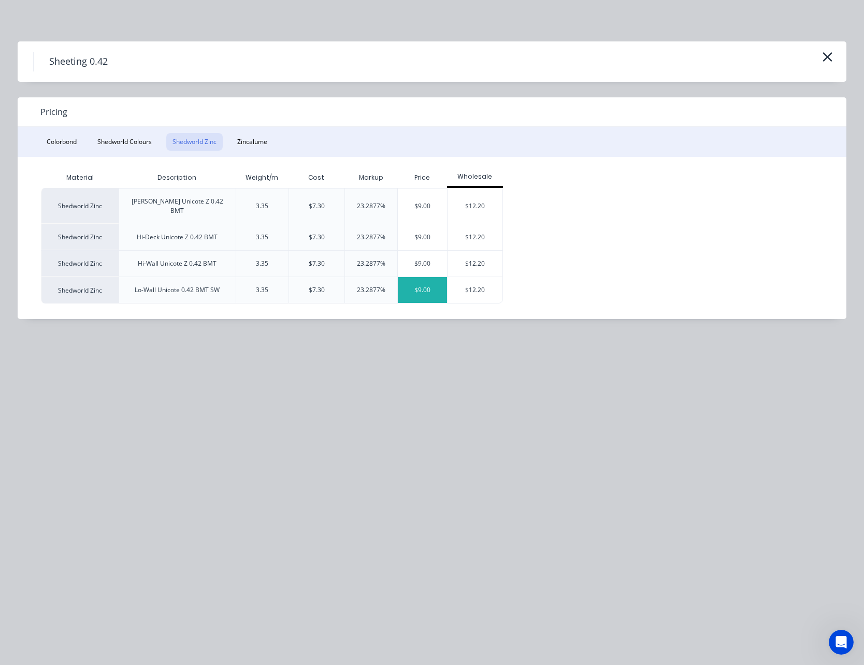
click at [426, 277] on div "$9.00" at bounding box center [422, 290] width 49 height 26
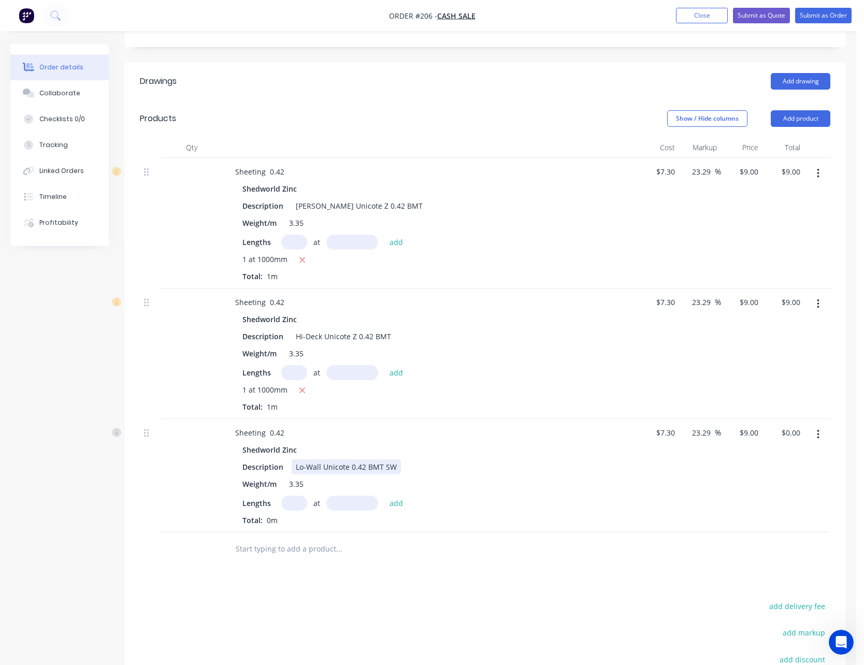
scroll to position [362, 0]
click at [294, 495] on input "text" at bounding box center [294, 502] width 26 height 15
type input "1"
type input "1000"
click at [384, 495] on button "add" at bounding box center [396, 502] width 24 height 14
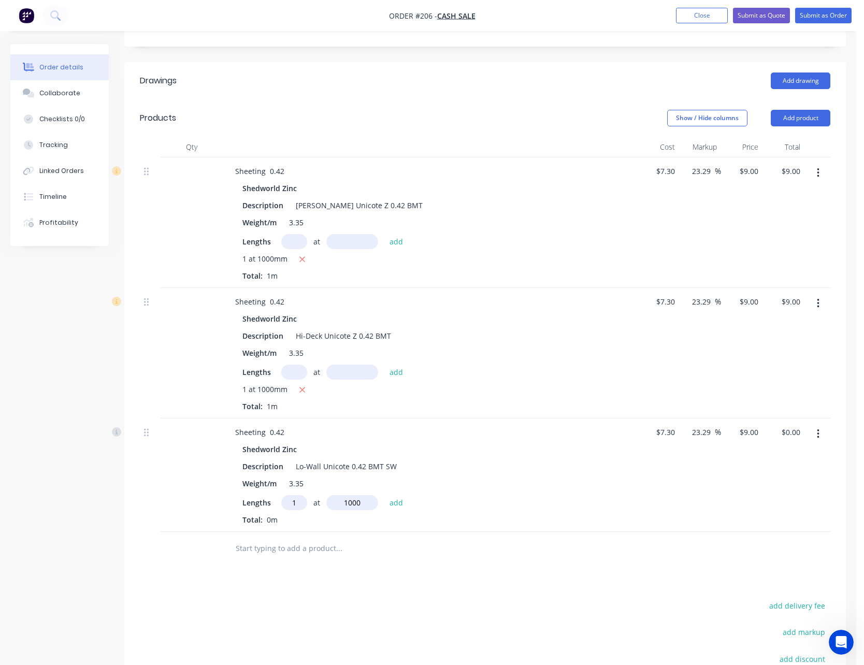
type input "$9.00"
click at [754, 164] on input "9" at bounding box center [750, 171] width 24 height 15
type input "8"
type input "9.59"
type input "$8.00"
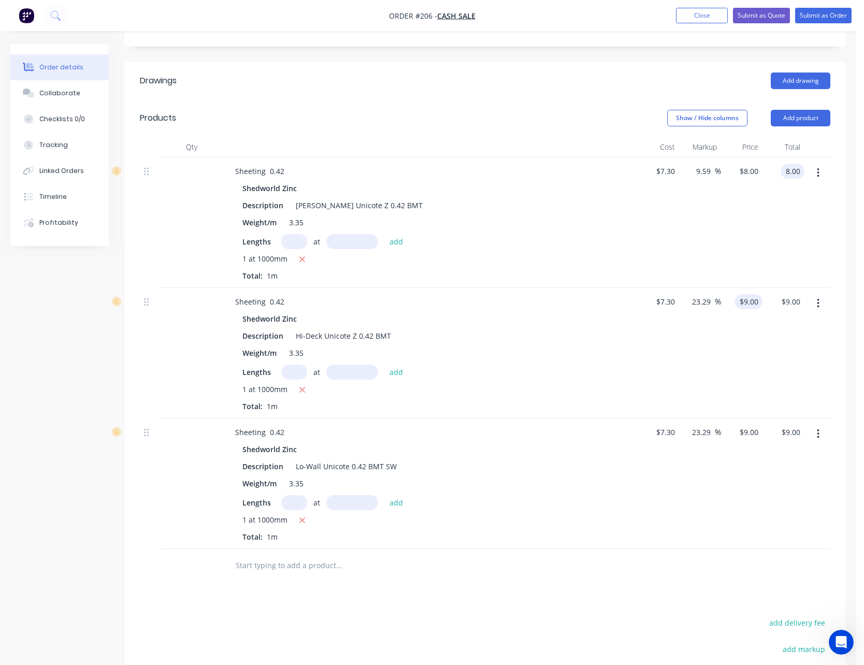
type input "$8.00"
click at [750, 294] on div "9 9" at bounding box center [754, 301] width 16 height 15
type input "8"
type input "9.59"
type input "$8.00"
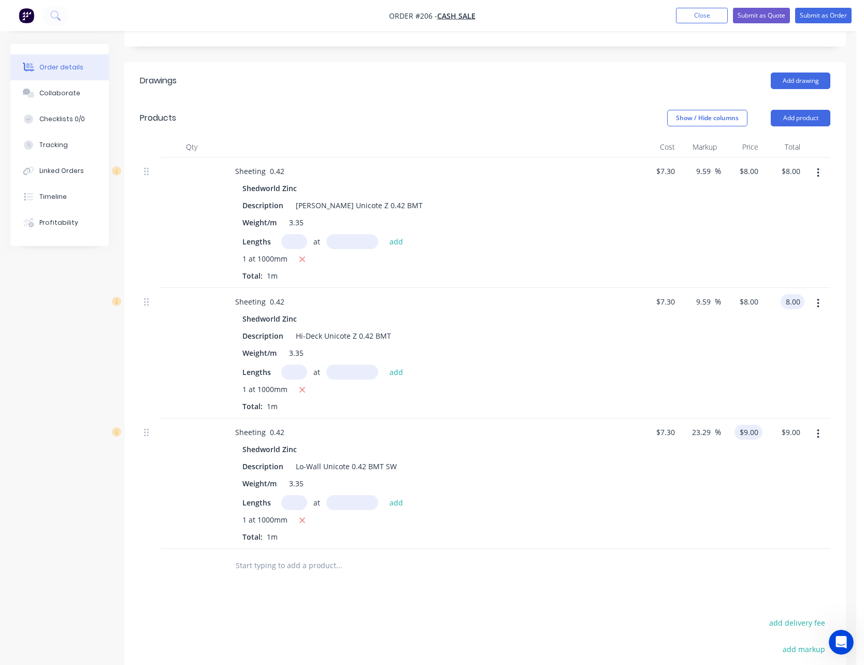
type input "$8.00"
click at [743, 418] on div "9 $9.00" at bounding box center [742, 483] width 42 height 130
type input "8"
type input "9.59"
type input "$8.00"
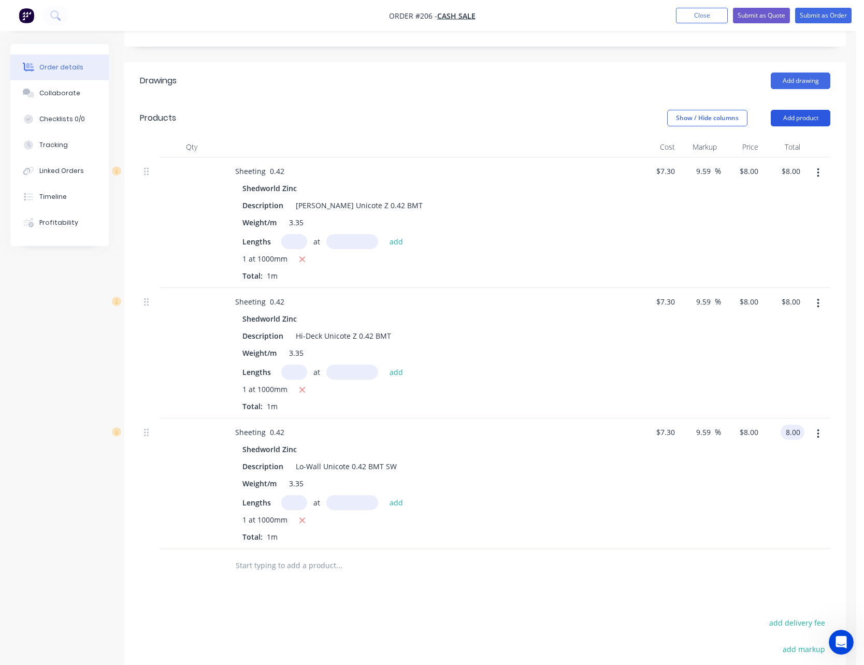
type input "$8.00"
click at [810, 110] on button "Add product" at bounding box center [800, 118] width 60 height 17
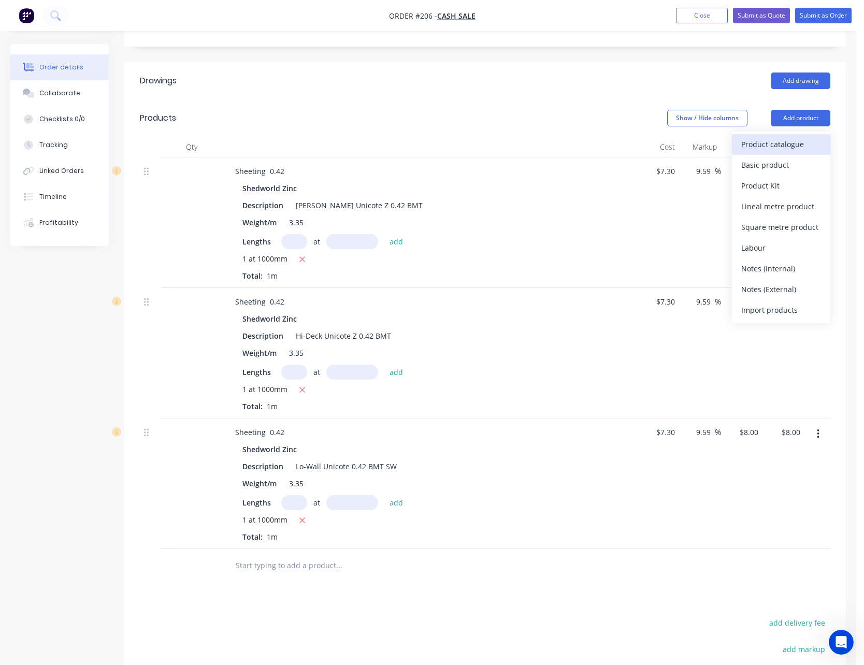
click at [790, 137] on div "Product catalogue" at bounding box center [781, 144] width 80 height 15
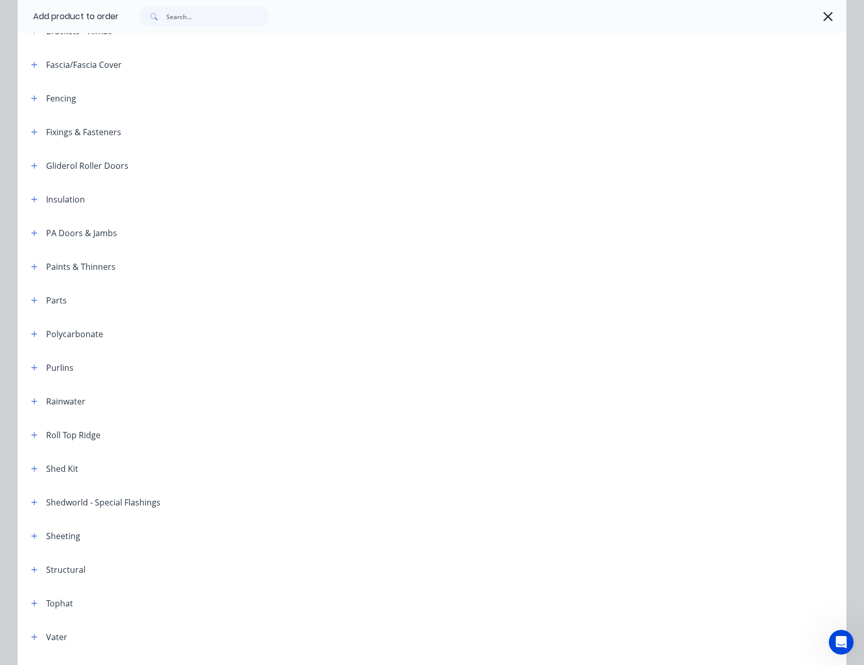
scroll to position [369, 0]
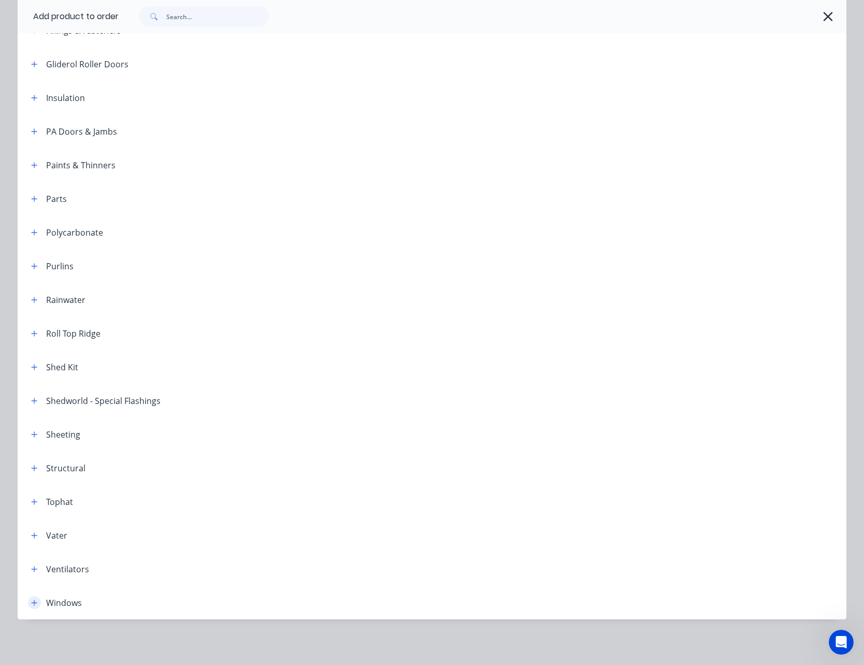
click at [33, 602] on icon "button" at bounding box center [35, 603] width 6 height 6
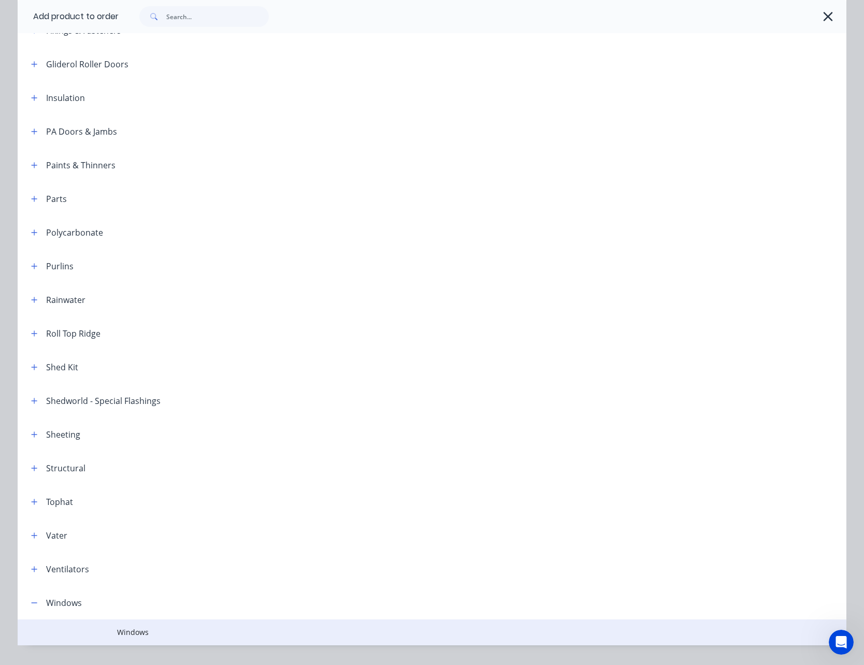
click at [133, 631] on span "Windows" at bounding box center [408, 631] width 583 height 11
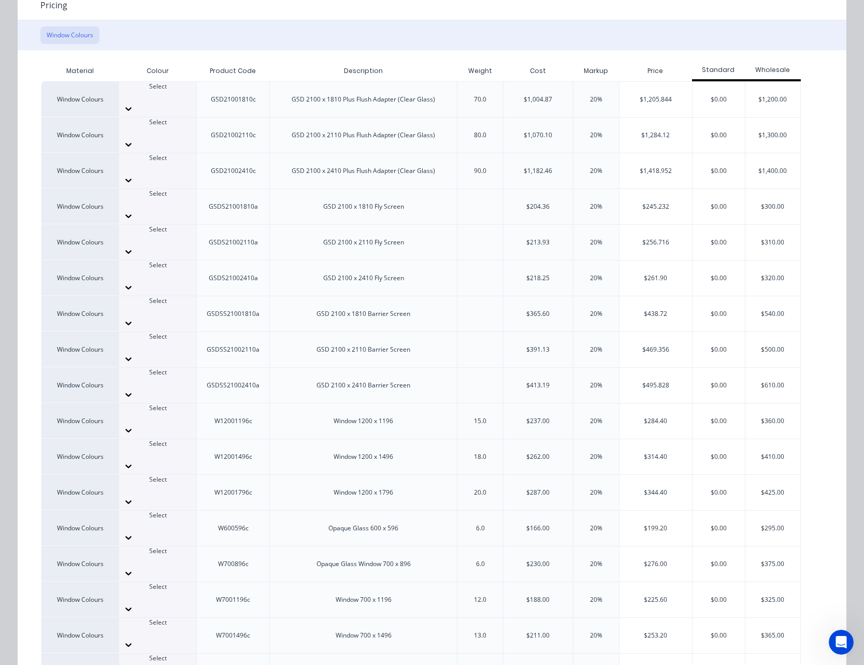
scroll to position [207, 0]
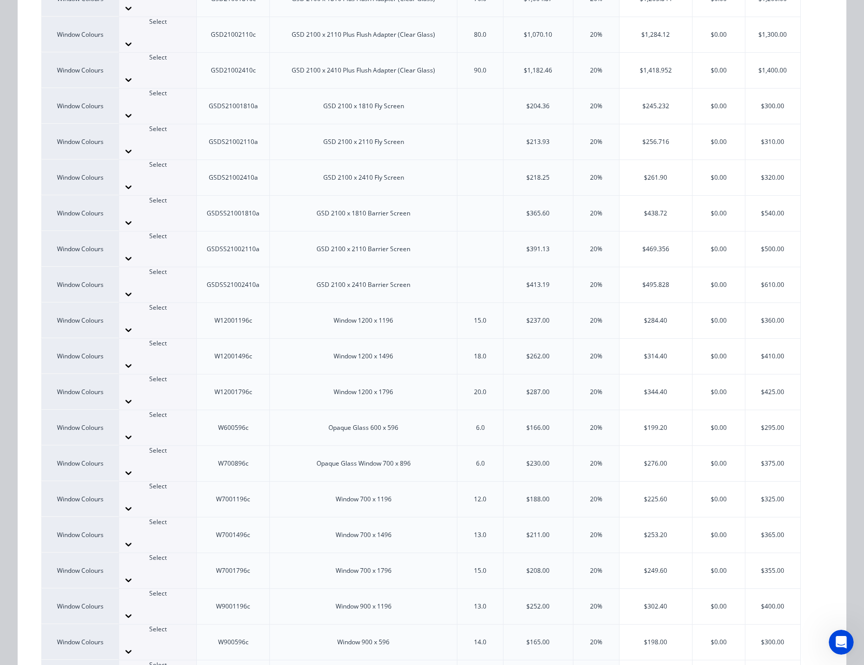
click at [134, 610] on icon at bounding box center [128, 615] width 10 height 10
click at [163, 607] on icon at bounding box center [158, 612] width 10 height 10
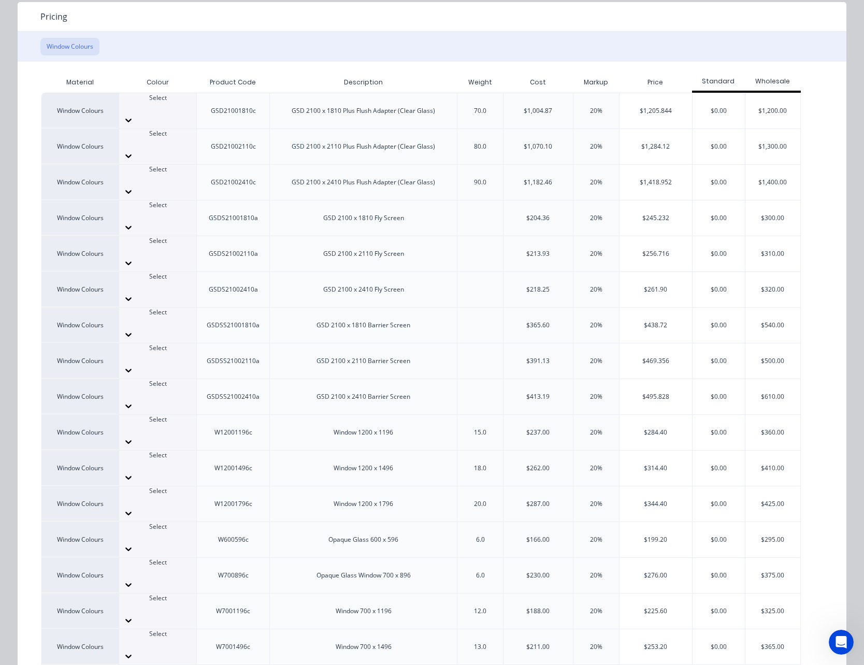
scroll to position [0, 0]
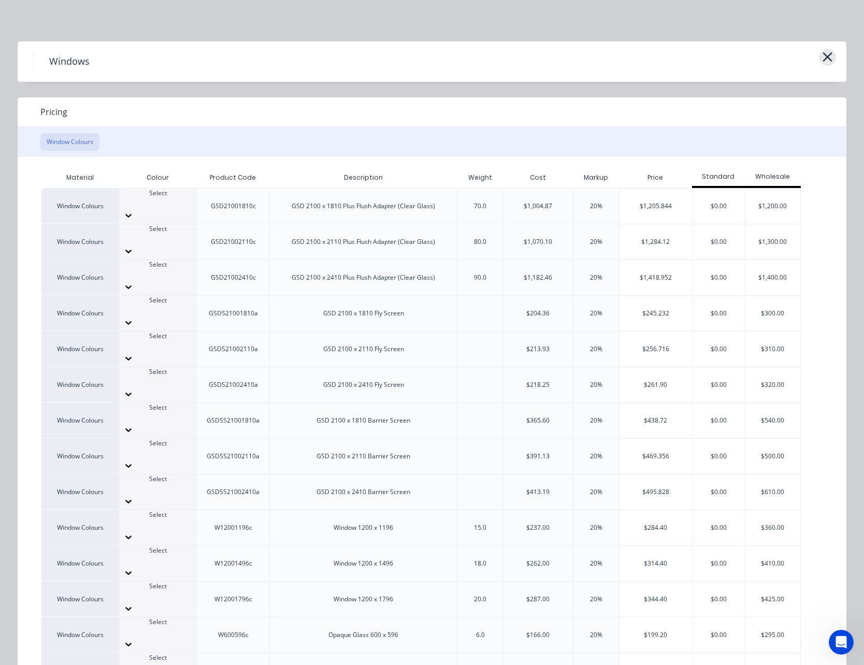
click at [824, 53] on icon "button" at bounding box center [827, 57] width 11 height 14
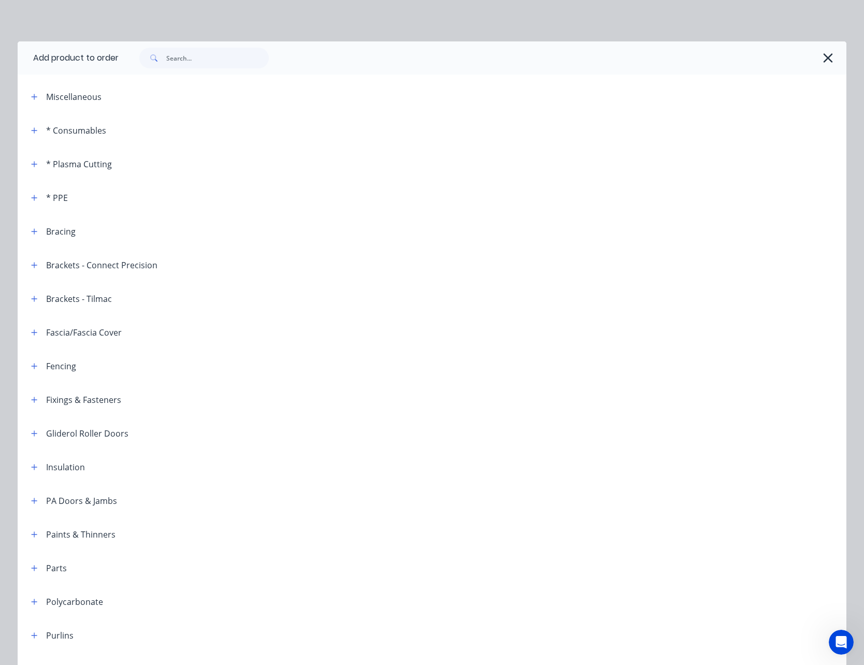
scroll to position [395, 0]
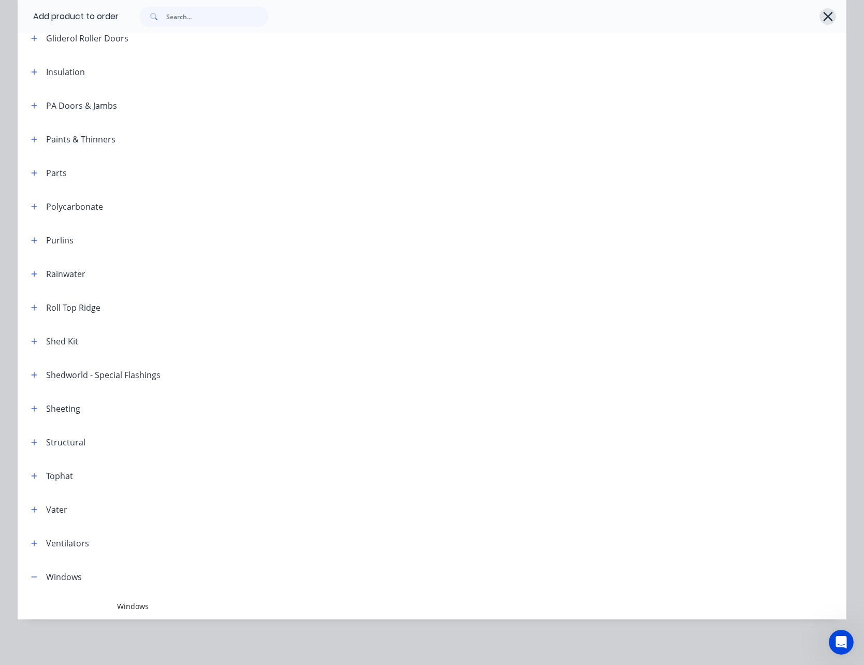
click at [825, 17] on icon "button" at bounding box center [827, 16] width 11 height 14
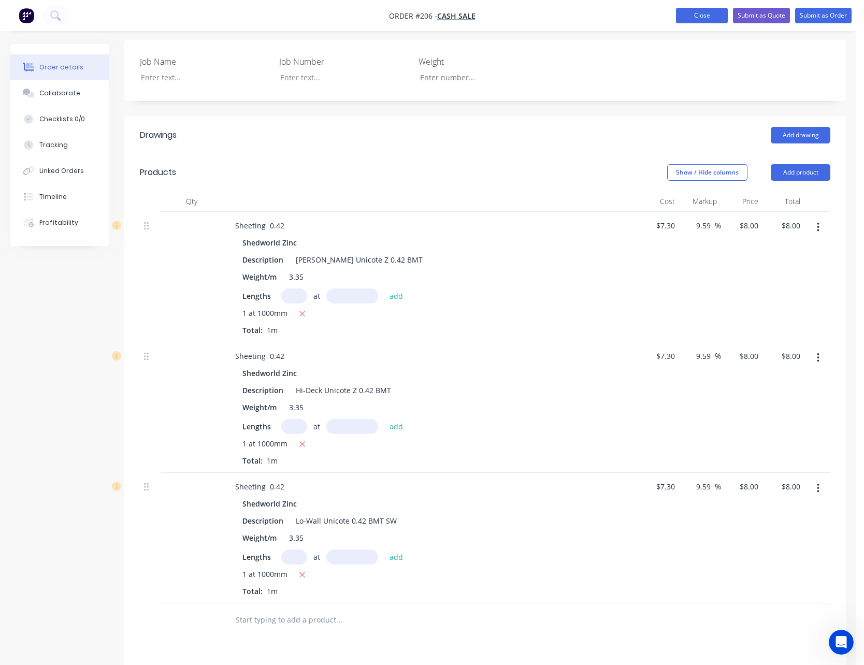
click at [708, 16] on button "Close" at bounding box center [702, 16] width 52 height 16
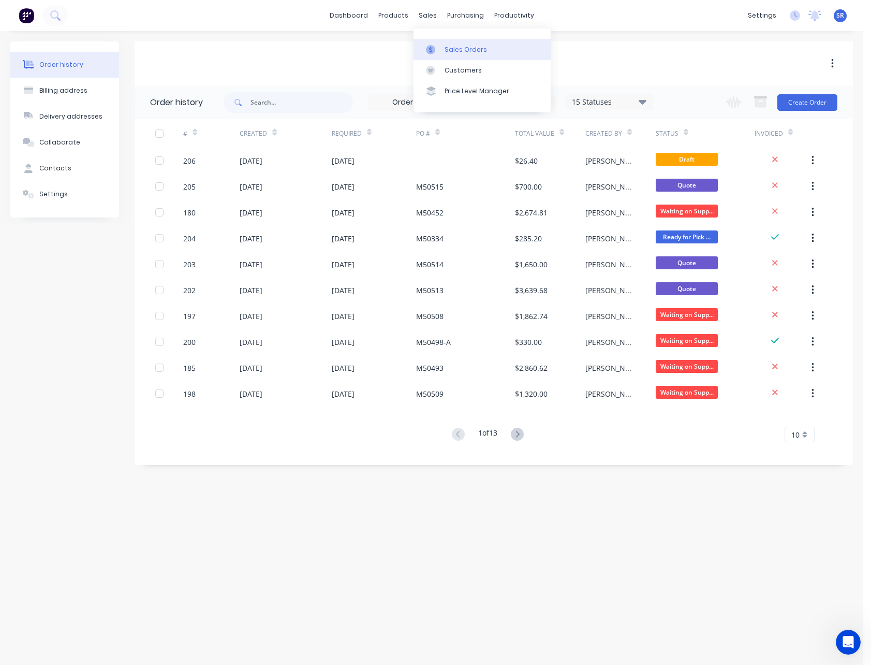
click at [449, 54] on div "Sales Orders" at bounding box center [466, 49] width 42 height 9
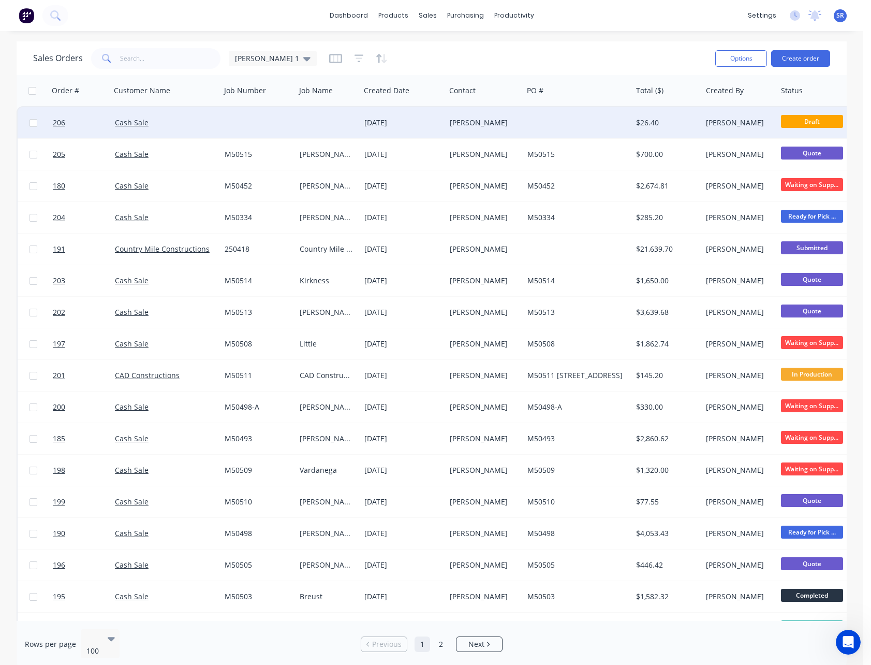
click at [455, 122] on div "[PERSON_NAME]" at bounding box center [483, 123] width 66 height 10
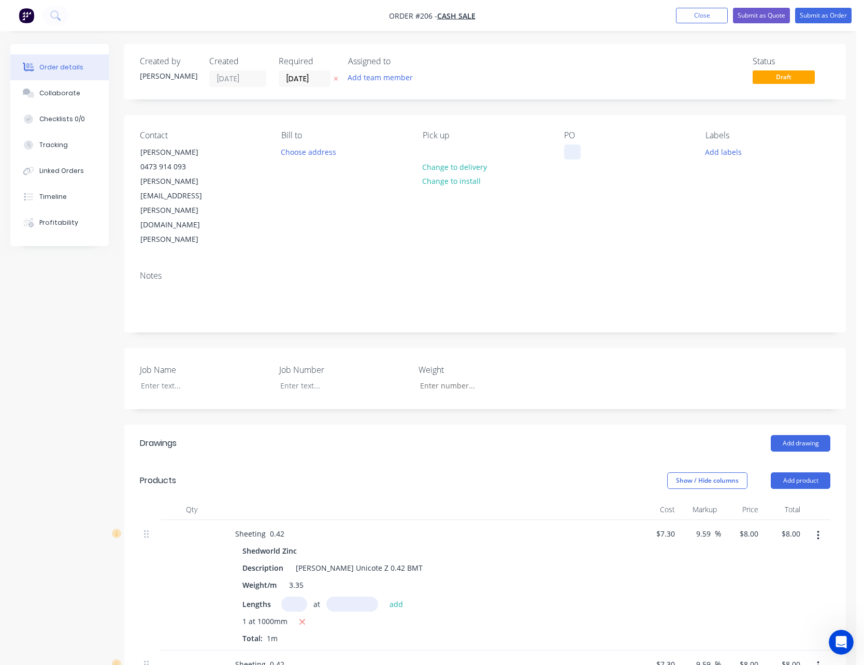
click at [570, 152] on div at bounding box center [572, 151] width 17 height 15
click at [168, 378] on div at bounding box center [197, 385] width 129 height 15
click at [714, 18] on button "Close" at bounding box center [702, 16] width 52 height 16
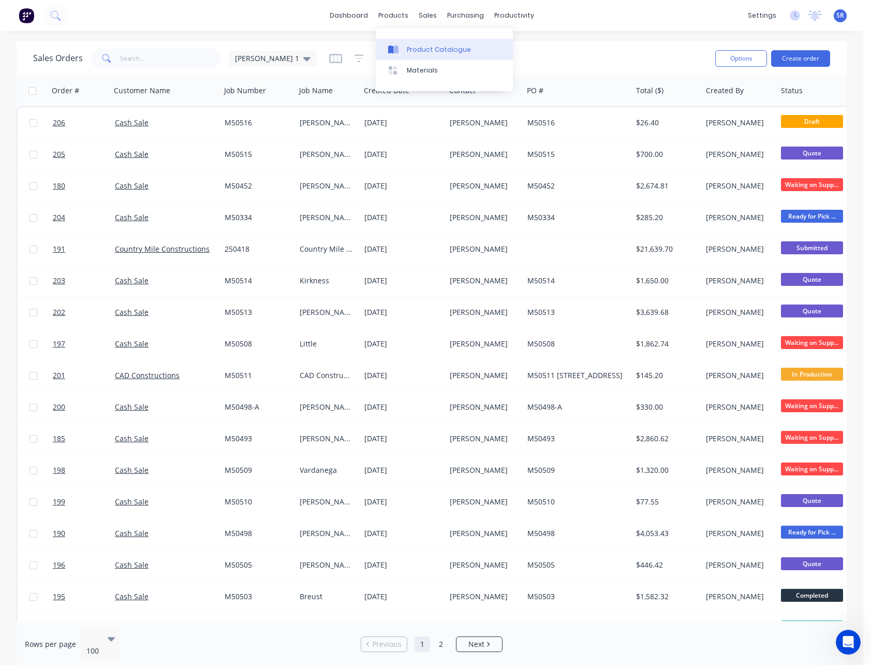
click at [413, 50] on div "Product Catalogue" at bounding box center [439, 49] width 64 height 9
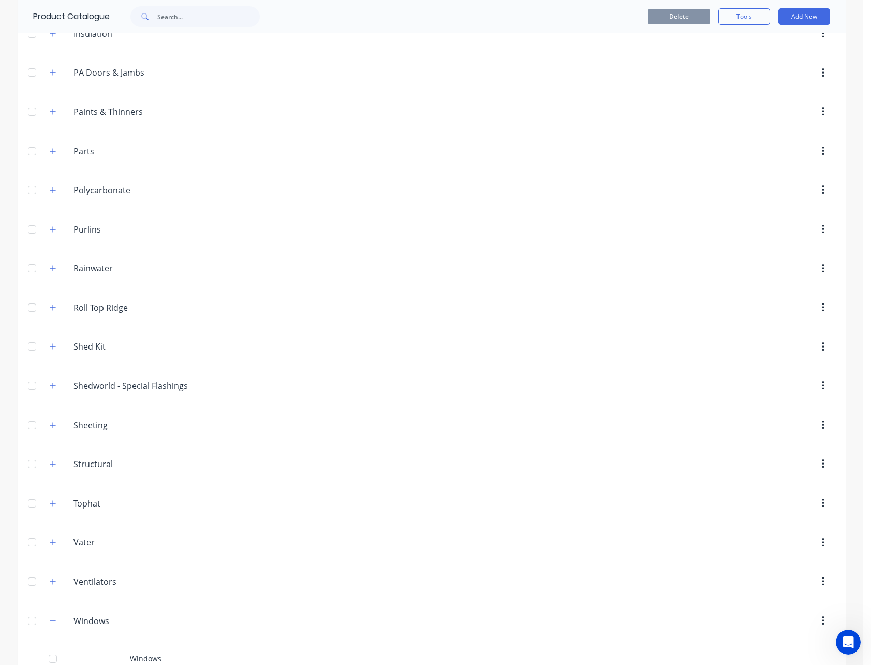
scroll to position [542, 0]
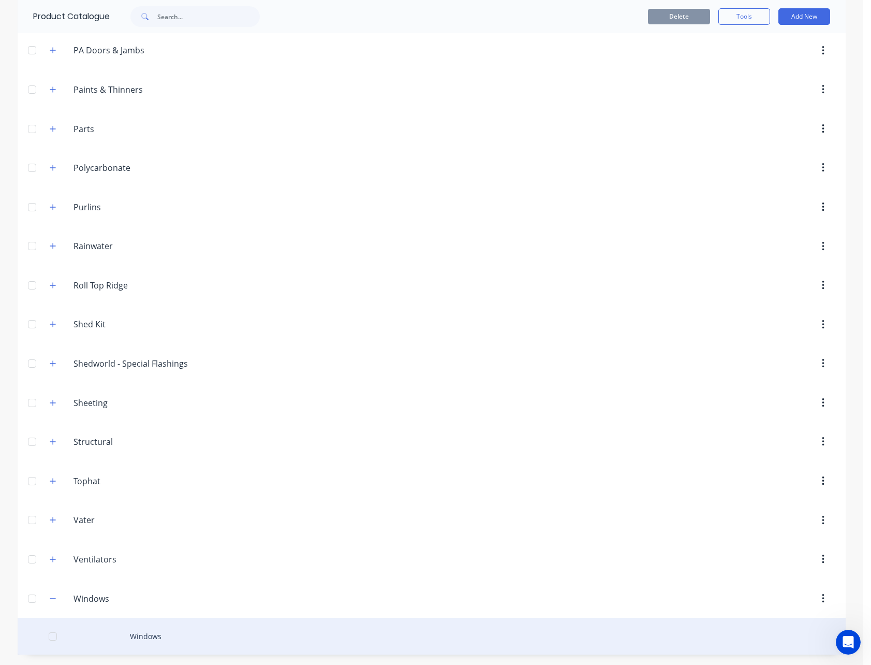
click at [148, 634] on div "Windows" at bounding box center [432, 636] width 828 height 37
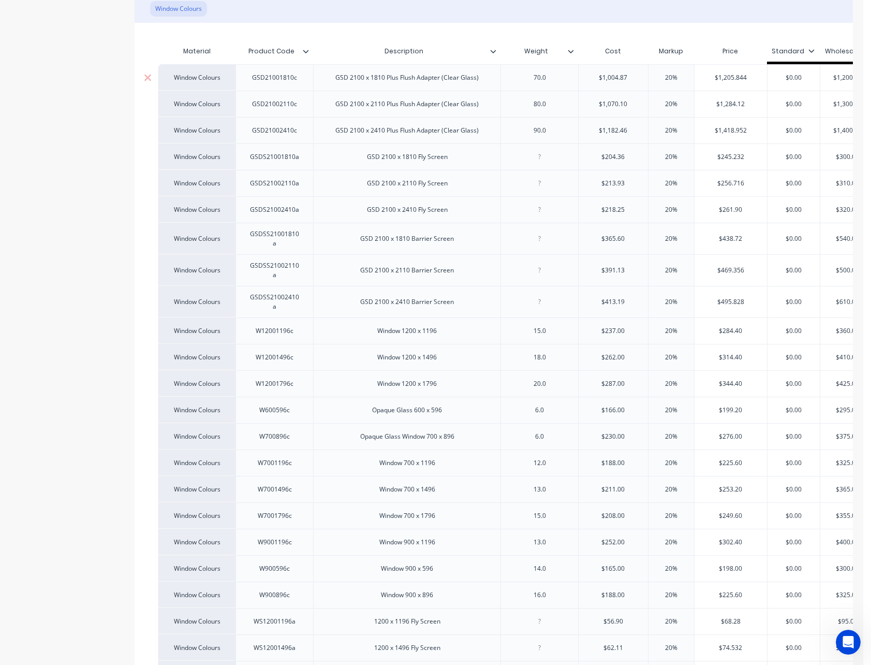
scroll to position [86, 0]
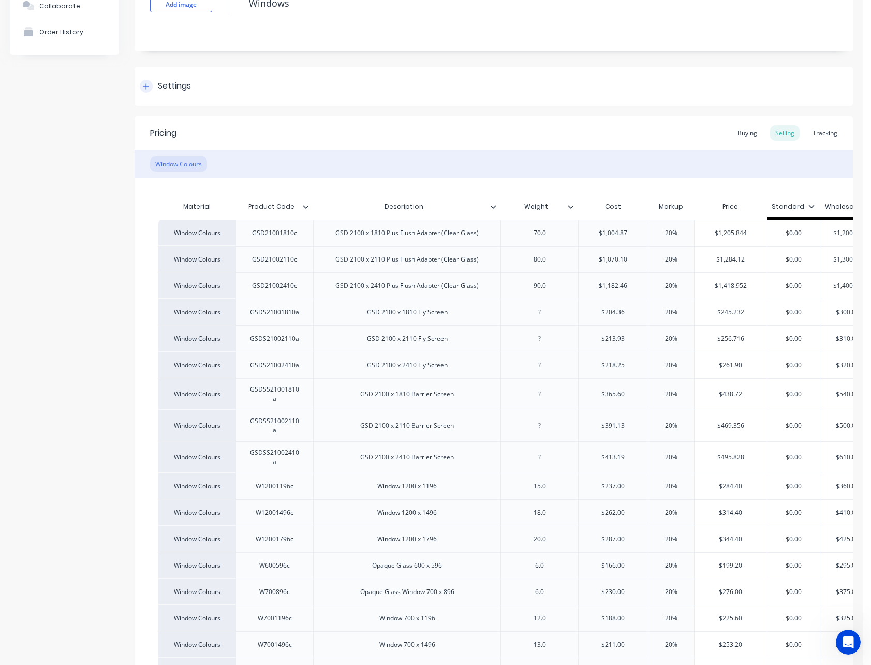
click at [325, 82] on div "Settings" at bounding box center [494, 86] width 719 height 39
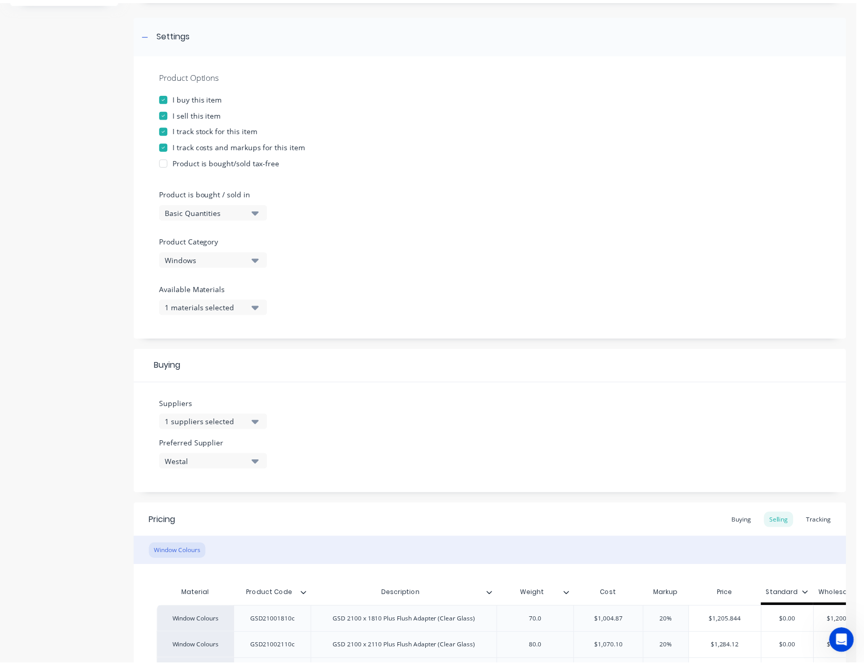
scroll to position [0, 0]
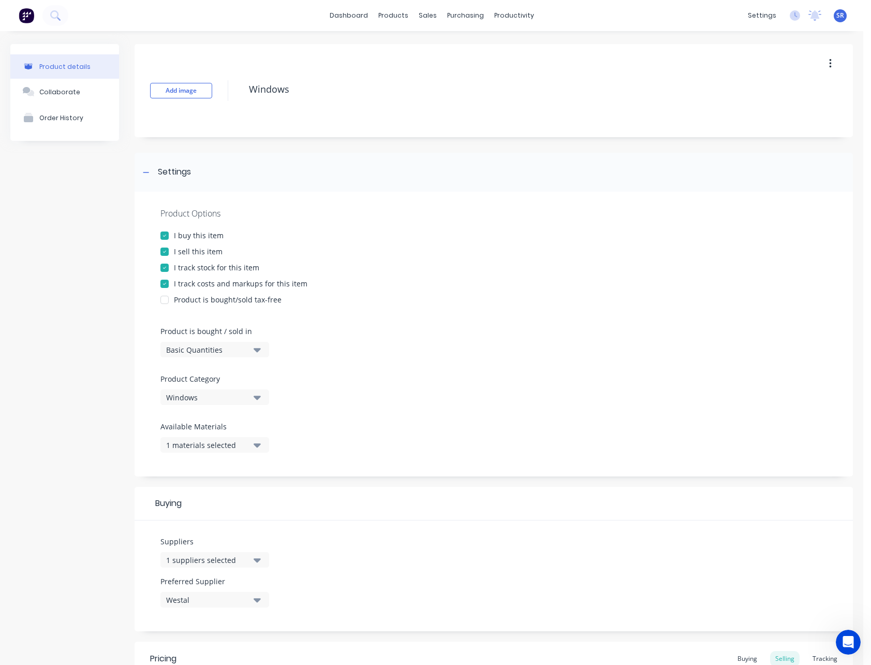
click at [447, 489] on div "Buying" at bounding box center [494, 504] width 719 height 34
click at [403, 165] on div "Settings" at bounding box center [494, 172] width 719 height 39
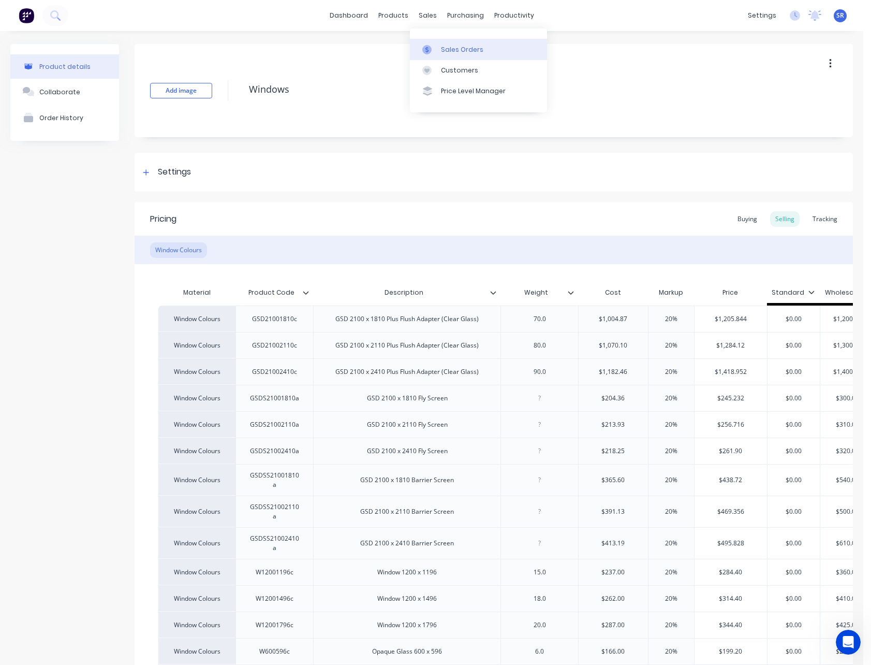
click at [453, 49] on div "Sales Orders" at bounding box center [462, 49] width 42 height 9
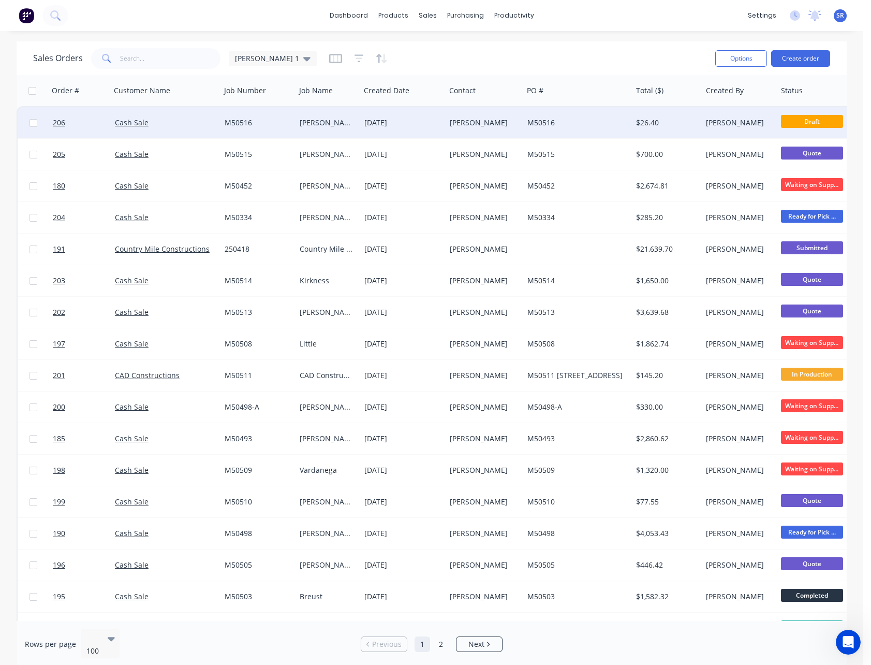
click at [483, 112] on div "[PERSON_NAME]" at bounding box center [485, 122] width 78 height 31
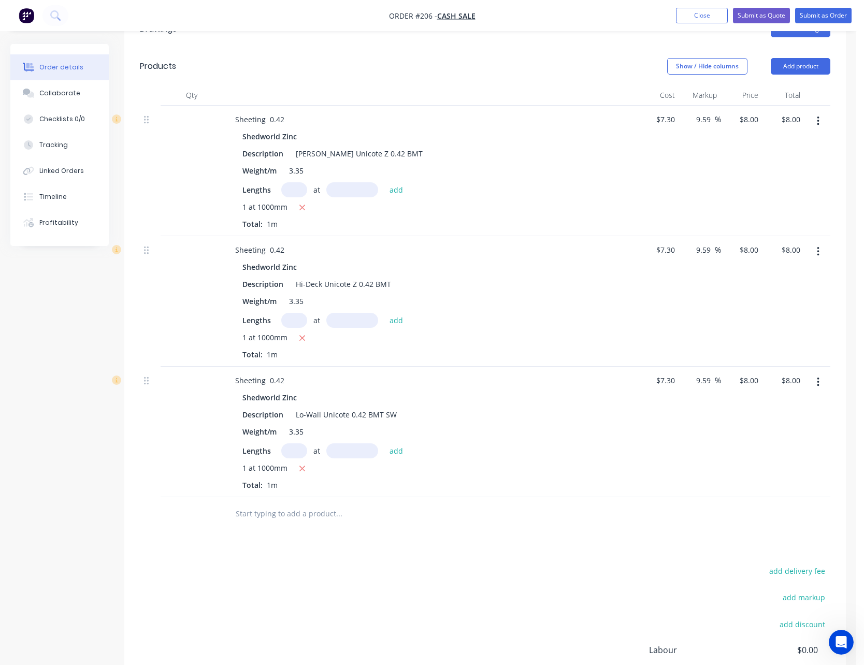
scroll to position [311, 0]
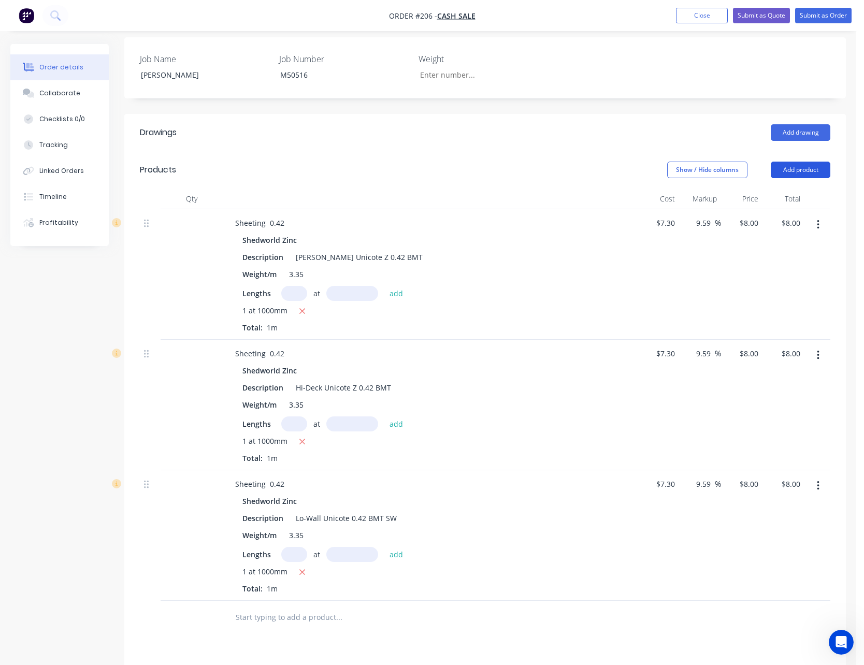
click at [791, 162] on button "Add product" at bounding box center [800, 170] width 60 height 17
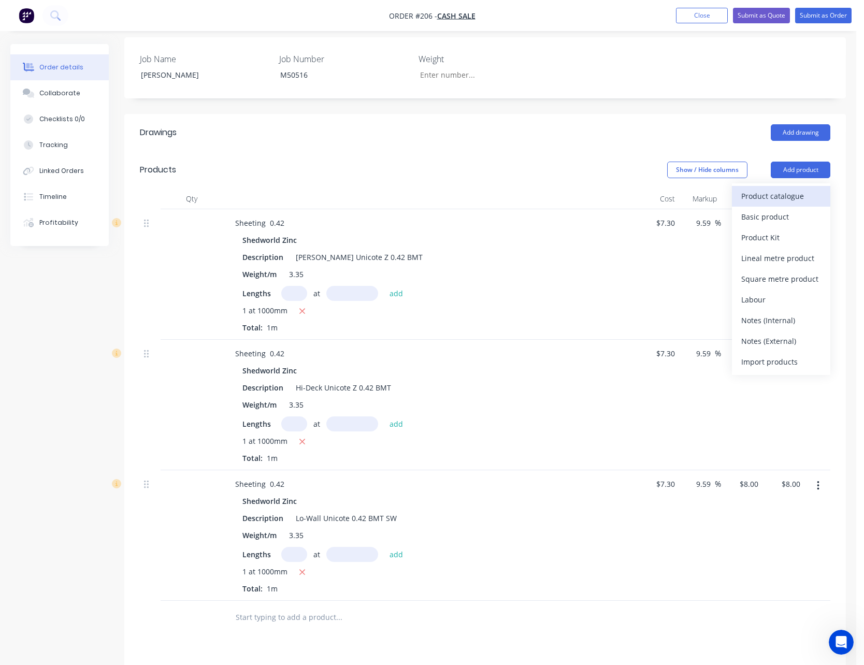
click at [787, 188] on div "Product catalogue" at bounding box center [781, 195] width 80 height 15
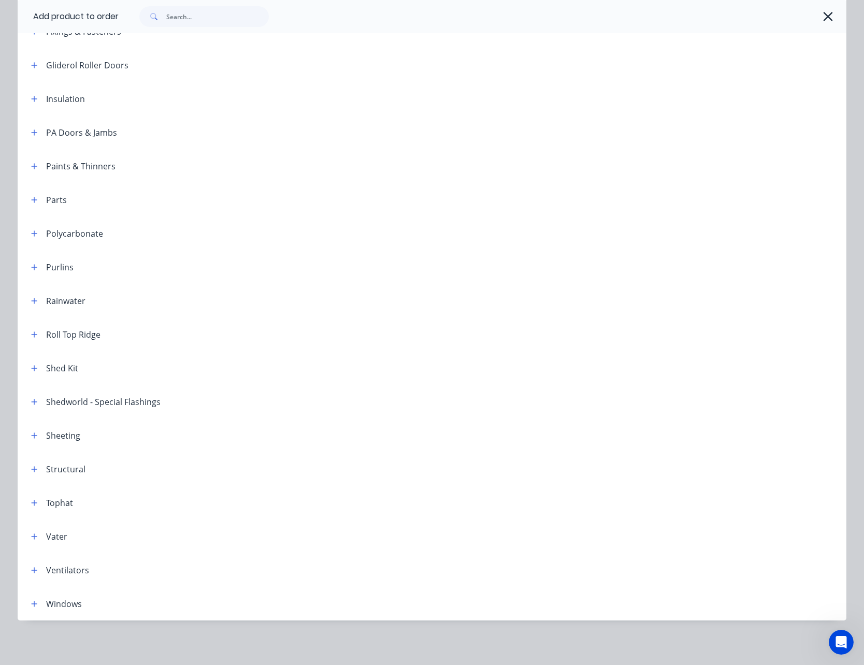
scroll to position [369, 0]
click at [31, 601] on icon "button" at bounding box center [34, 602] width 6 height 7
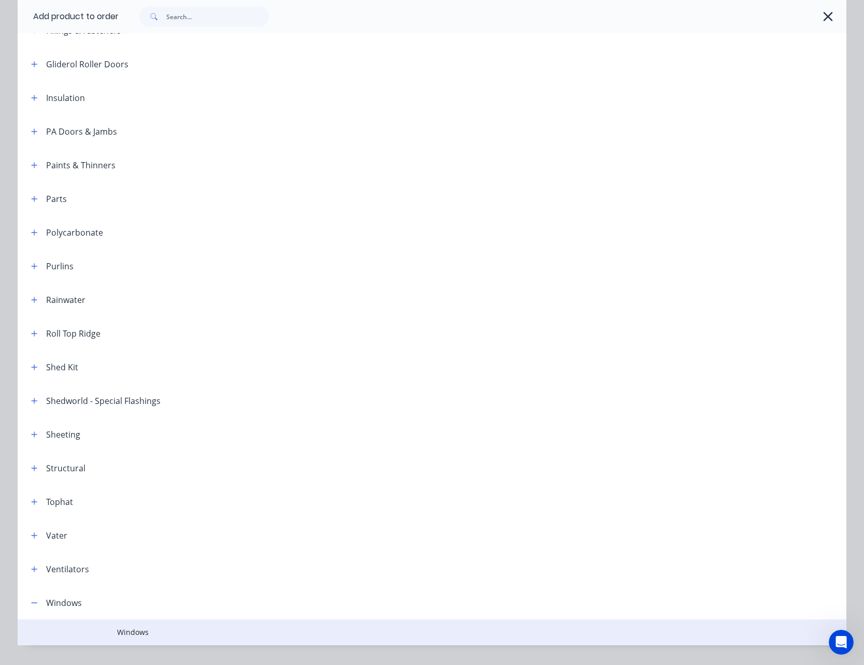
click at [129, 633] on span "Windows" at bounding box center [408, 631] width 583 height 11
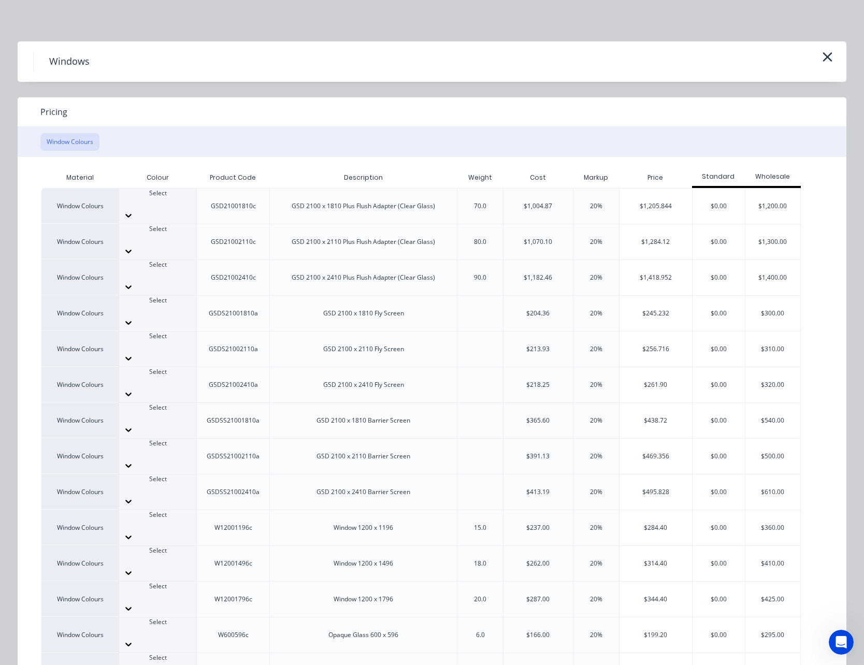
scroll to position [207, 0]
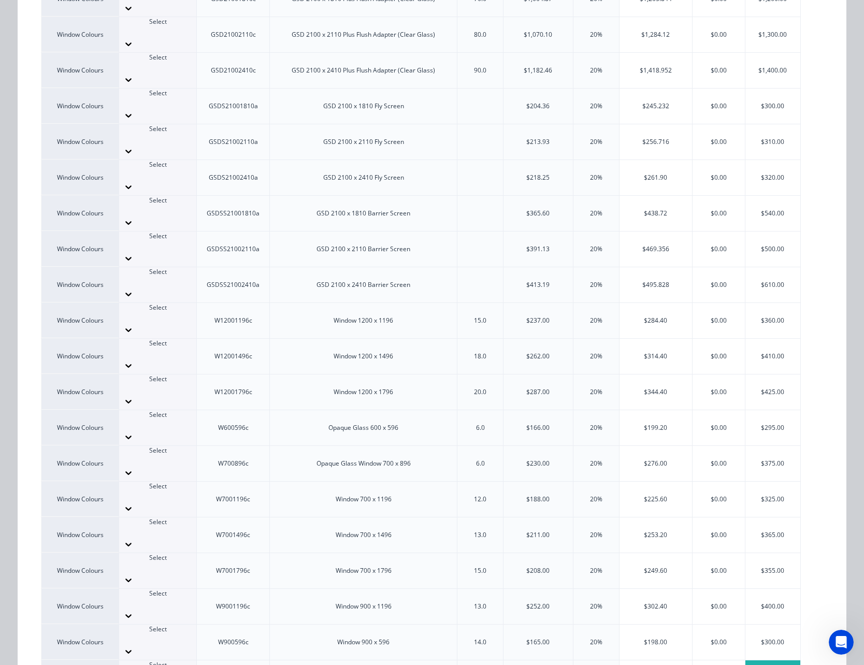
click at [770, 660] on div "$325.00" at bounding box center [772, 677] width 55 height 35
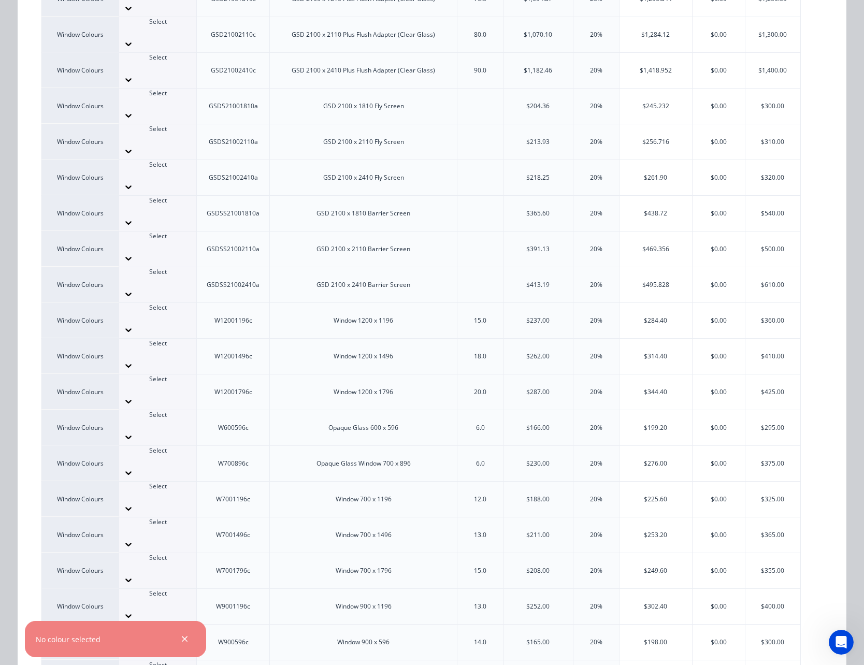
click at [756, 660] on div "$325.00" at bounding box center [772, 677] width 55 height 35
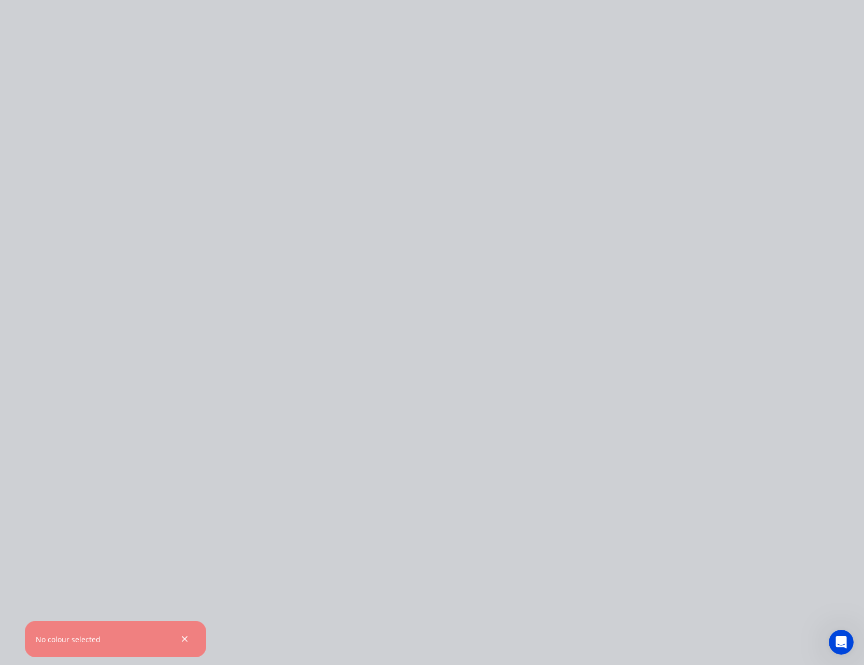
scroll to position [0, 0]
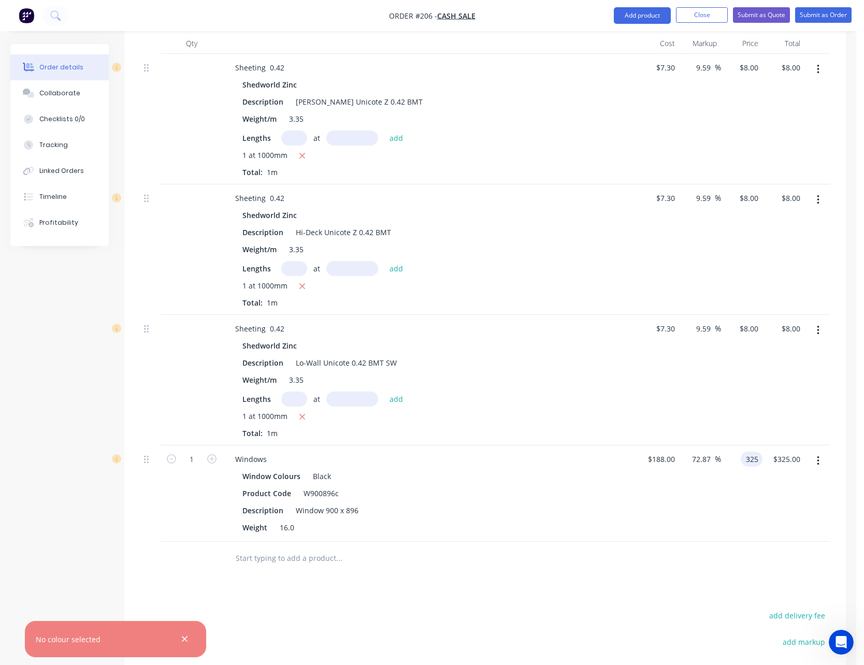
click at [747, 451] on input "325" at bounding box center [754, 458] width 18 height 15
type input "375"
type input "99.47"
type input "$375.00"
type input "375.00"
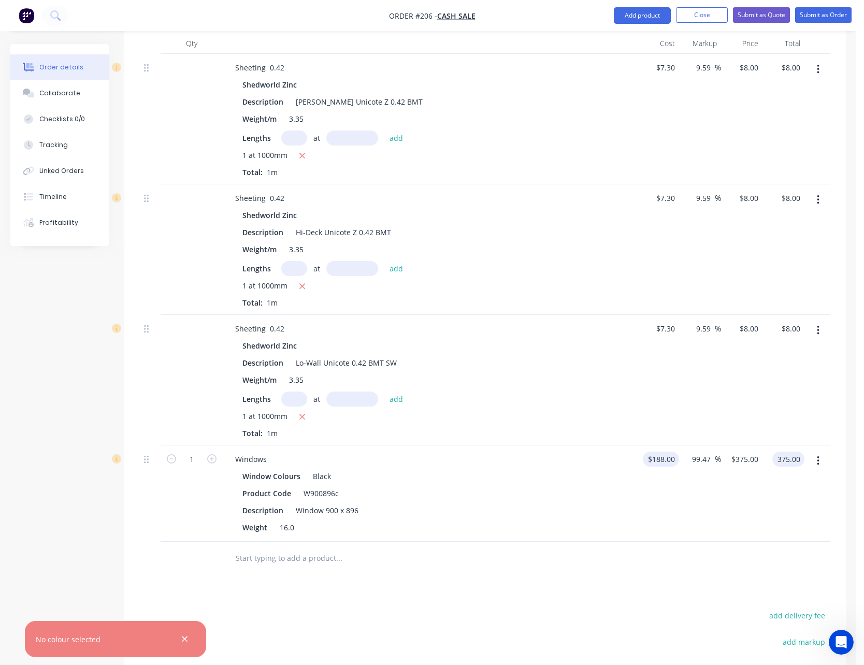
type input "188"
type input "$375.00"
click at [672, 451] on input "188" at bounding box center [663, 458] width 32 height 15
type input "$202.82"
type input "$404.5612"
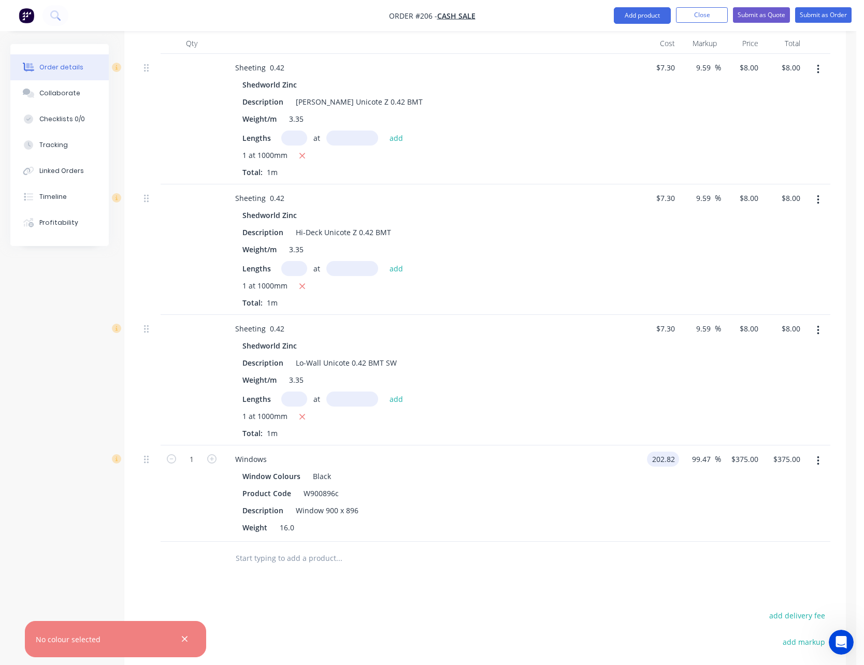
type input "$404.56"
type input "404.5651"
type input "$404.57"
type input "395"
type input "94.75"
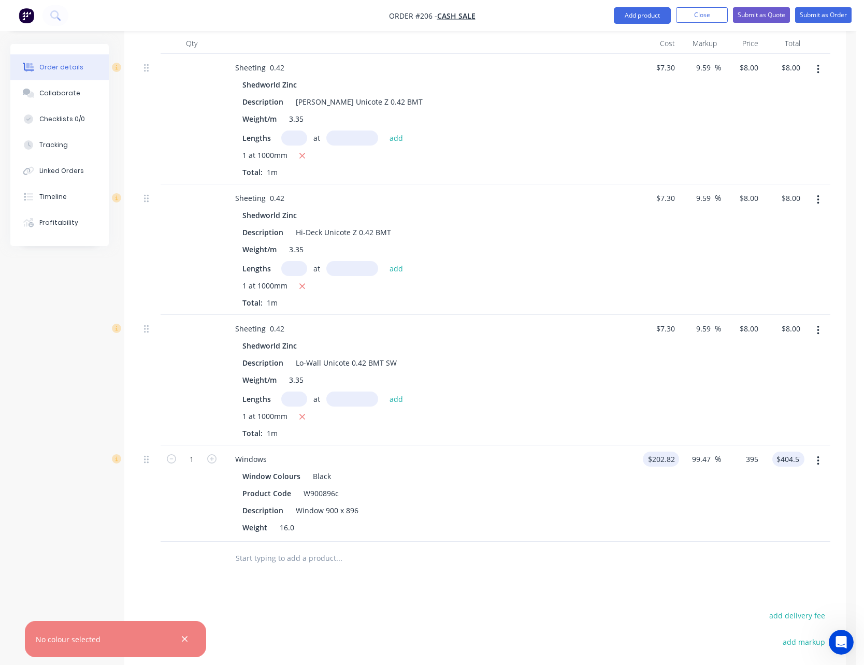
type input "$395.00"
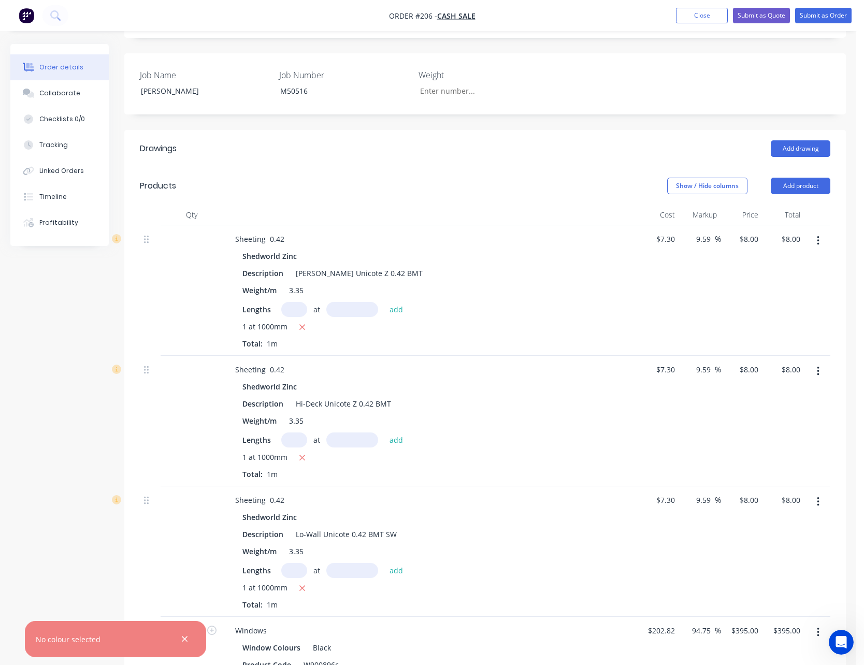
scroll to position [207, 0]
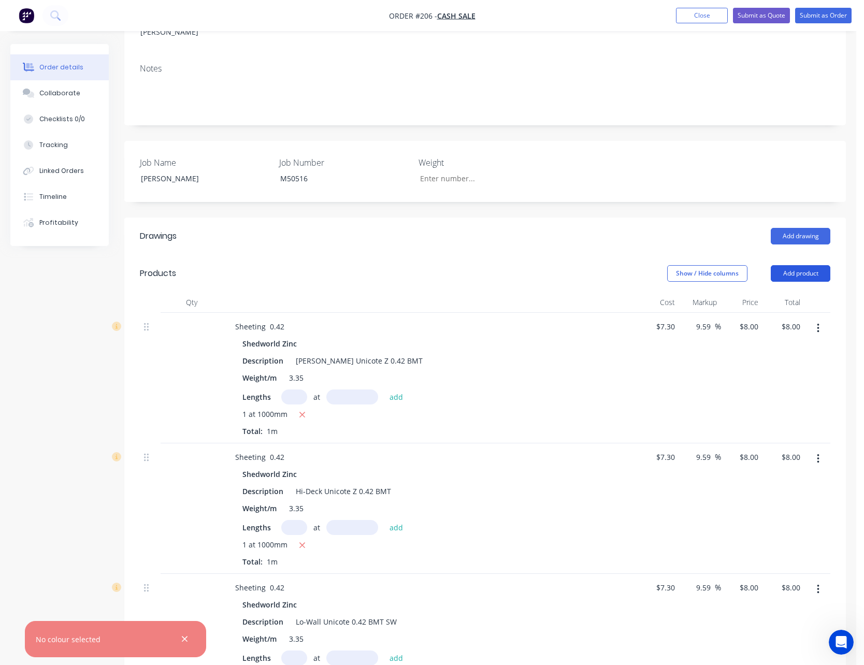
click at [808, 265] on button "Add product" at bounding box center [800, 273] width 60 height 17
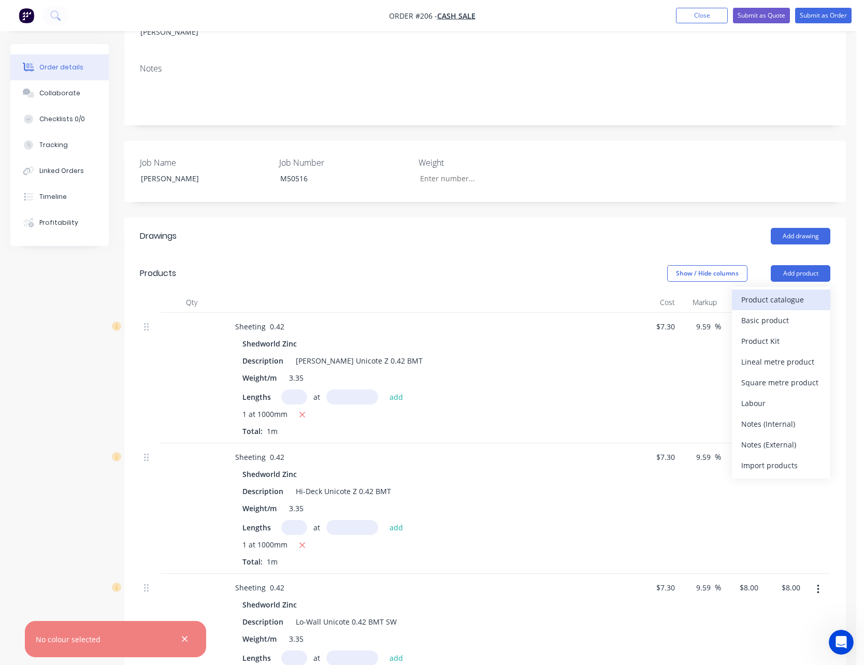
click at [799, 292] on div "Product catalogue" at bounding box center [781, 299] width 80 height 15
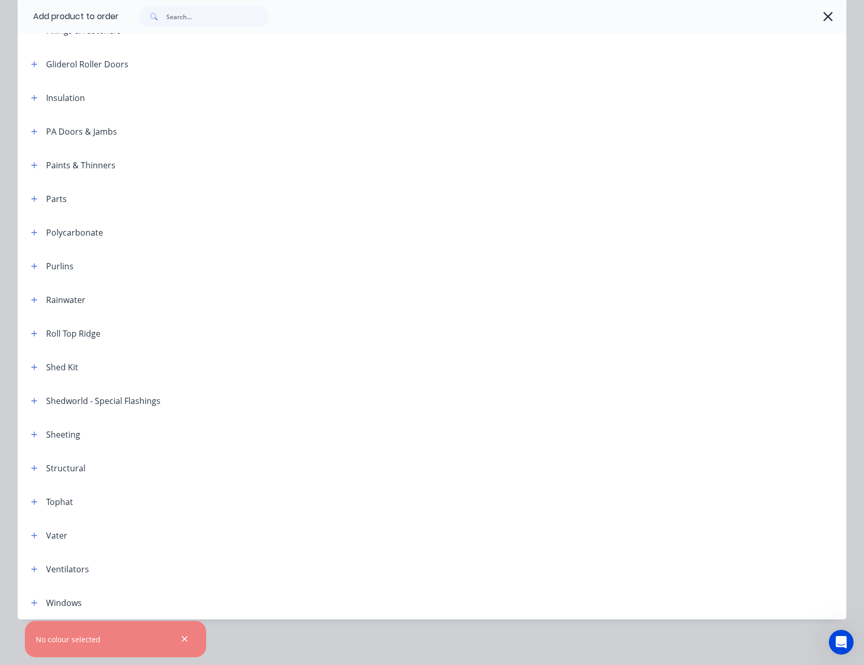
scroll to position [518, 0]
click at [34, 603] on icon "button" at bounding box center [34, 602] width 6 height 7
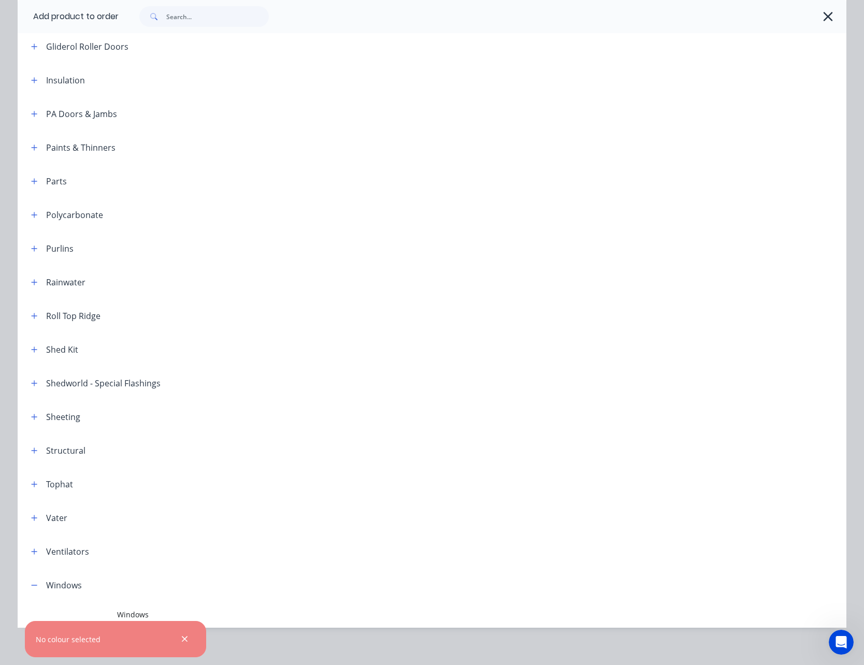
scroll to position [395, 0]
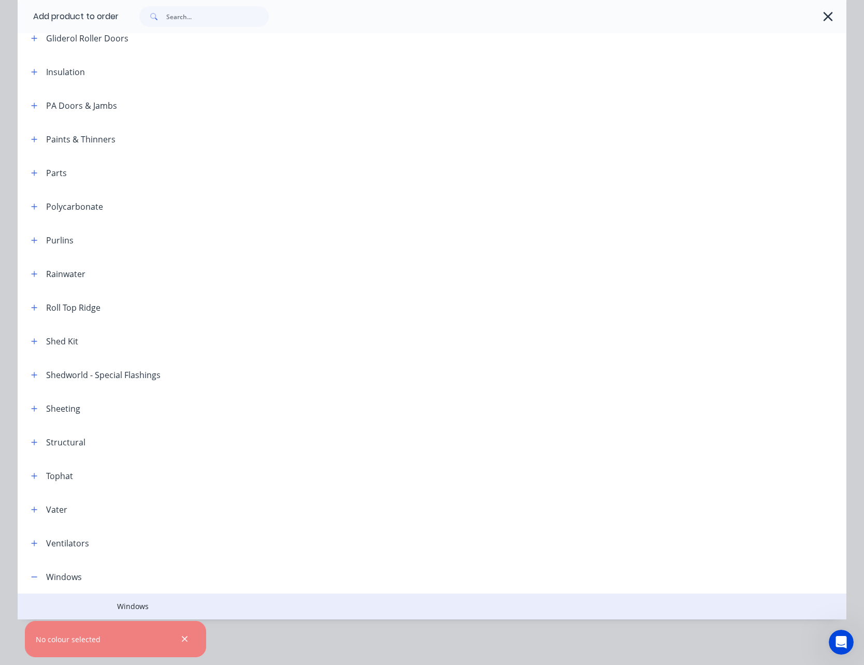
click at [136, 604] on span "Windows" at bounding box center [408, 606] width 583 height 11
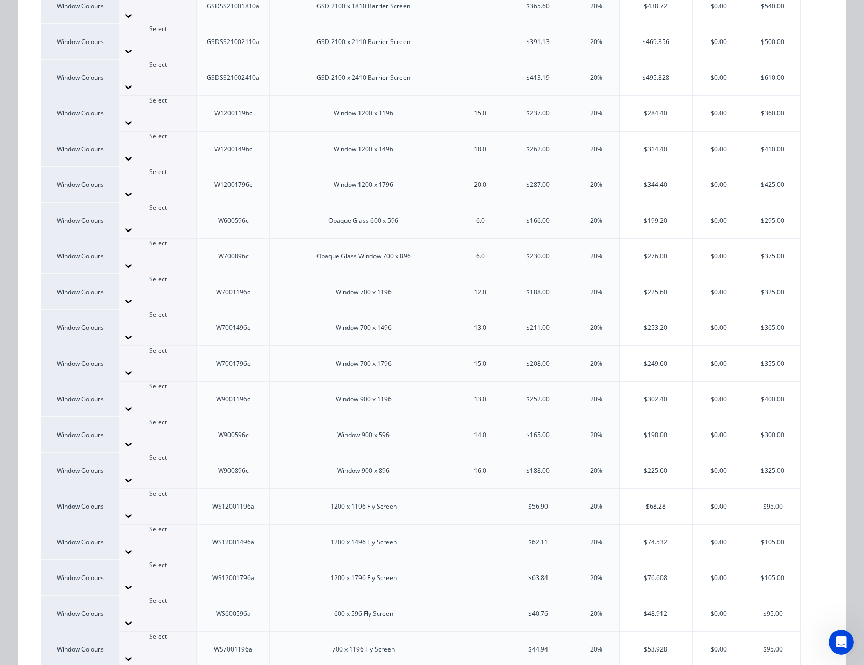
scroll to position [518, 0]
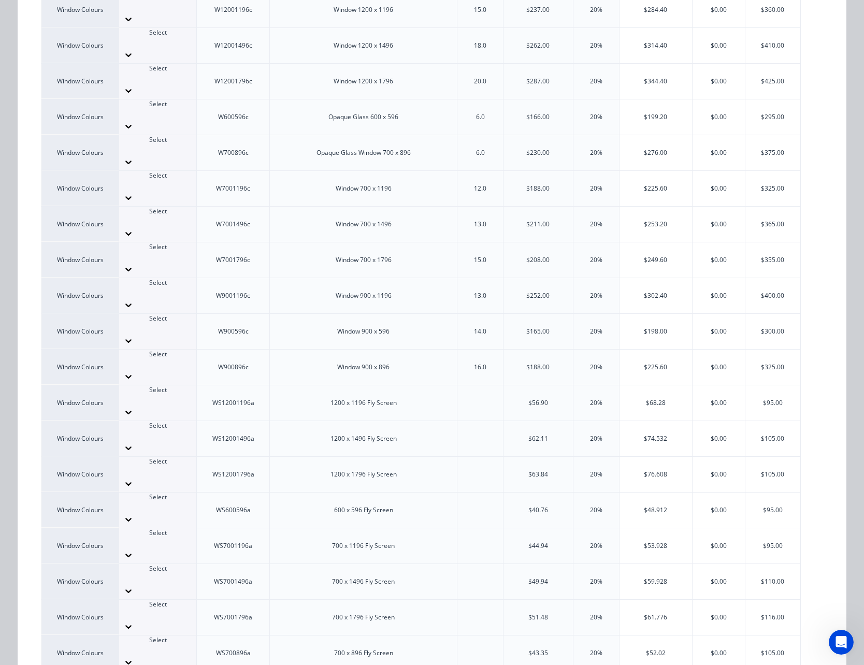
drag, startPoint x: 186, startPoint y: 532, endPoint x: 183, endPoint y: 525, distance: 8.1
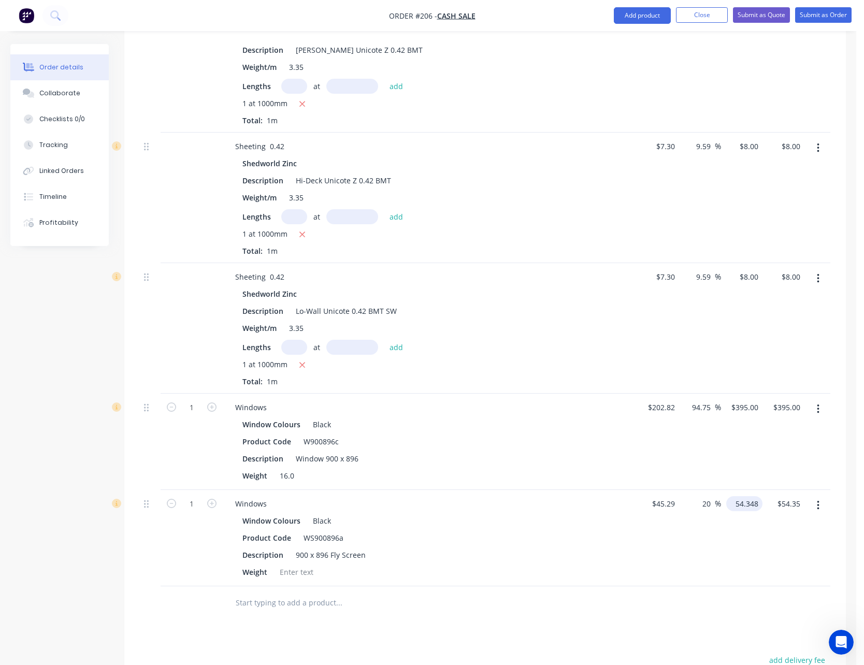
click at [745, 496] on input "54.348" at bounding box center [746, 503] width 32 height 15
type input "$54.348"
click at [704, 496] on input "20" at bounding box center [707, 503] width 13 height 15
click at [707, 496] on input "20" at bounding box center [707, 503] width 13 height 15
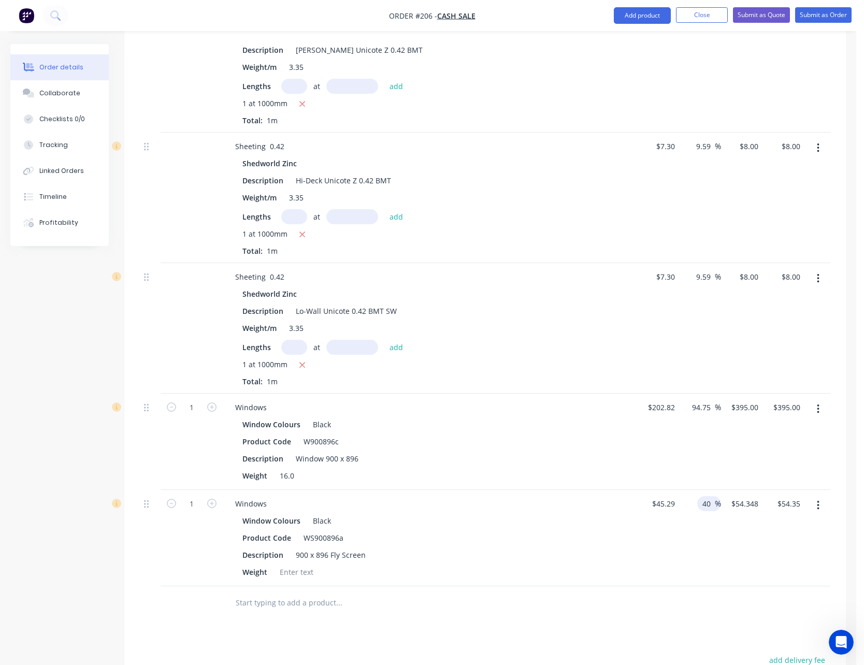
type input "40"
type input "63.406"
type input "$63.41"
type input "65"
type input "43.52"
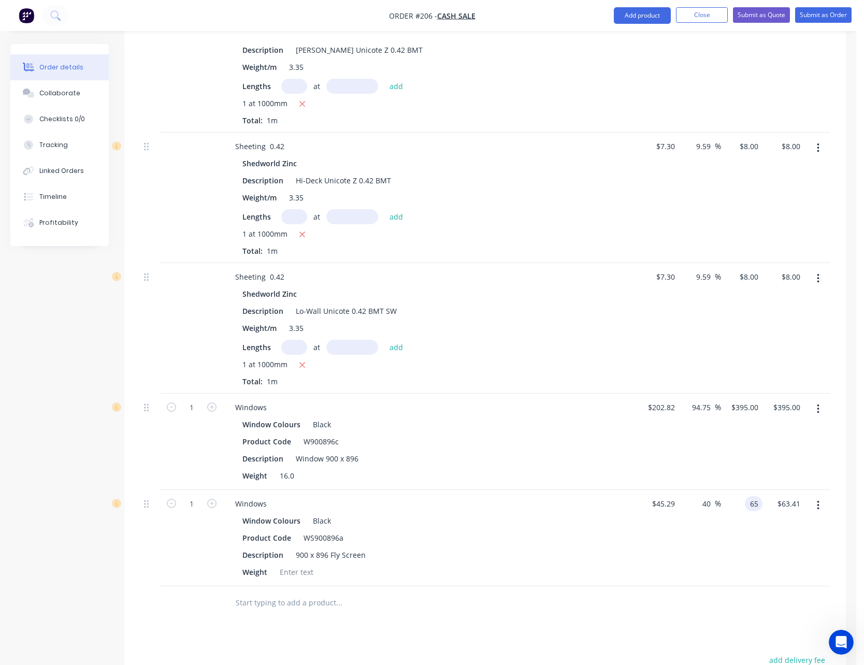
type input "$65.00"
type input "65.00"
type input "45.29"
type input "$65.00"
click at [665, 496] on input "45.29" at bounding box center [665, 503] width 28 height 15
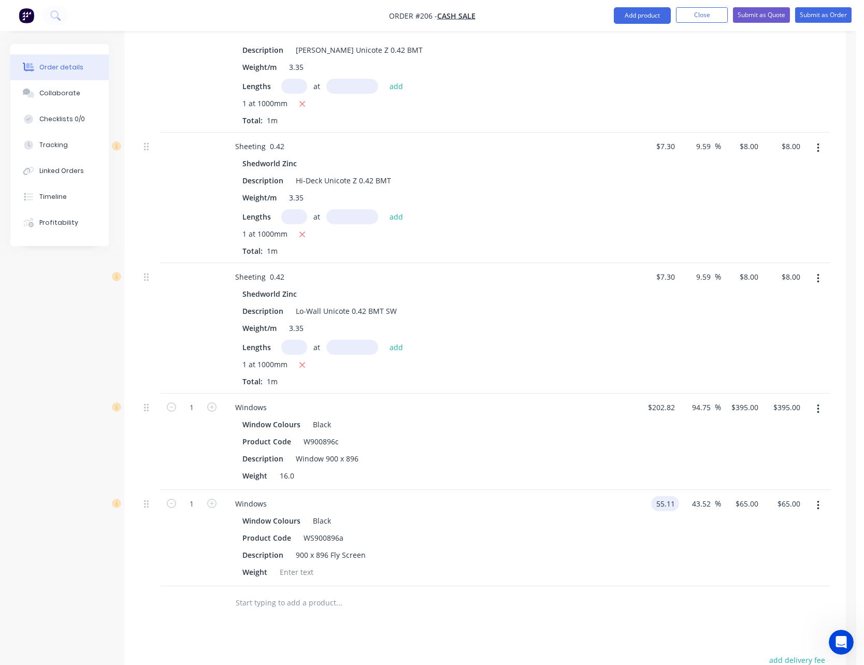
type input "$55.11"
type input "$79.0936"
type input "$79.09"
type input "80"
type input "79.09"
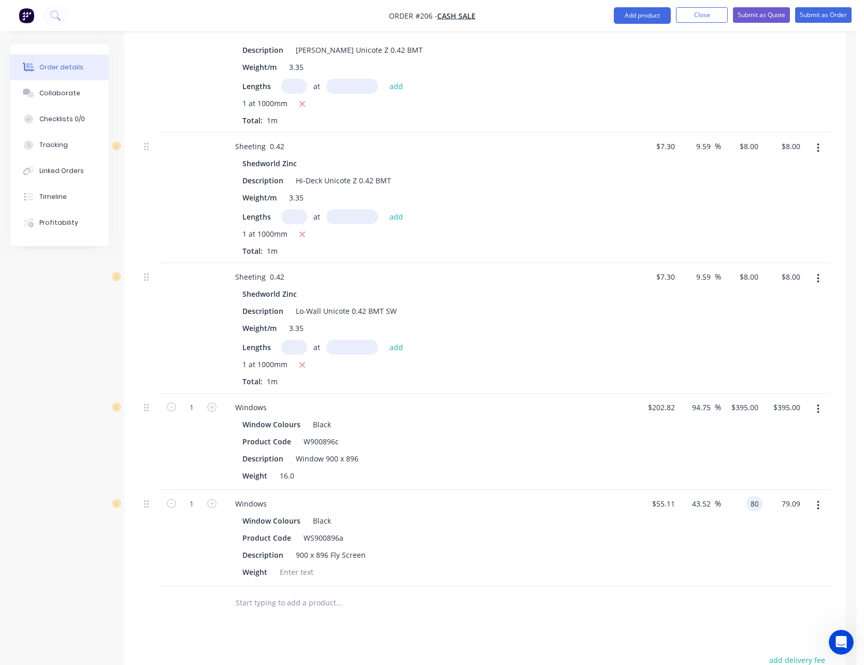
type input "45.16"
type input "$80.00"
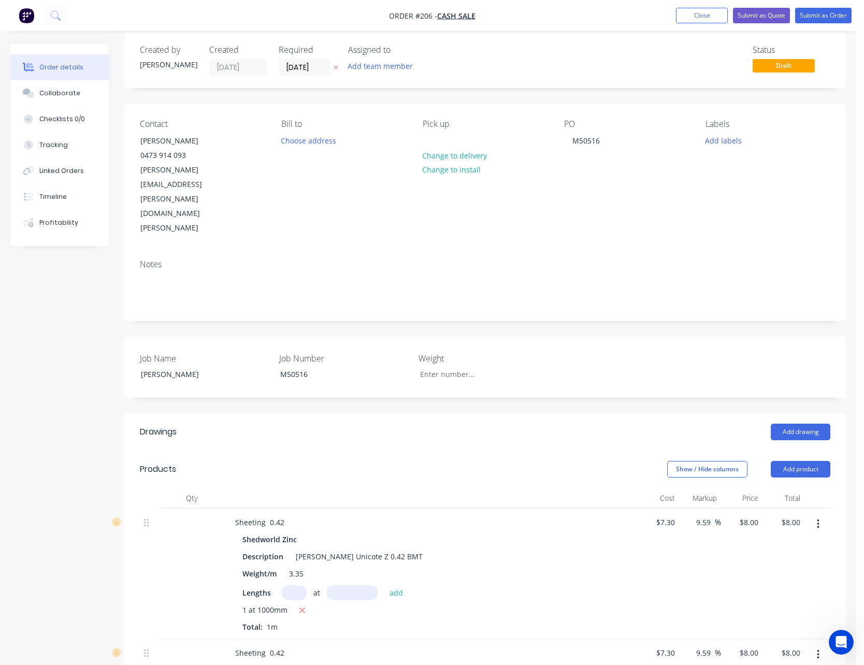
scroll to position [0, 0]
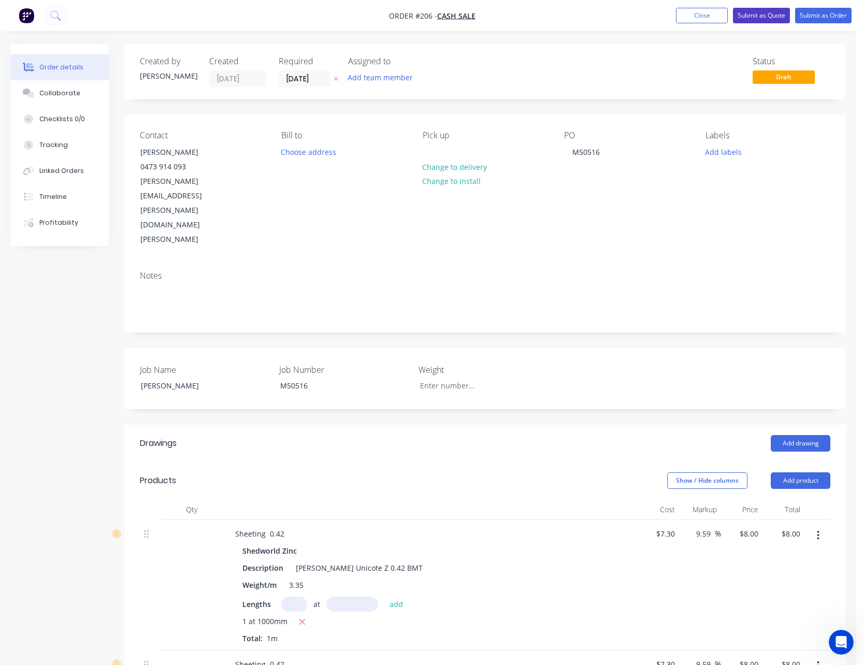
type input "$80.00"
click at [773, 16] on button "Submit as Quote" at bounding box center [761, 16] width 57 height 16
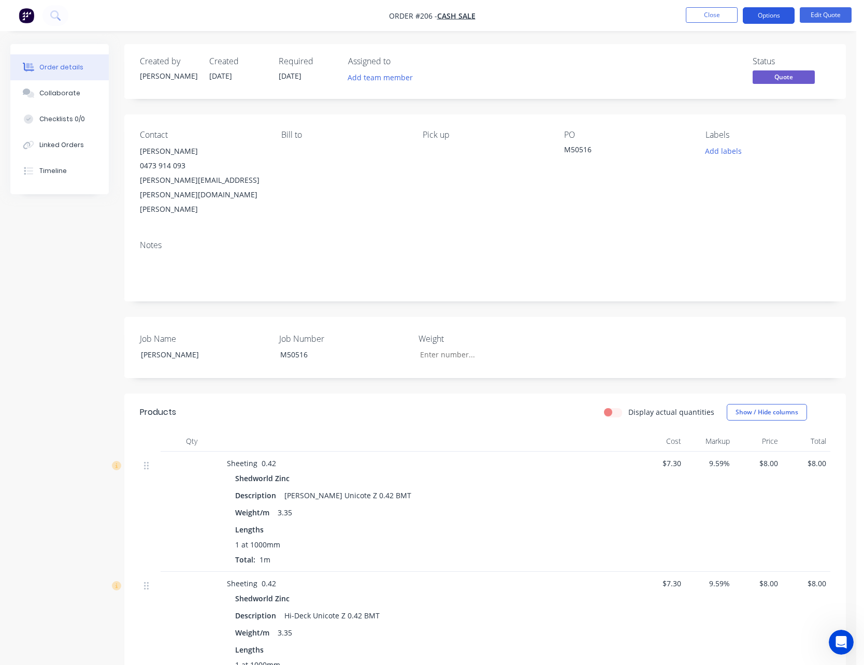
click at [771, 14] on button "Options" at bounding box center [768, 15] width 52 height 17
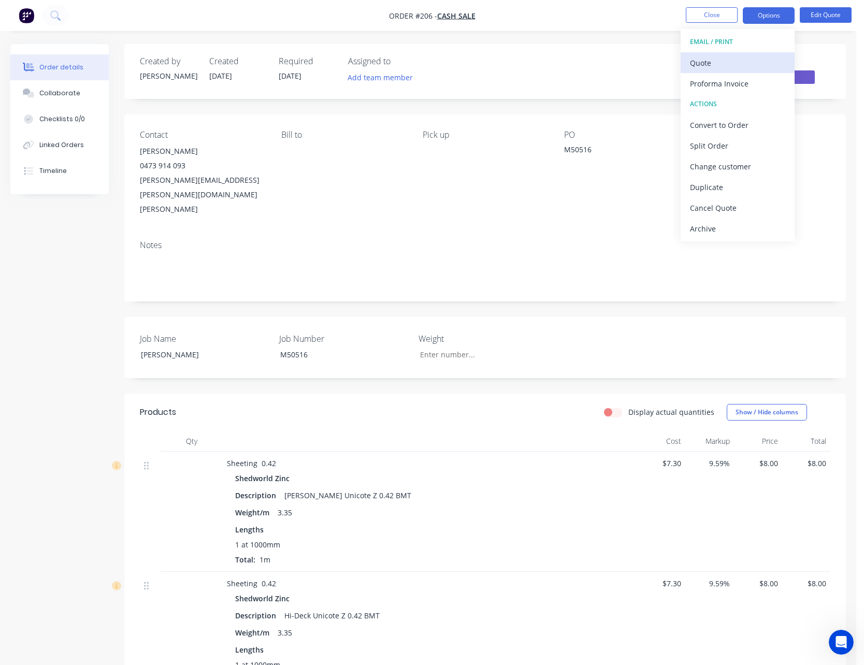
click at [758, 59] on div "Quote" at bounding box center [737, 62] width 95 height 15
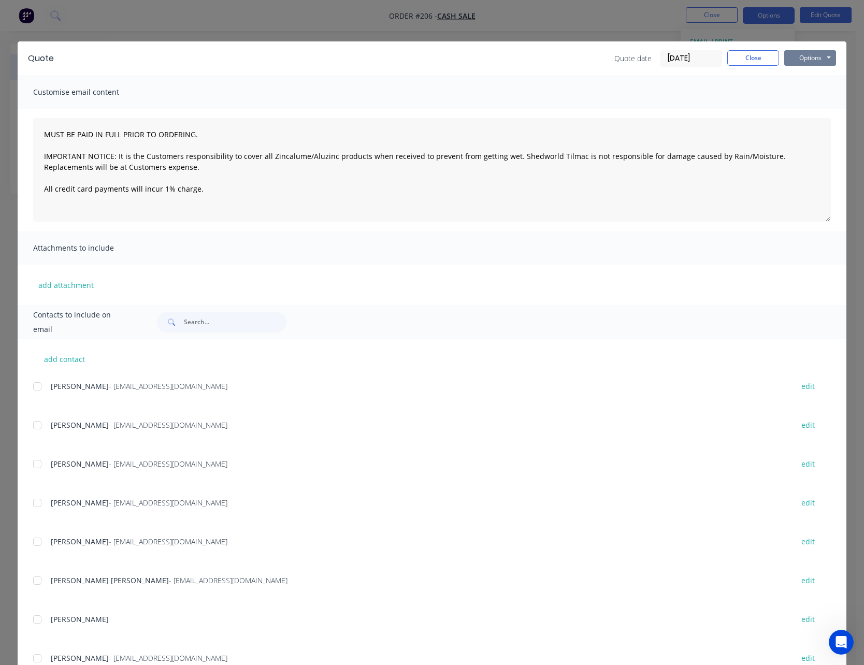
click at [803, 59] on button "Options" at bounding box center [810, 58] width 52 height 16
click at [806, 89] on button "Print" at bounding box center [817, 93] width 66 height 17
click at [761, 62] on button "Close" at bounding box center [753, 58] width 52 height 16
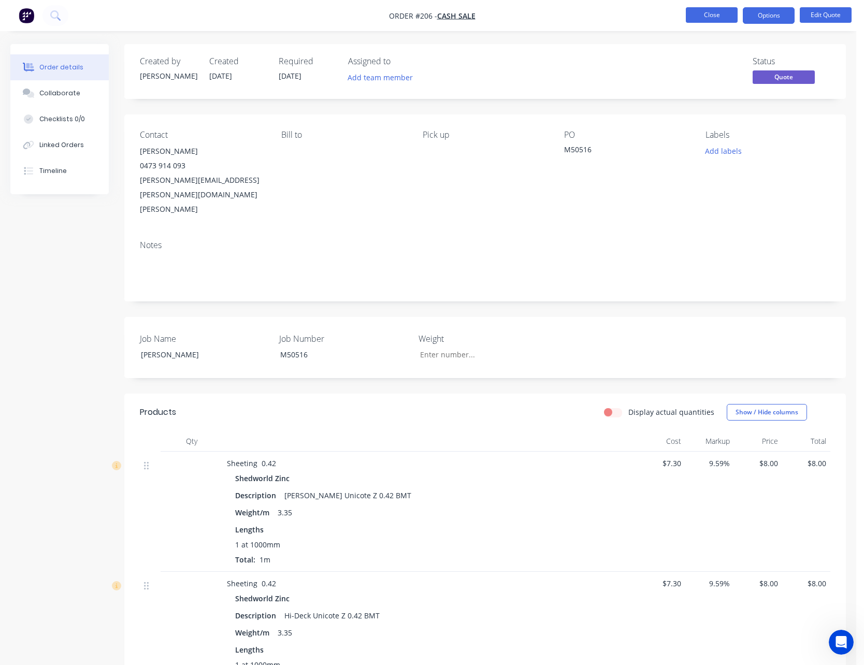
click at [720, 15] on button "Close" at bounding box center [711, 15] width 52 height 16
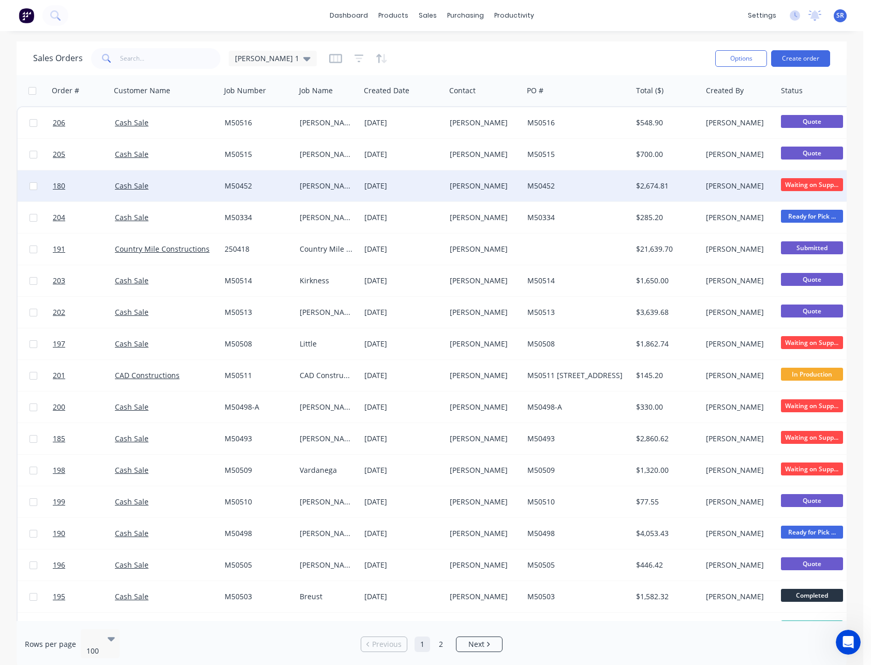
click at [798, 183] on span "Waiting on Supp..." at bounding box center [812, 184] width 62 height 13
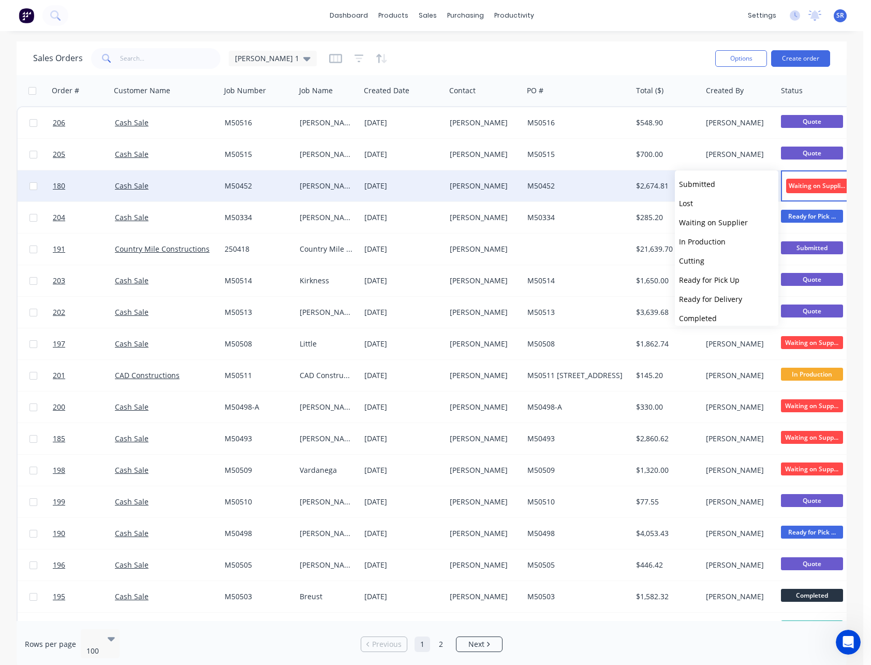
click at [798, 183] on span "Waiting on Supplier" at bounding box center [817, 186] width 62 height 14
click at [620, 49] on div "Sales Orders [PERSON_NAME] 1" at bounding box center [370, 58] width 674 height 25
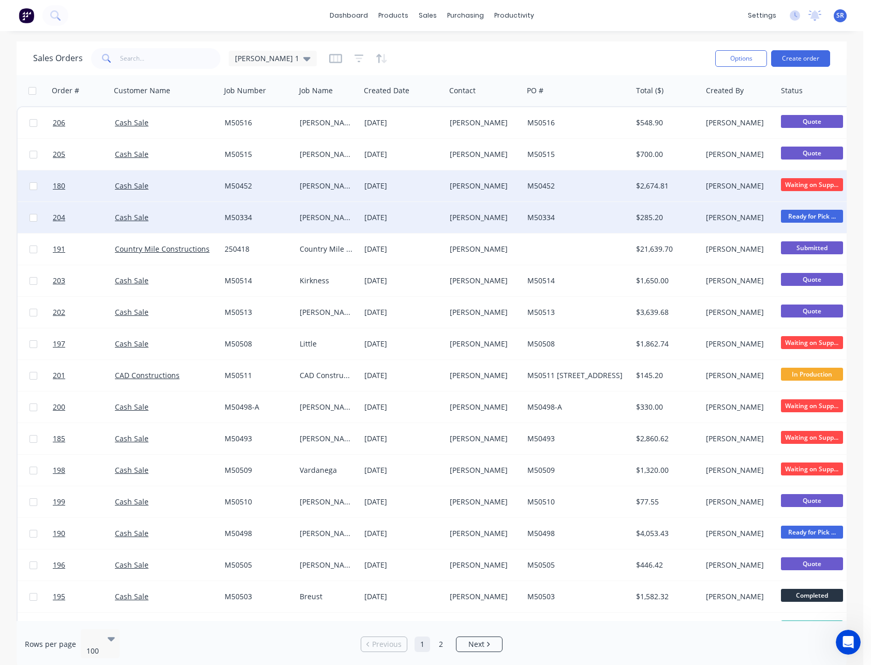
click at [603, 218] on div "M50334" at bounding box center [576, 217] width 96 height 10
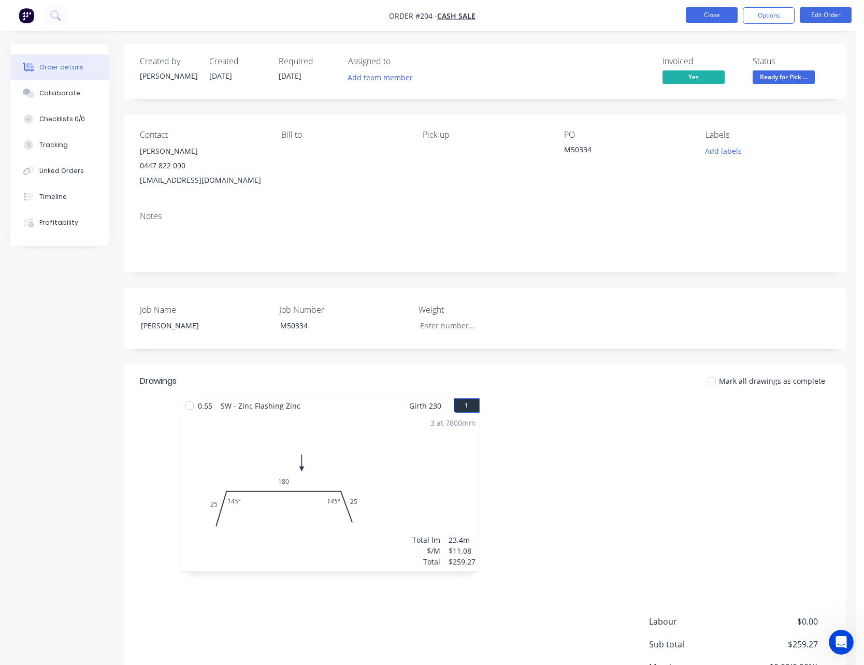
click at [725, 18] on button "Close" at bounding box center [711, 15] width 52 height 16
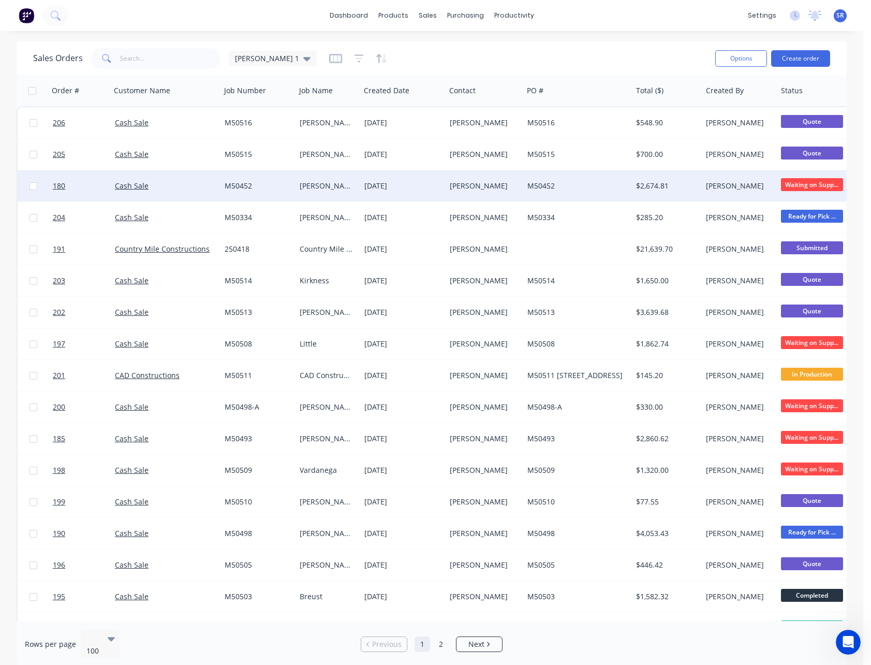
click at [600, 190] on div "M50452" at bounding box center [576, 186] width 96 height 10
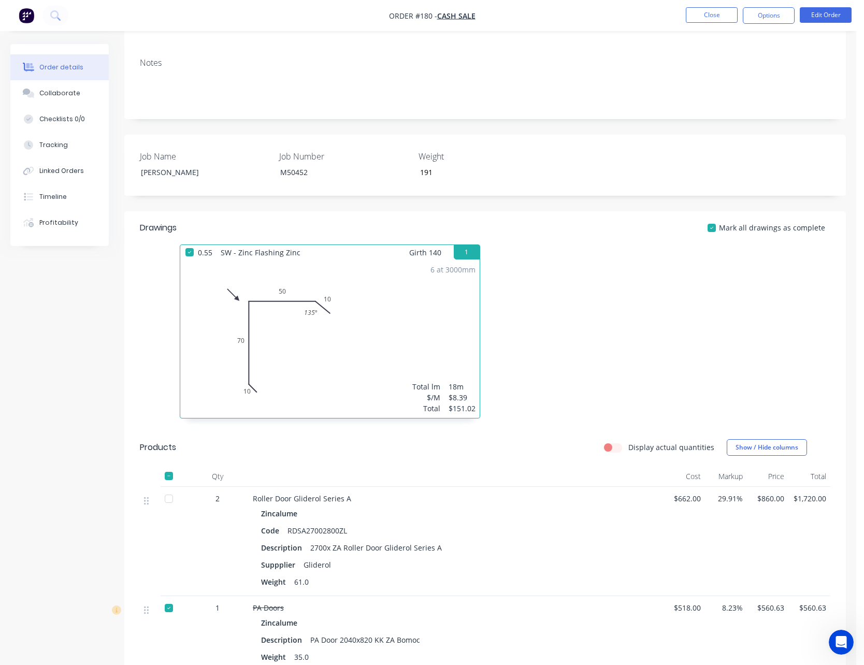
scroll to position [207, 0]
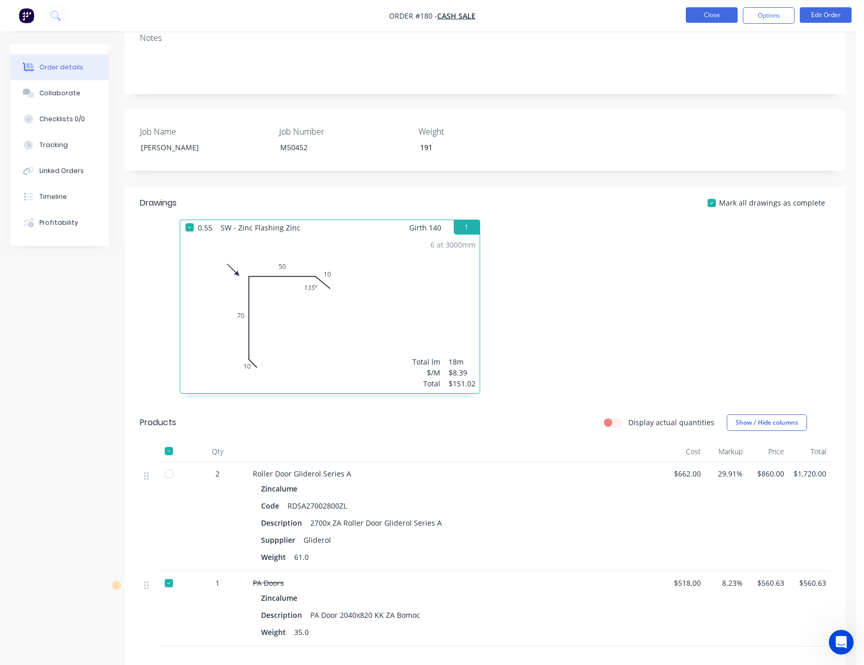
click at [709, 20] on button "Close" at bounding box center [711, 15] width 52 height 16
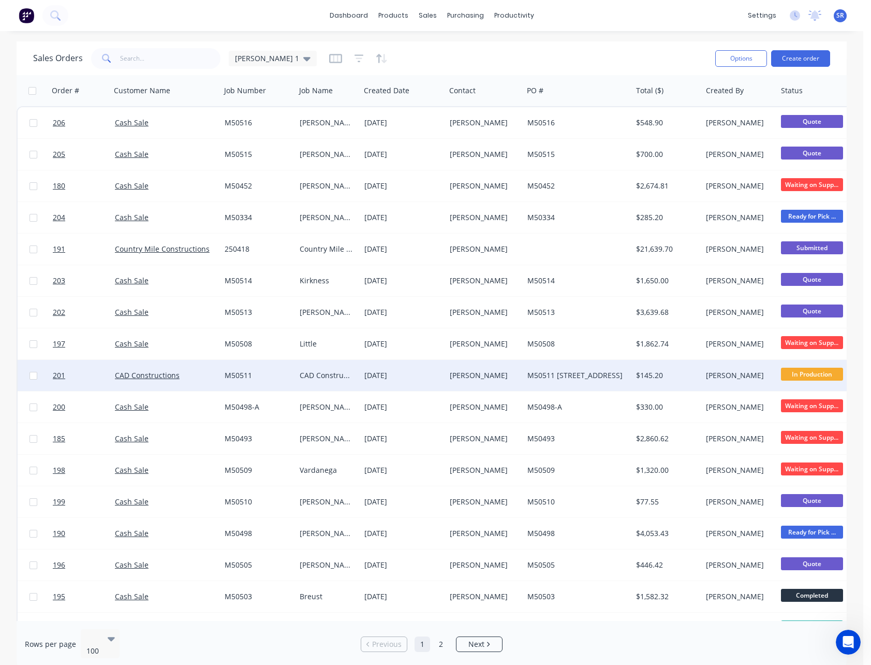
click at [683, 373] on div "$145.20" at bounding box center [665, 375] width 59 height 10
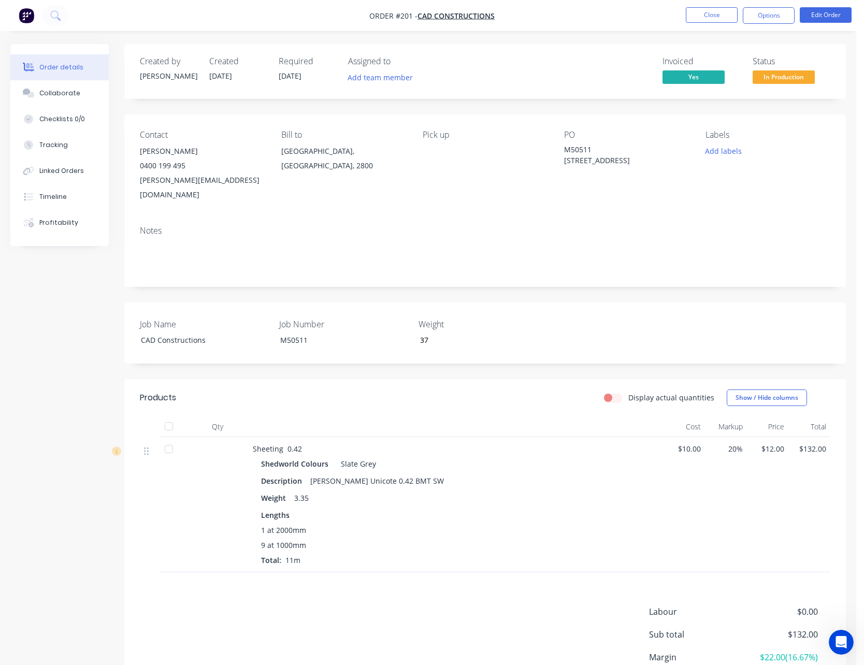
click at [683, 373] on div "Order details Collaborate Checklists 0/0 Tracking Linked Orders Timeline Profit…" at bounding box center [428, 378] width 856 height 756
click at [164, 439] on div at bounding box center [168, 449] width 21 height 21
click at [791, 81] on span "In Production" at bounding box center [783, 76] width 62 height 13
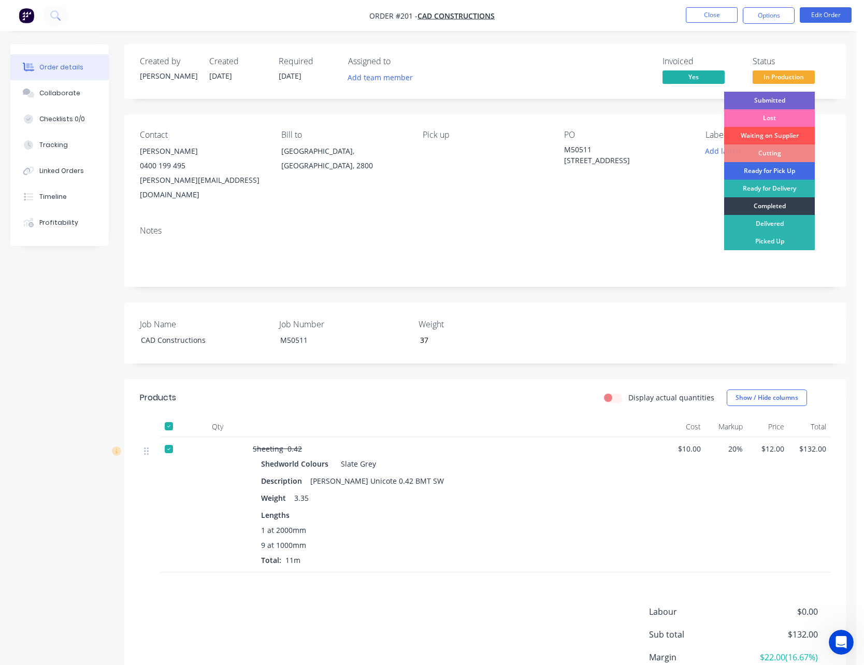
click at [771, 170] on div "Ready for Pick Up" at bounding box center [769, 171] width 91 height 18
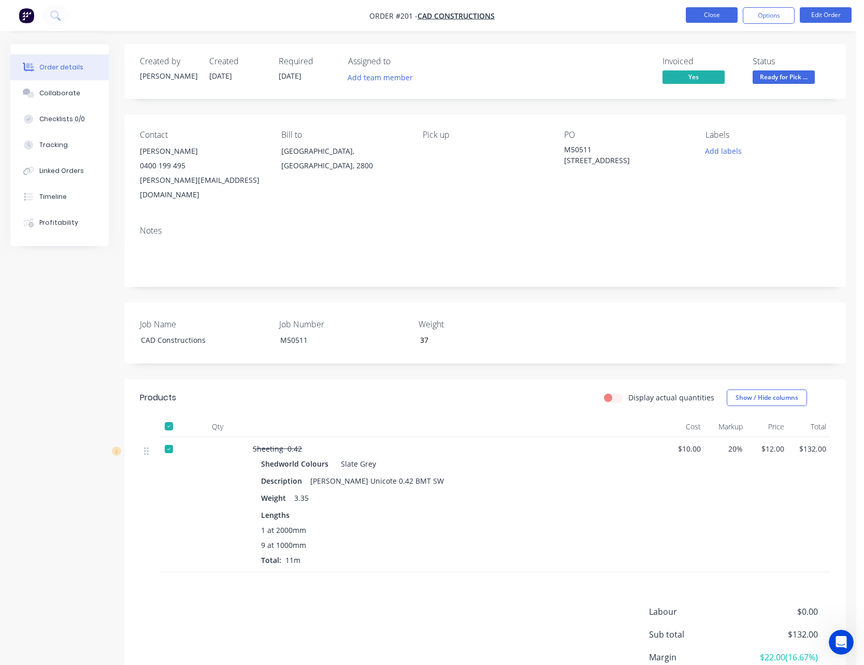
click at [731, 16] on button "Close" at bounding box center [711, 15] width 52 height 16
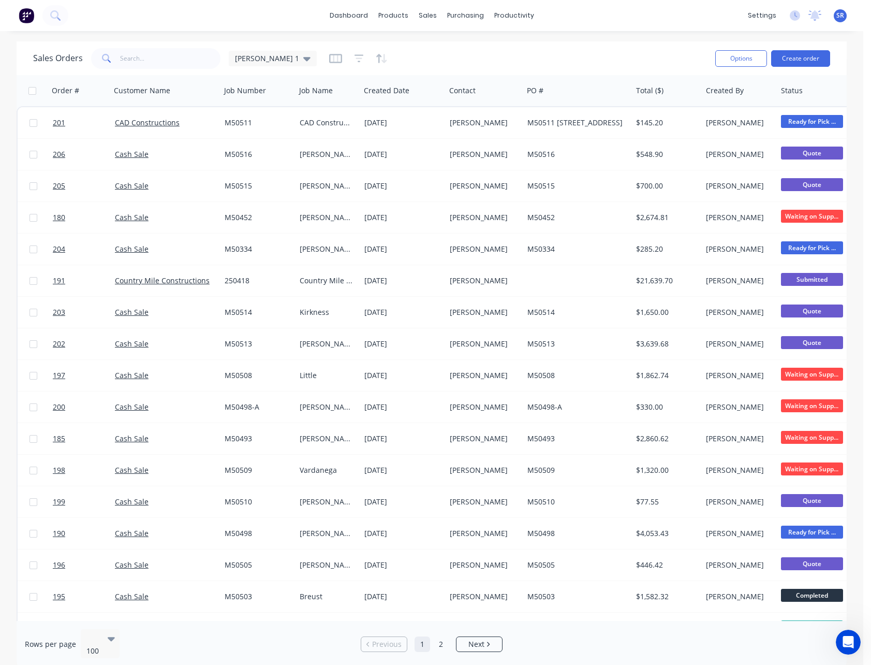
click at [841, 104] on div "Status" at bounding box center [829, 90] width 104 height 31
click at [519, 48] on div "Sales Orders [PERSON_NAME] 1" at bounding box center [370, 58] width 674 height 25
click at [841, 16] on span "SR" at bounding box center [841, 15] width 8 height 9
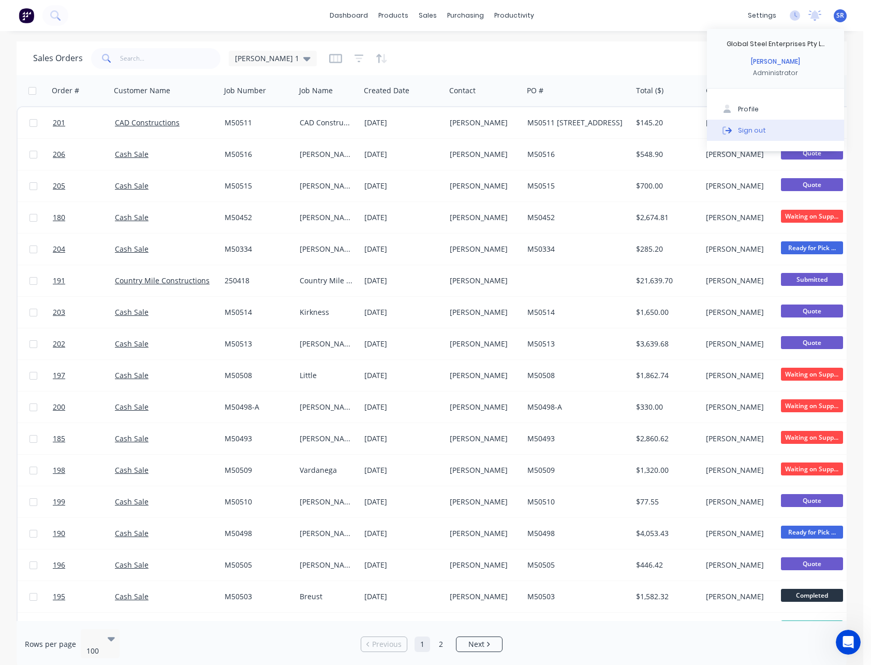
click at [768, 124] on button "Sign out" at bounding box center [775, 130] width 137 height 21
